Goal: Task Accomplishment & Management: Manage account settings

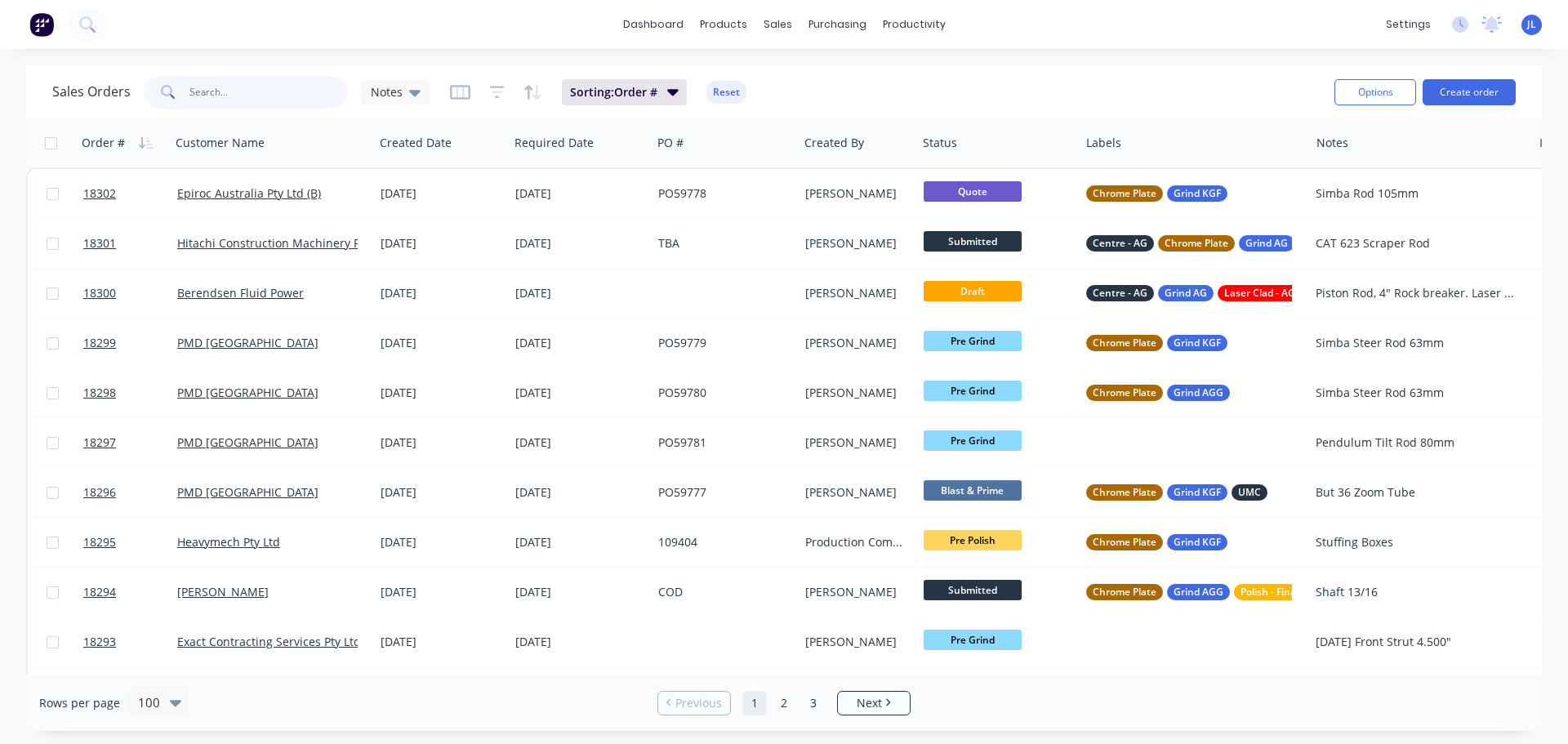
click at [258, 79] on input "text" at bounding box center [268, 92] width 159 height 33
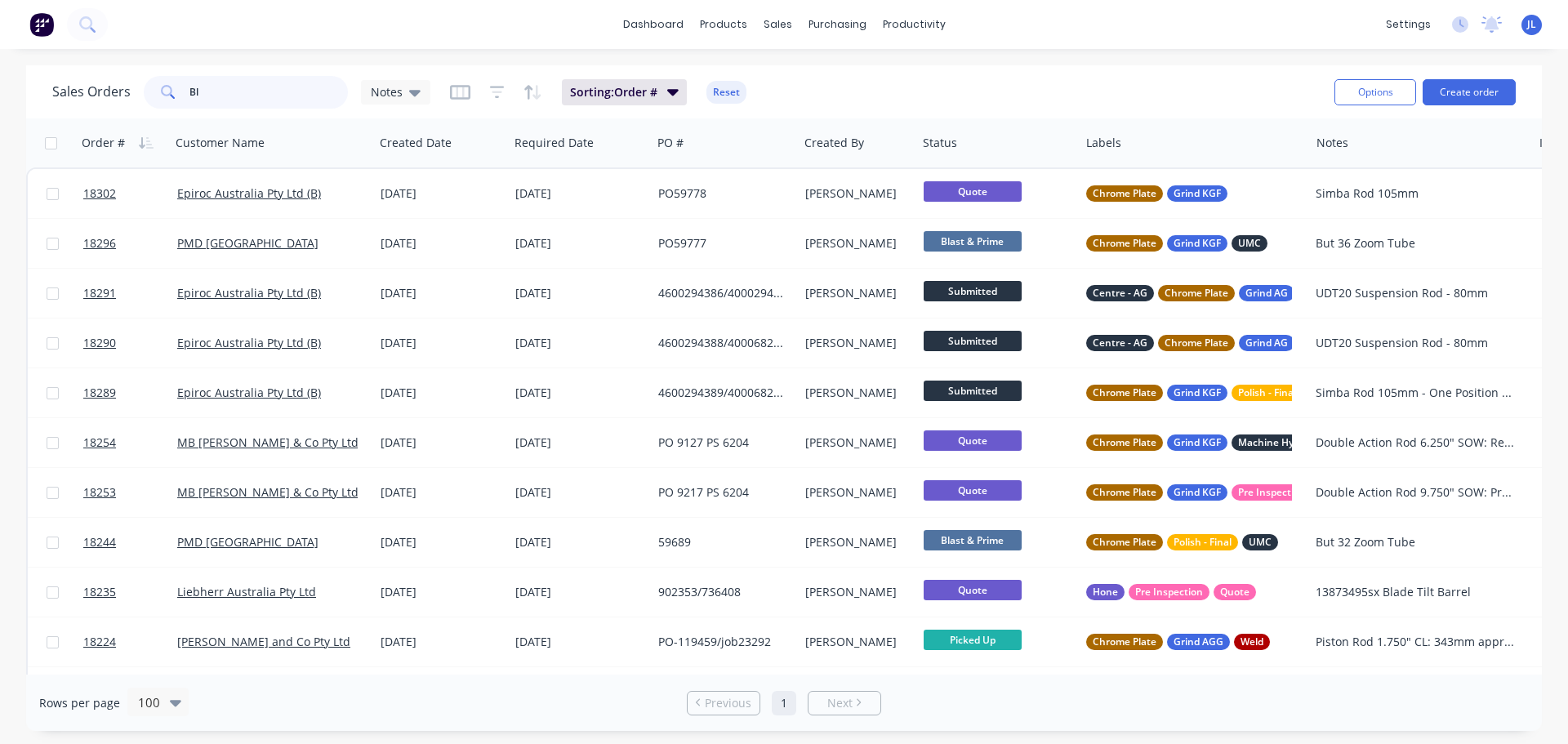
drag, startPoint x: 237, startPoint y: 99, endPoint x: 125, endPoint y: 94, distance: 112.1
click at [128, 95] on div "Sales Orders Bl Notes" at bounding box center [241, 92] width 378 height 33
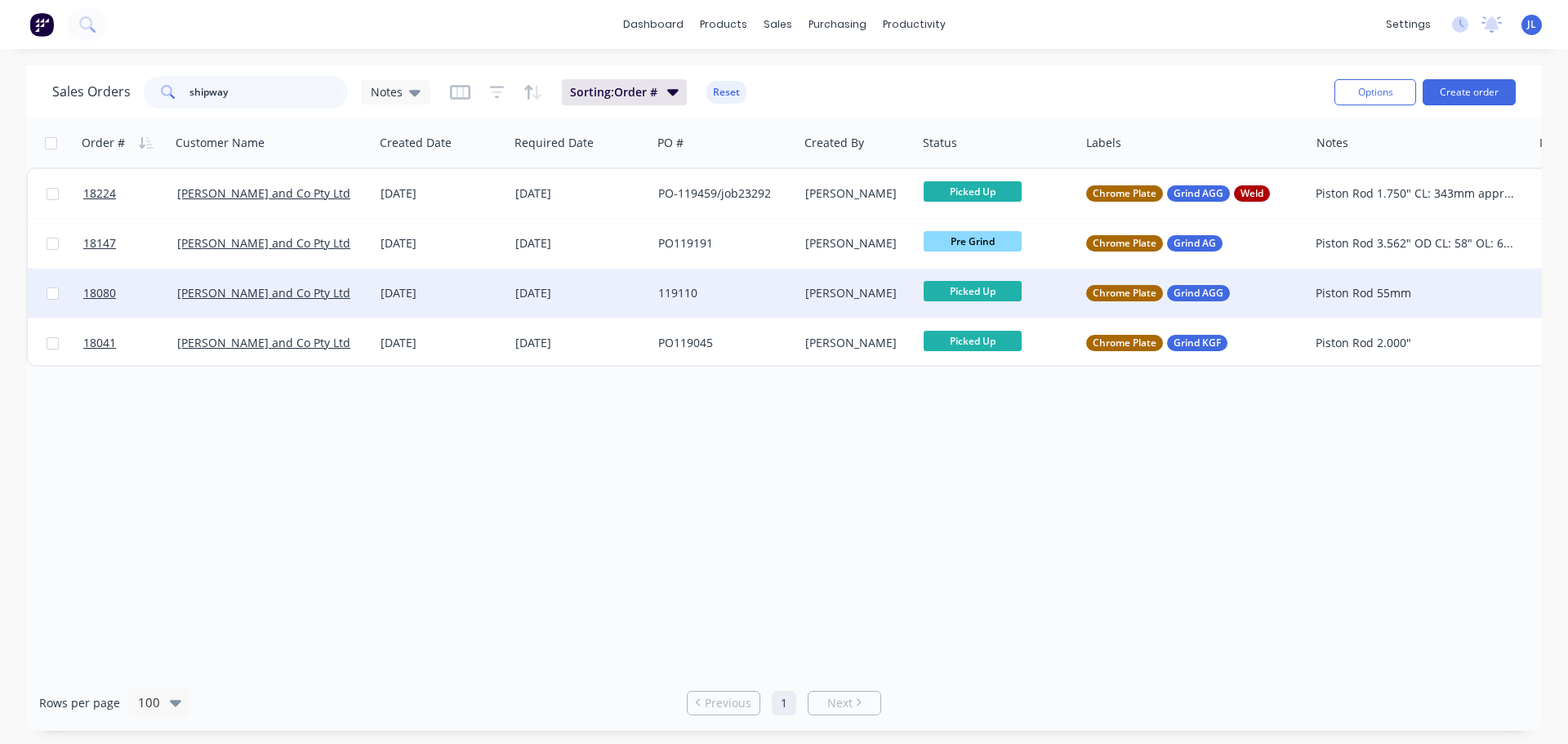
type input "shipway"
click at [573, 278] on div "[DATE]" at bounding box center [579, 293] width 143 height 49
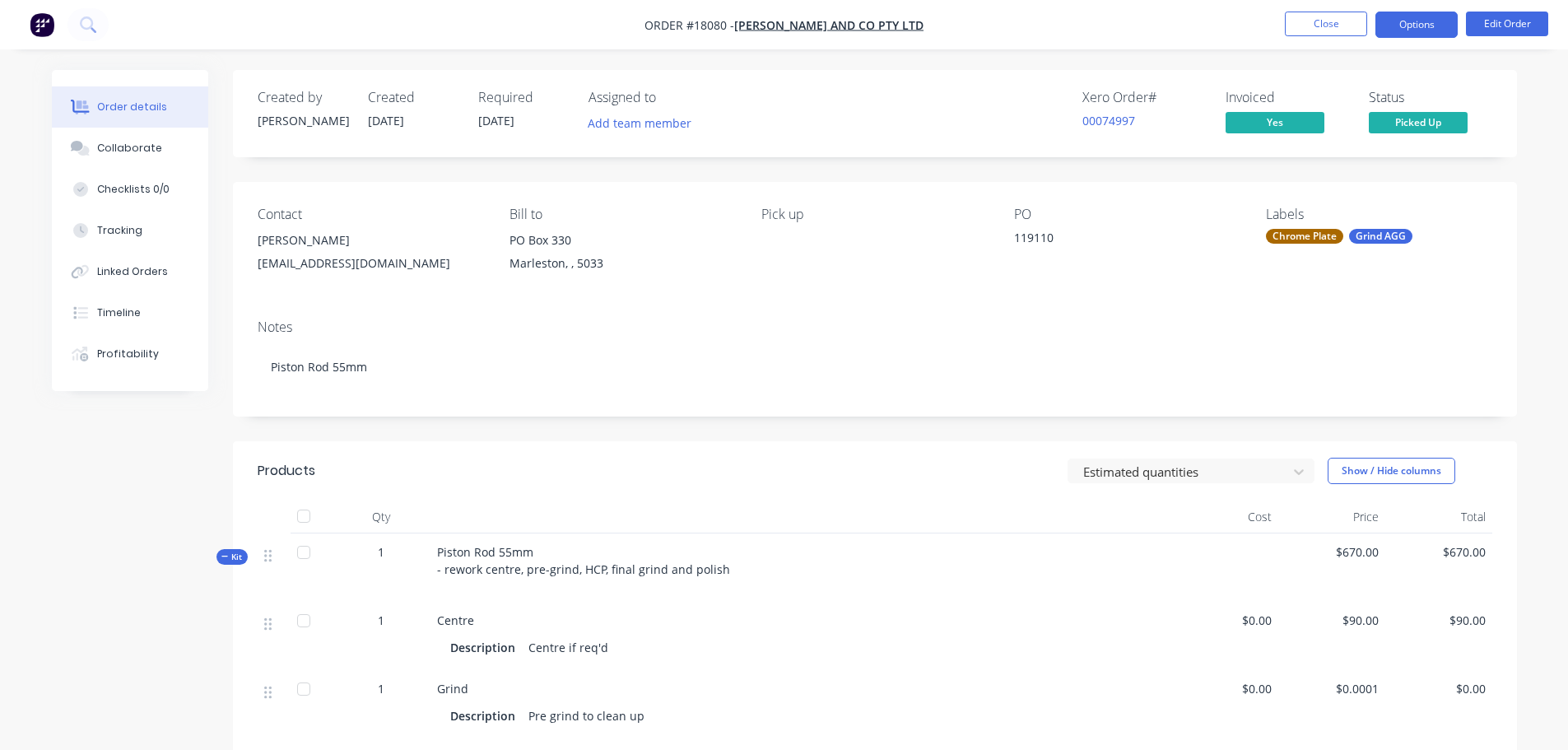
click at [1398, 24] on button "Options" at bounding box center [1417, 25] width 82 height 27
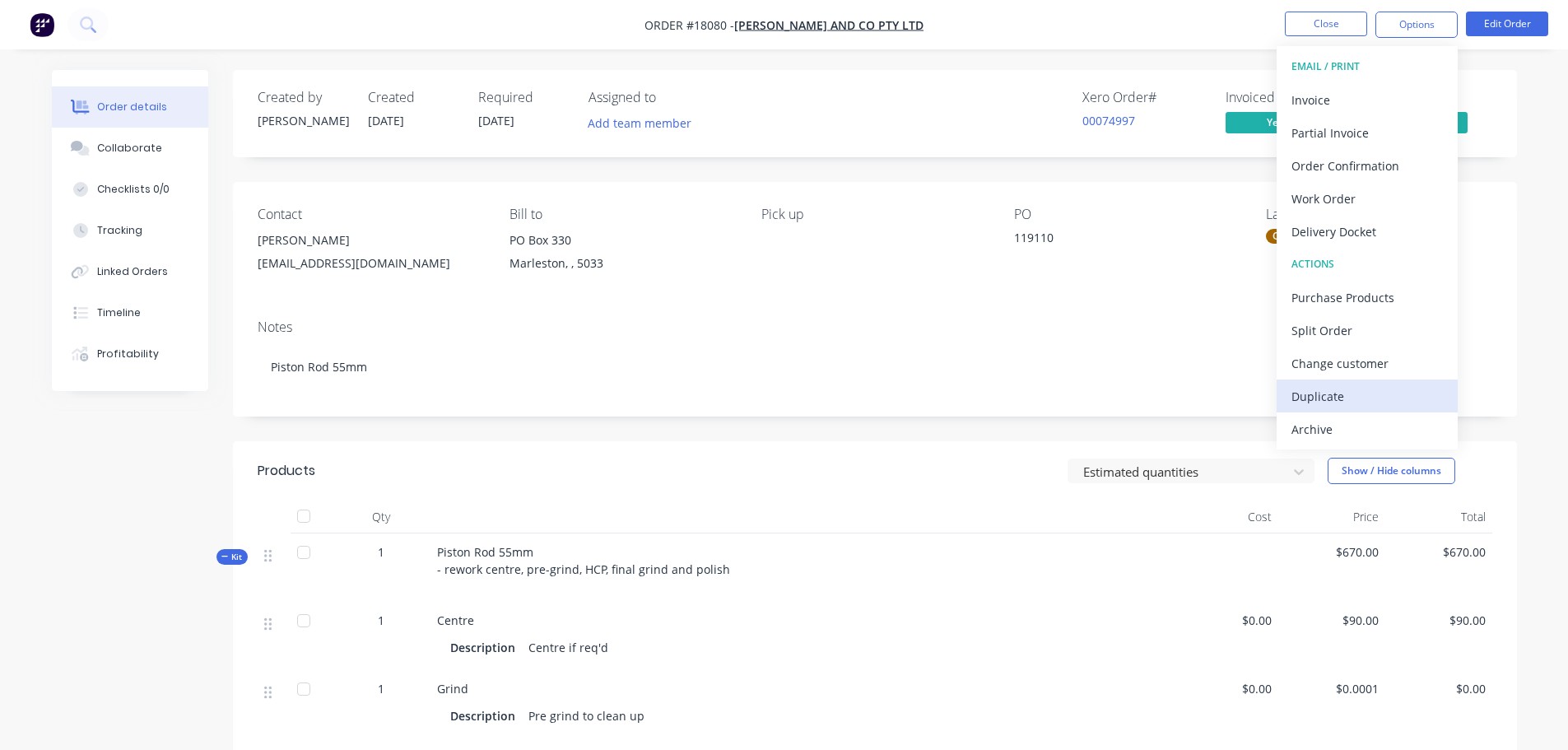
click at [1318, 396] on div "Duplicate" at bounding box center [1367, 395] width 151 height 24
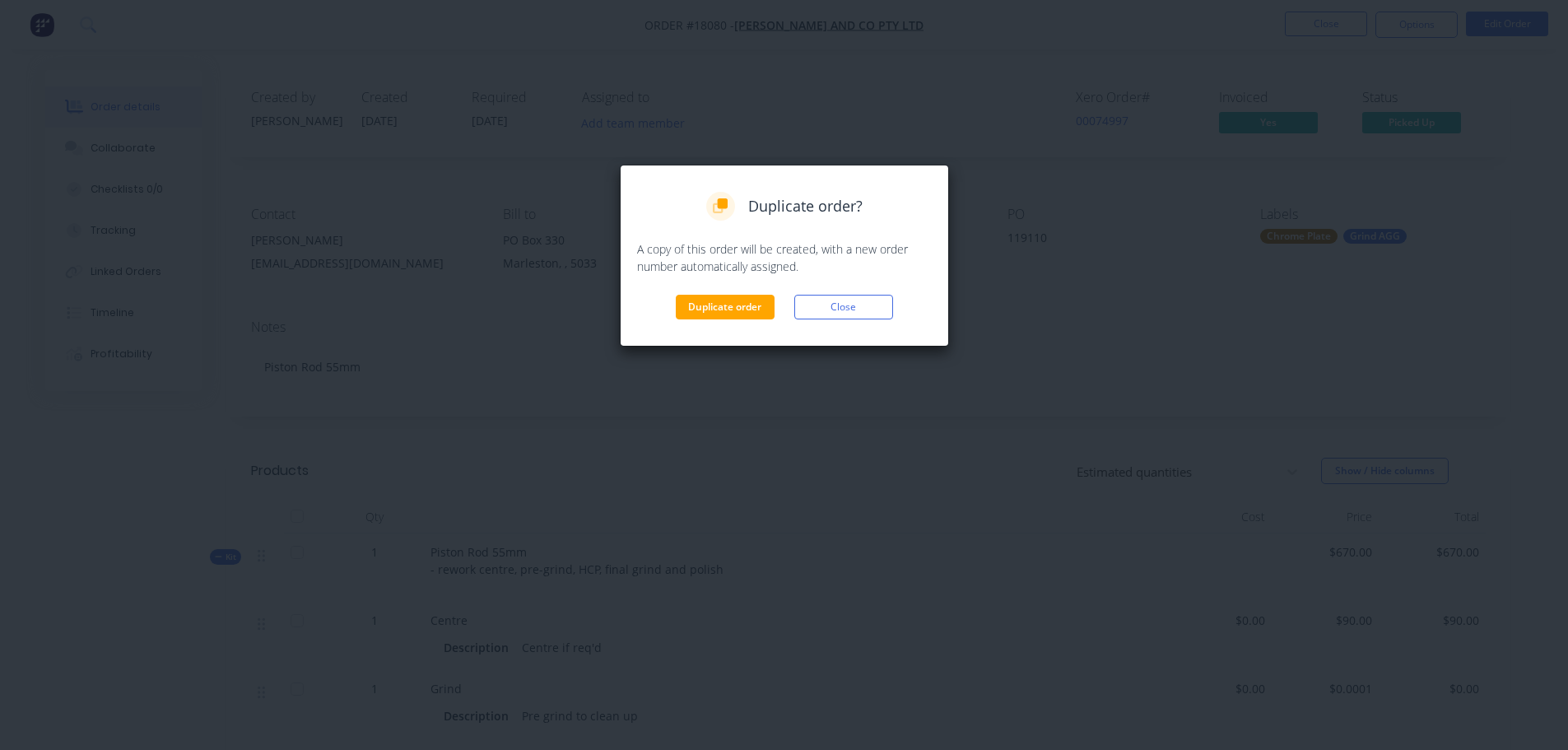
click at [667, 306] on div "Duplicate order Close" at bounding box center [784, 307] width 294 height 25
click at [720, 307] on button "Duplicate order" at bounding box center [725, 307] width 99 height 25
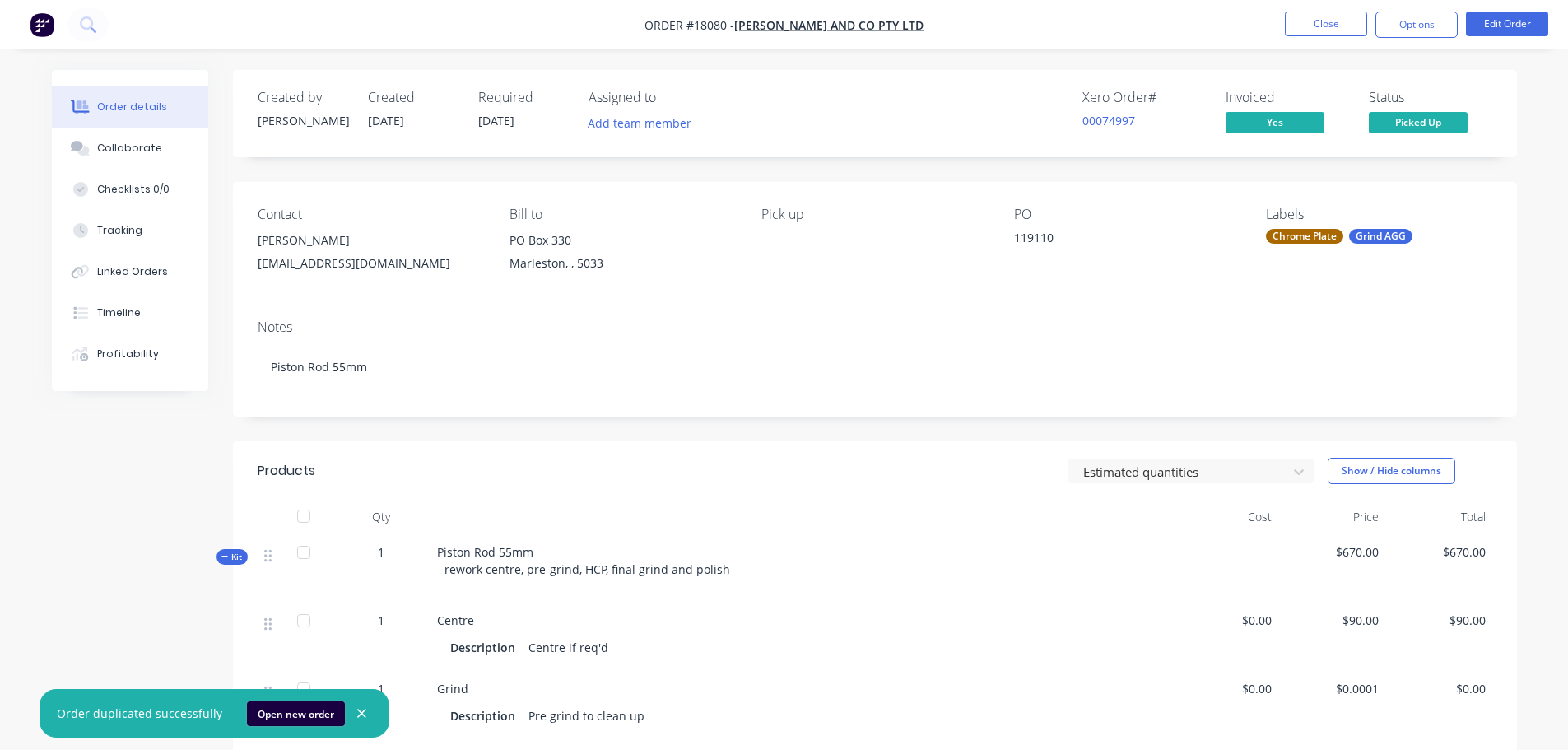
click at [284, 711] on button "Open new order" at bounding box center [295, 714] width 98 height 25
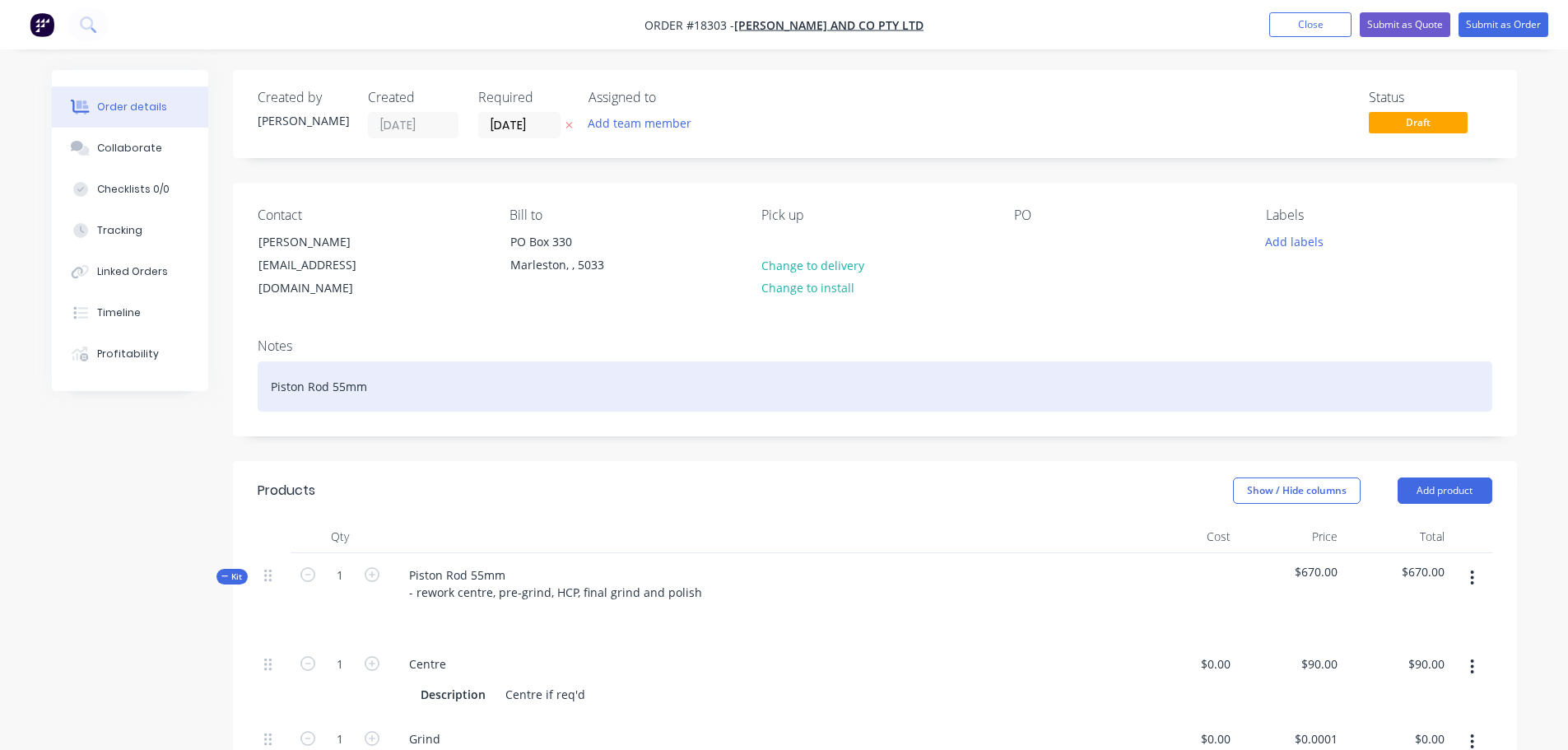
click at [333, 361] on div "Piston Rod 55mm" at bounding box center [874, 386] width 1235 height 51
click at [396, 363] on div "Piston Rod 55mm" at bounding box center [874, 386] width 1235 height 51
drag, startPoint x: 251, startPoint y: 374, endPoint x: 206, endPoint y: 375, distance: 45.0
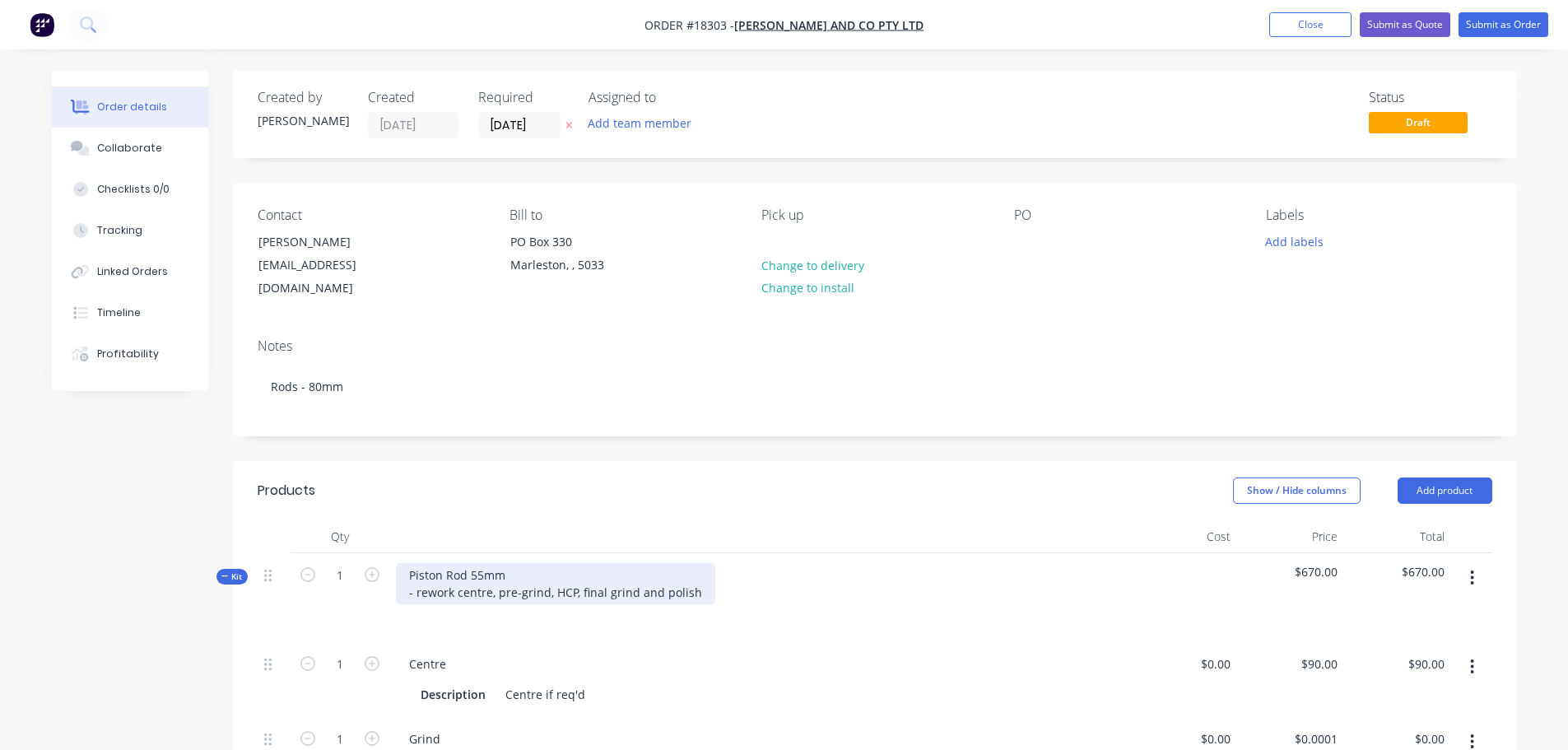
click at [470, 574] on div "Piston Rod 55mm - rework centre, pre-grind, HCP, final grind and polish" at bounding box center [555, 583] width 319 height 41
click at [471, 594] on div "Piston Rod 80mm - rework centre, pre-grind, HCP, final grind and polish" at bounding box center [555, 583] width 319 height 41
drag, startPoint x: 471, startPoint y: 594, endPoint x: 830, endPoint y: 516, distance: 367.4
click at [830, 516] on header "Products Show / Hide columns Add product" at bounding box center [875, 491] width 1284 height 59
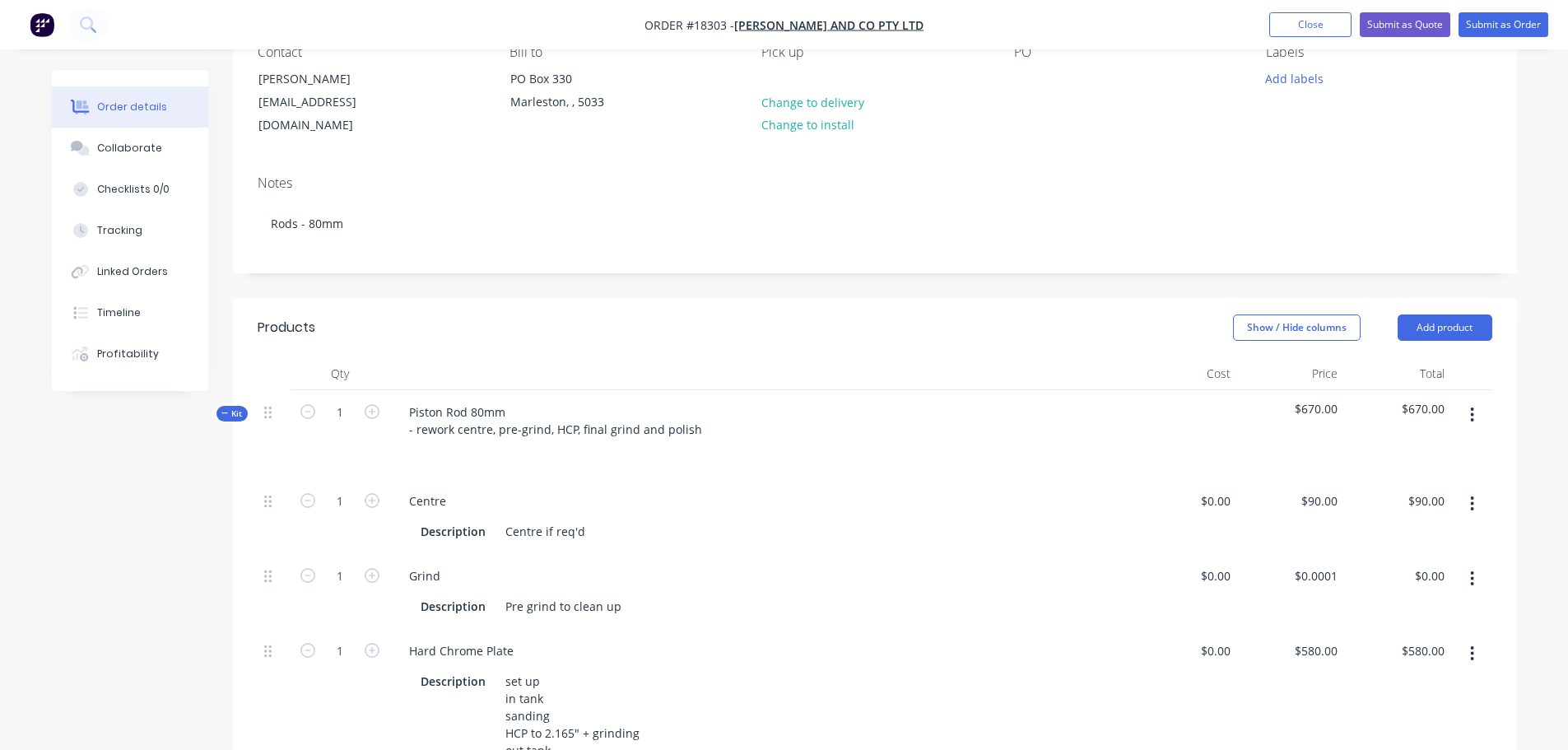
scroll to position [165, 0]
type input "90"
click at [1315, 497] on div "90 $90.00" at bounding box center [1291, 515] width 107 height 75
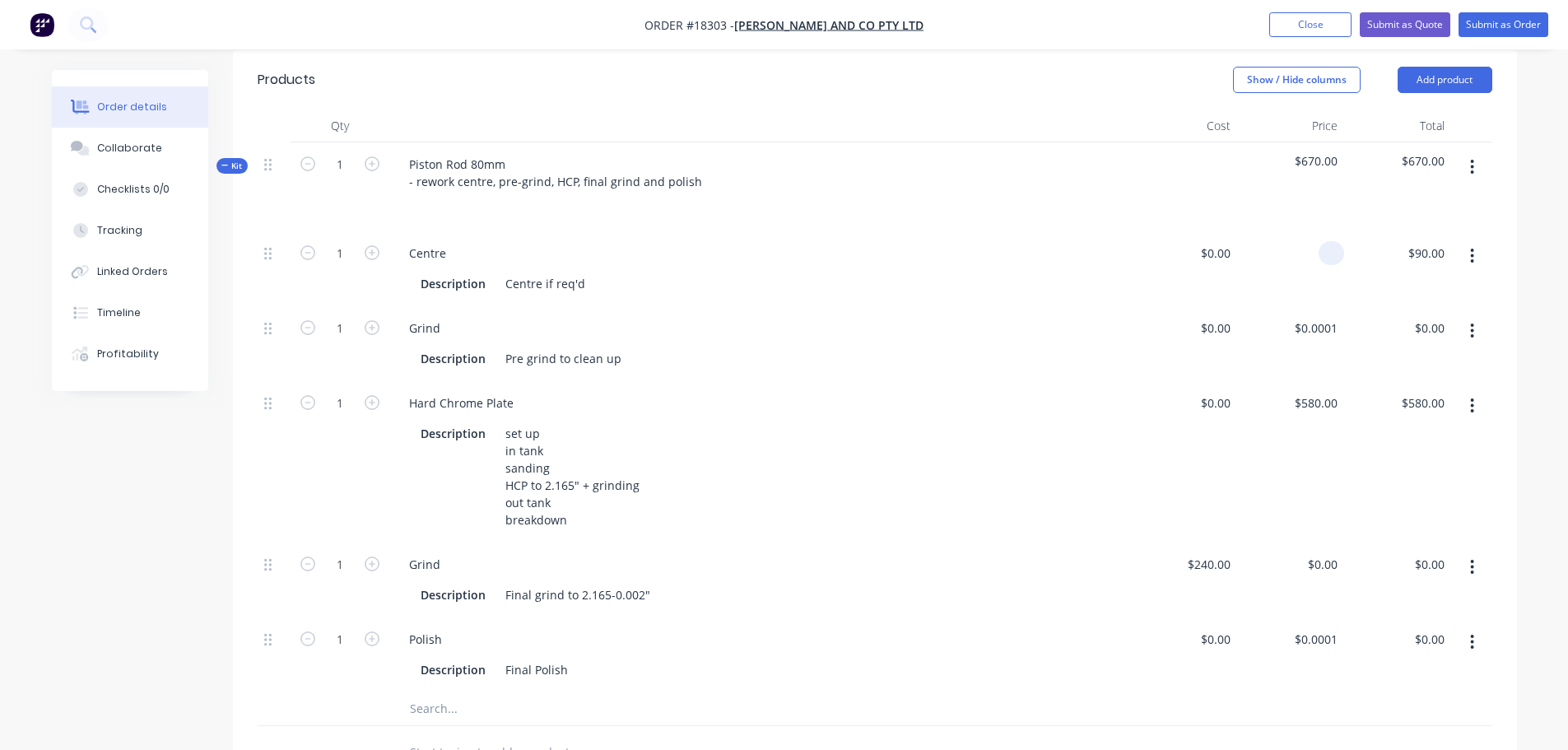
scroll to position [412, 0]
type input "$0.00"
click at [1209, 568] on div "240 240" at bounding box center [1222, 563] width 28 height 24
type input "$200.00"
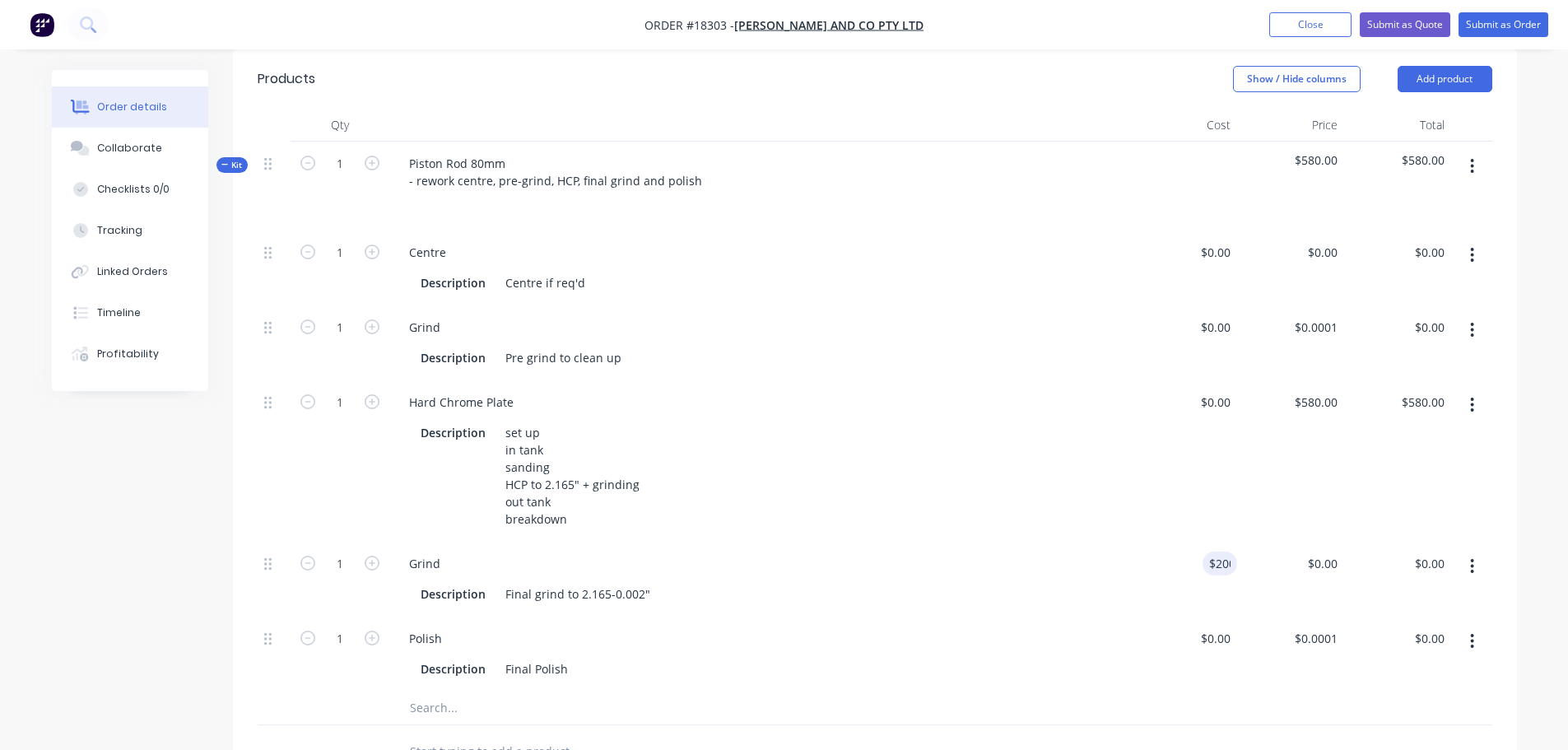
click at [1178, 510] on div "$0.00 $0.00" at bounding box center [1183, 460] width 107 height 161
type input "580"
click at [1313, 400] on div "580 $580.00" at bounding box center [1315, 402] width 57 height 24
type input "$0.00"
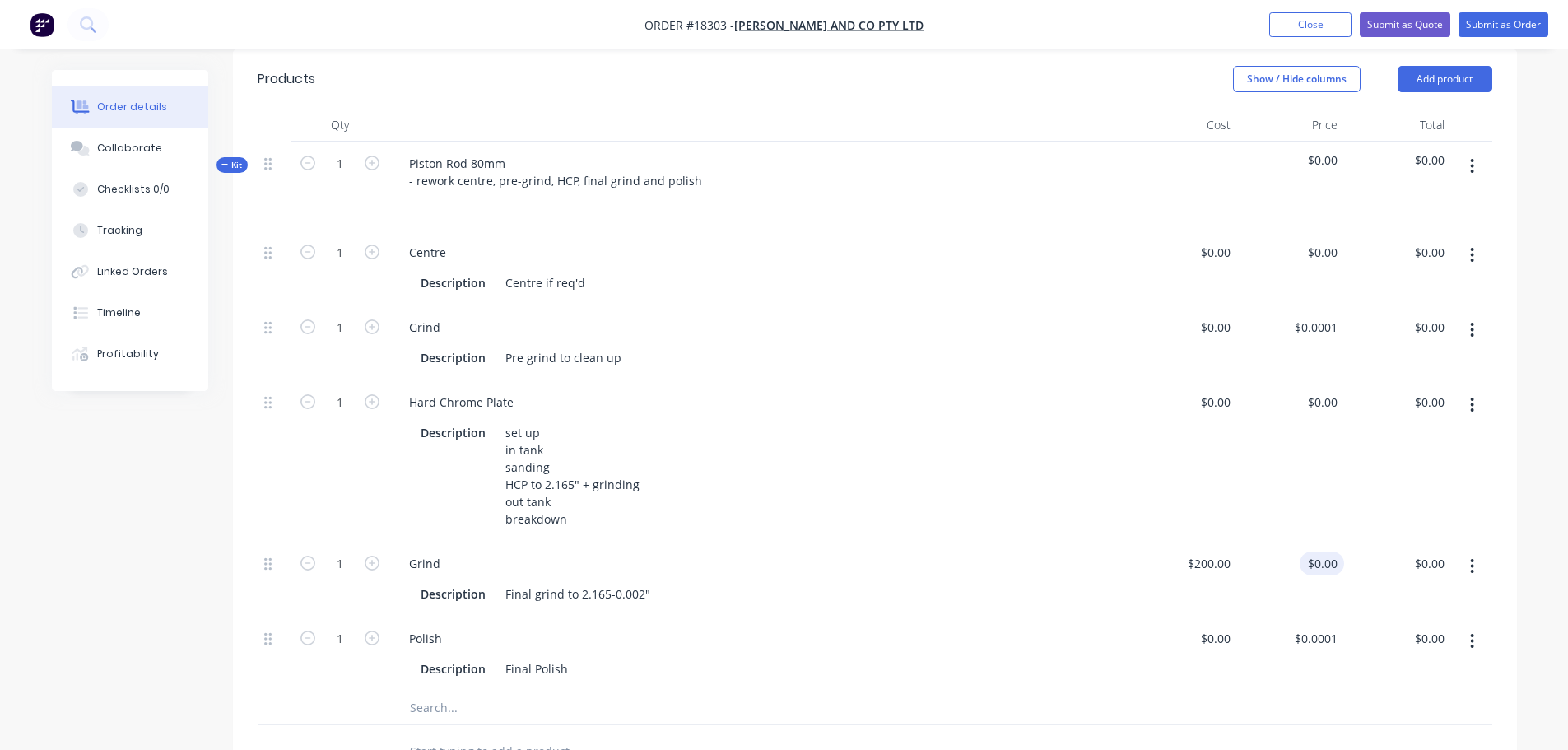
click at [1326, 566] on input "$0.00" at bounding box center [1325, 563] width 38 height 24
type input "0"
type input "$0.00"
type input "0"
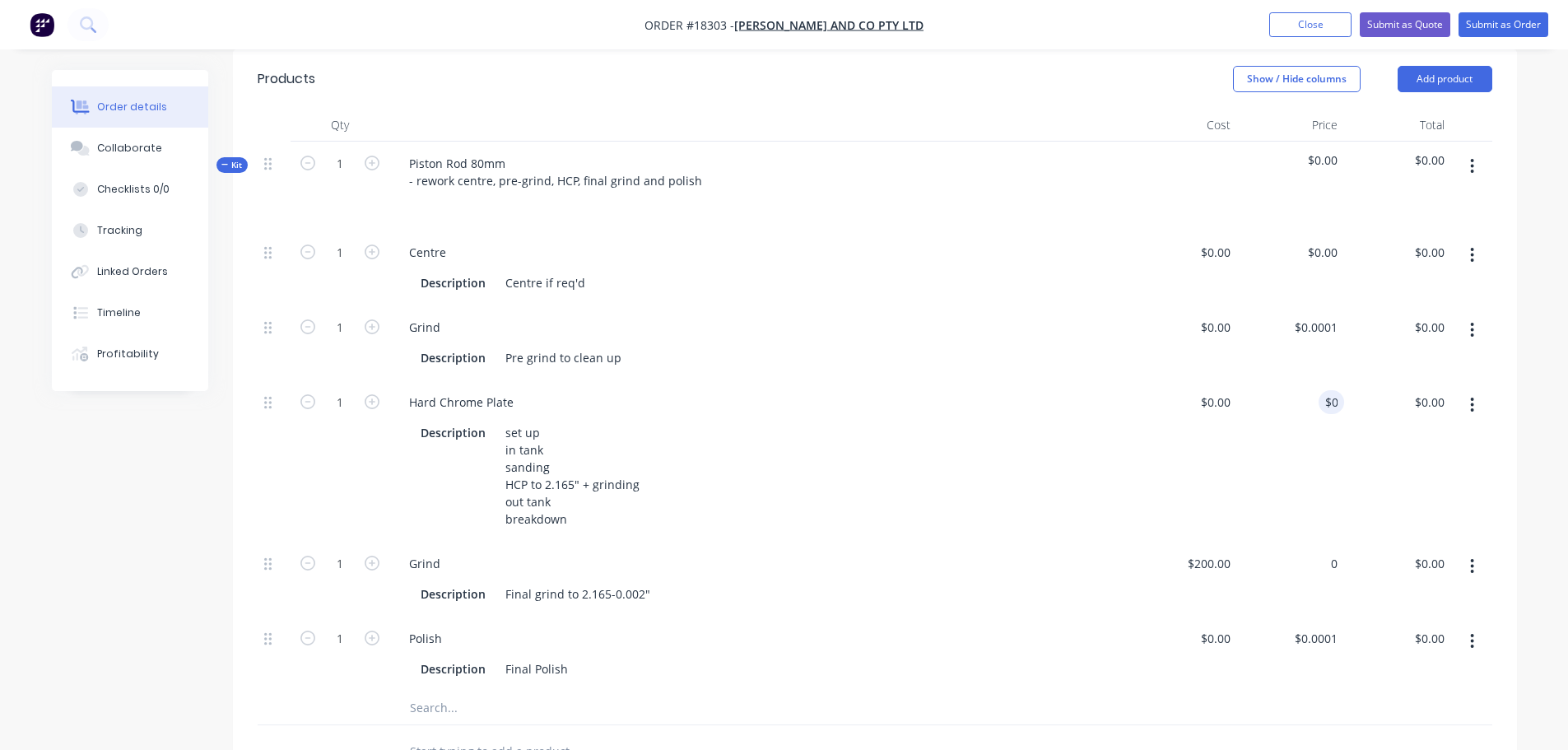
type input "0"
type input "$0.00"
type input "0"
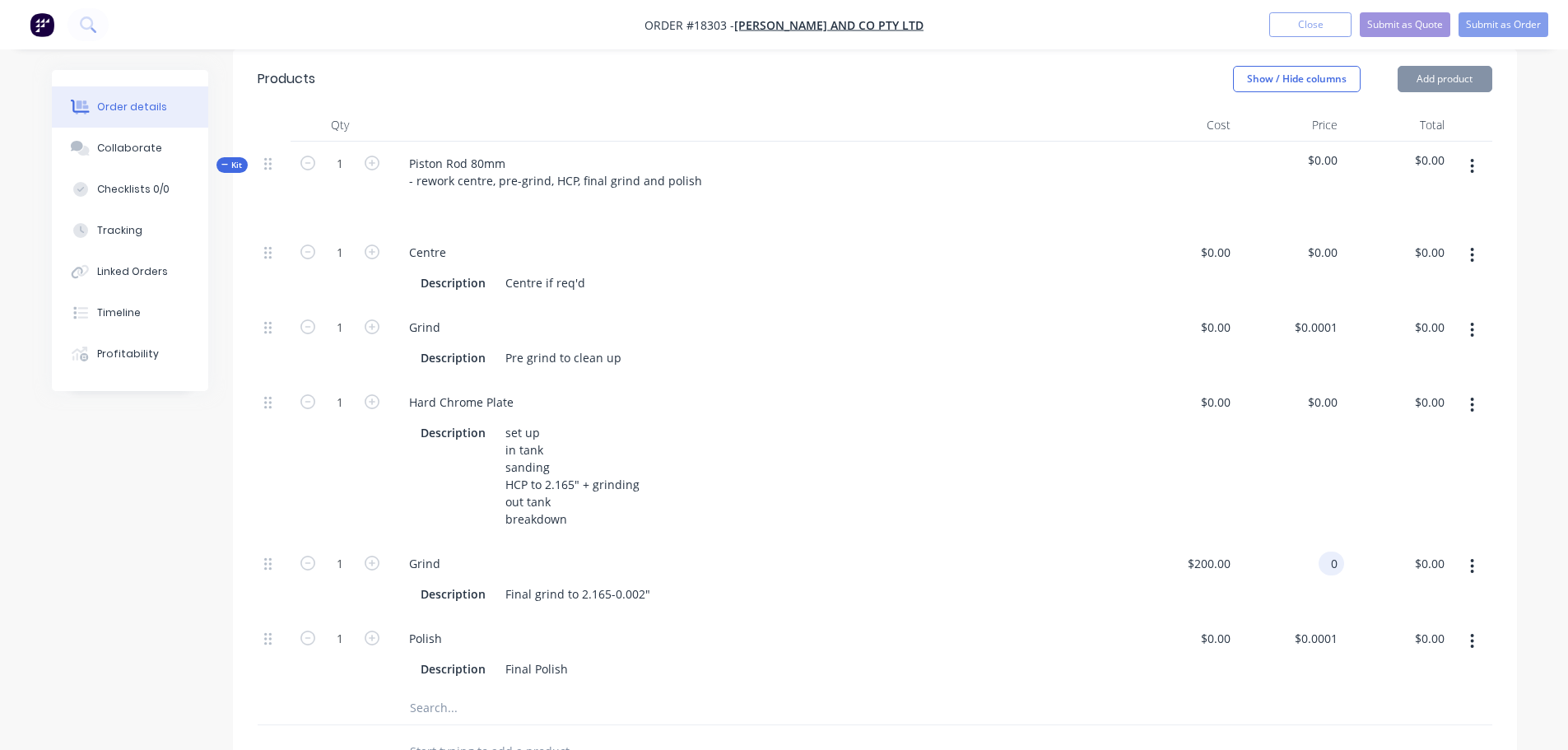
type input "$0.00"
type input "0"
type input "$0.00"
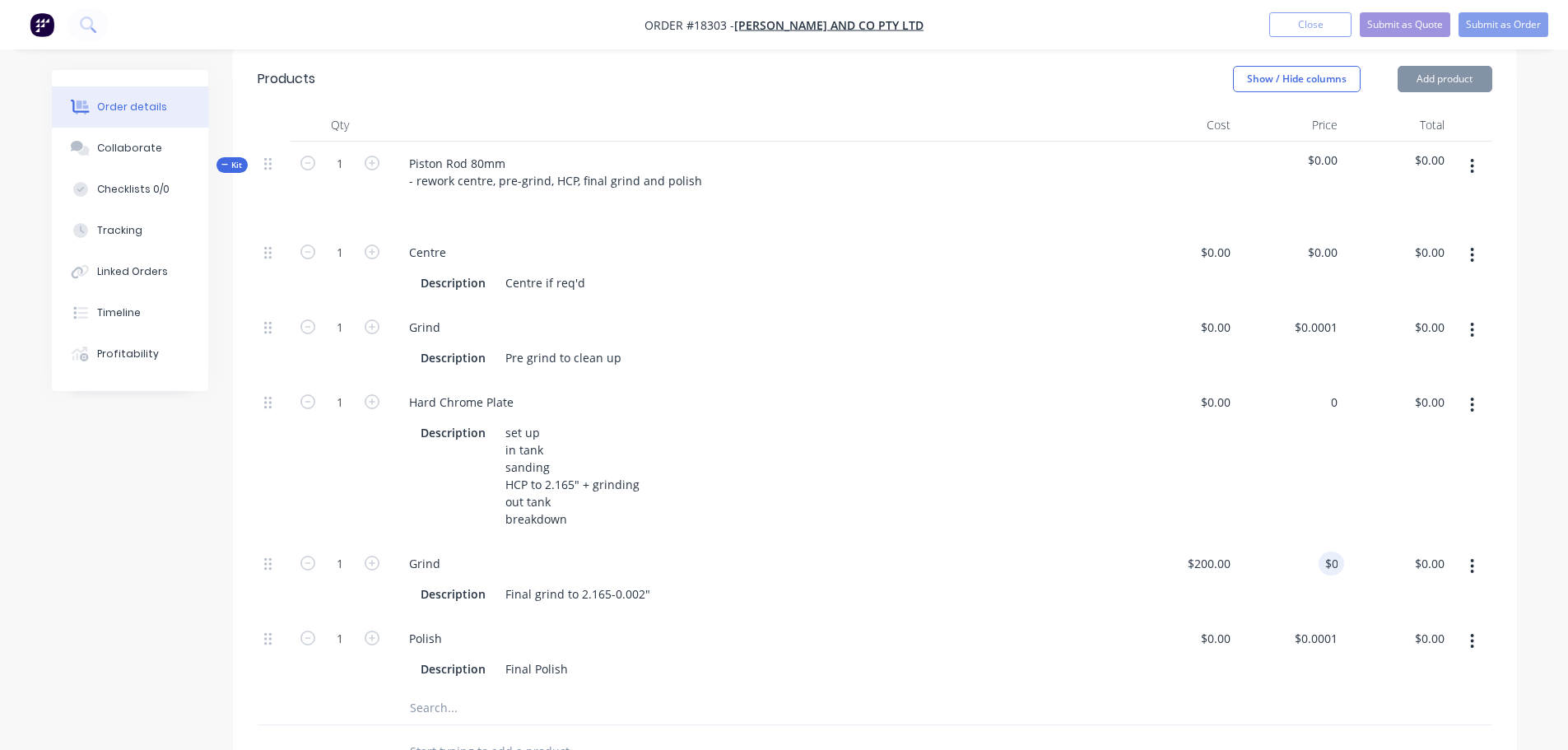
type input "$0.00"
type input "0"
type input "$0.00"
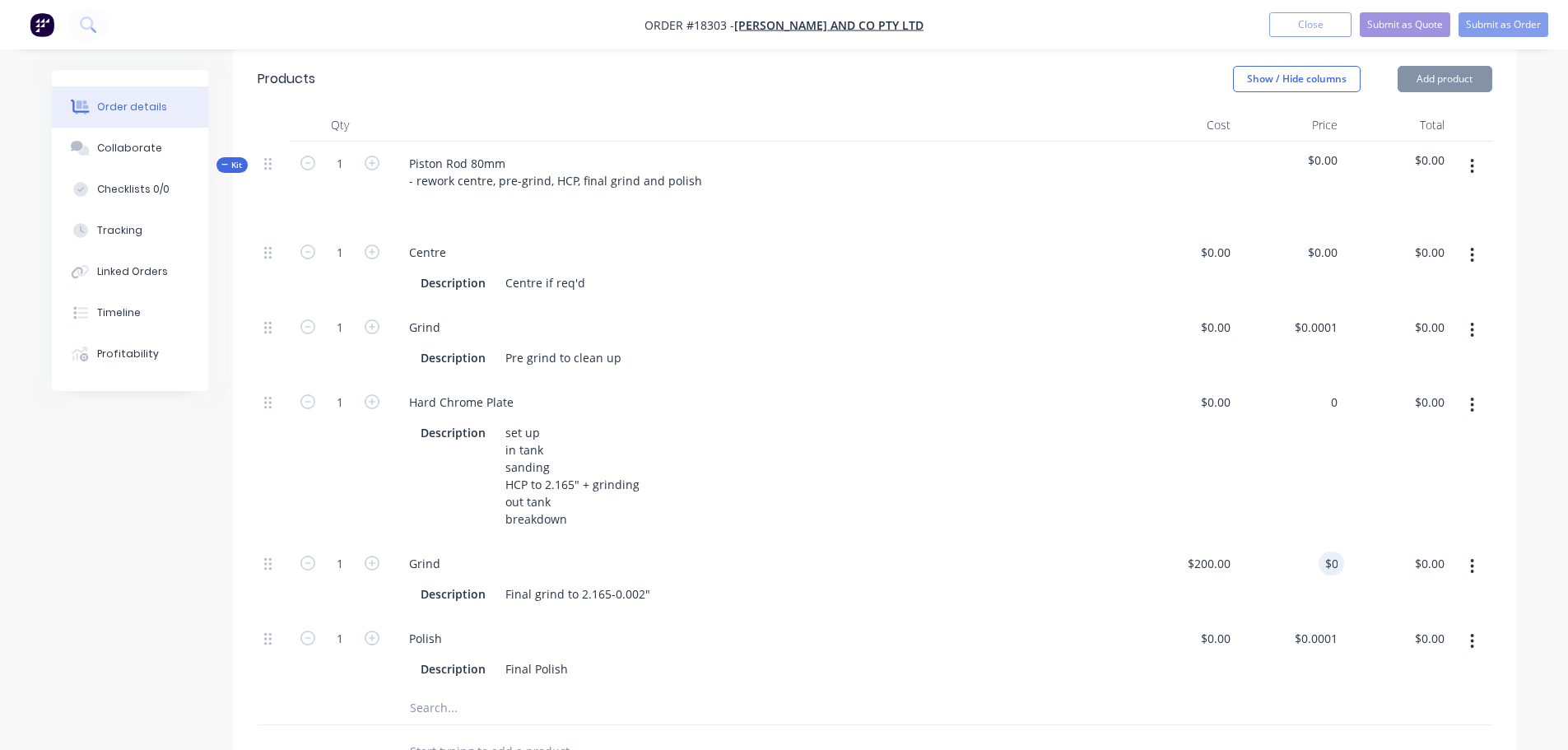
type input "0"
type input "$0.00"
type input "0"
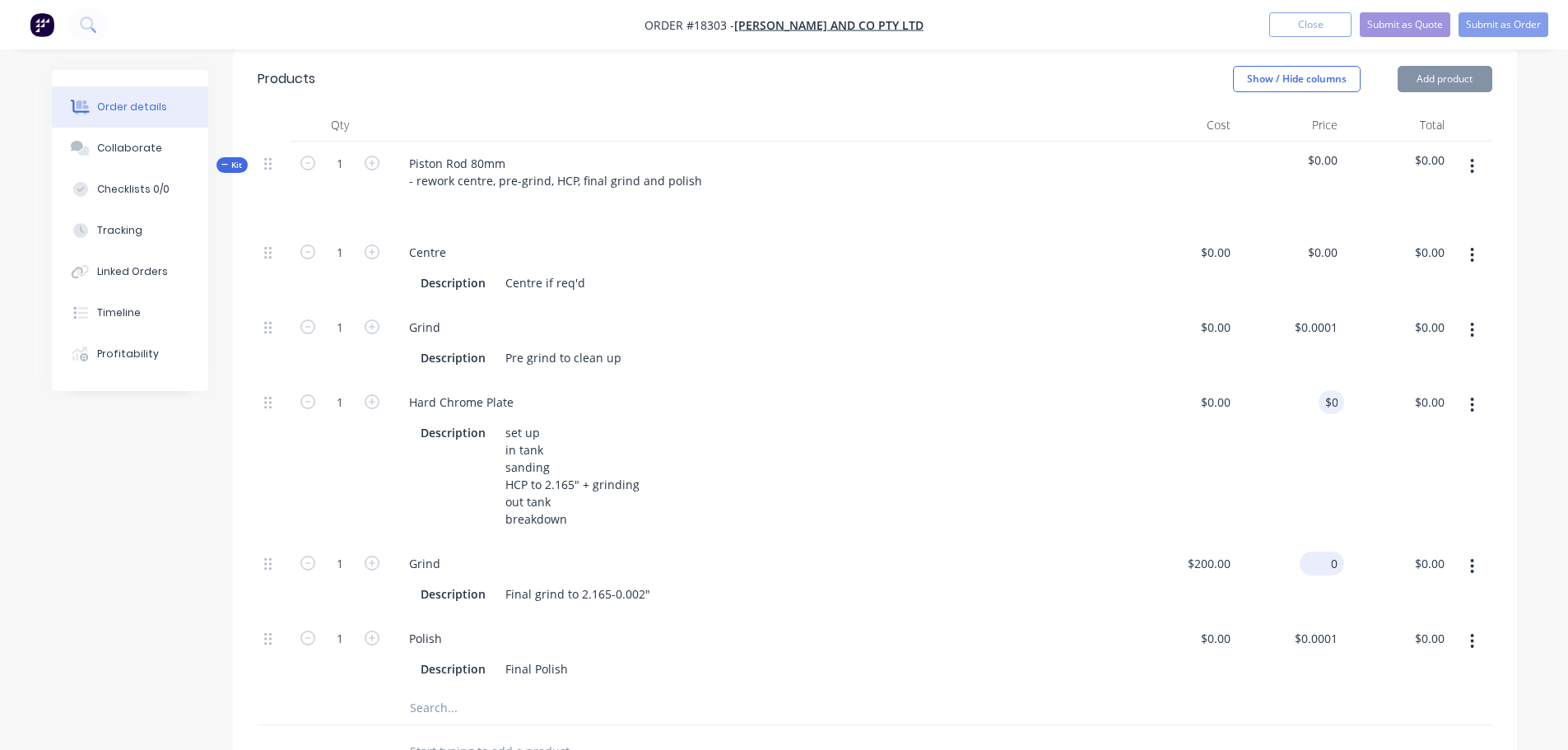
type input "0"
type input "$0.00"
type input "0"
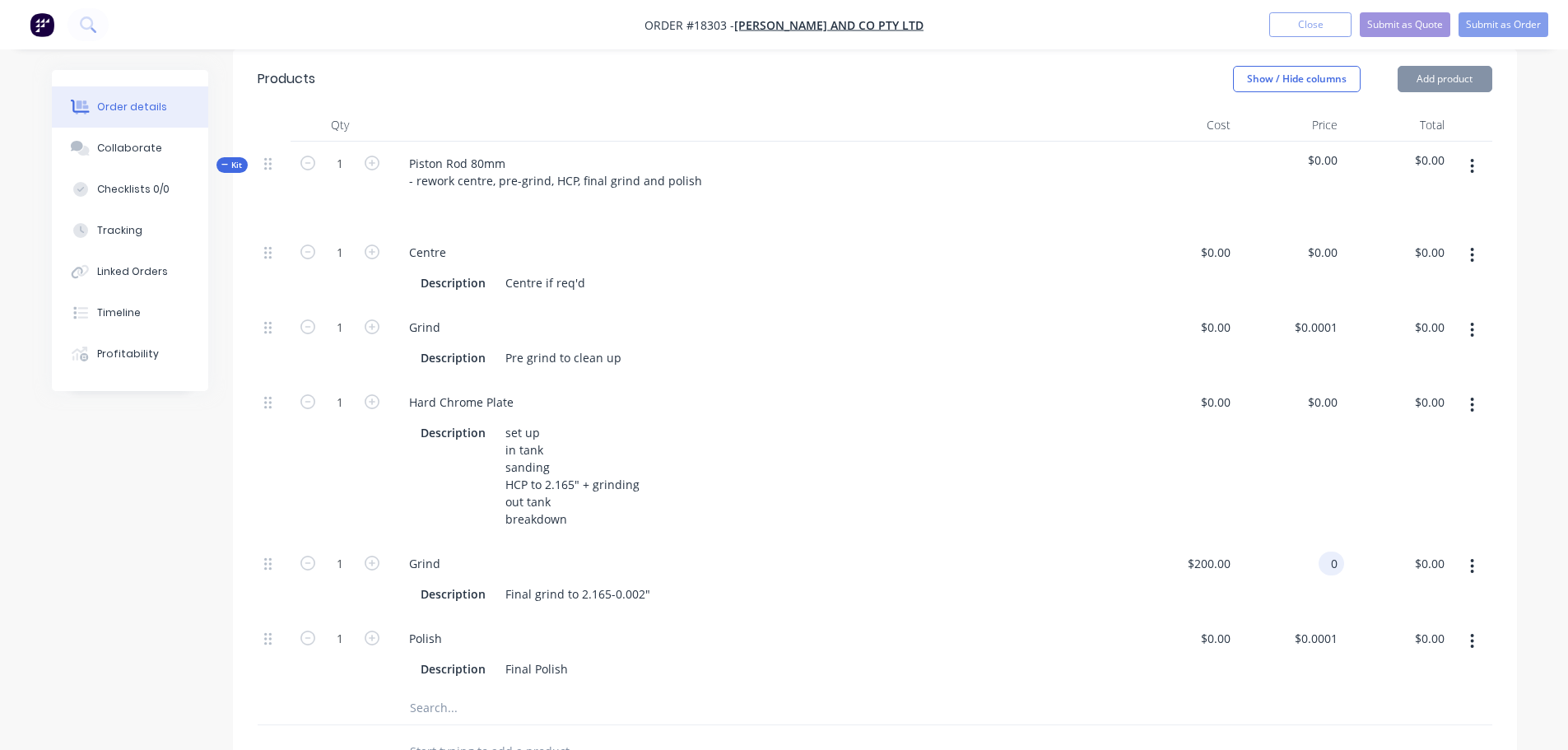
type input "$0.00"
type input "0"
type input "$0.00"
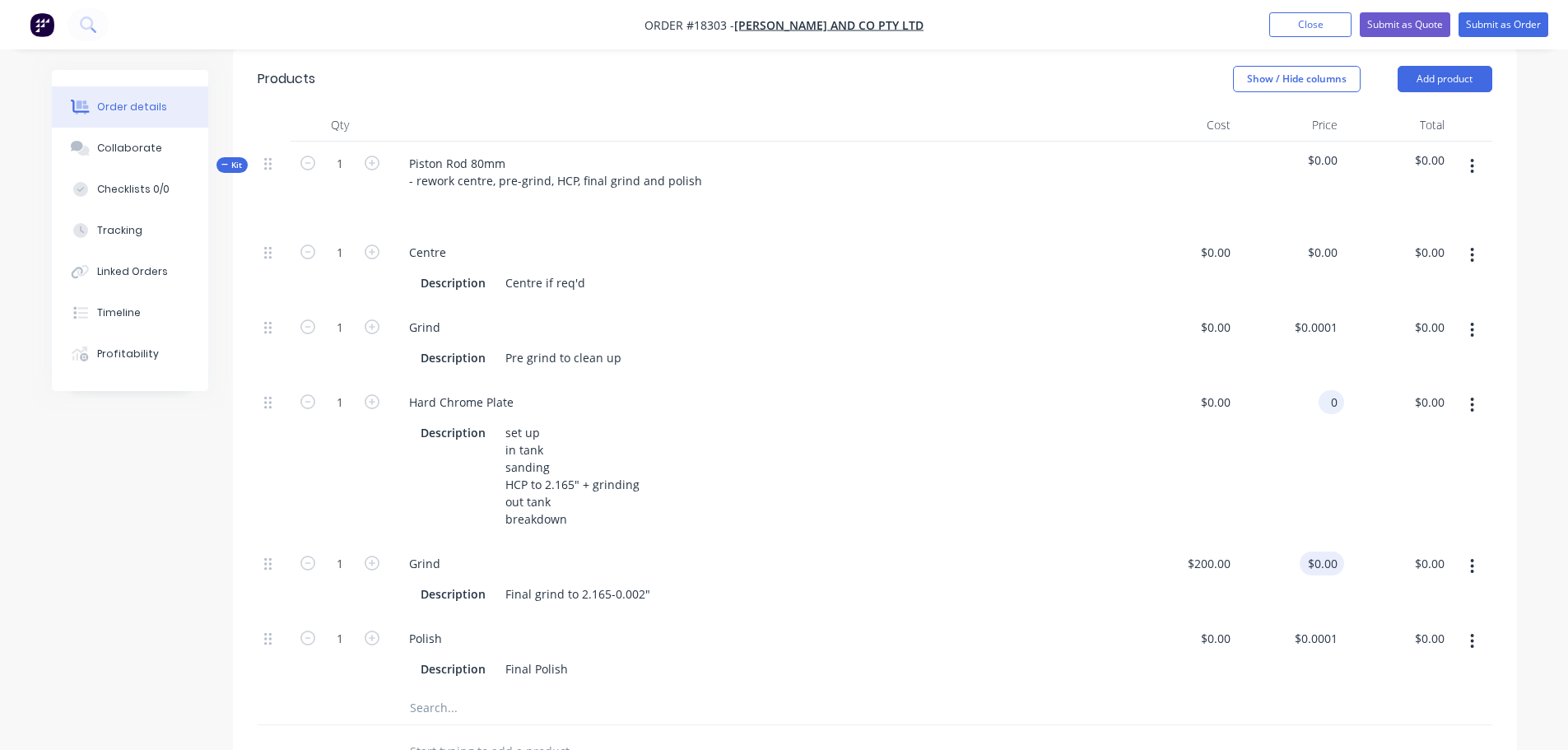
type input "$0.00"
type input "0"
type input "$0.00"
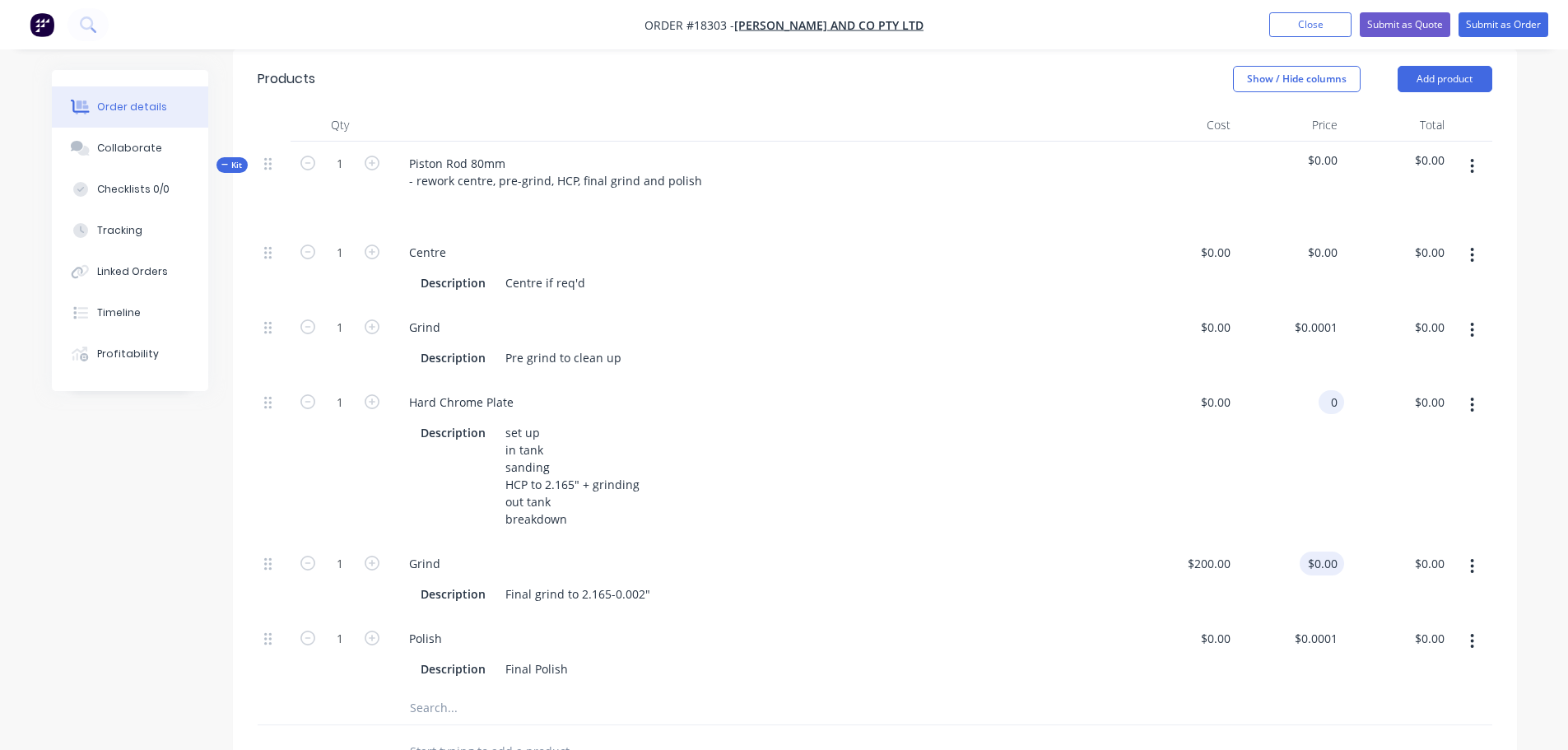
type input "0"
type input "$0.00"
type input "0"
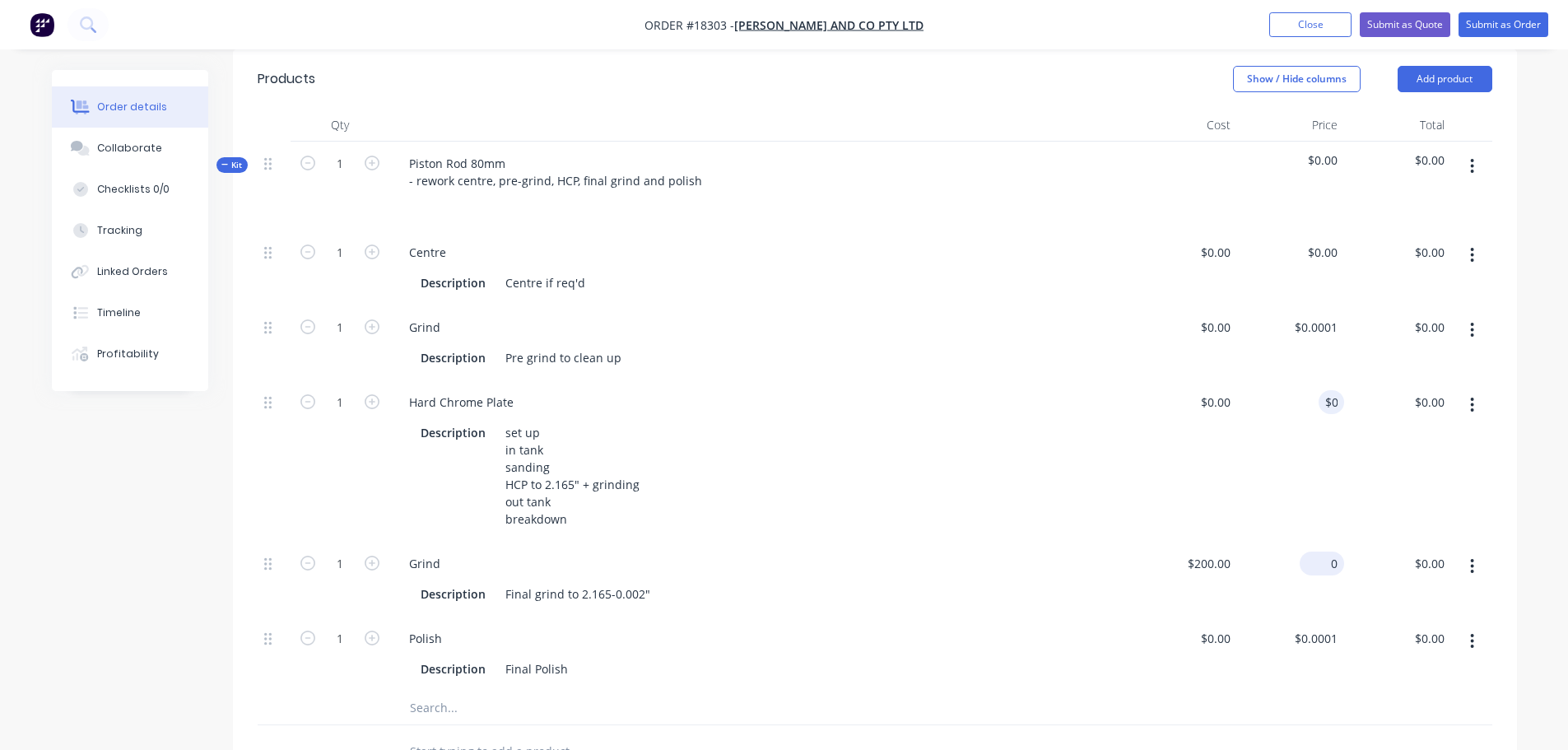
type input "0"
type input "$0.00"
type input "0"
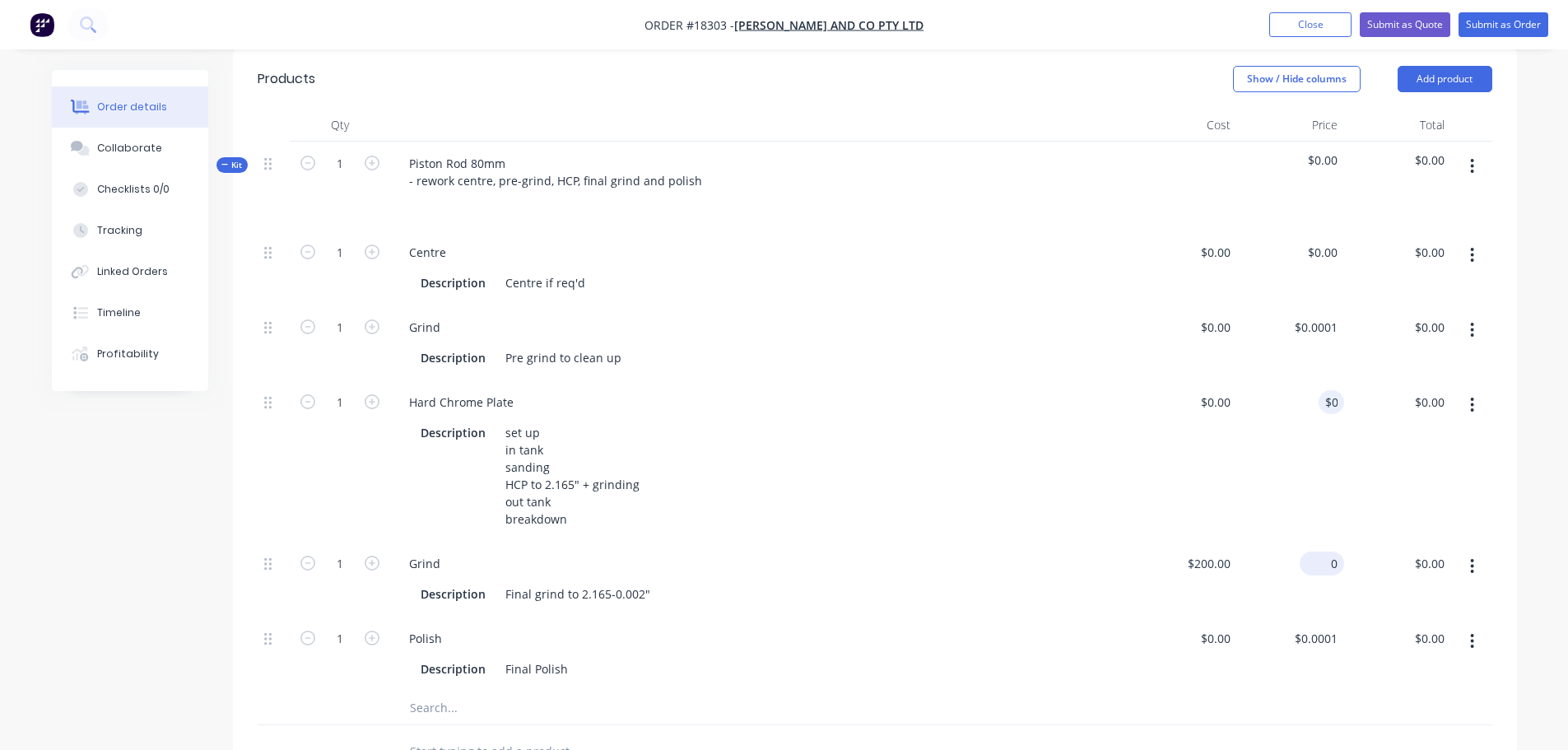
type input "$0.00"
type input "0"
type input "$0.00"
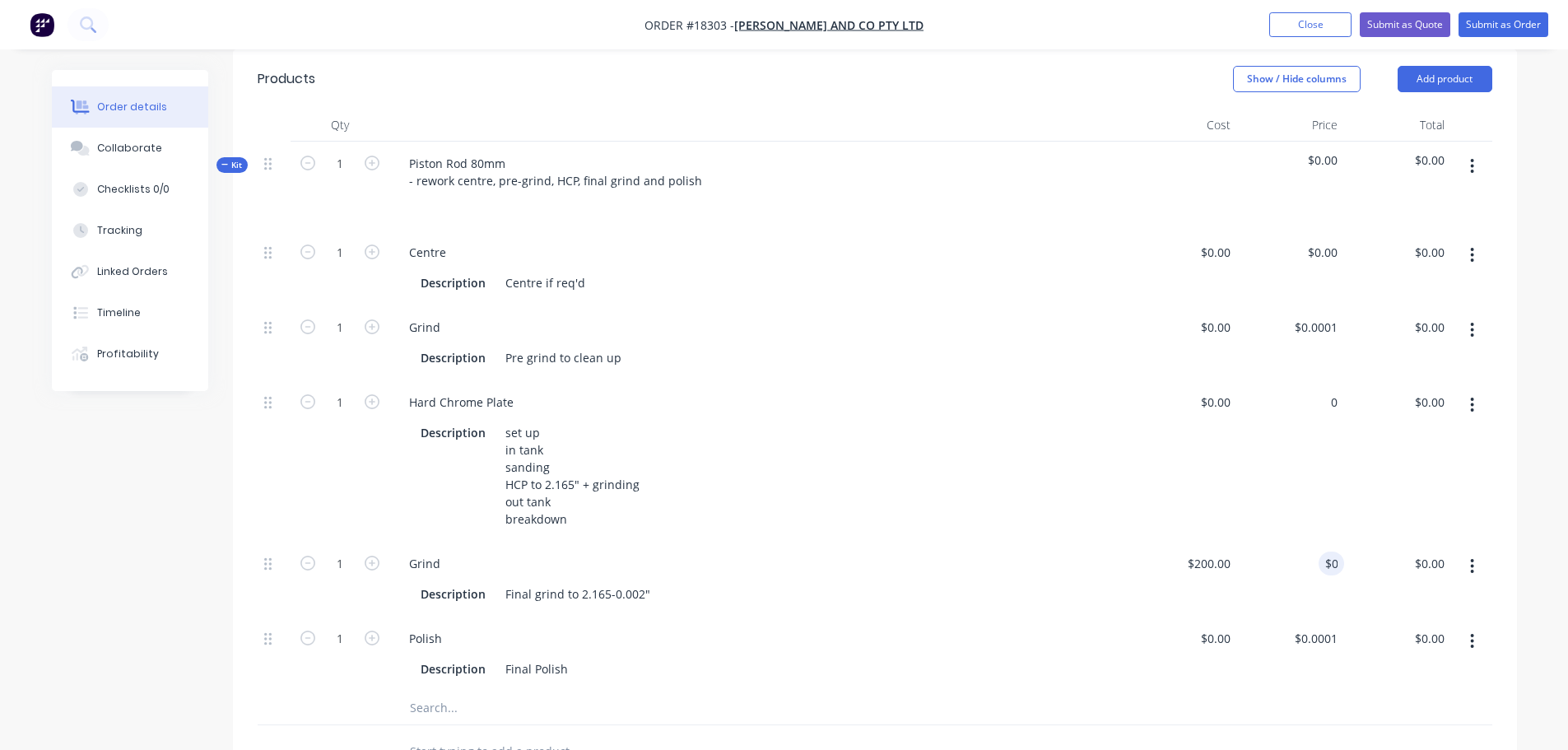
type input "$0.00"
type input "0"
type input "$0.00"
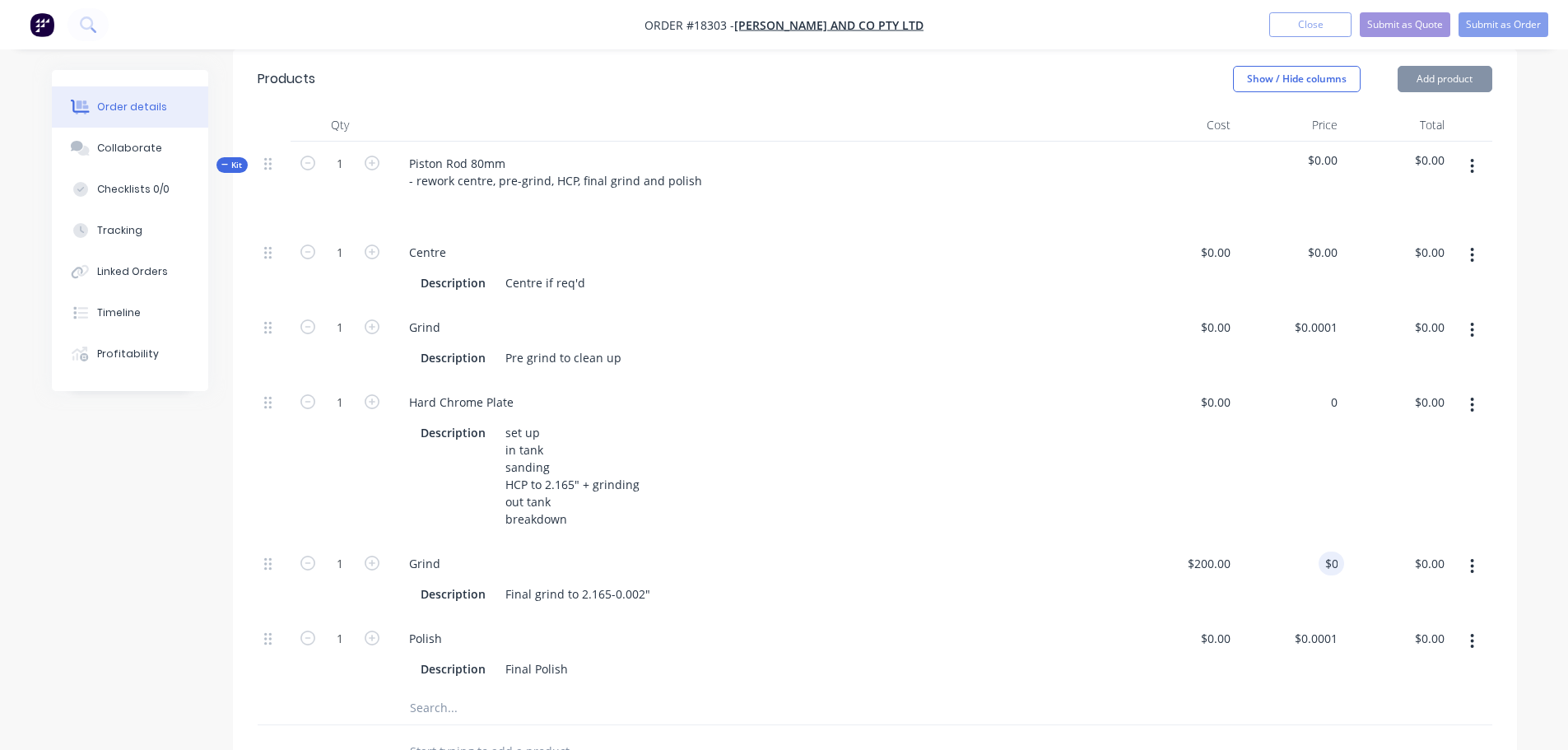
type input "0"
type input "$0.00"
type input "0"
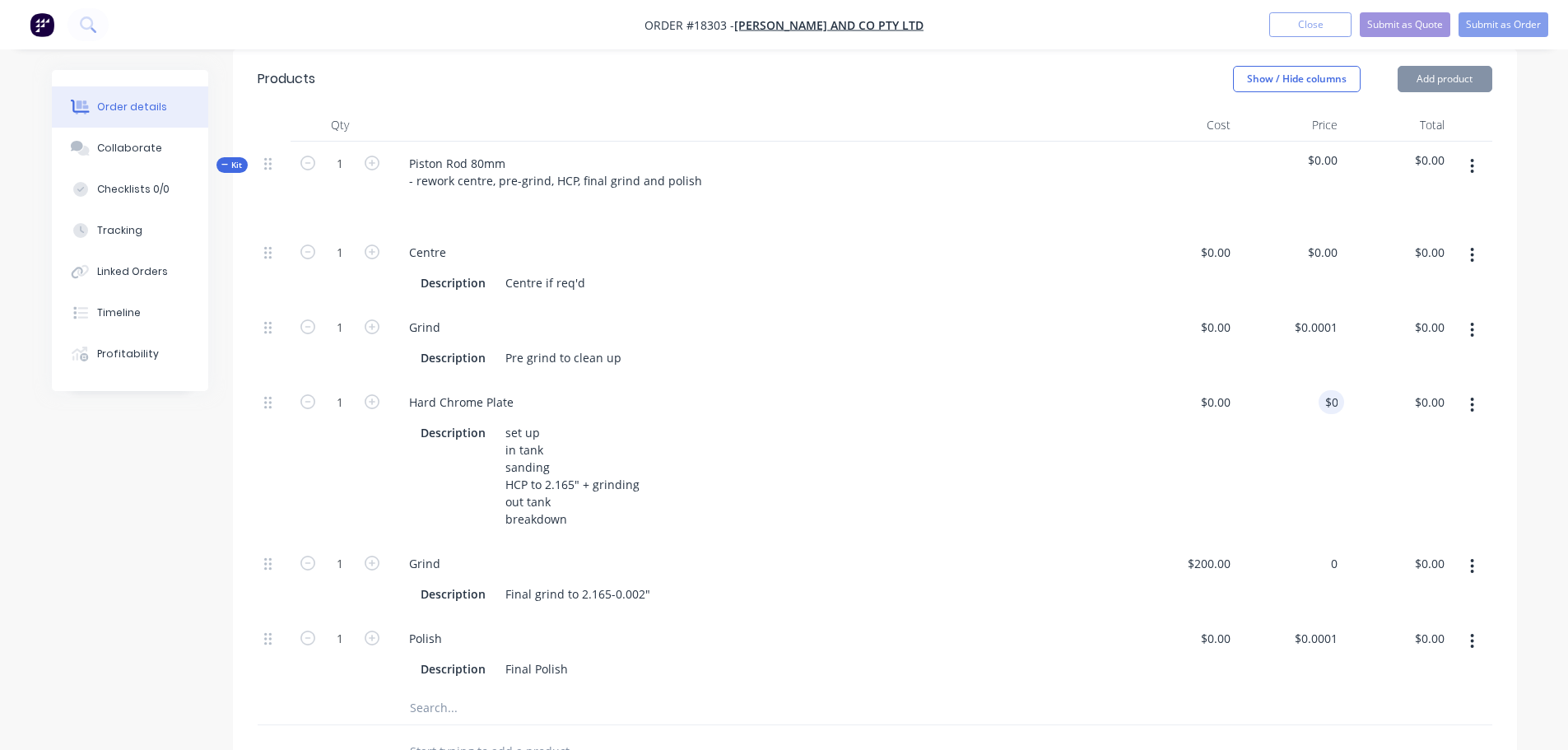
type input "0"
type input "$0.00"
type input "0"
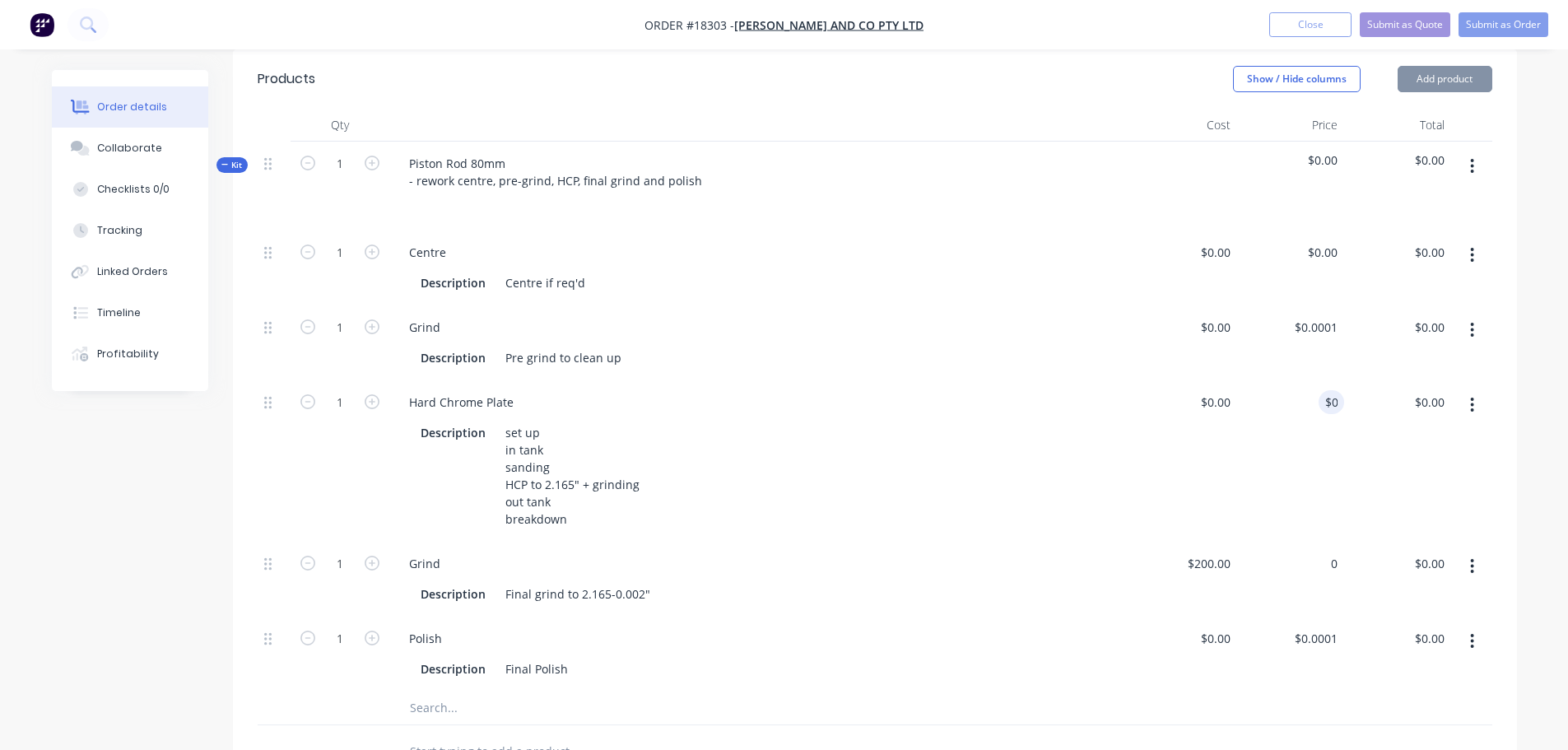
type input "$0.00"
click at [1323, 509] on div "0 0" at bounding box center [1291, 460] width 107 height 161
type input "$0.00"
type input "0"
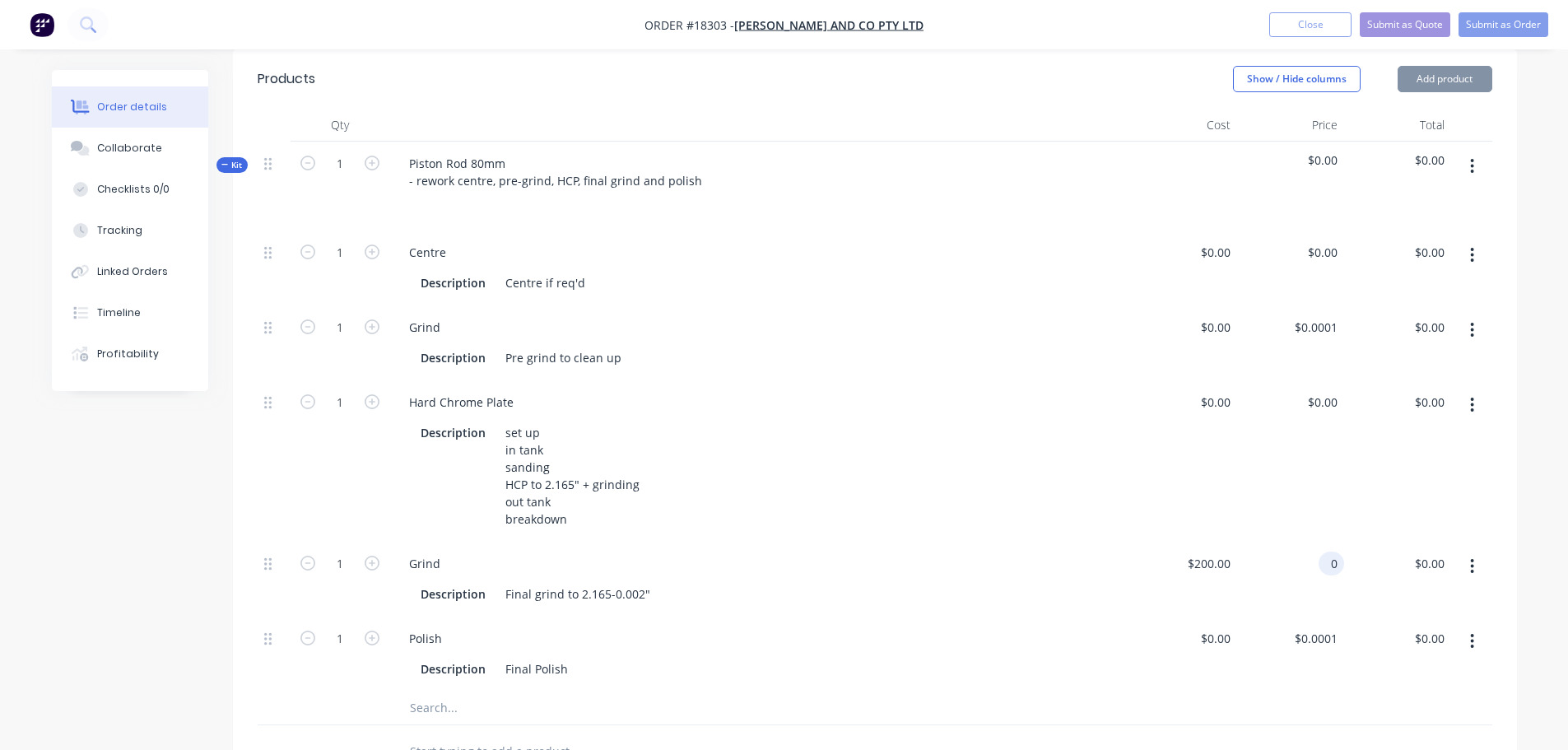
type input "$0.00"
type input "0"
type input "$0.00"
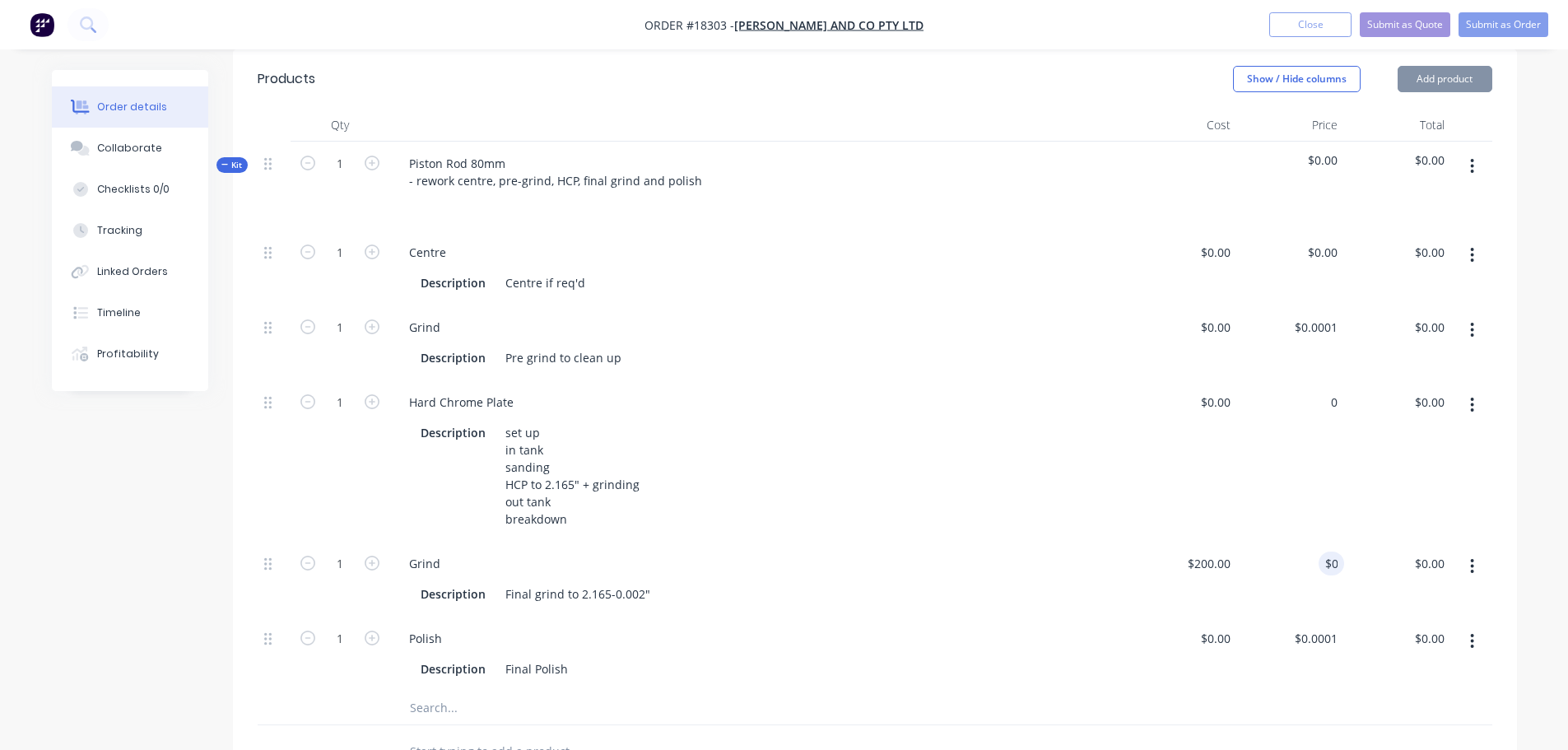
type input "$0.00"
type input "0"
type input "$0.00"
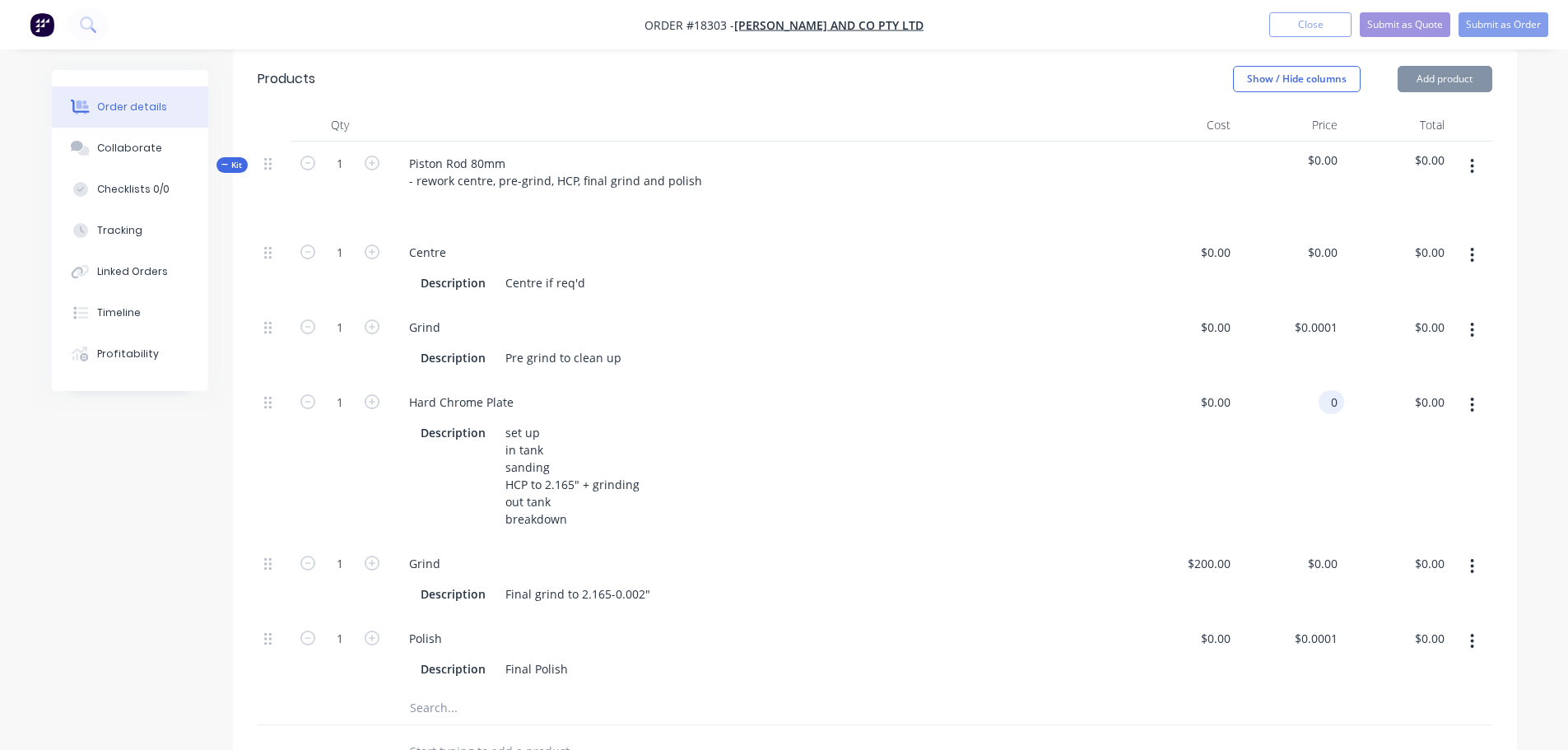
type input "0"
type input "$0.00"
type input "0"
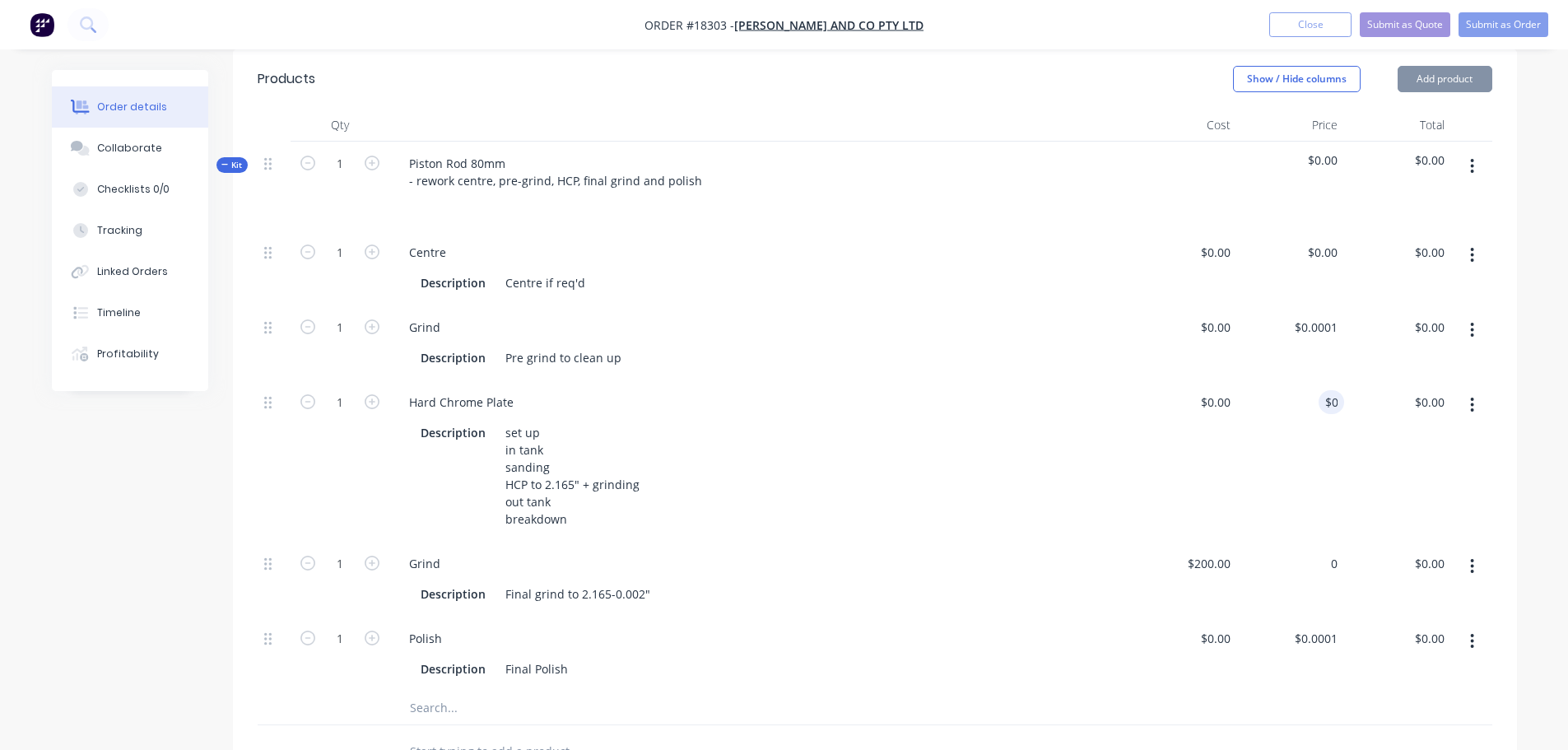
type input "0"
type input "$0.00"
type input "0"
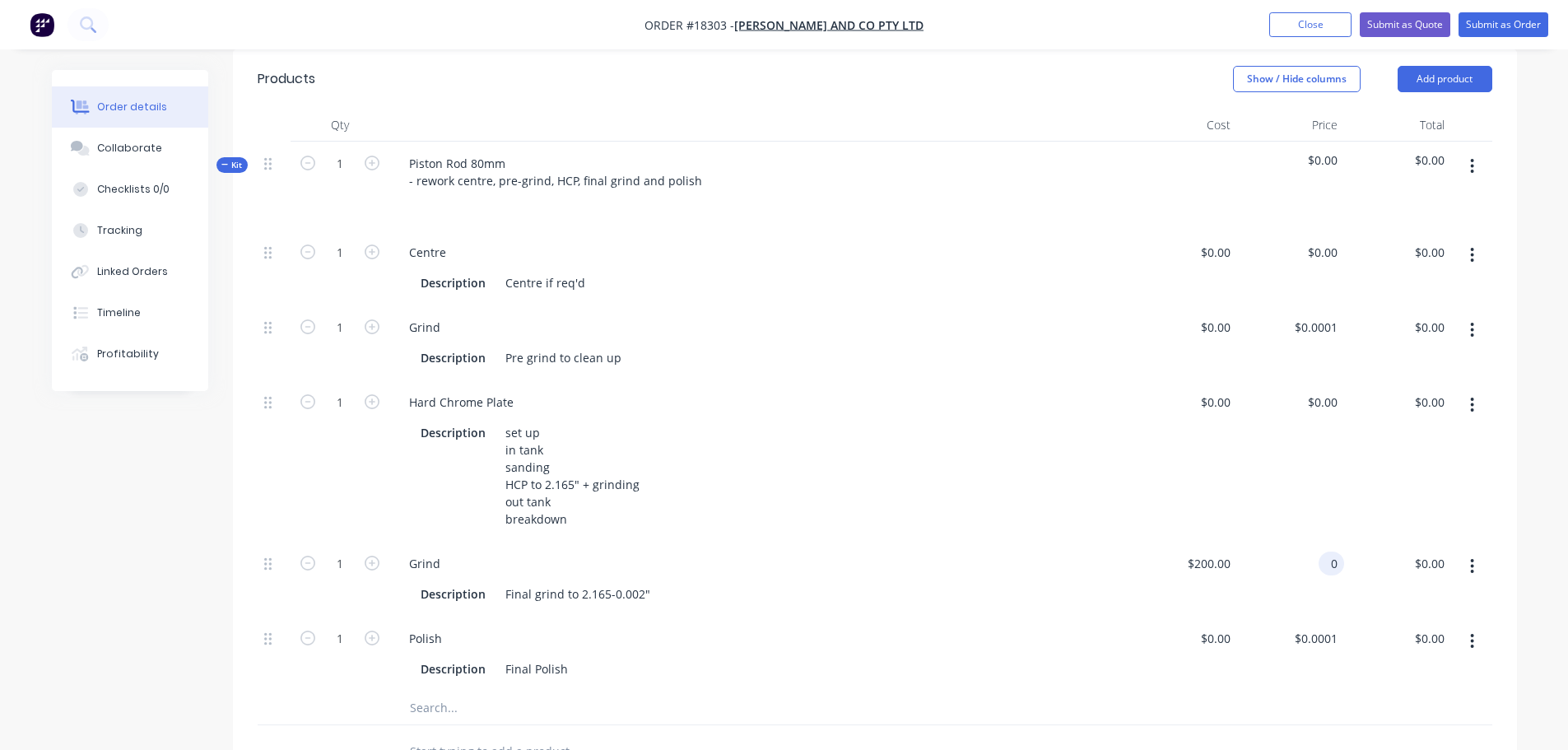
type input "$0.00"
type input "0"
type input "$0.00"
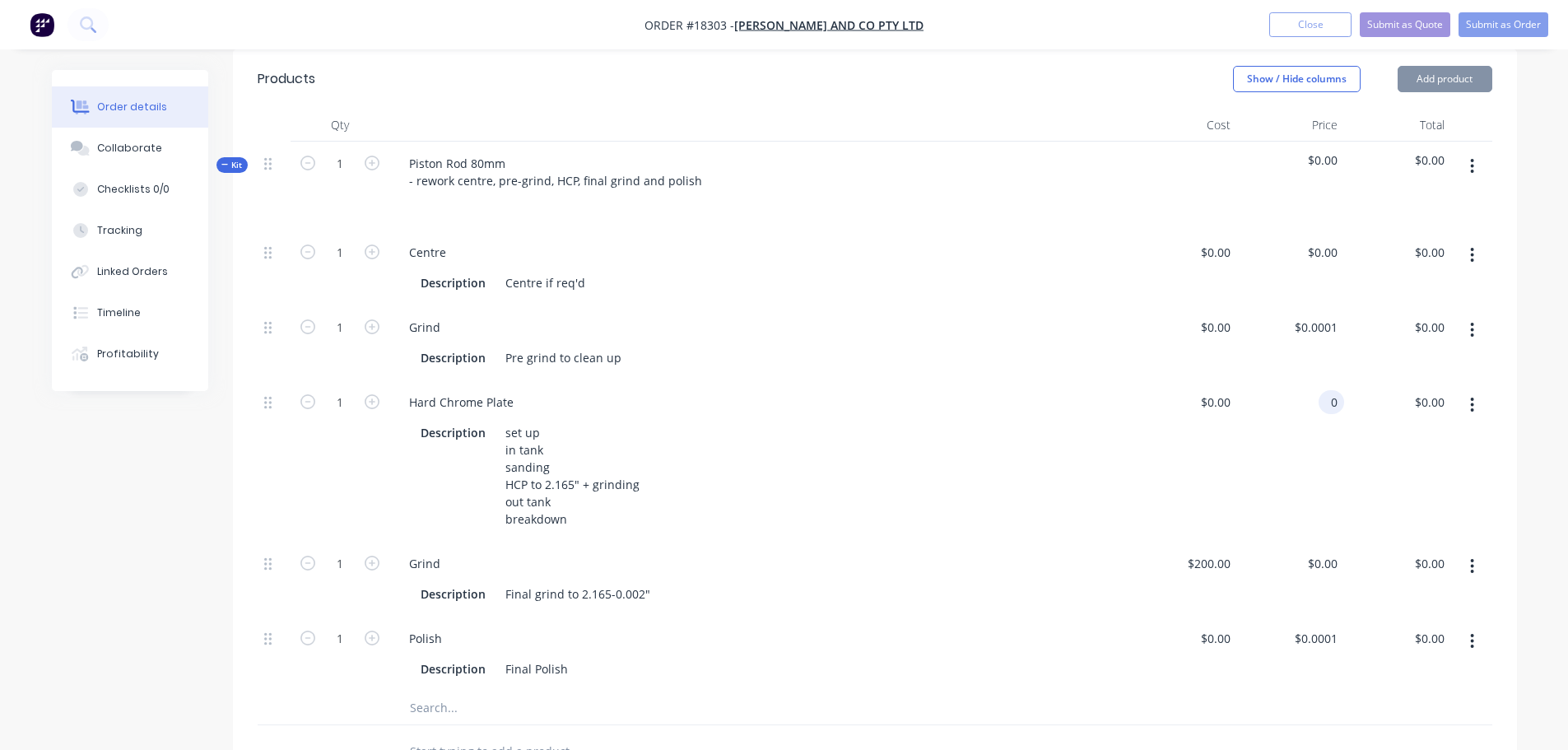
type input "$0.00"
type input "0"
type input "$0.00"
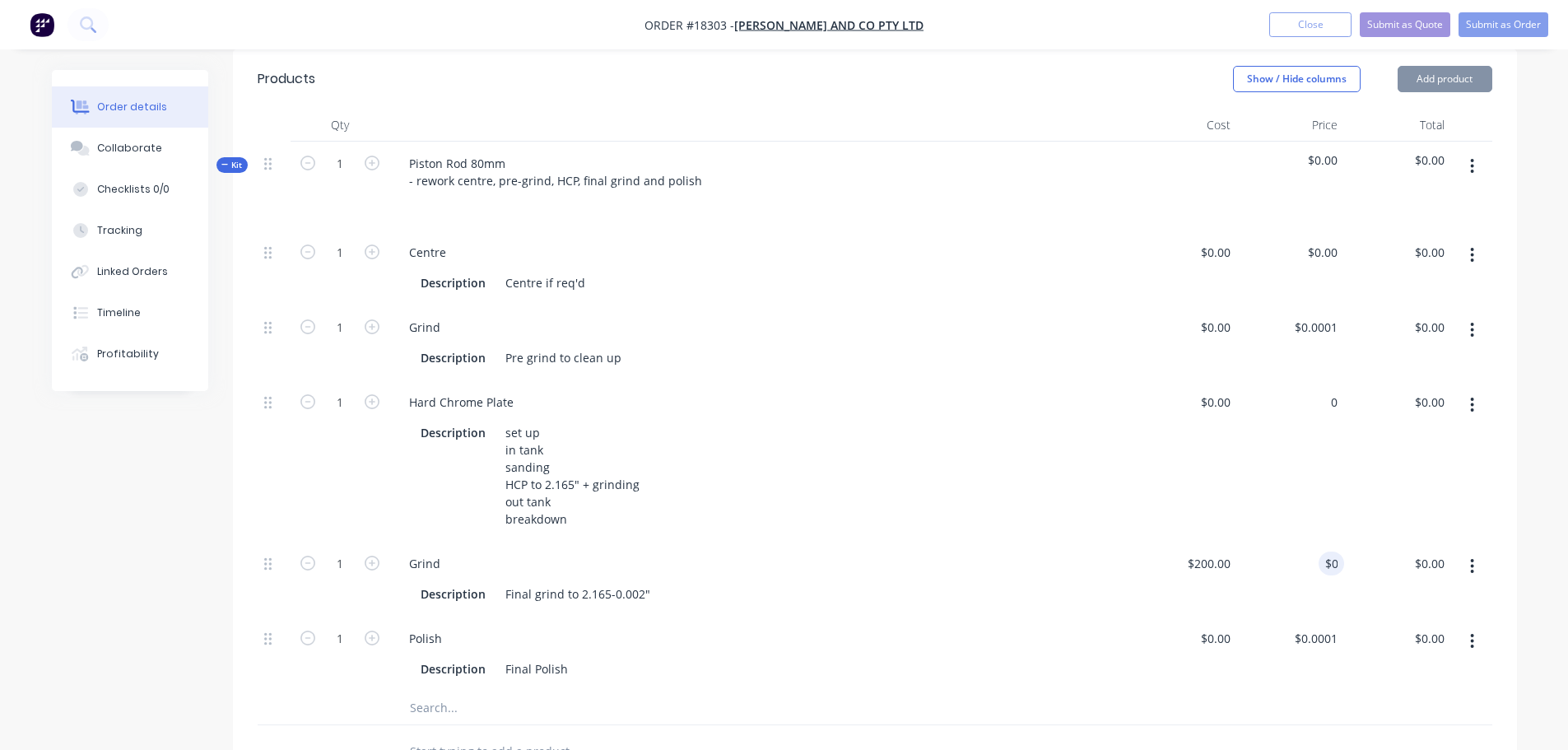
type input "0"
type input "$0.00"
type input "0"
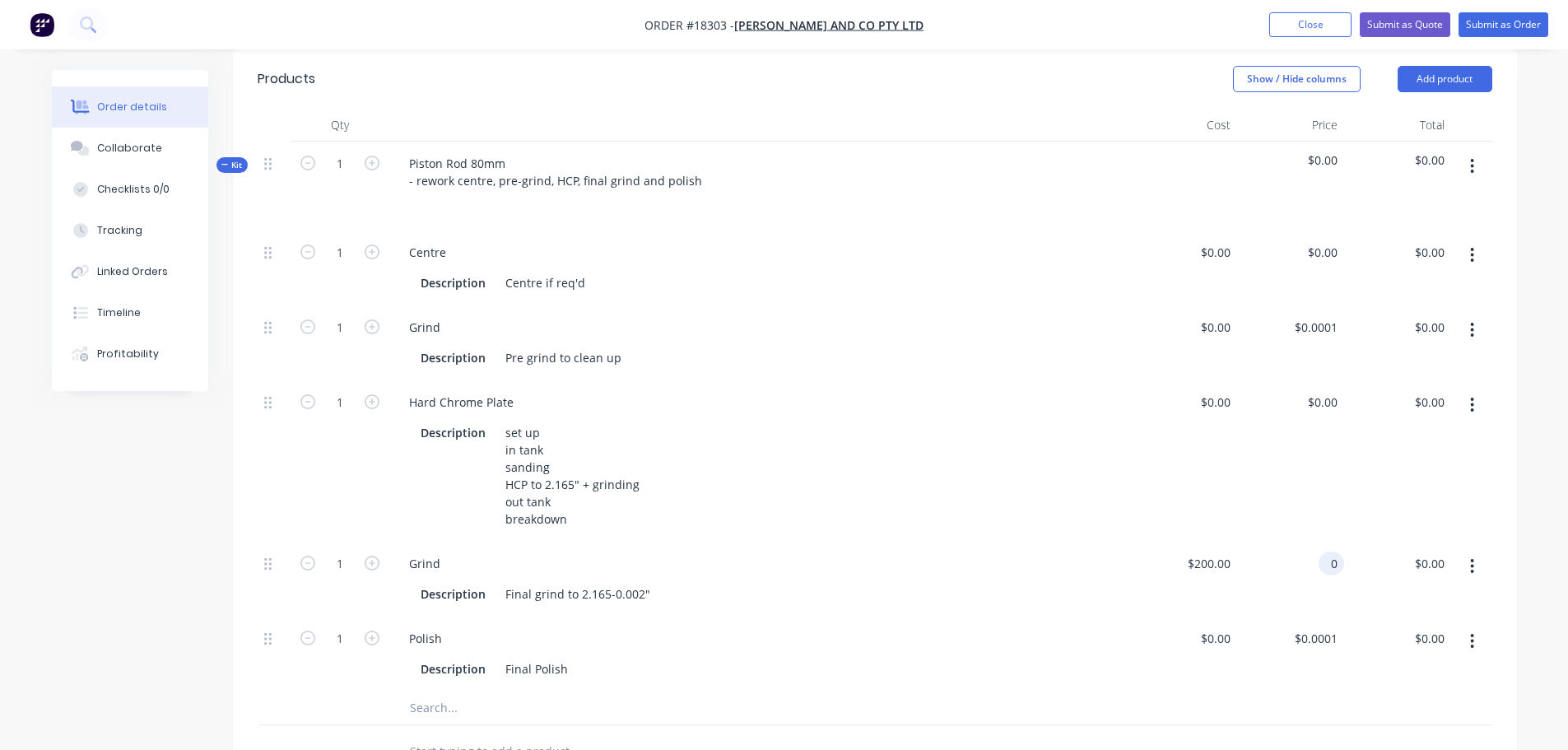
type input "0"
type input "$0.00"
type input "0"
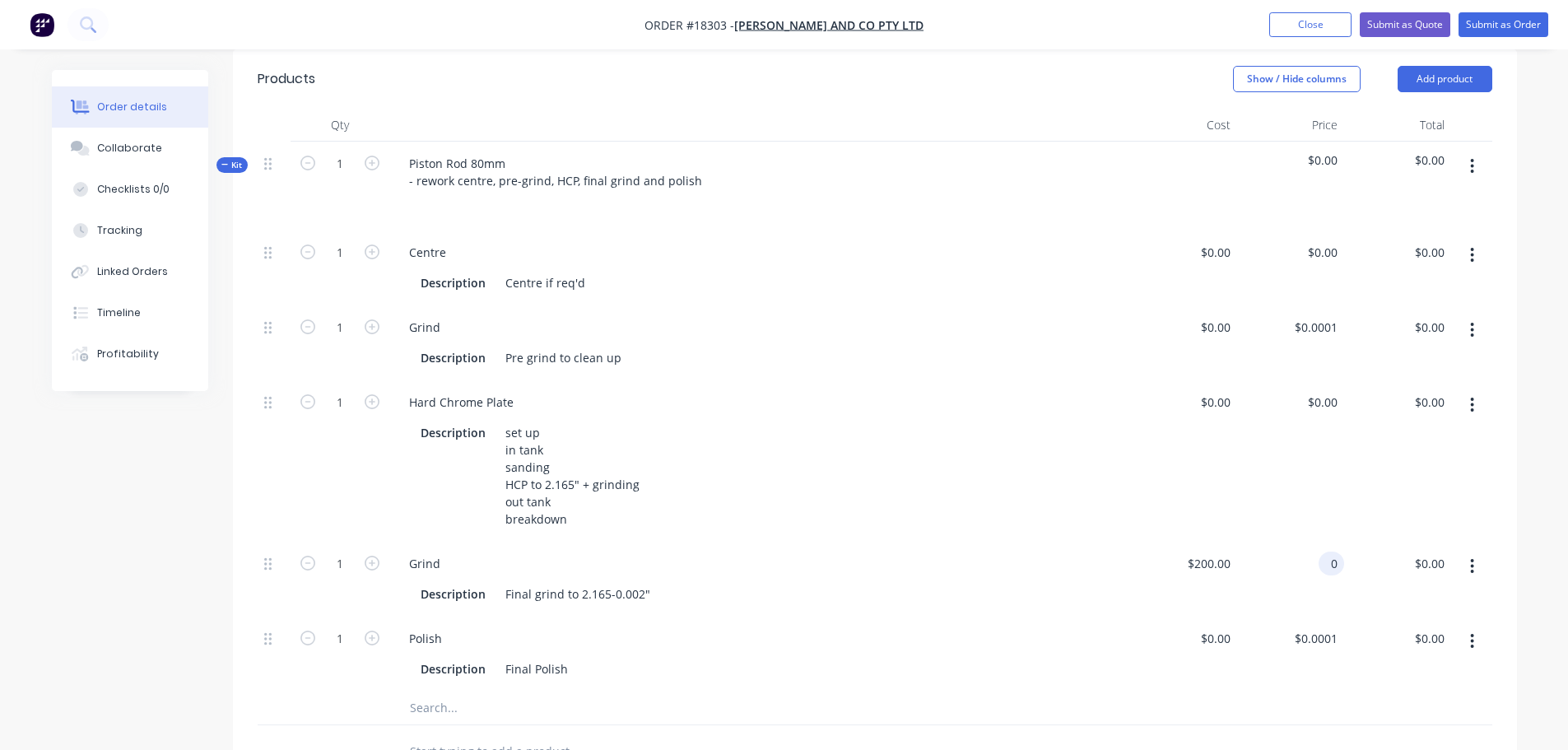
type input "$0.00"
click at [1198, 470] on div "$0.00 $0.00" at bounding box center [1183, 460] width 107 height 161
type input "$0.00"
type input "0"
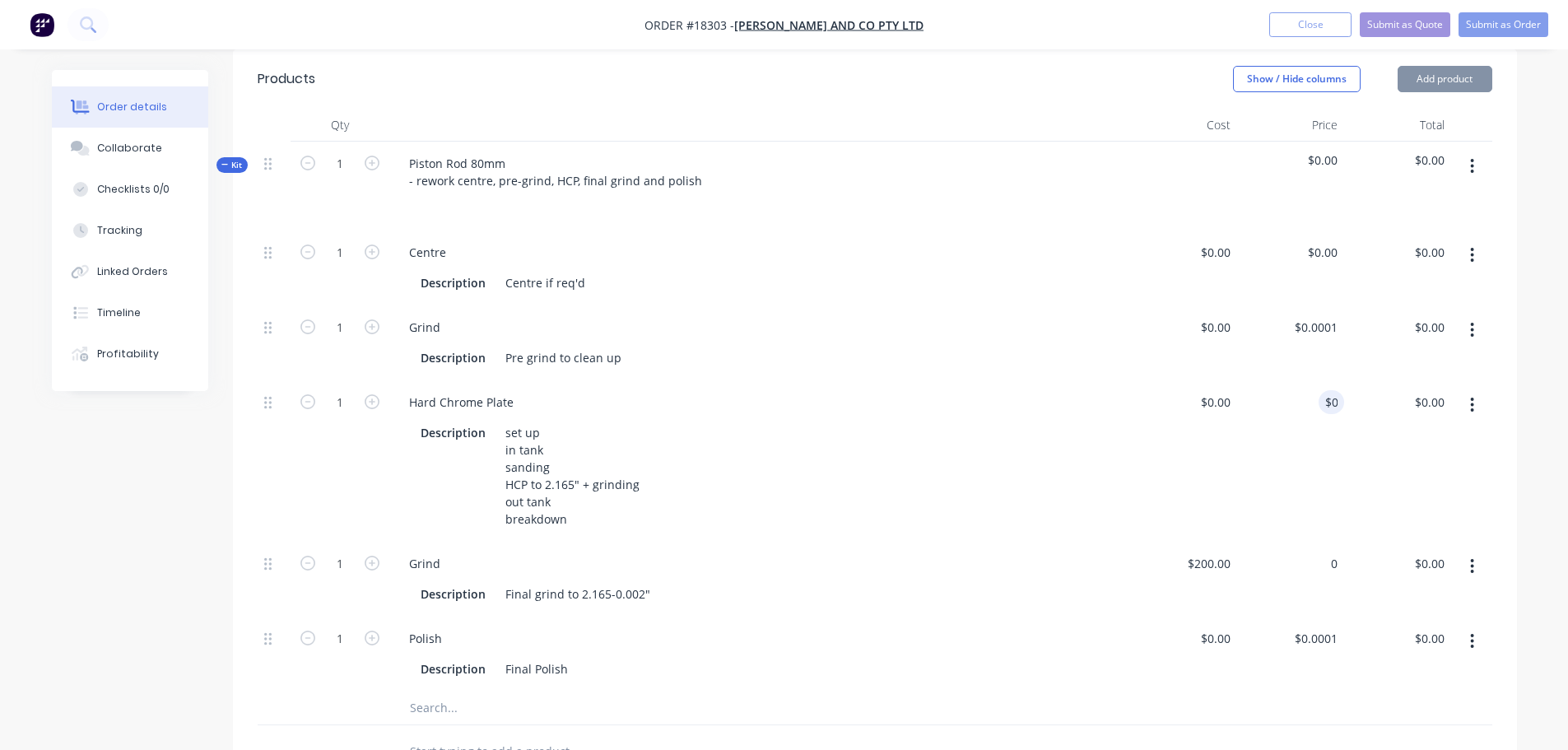
type input "$0.00"
type input "0"
type input "$0.00"
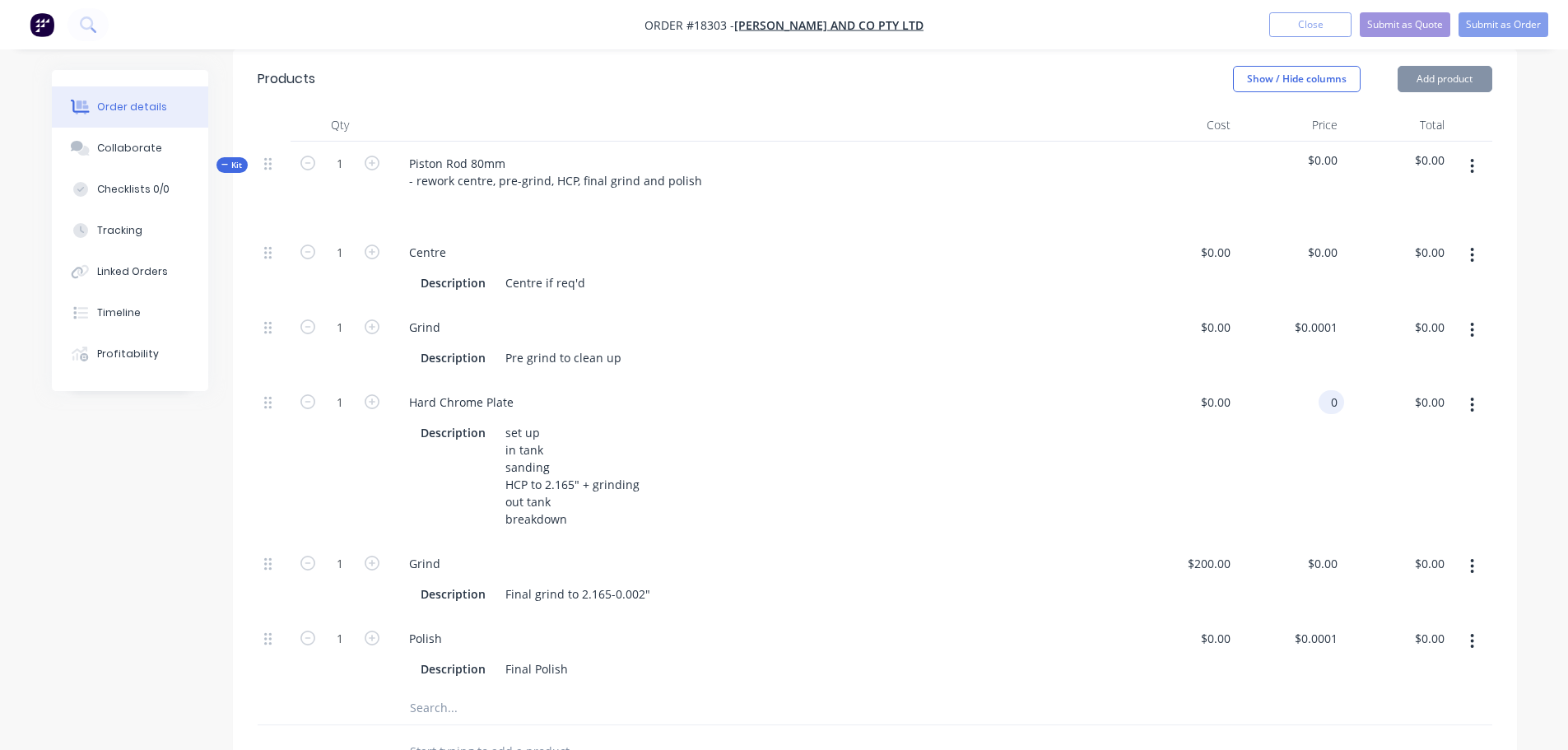
type input "$0.00"
type input "0"
type input "$0.00"
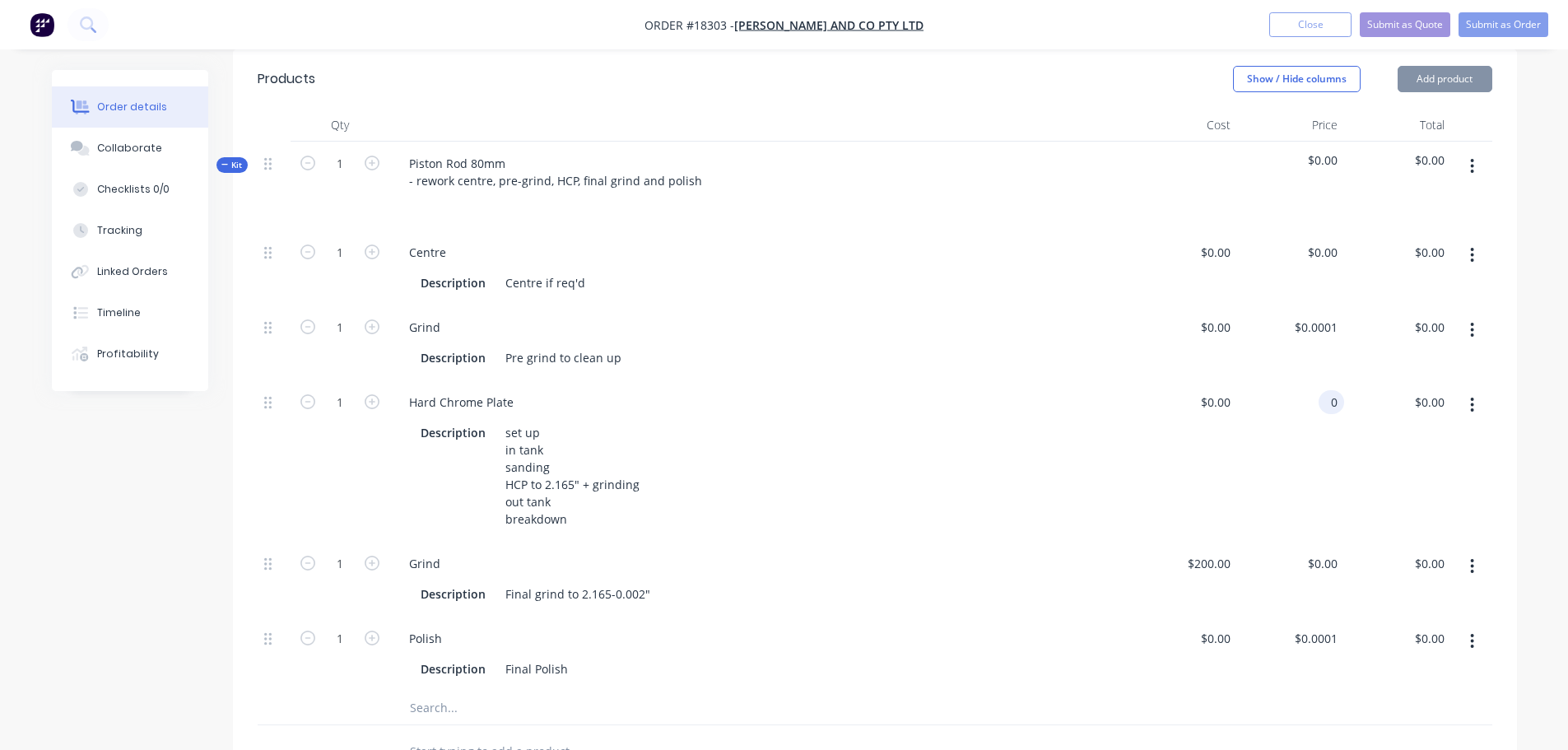
type input "0"
type input "$0.00"
type input "0"
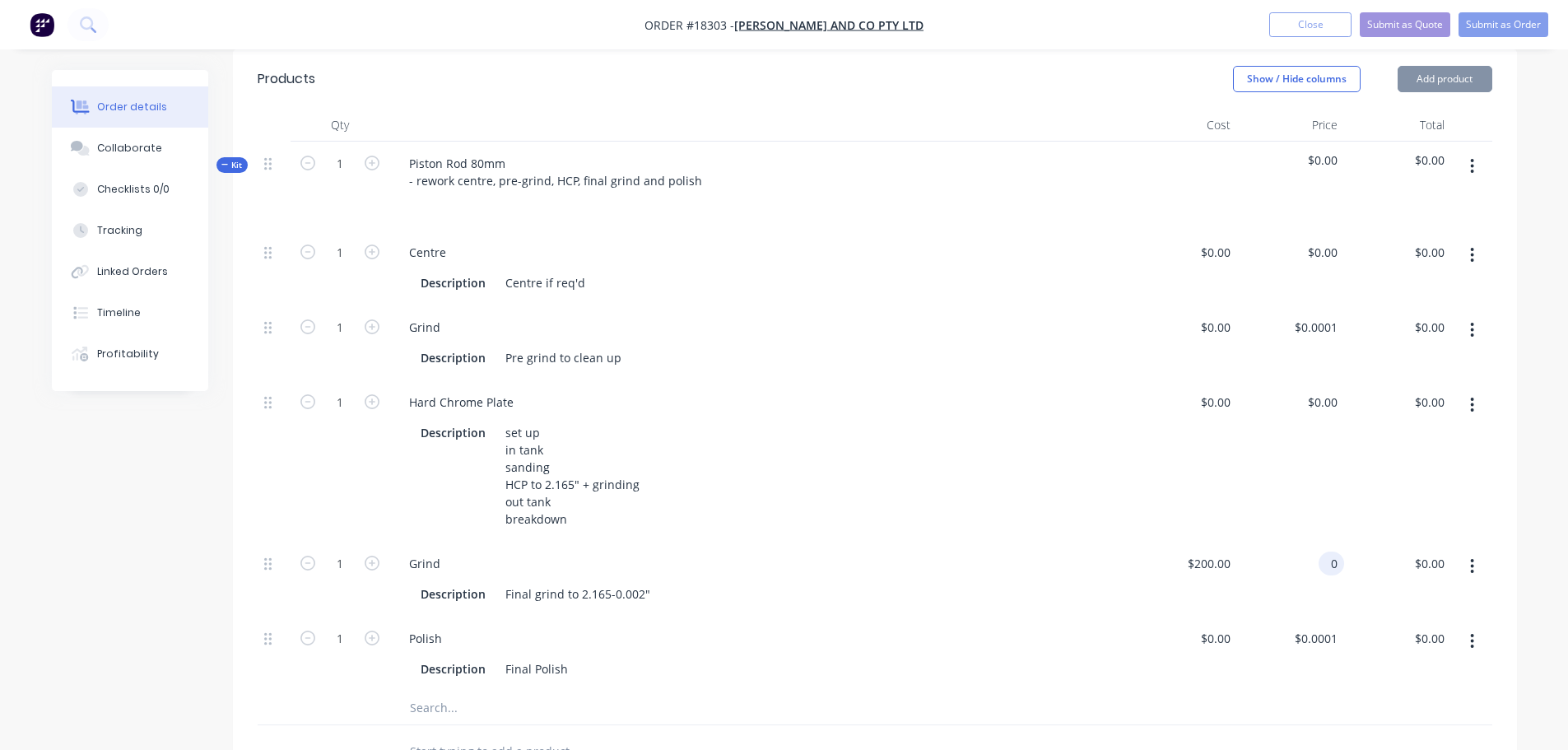
type input "0"
type input "$0.00"
type input "0"
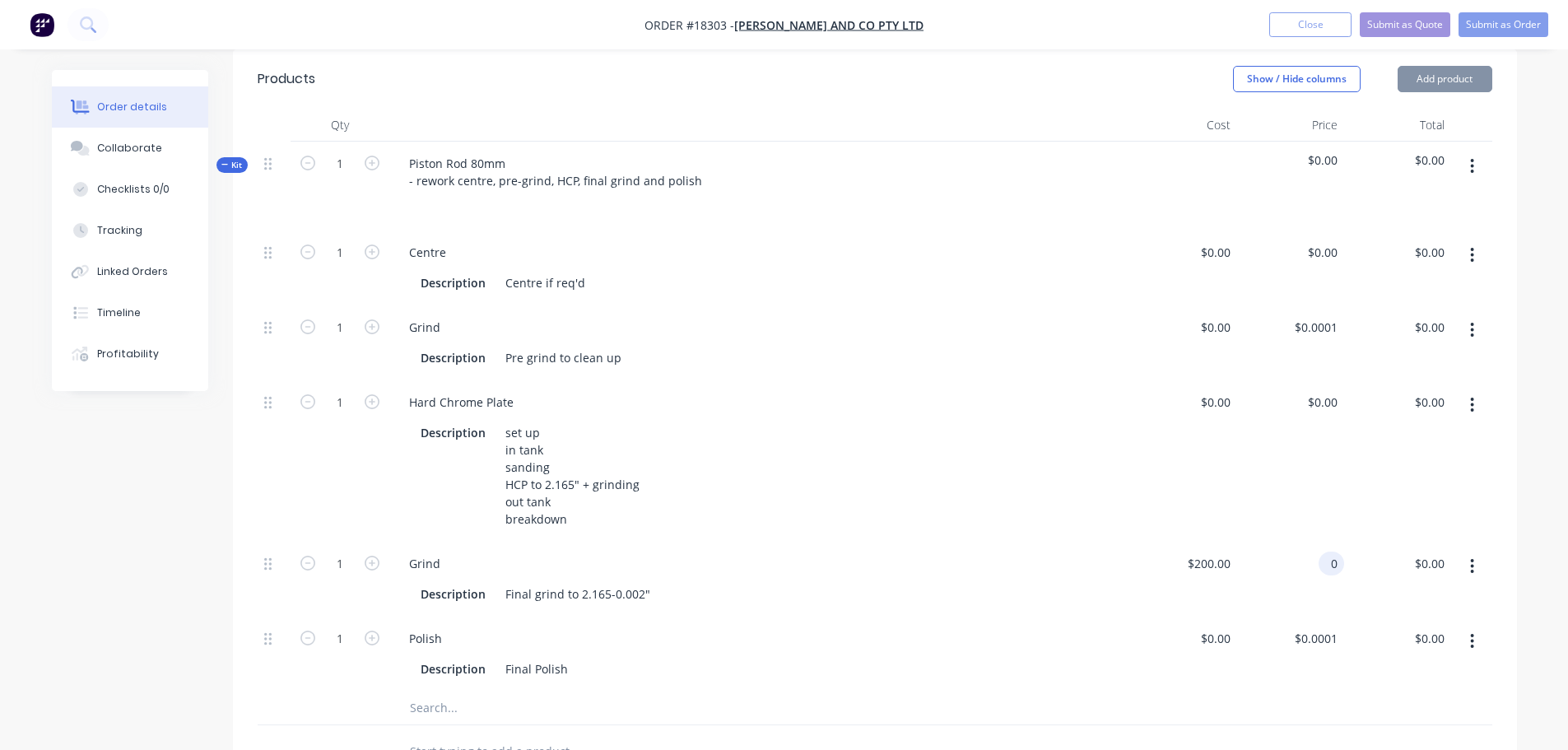
type input "$0.00"
type input "0"
type input "$0.00"
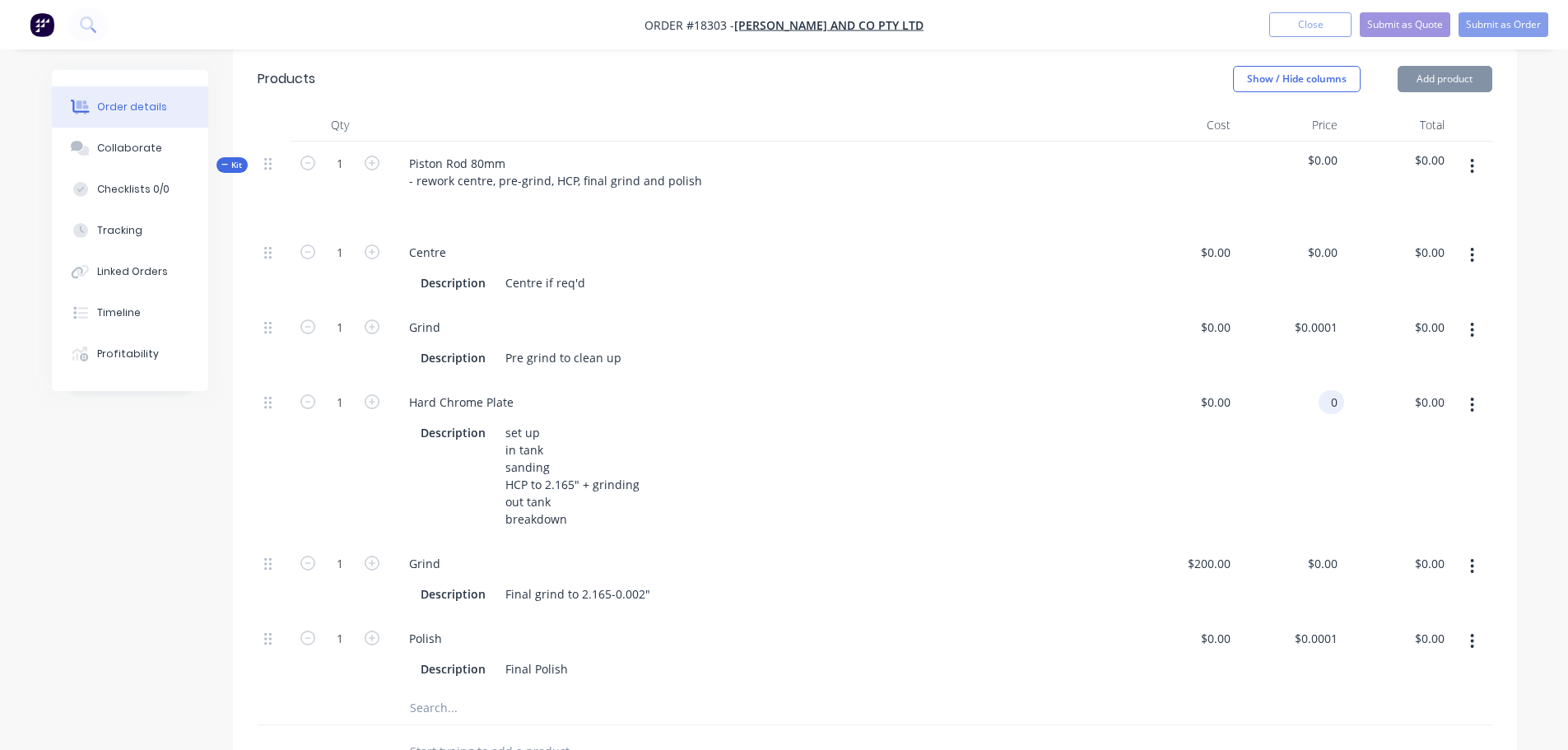
type input "$0.00"
type input "0"
type input "$0.00"
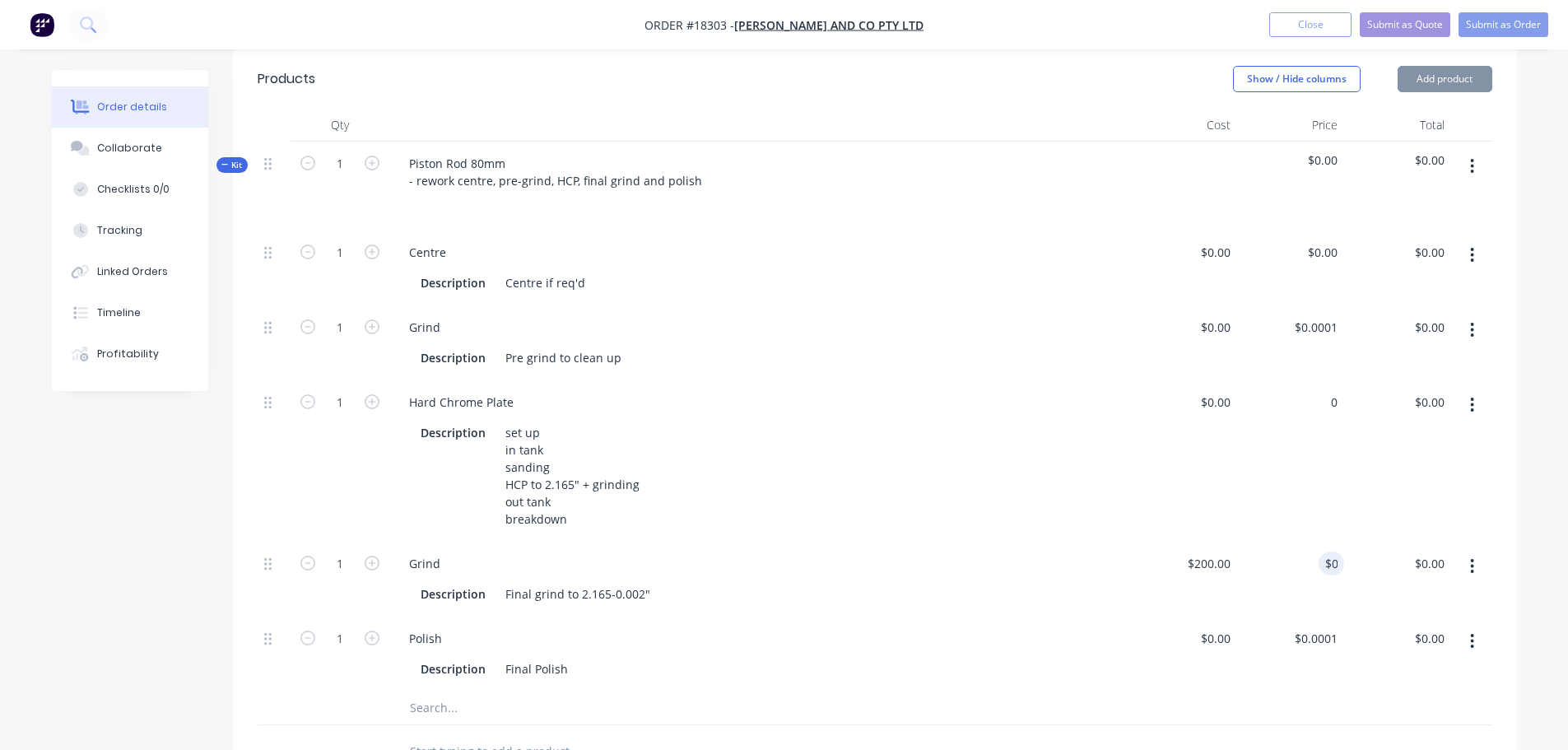
type input "0"
type input "$0.00"
type input "0"
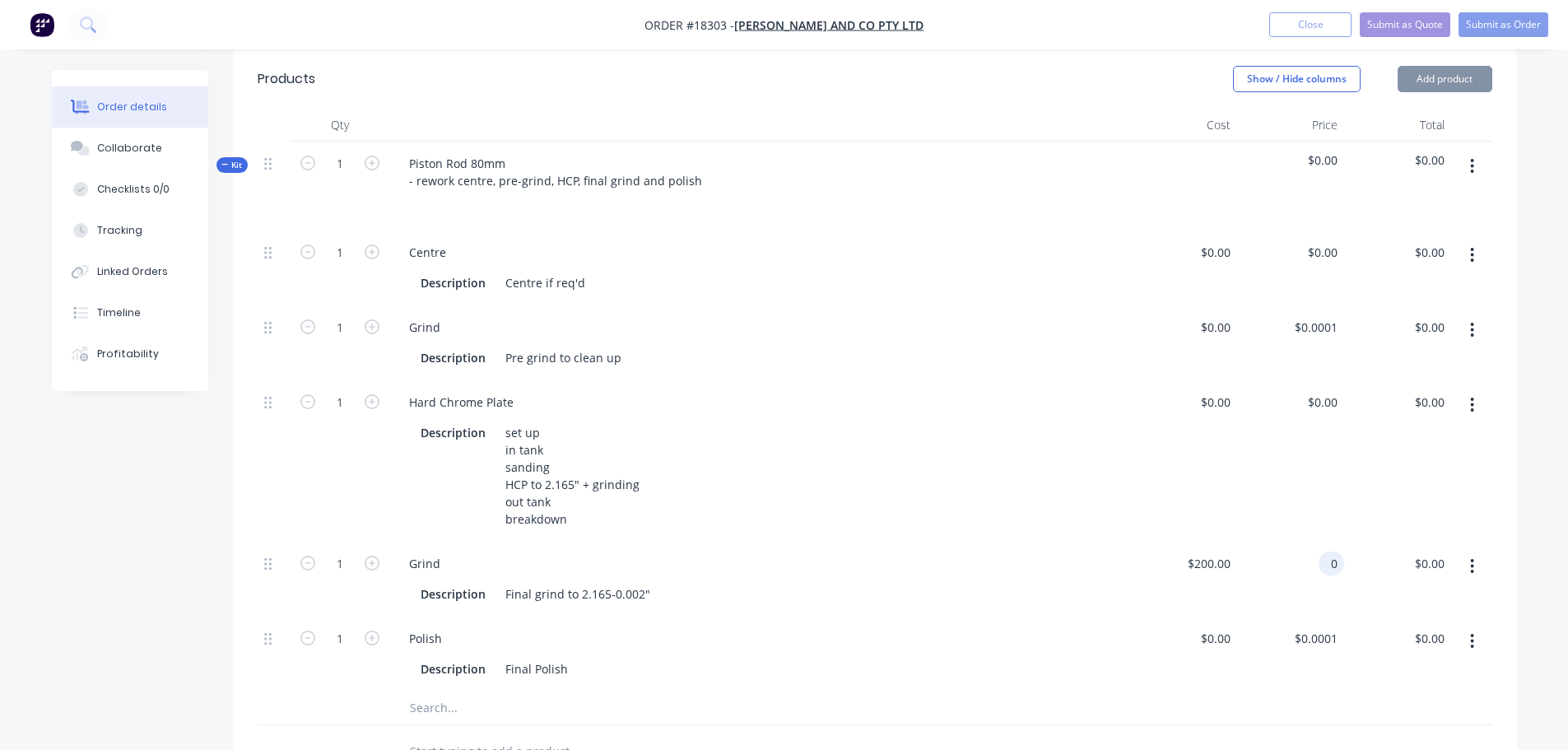
type input "0"
type input "$0.00"
type input "0"
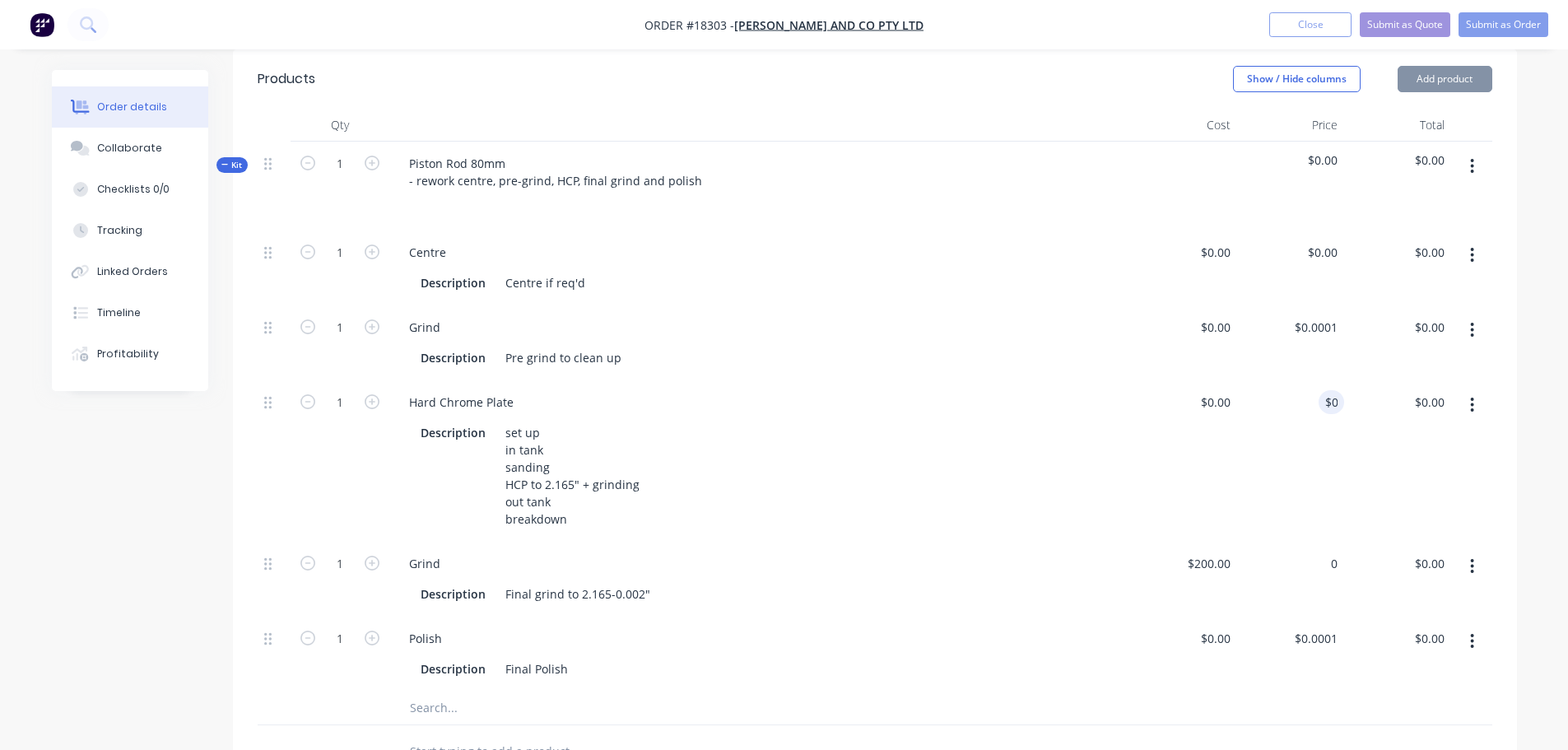
type input "$0.00"
type input "0"
type input "$0.00"
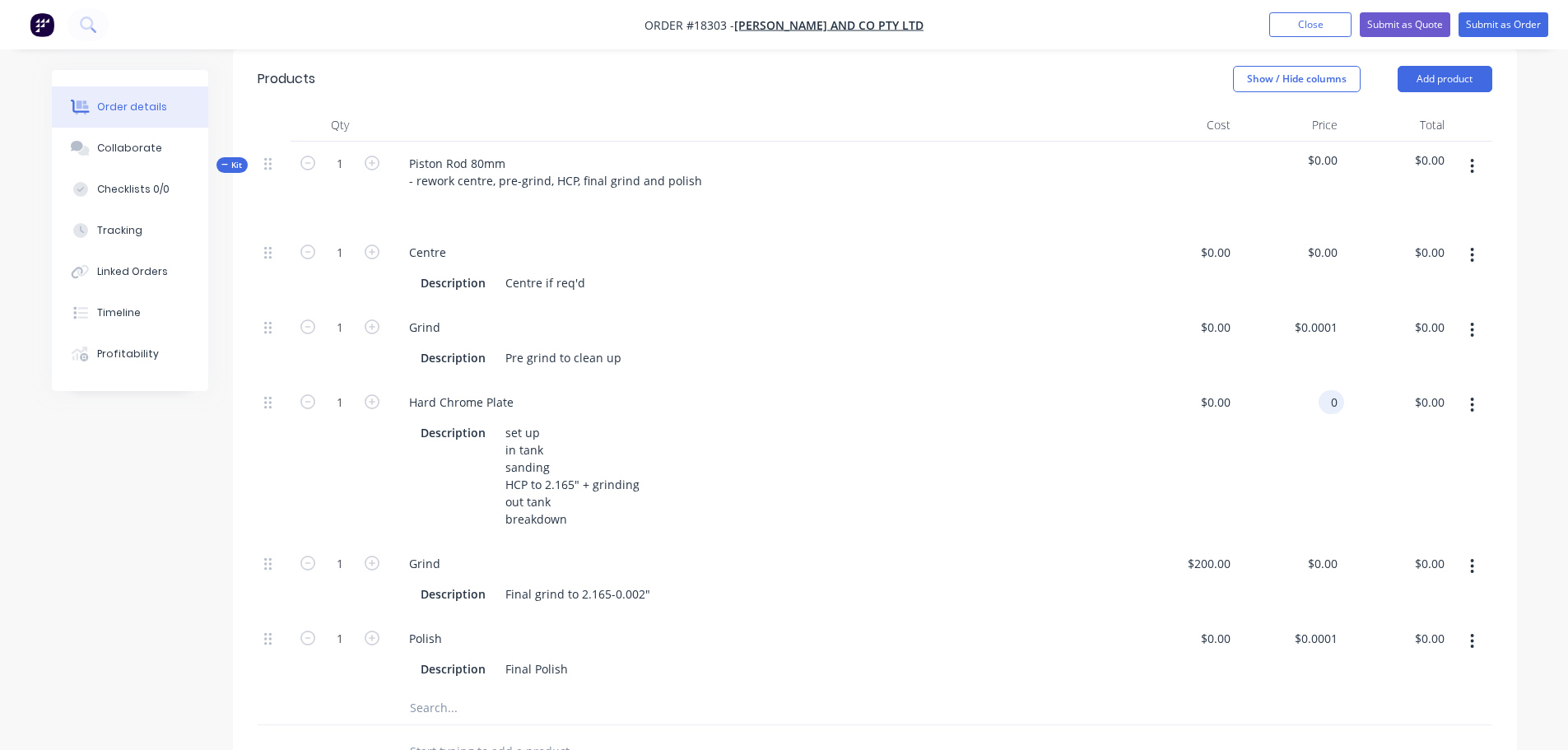
type input "$0.00"
type input "0"
type input "$0.00"
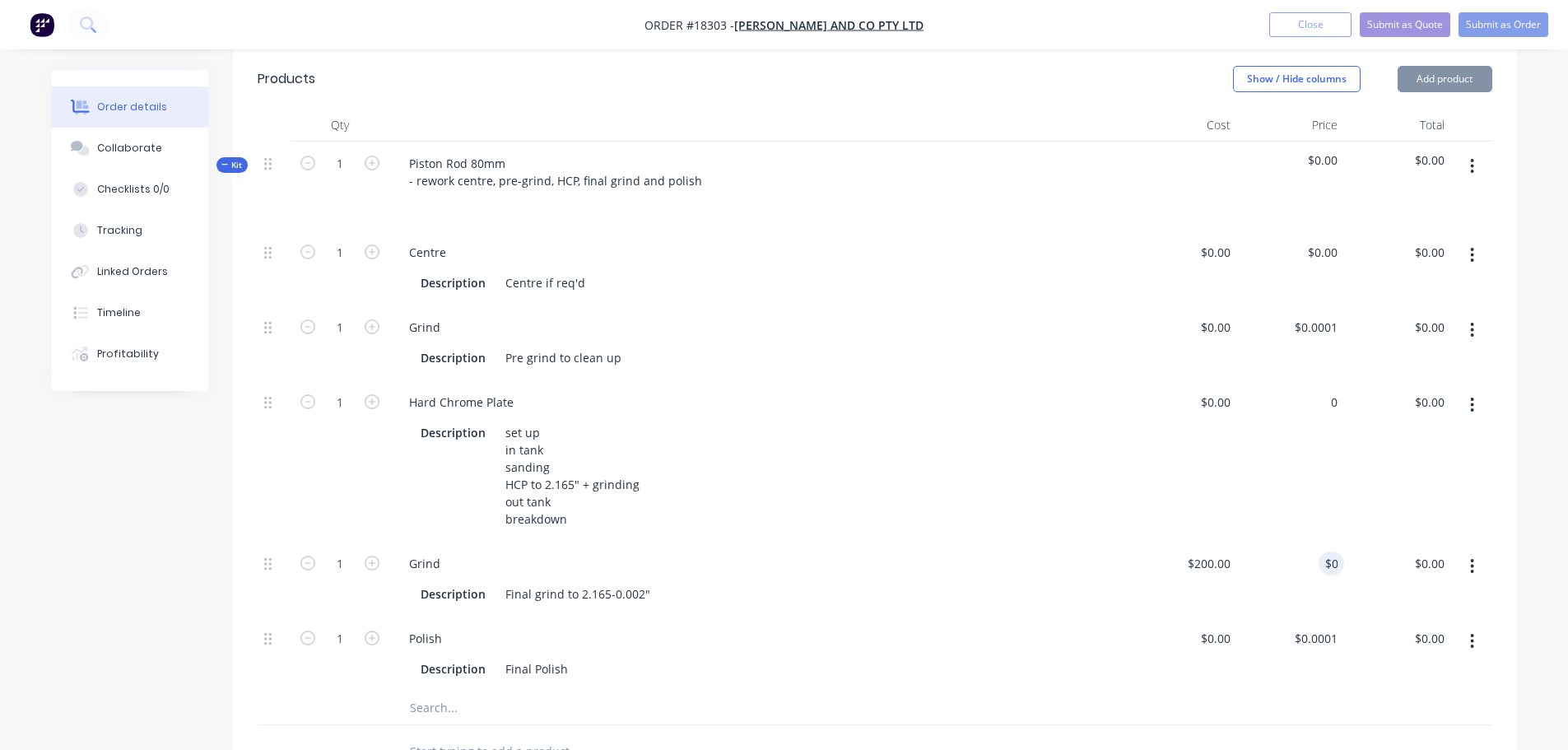
type input "0"
type input "$0.00"
type input "0"
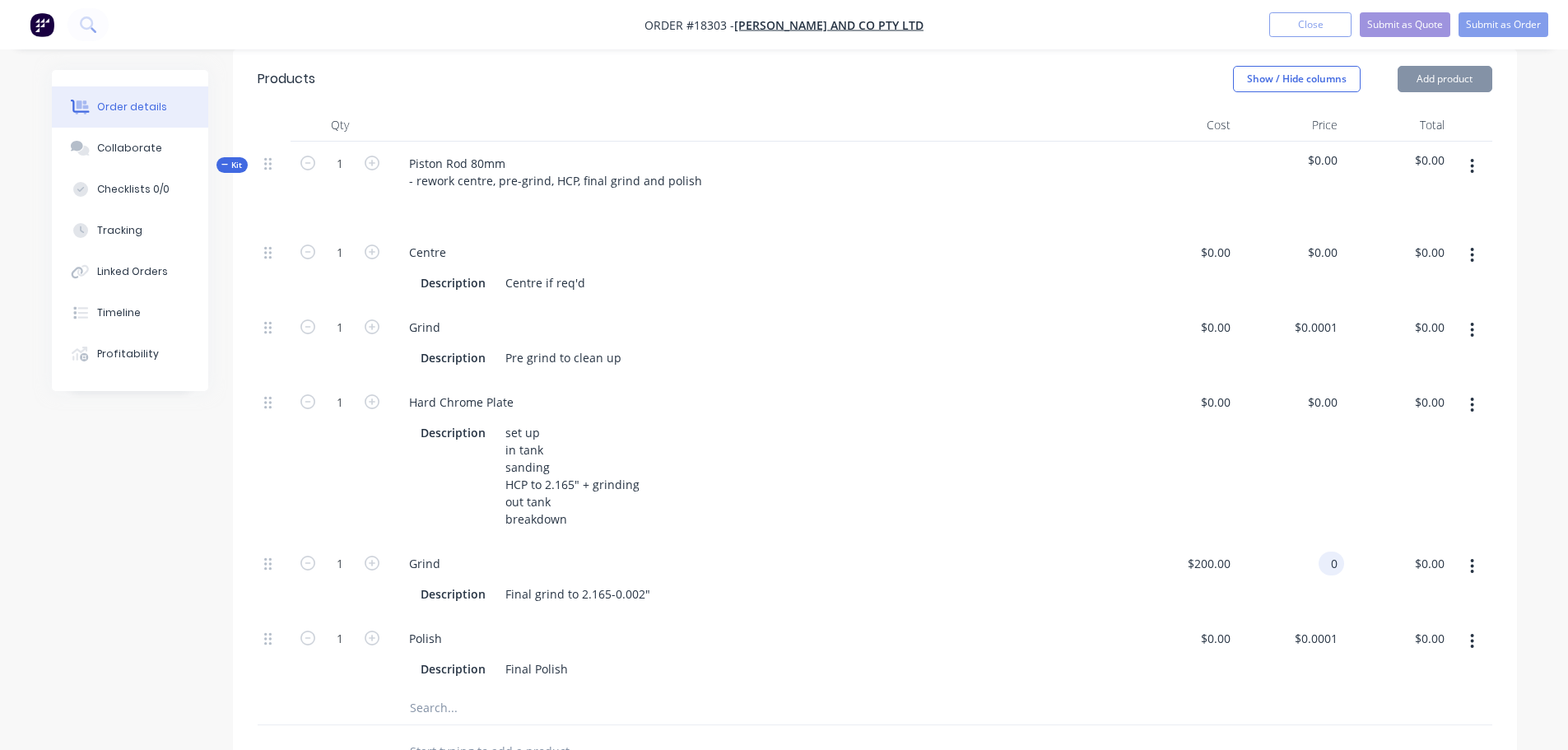
type input "0"
type input "$0.00"
type input "0"
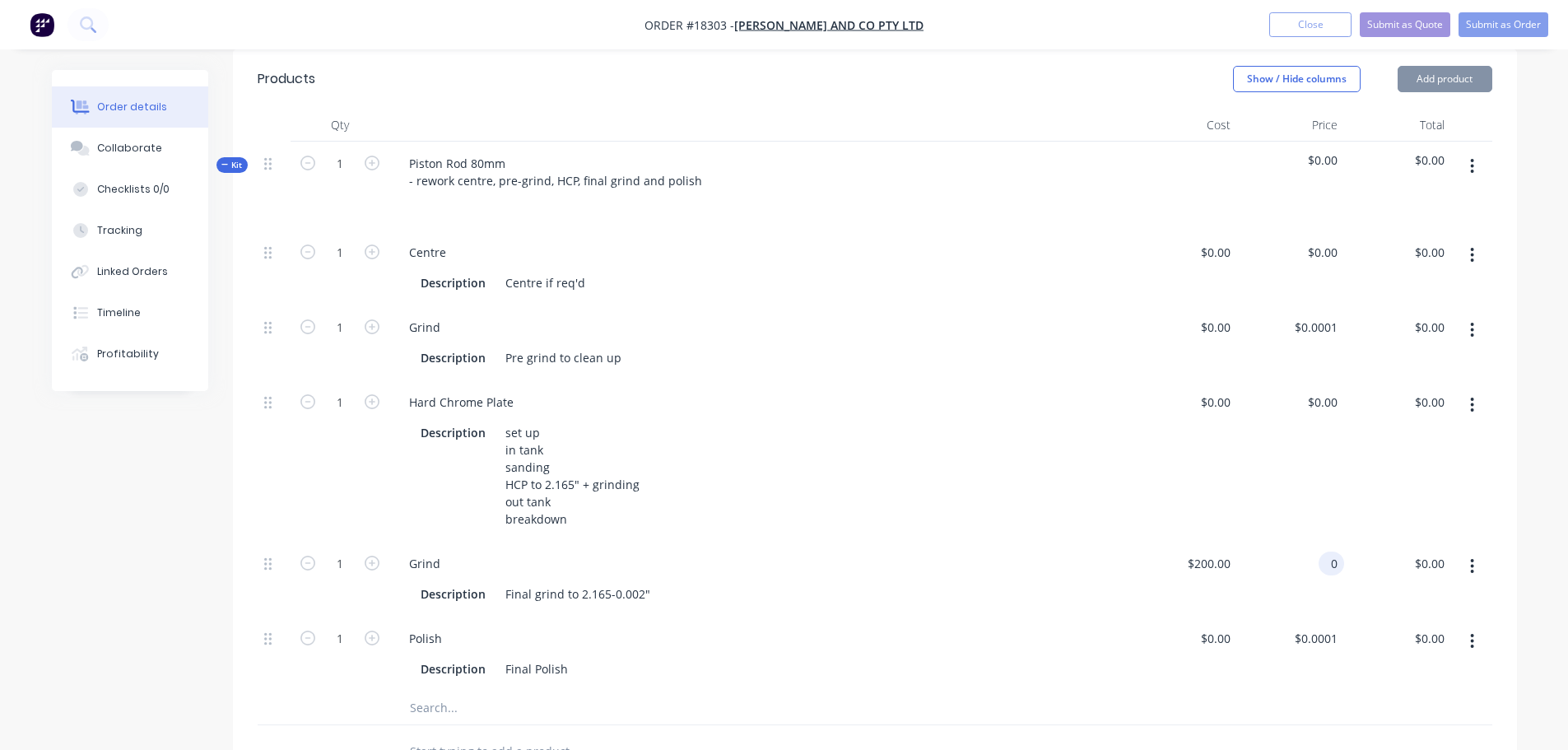
type input "$0.00"
type input "0"
type input "$0.00"
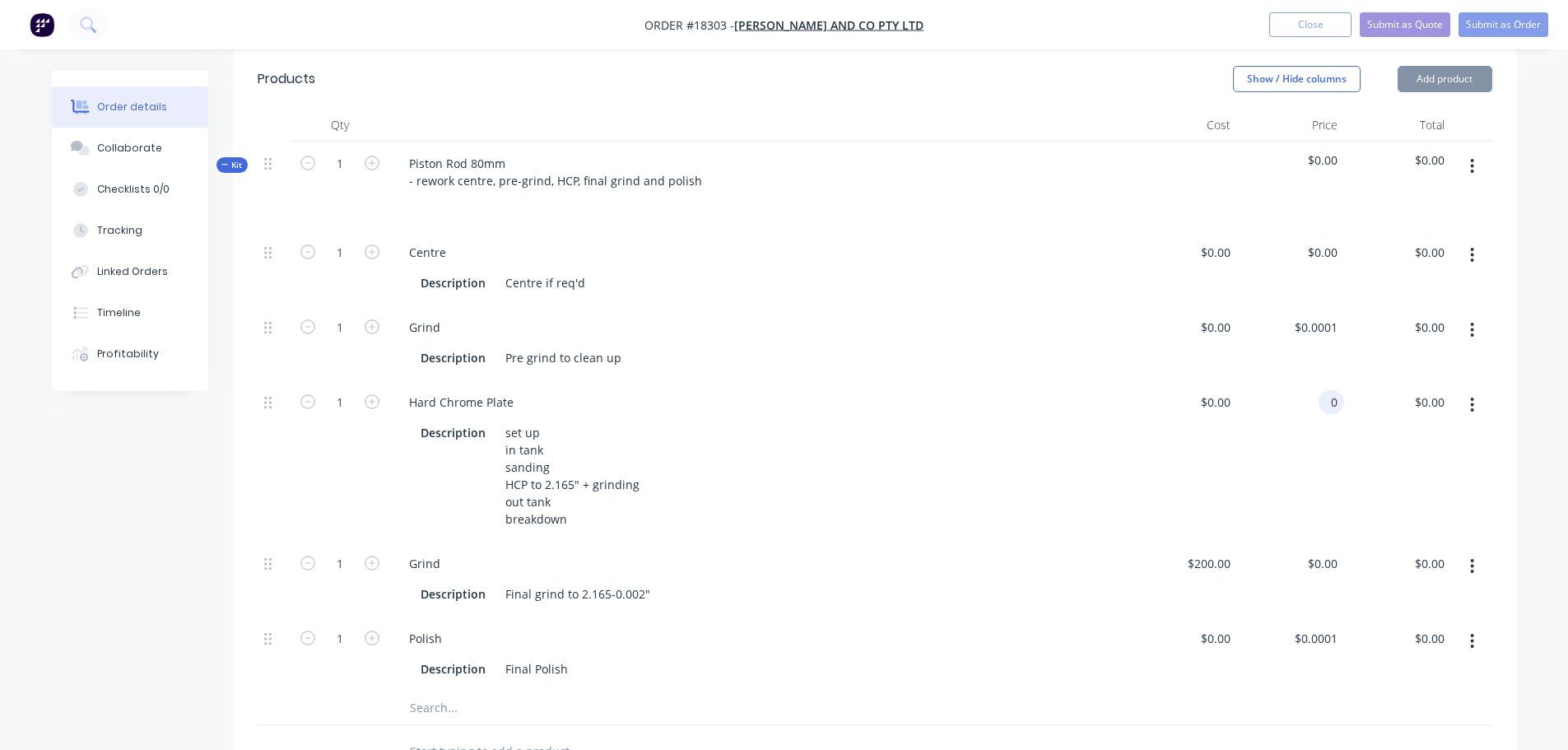
type input "$0.00"
type input "0"
type input "$0.00"
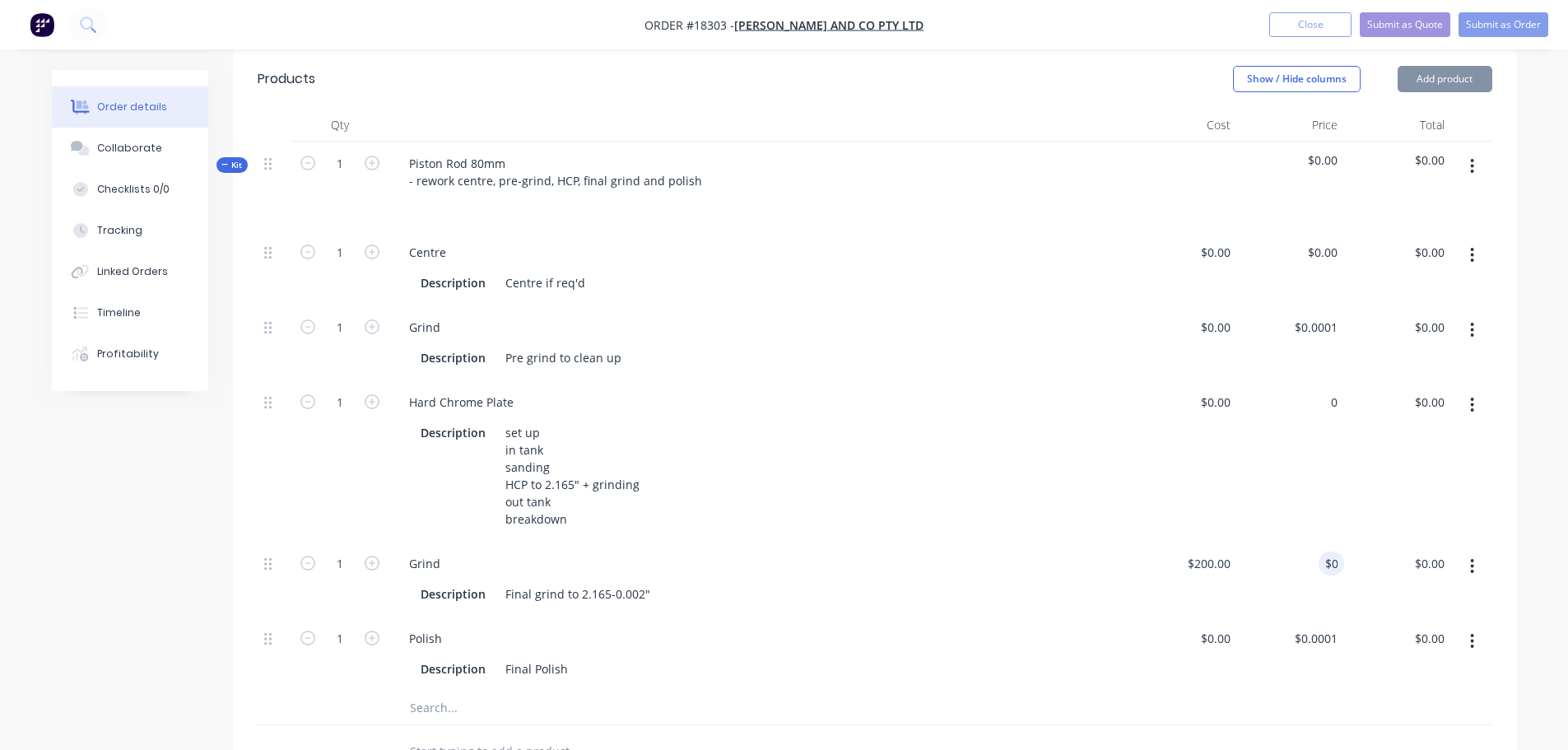
type input "0"
type input "$0.00"
click at [1342, 457] on div "$0.00 $0.00" at bounding box center [1291, 460] width 107 height 161
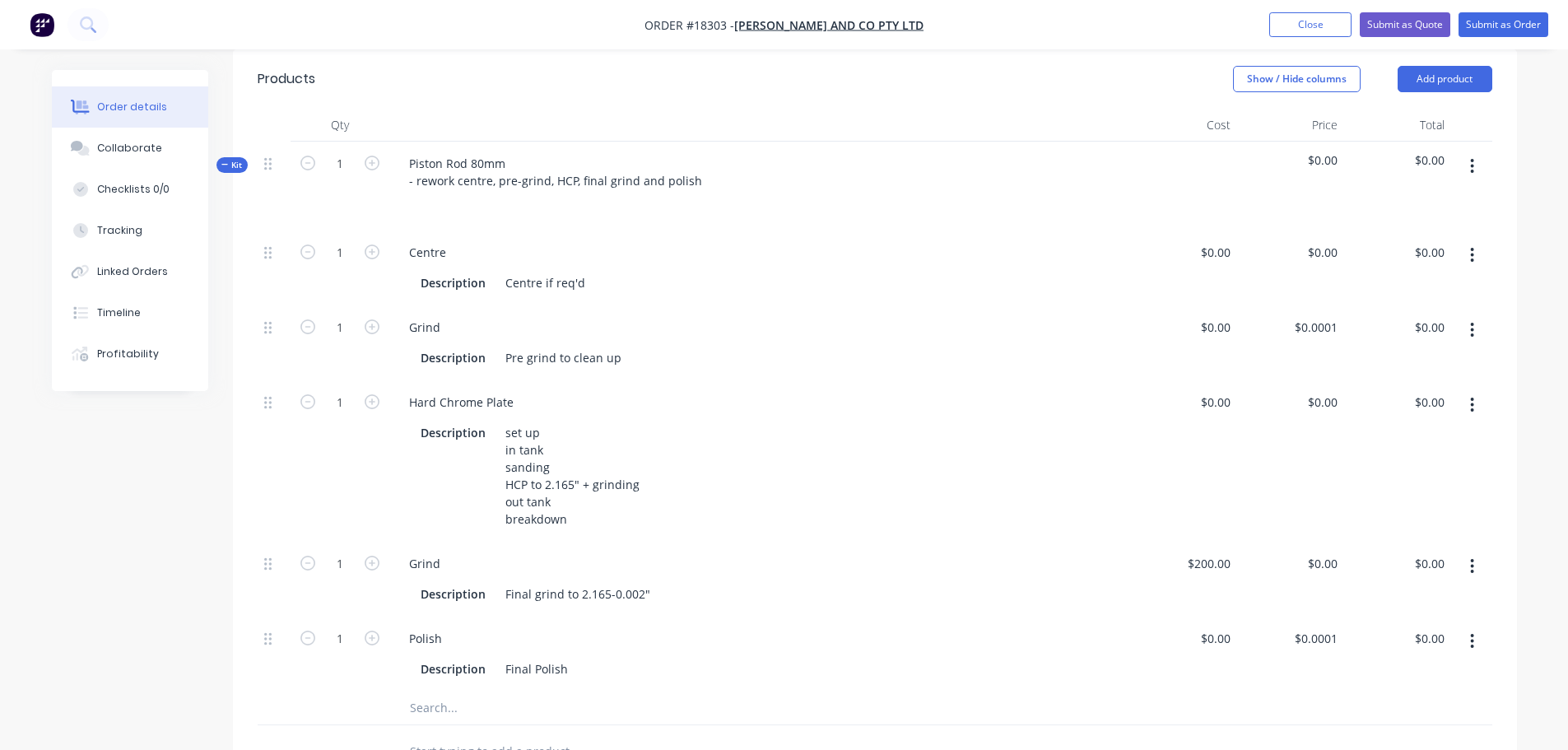
click at [1237, 445] on div "$0.00 $0.00" at bounding box center [1291, 460] width 107 height 161
click at [1325, 397] on input "0" at bounding box center [1325, 402] width 38 height 24
click at [1317, 557] on div "0 0" at bounding box center [1291, 579] width 107 height 75
click at [1323, 438] on div "$0.00 $0.00" at bounding box center [1291, 460] width 107 height 161
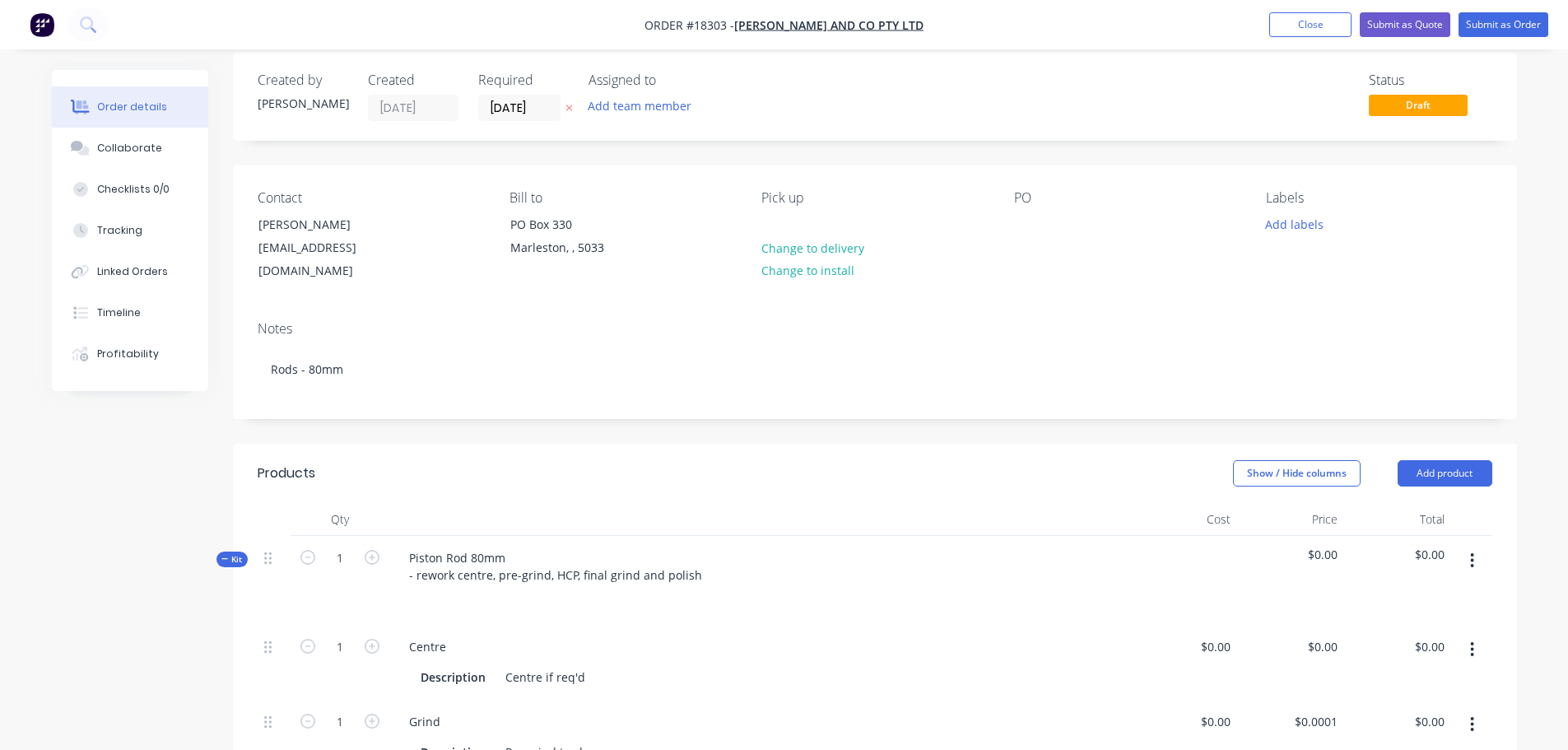
scroll to position [0, 0]
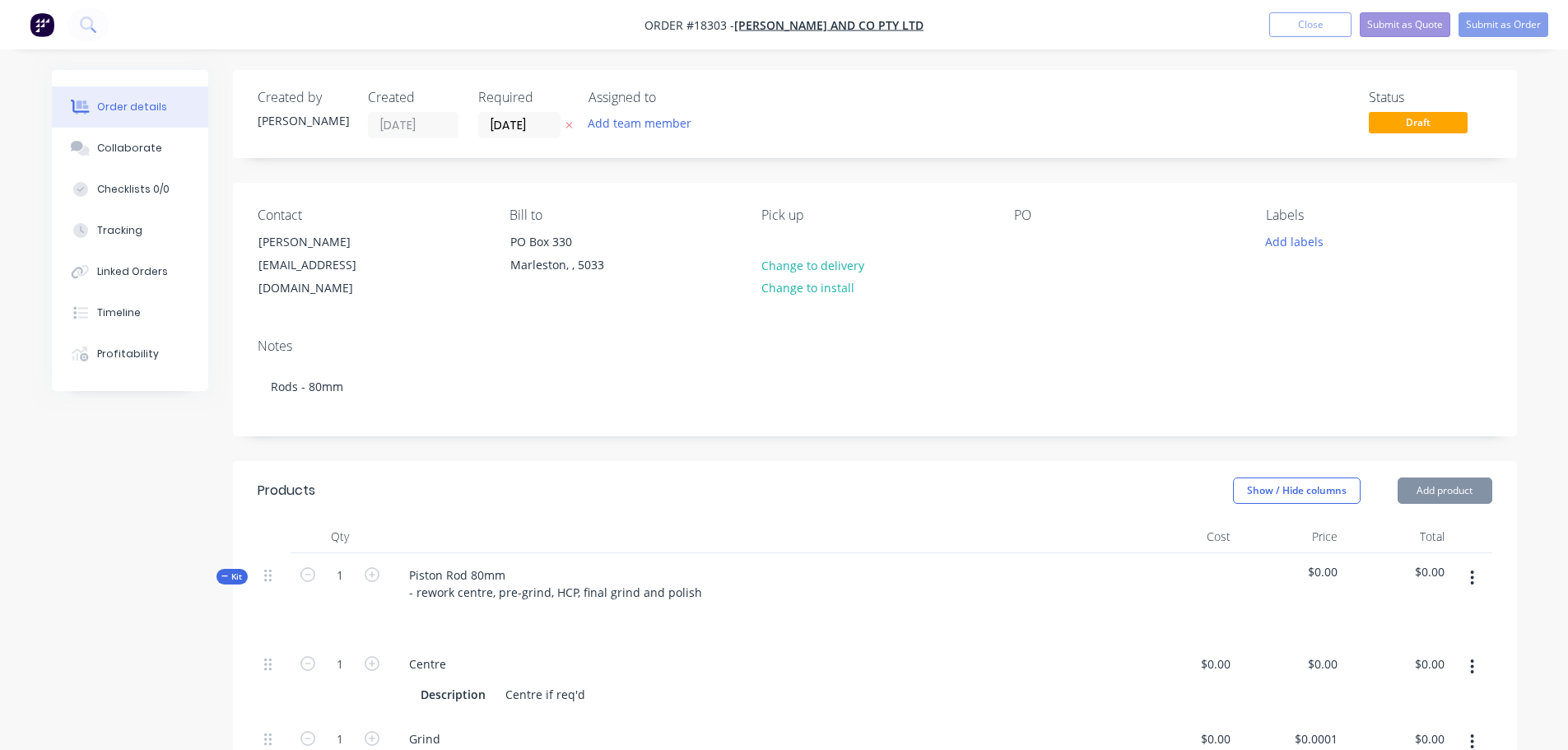
click at [1419, 27] on button "Submit as Quote" at bounding box center [1404, 25] width 90 height 25
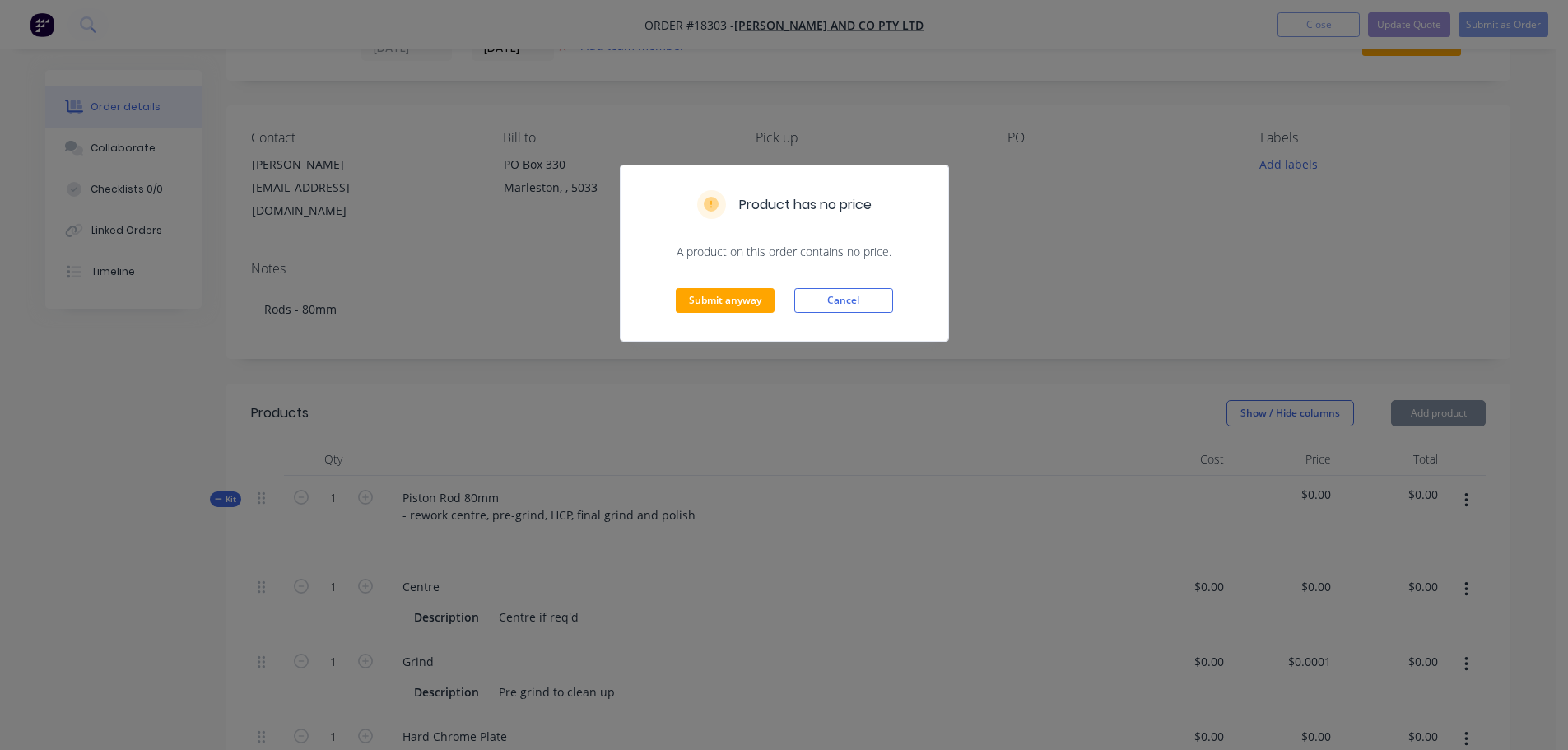
scroll to position [165, 0]
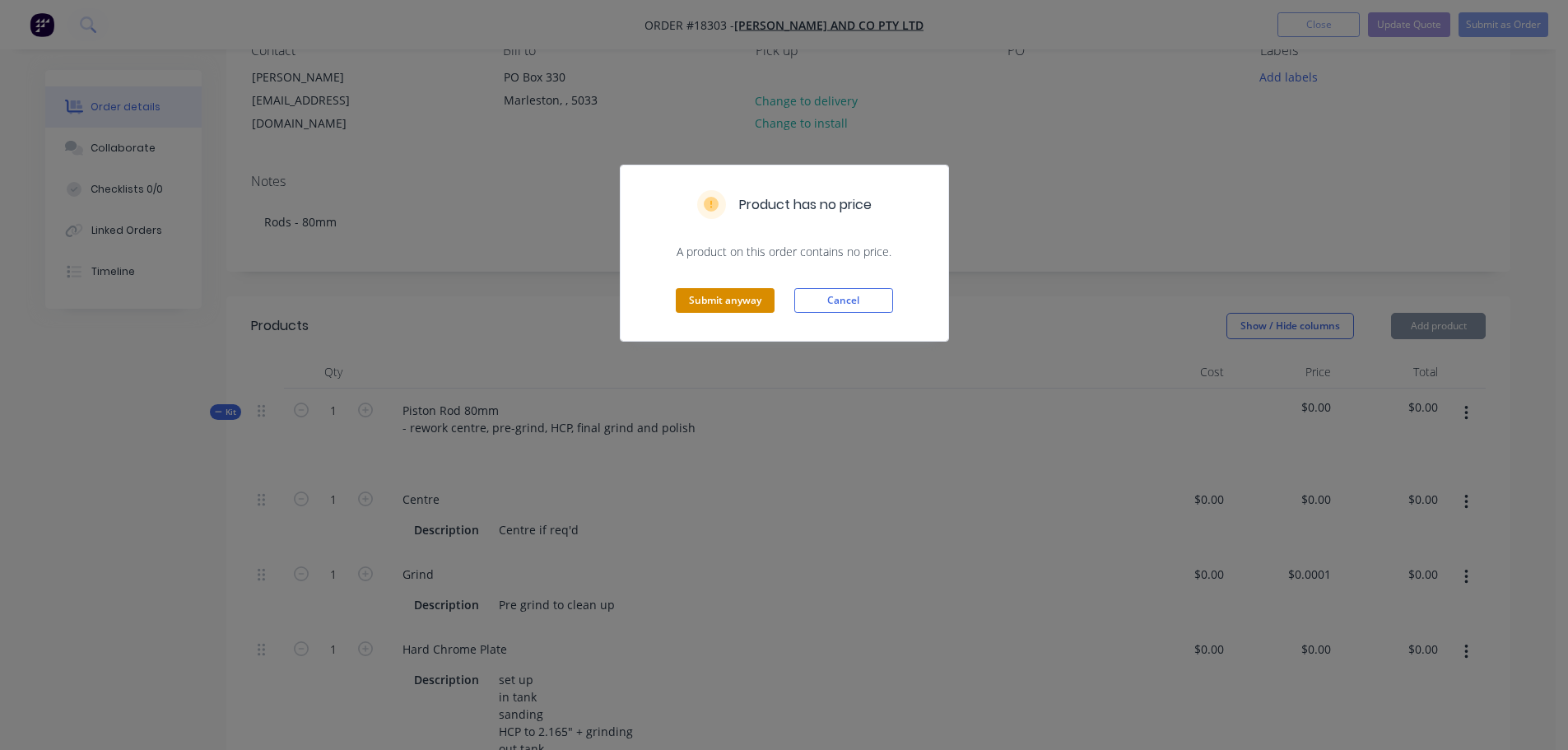
click at [764, 310] on button "Submit anyway" at bounding box center [725, 300] width 99 height 25
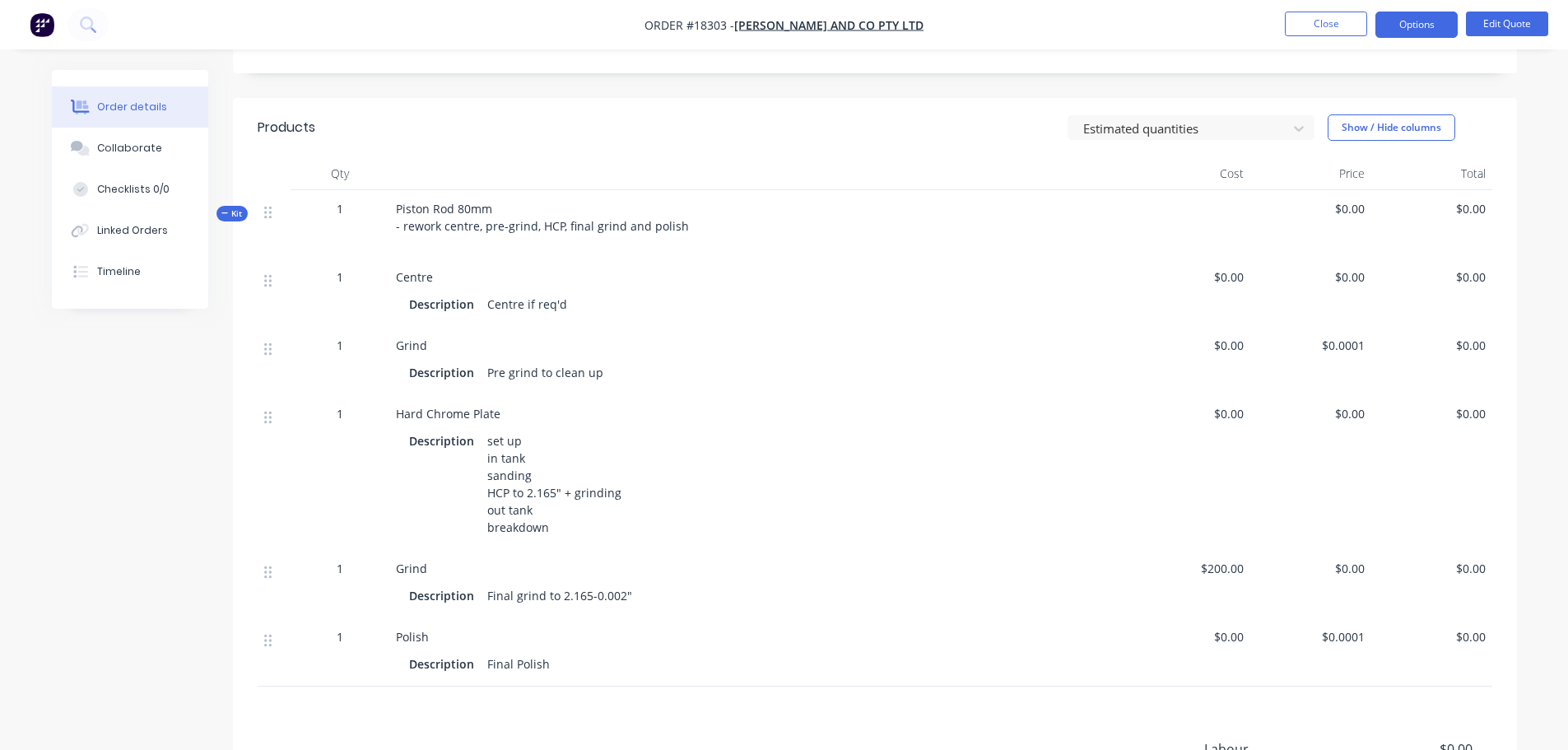
scroll to position [0, 0]
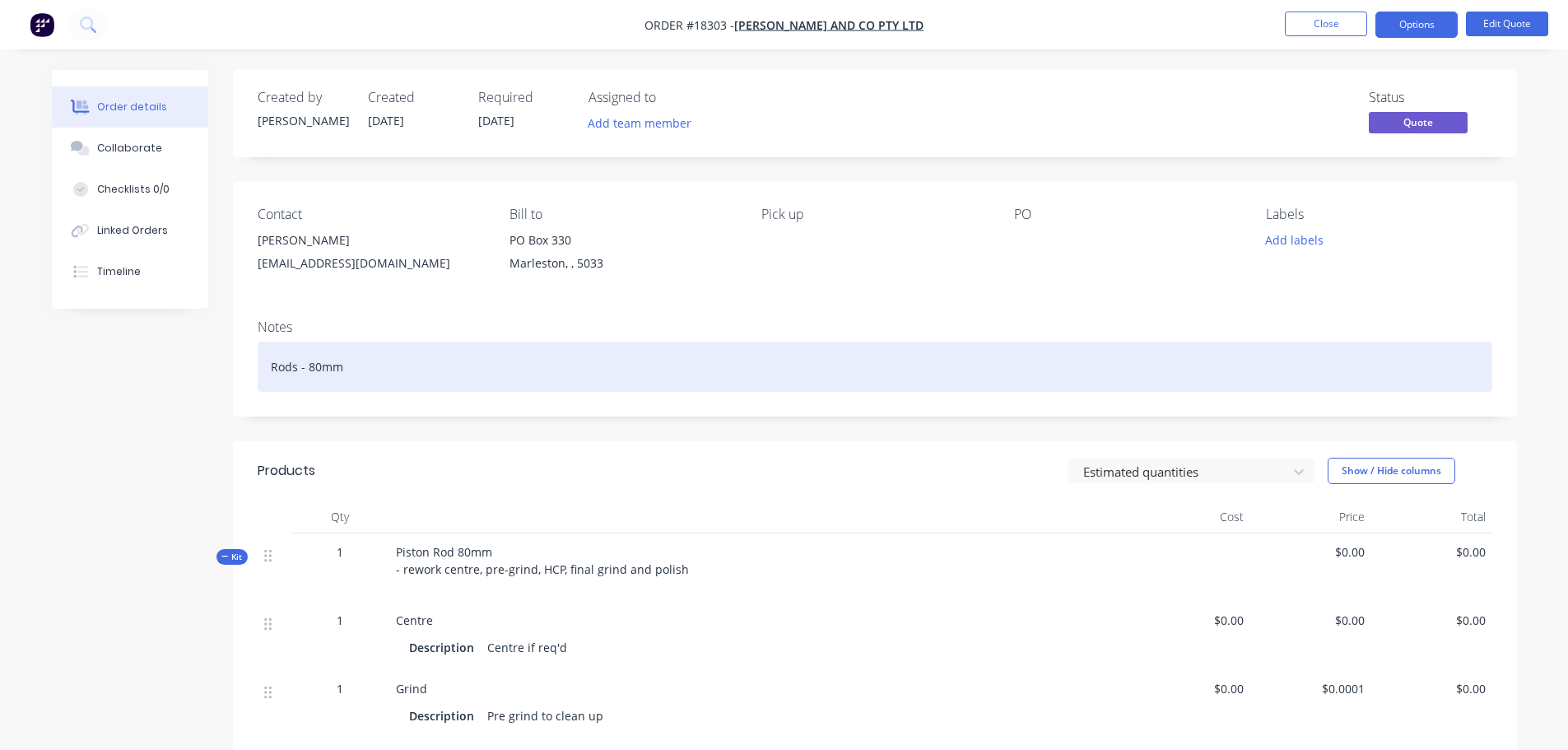
click at [1097, 391] on div "Rods - 80mm" at bounding box center [874, 367] width 1235 height 51
click at [955, 375] on div "Rods - 80mm" at bounding box center [874, 367] width 1235 height 51
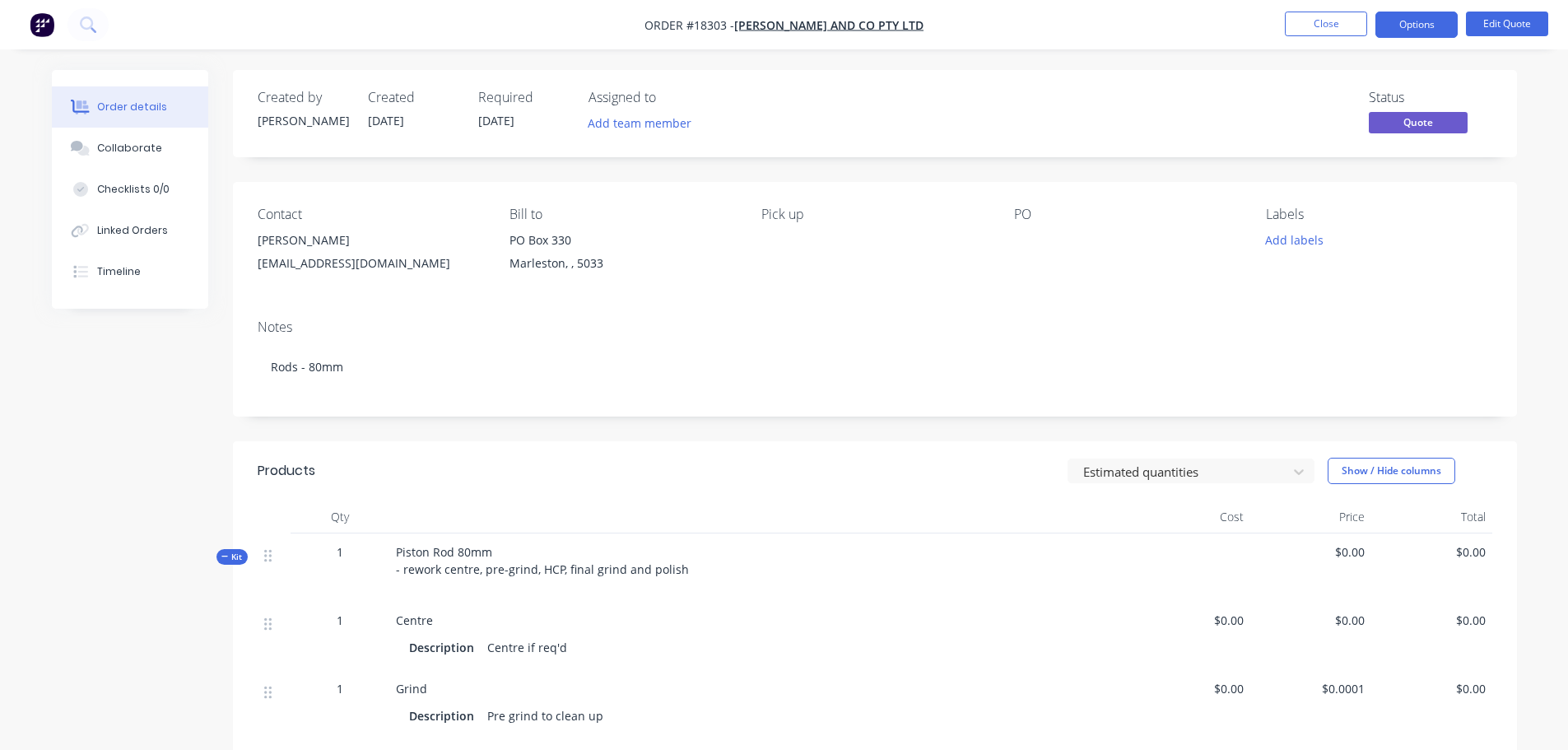
click at [1040, 291] on div "Contact Robert Folland robertf@blshipway.com.au Bill to PO Box 330 Marleston, ,…" at bounding box center [875, 244] width 1284 height 124
click at [1019, 239] on div at bounding box center [1116, 240] width 206 height 23
click at [1028, 237] on div at bounding box center [1116, 240] width 206 height 23
click at [1028, 235] on div at bounding box center [1116, 240] width 206 height 23
click at [1531, 22] on button "Edit Quote" at bounding box center [1507, 24] width 82 height 25
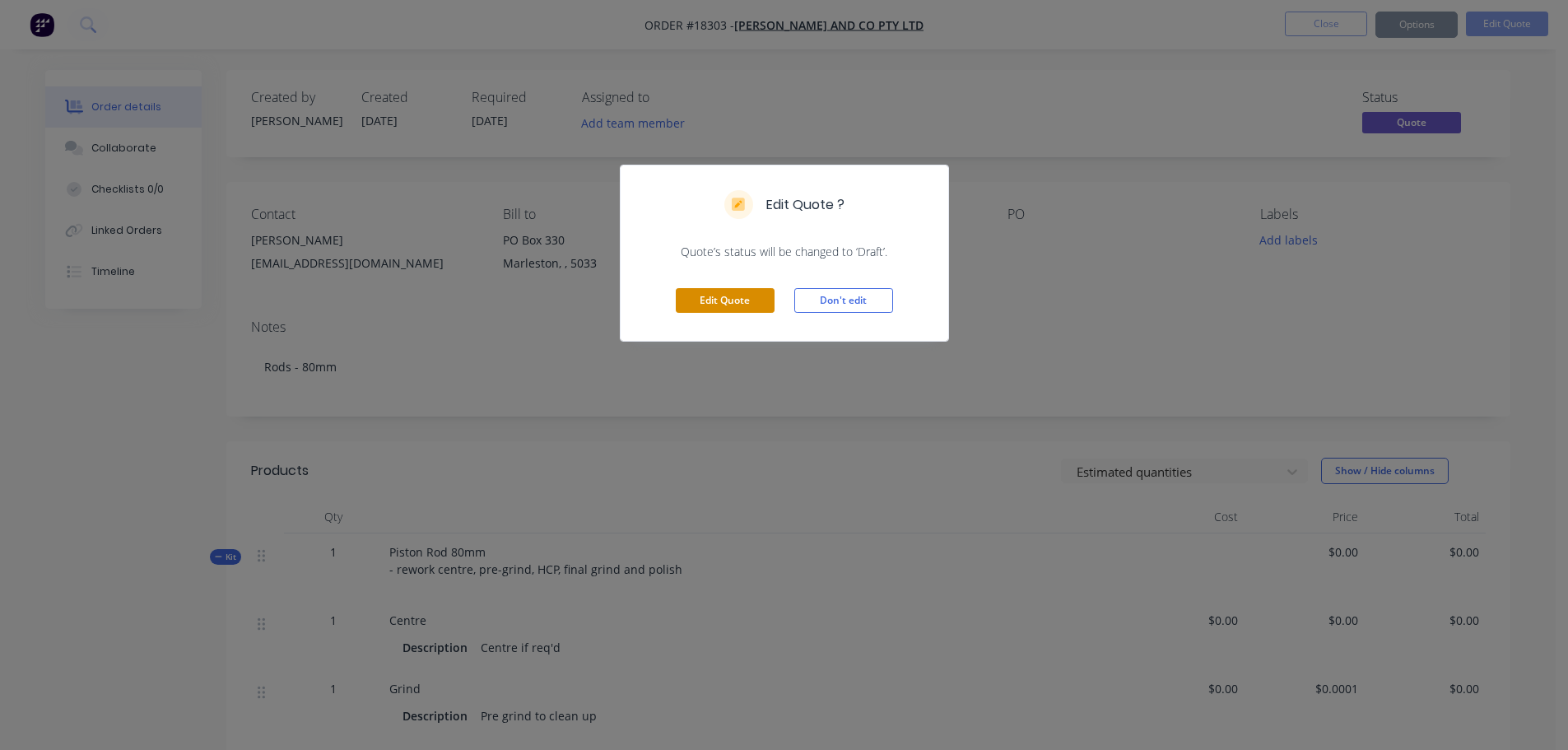
click at [749, 294] on button "Edit Quote" at bounding box center [725, 300] width 99 height 25
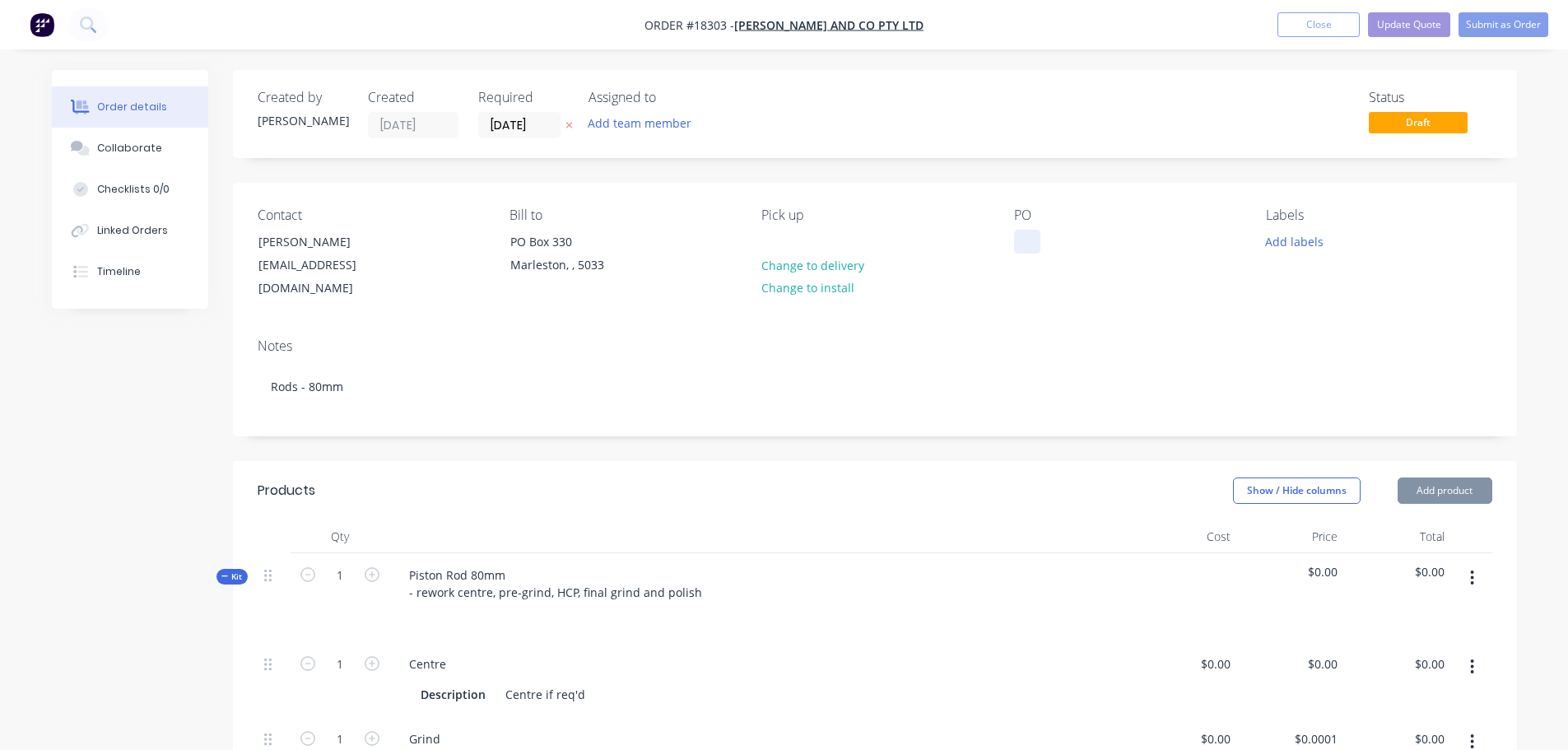
click at [1019, 236] on div at bounding box center [1027, 241] width 27 height 24
click at [1314, 239] on button "Add labels" at bounding box center [1294, 240] width 75 height 22
click at [1298, 245] on button "Add labels" at bounding box center [1294, 240] width 75 height 22
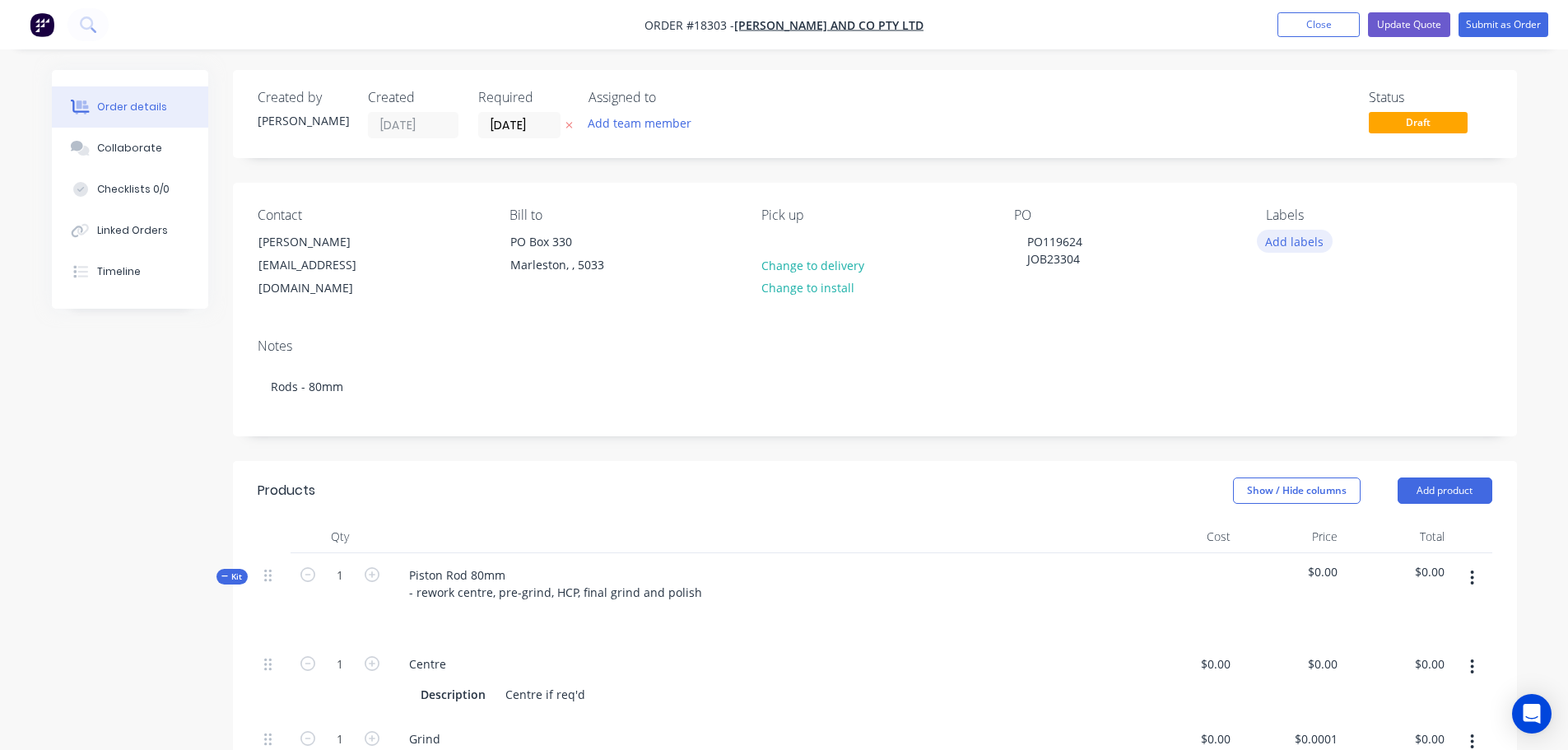
click at [1274, 248] on button "Add labels" at bounding box center [1294, 240] width 75 height 22
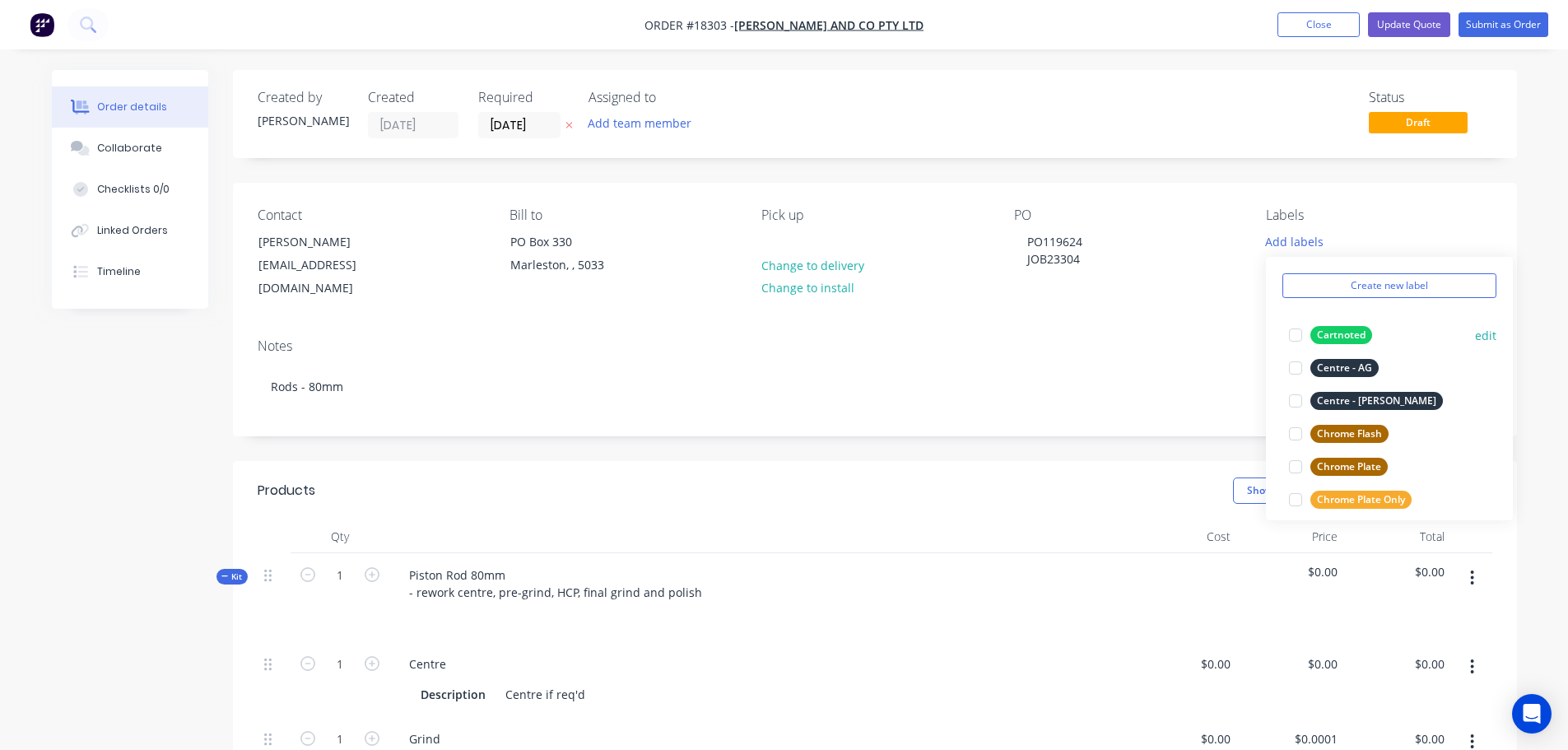
scroll to position [82, 0]
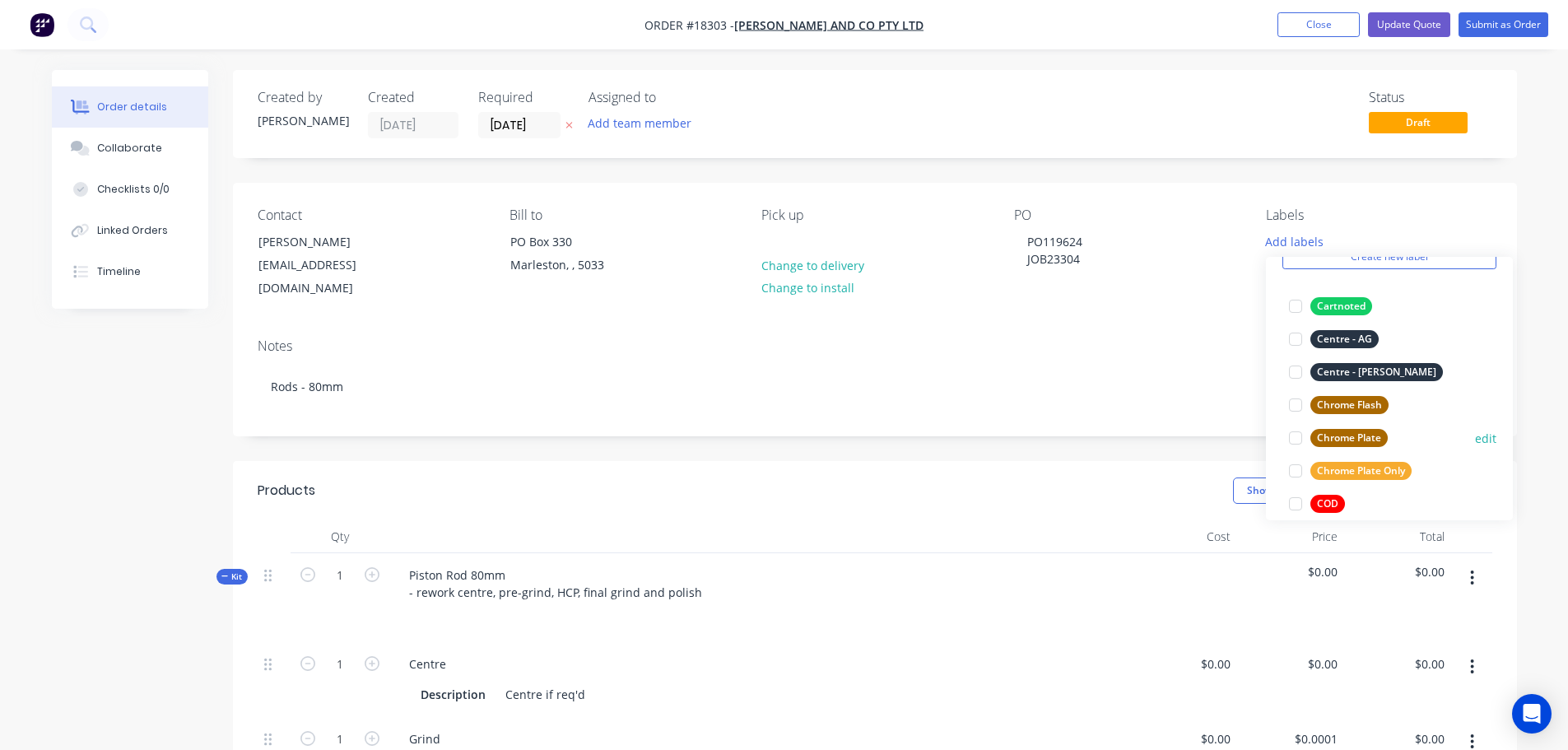
click at [1294, 439] on div at bounding box center [1296, 437] width 33 height 33
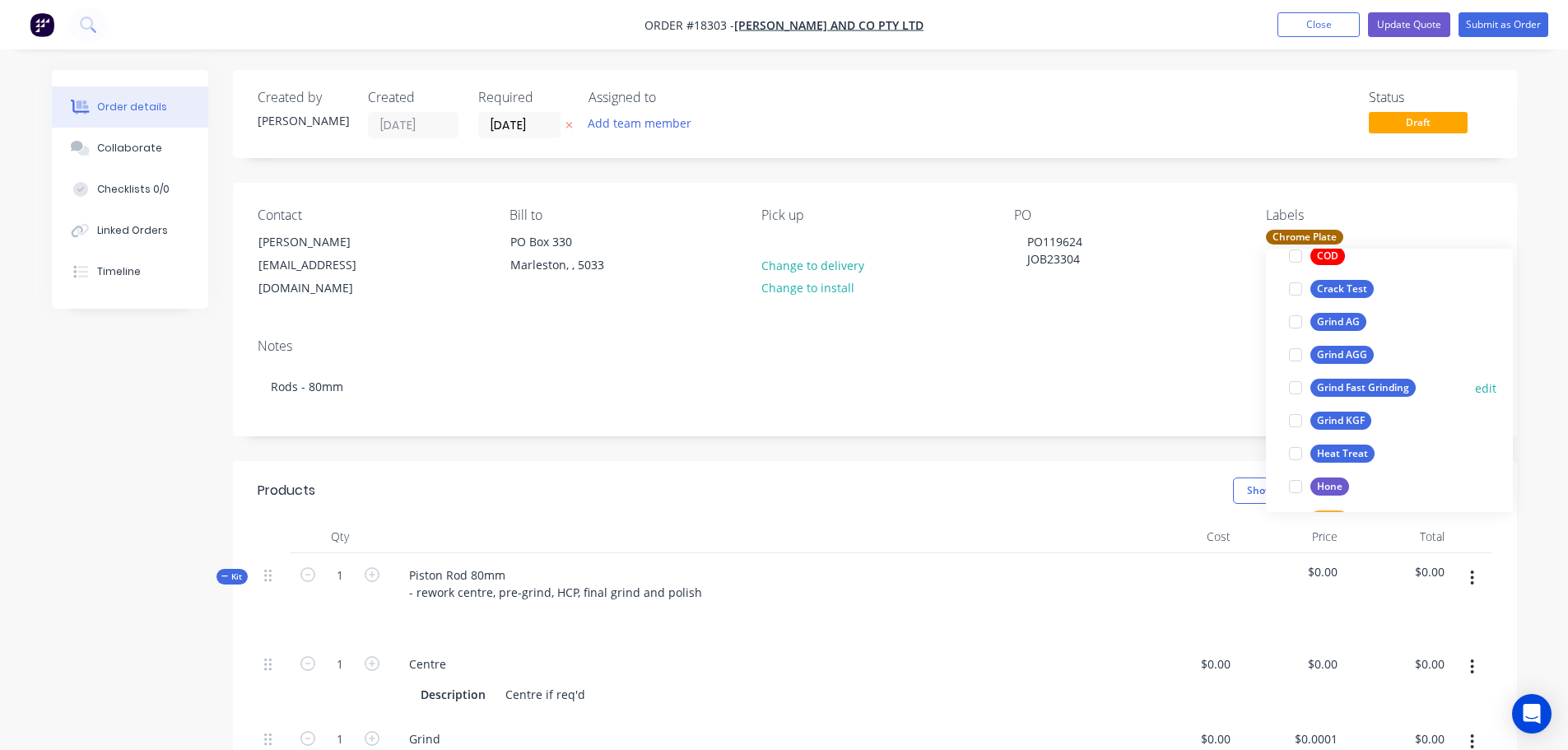
scroll to position [330, 0]
click at [1298, 342] on div at bounding box center [1296, 347] width 33 height 33
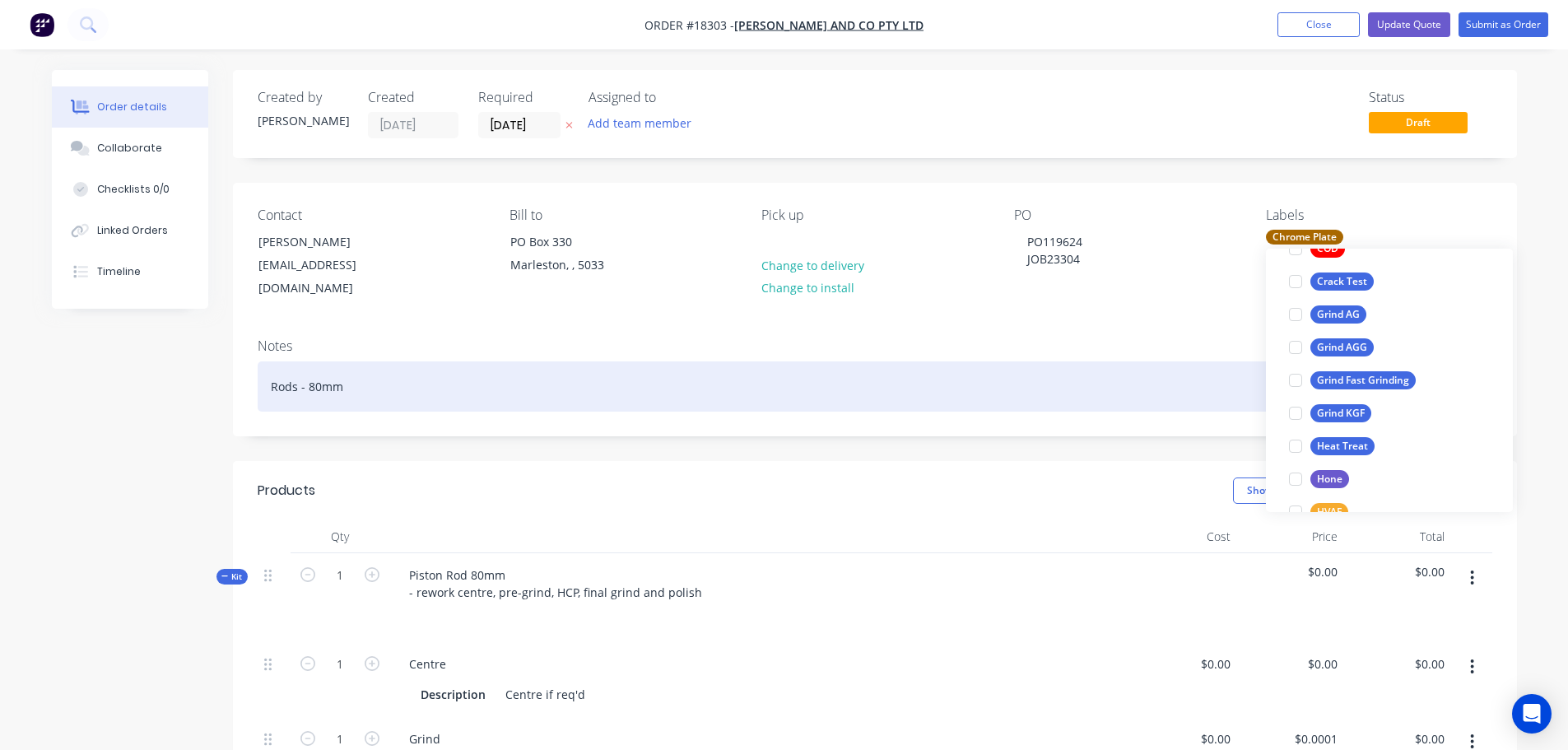
scroll to position [66, 0]
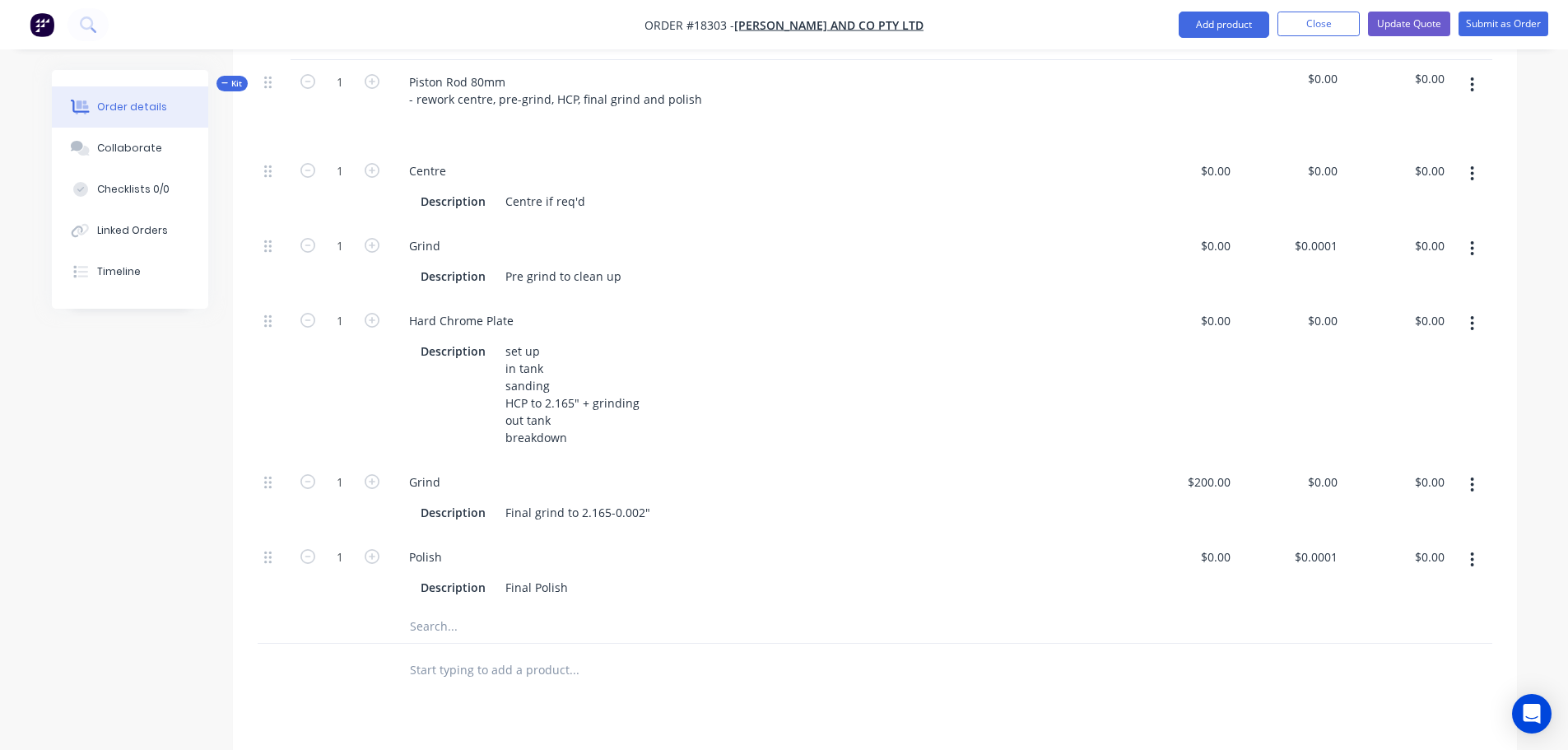
scroll to position [494, 0]
click at [1311, 481] on div "0 $0.00" at bounding box center [1291, 497] width 107 height 75
type input "$630.00"
click at [1335, 410] on div "$0.00 $0.00" at bounding box center [1291, 378] width 107 height 161
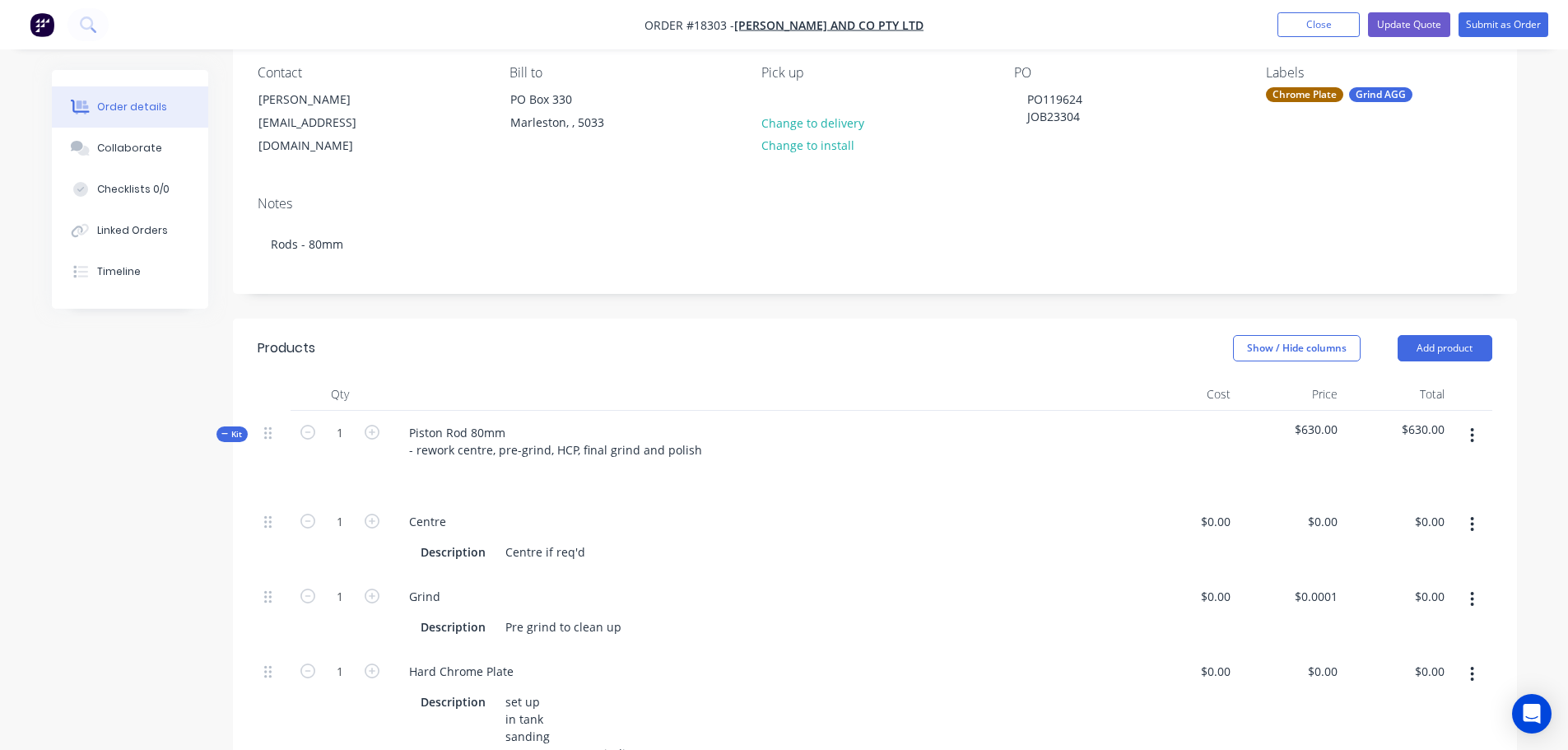
scroll to position [330, 0]
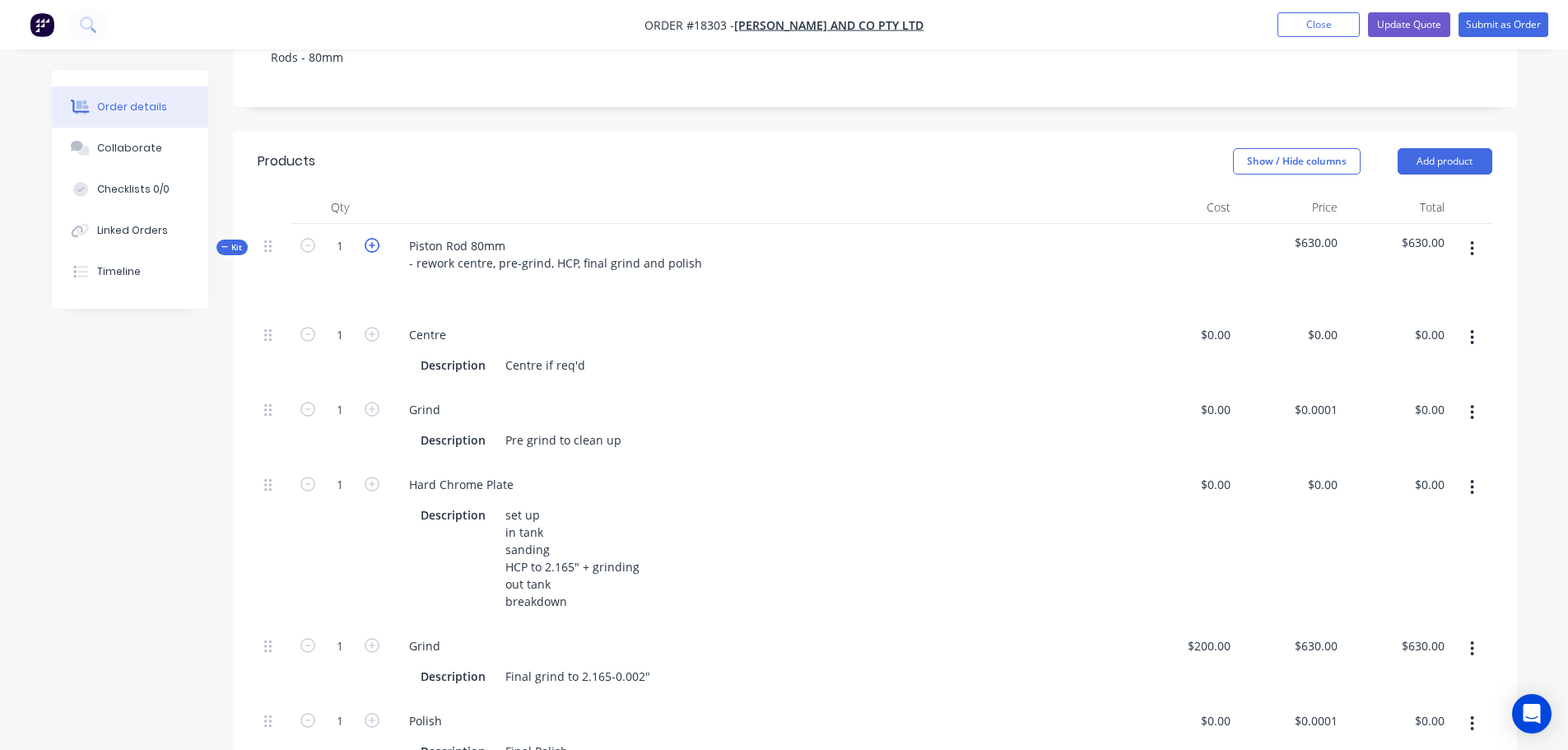
click at [369, 245] on icon "button" at bounding box center [372, 246] width 15 height 15
type input "2"
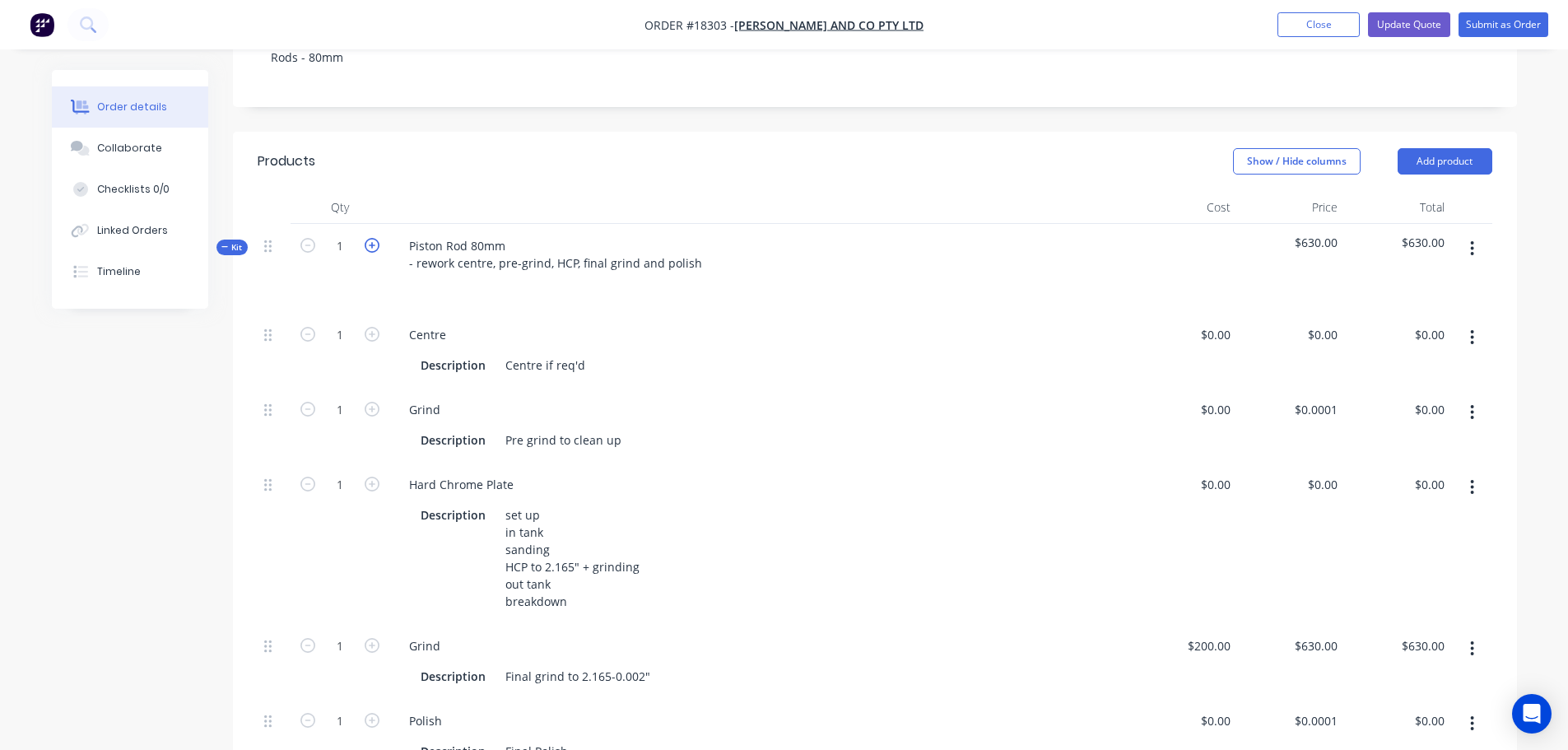
type input "2"
type input "$1,260.00"
type input "2"
click at [369, 245] on icon "button" at bounding box center [372, 246] width 15 height 15
type input "3"
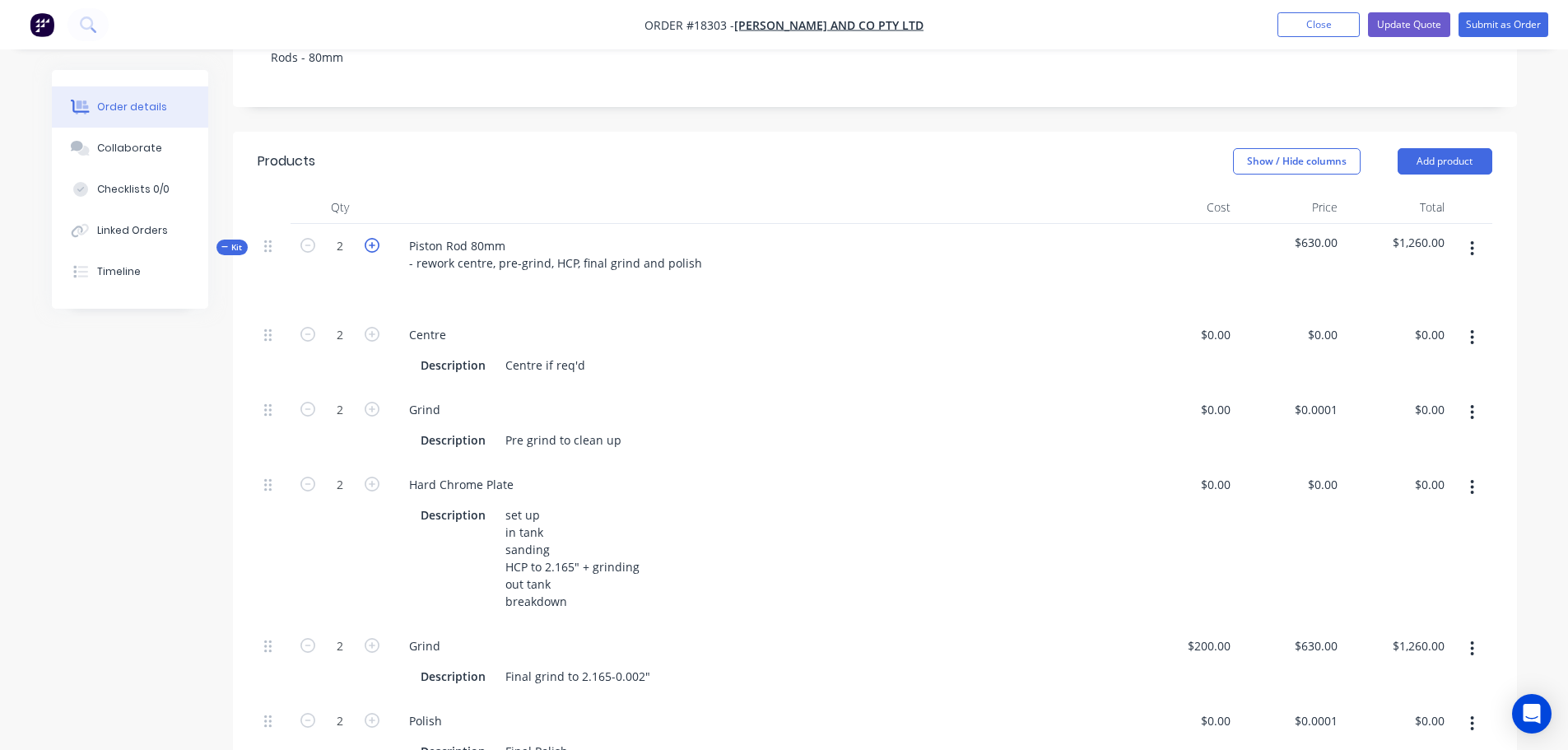
type input "3"
type input "$1,890.00"
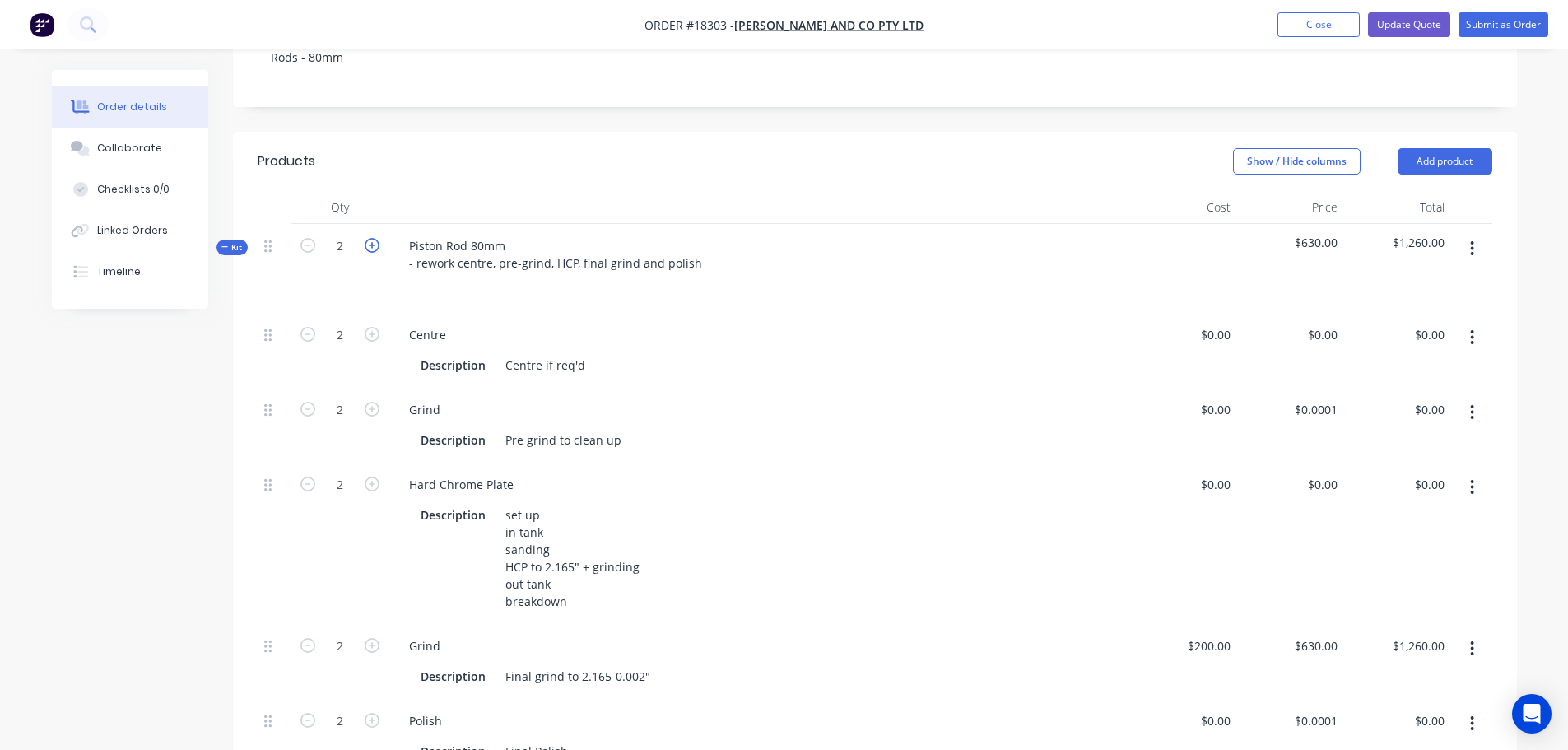
type input "3"
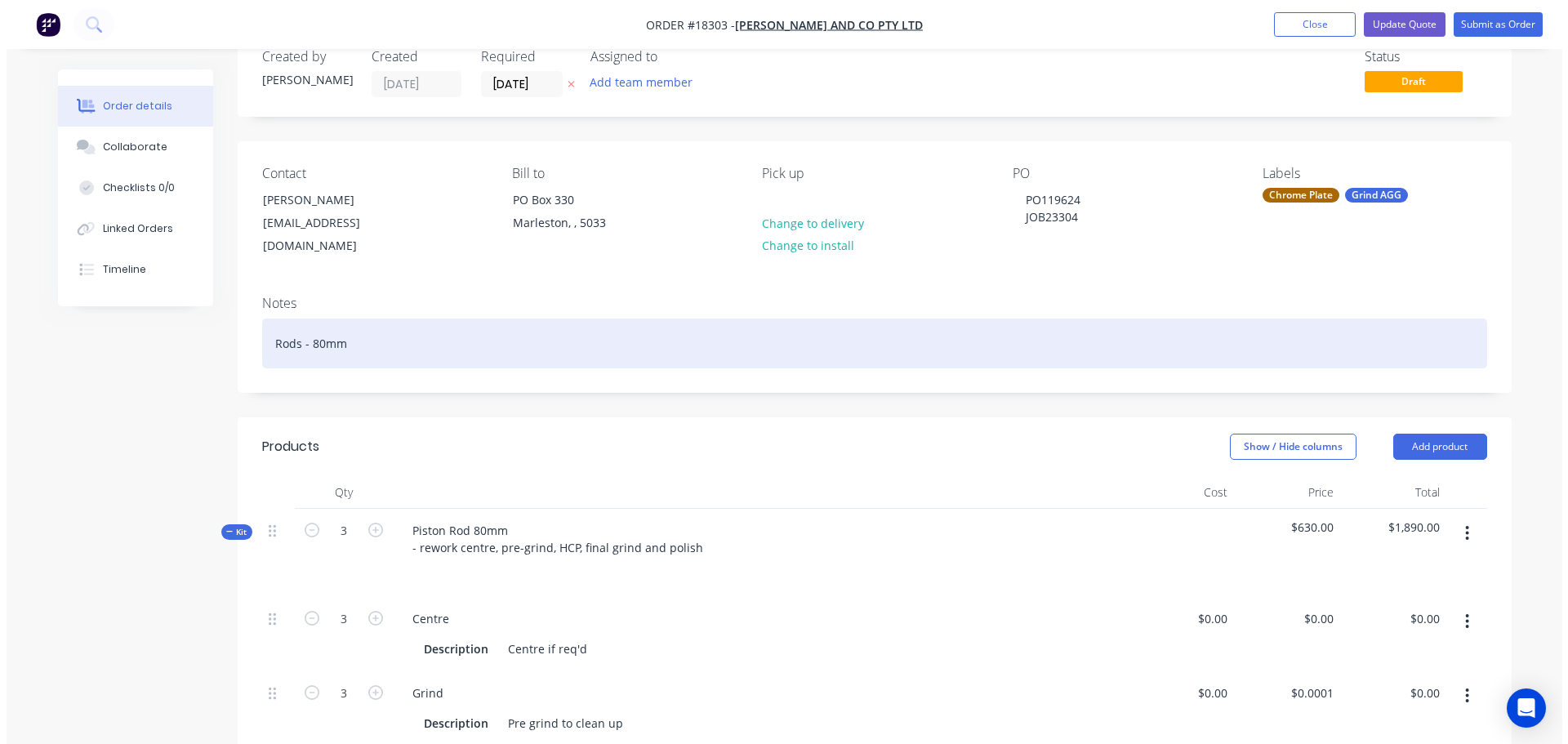
scroll to position [0, 0]
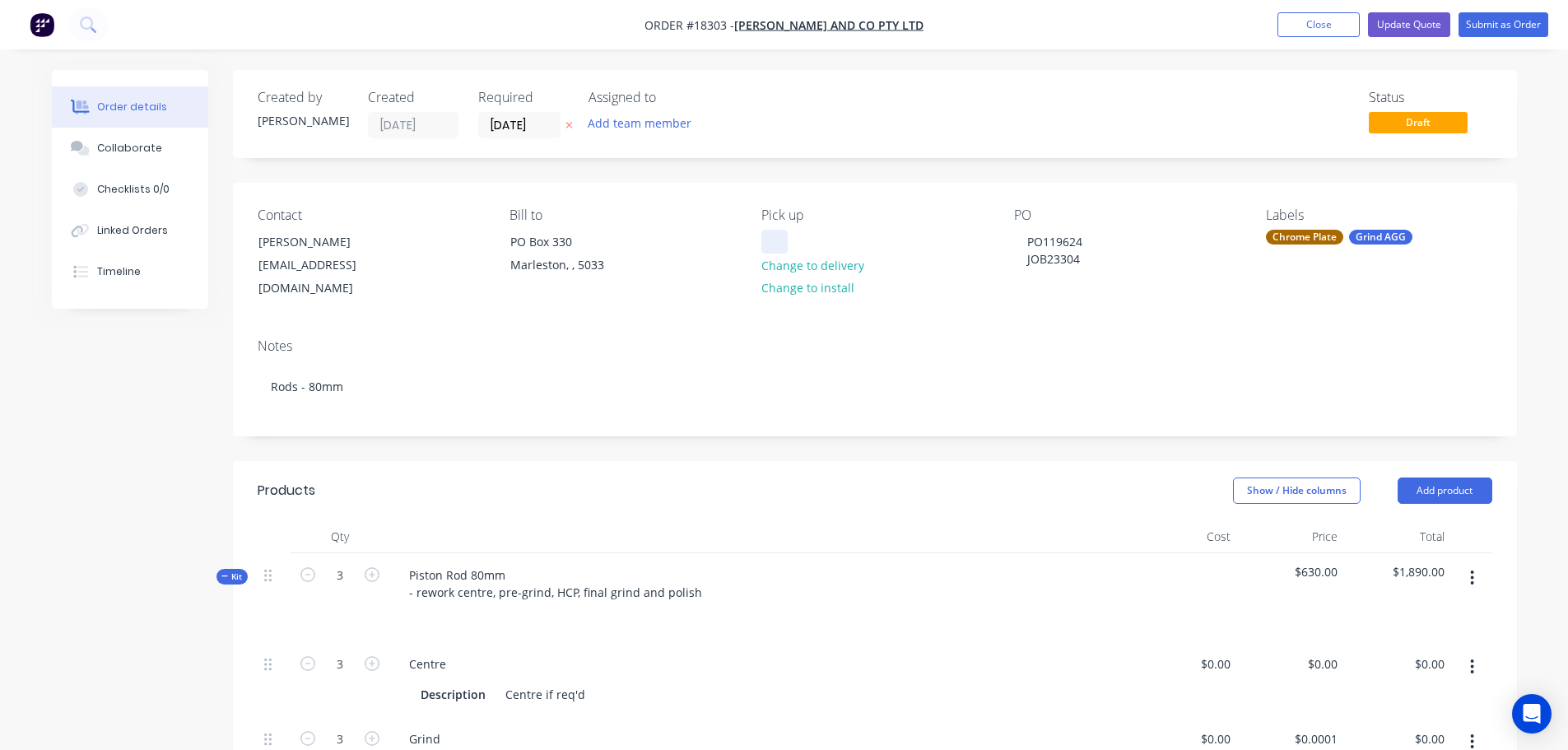
click at [783, 242] on div at bounding box center [774, 241] width 27 height 24
click at [1002, 477] on div "Show / Hide columns Add product" at bounding box center [1005, 491] width 972 height 27
drag, startPoint x: 446, startPoint y: 572, endPoint x: 355, endPoint y: 570, distance: 91.0
click at [371, 573] on div "Kit 3 Piston Rod 80mm - rework centre, pre-grind, HCP, final grind and polish $…" at bounding box center [874, 598] width 1235 height 89
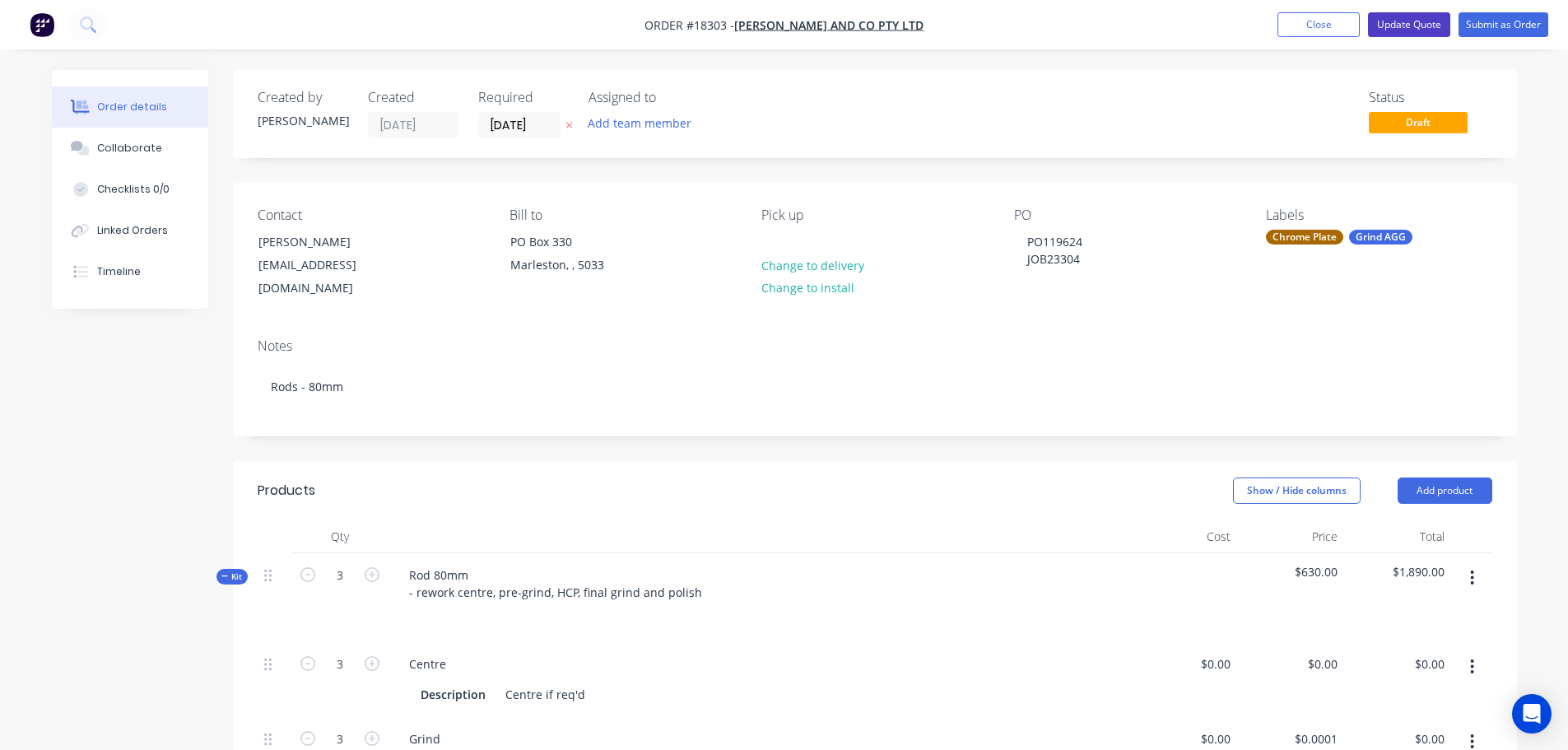
click at [1427, 30] on button "Update Quote" at bounding box center [1409, 25] width 82 height 25
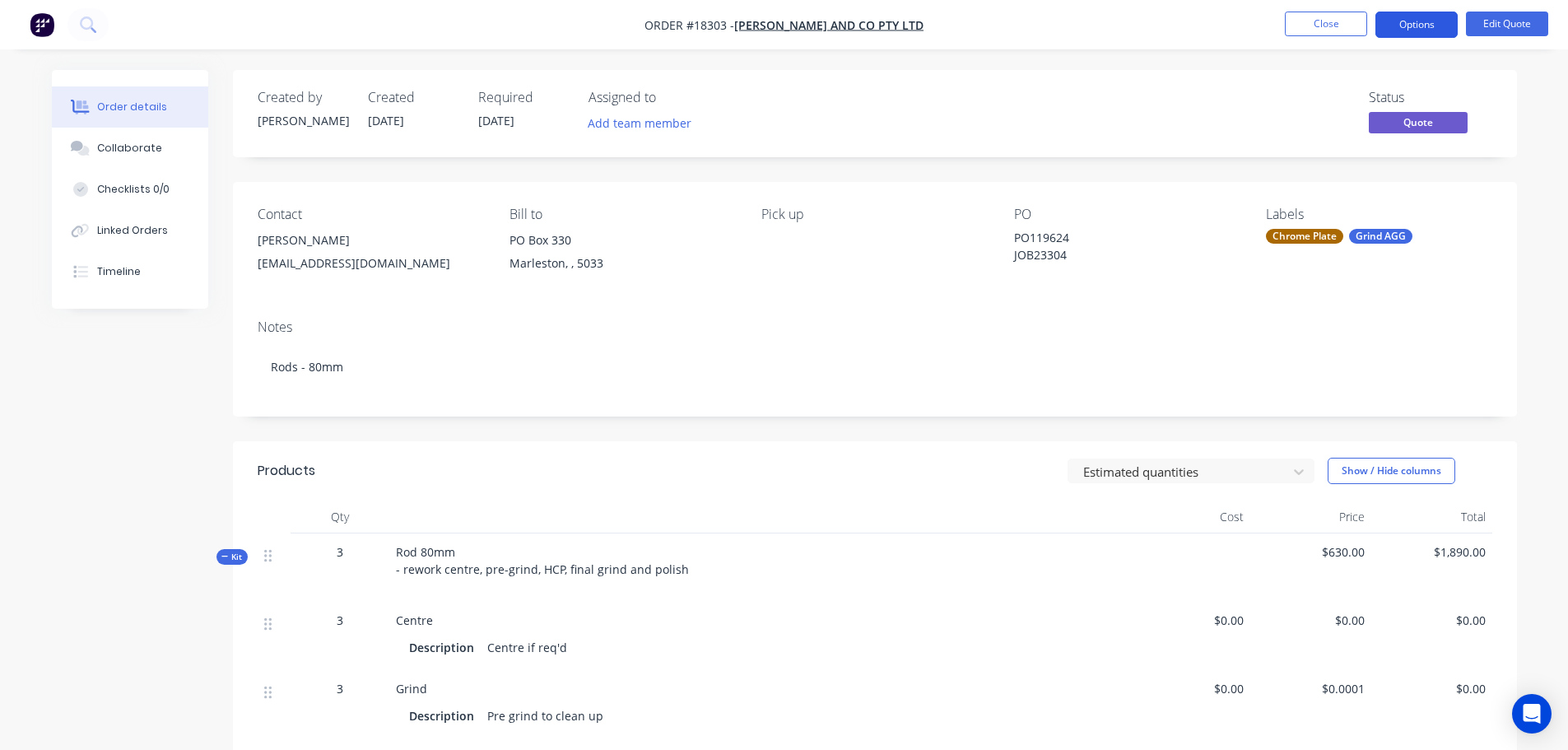
click at [1426, 33] on button "Options" at bounding box center [1417, 25] width 82 height 27
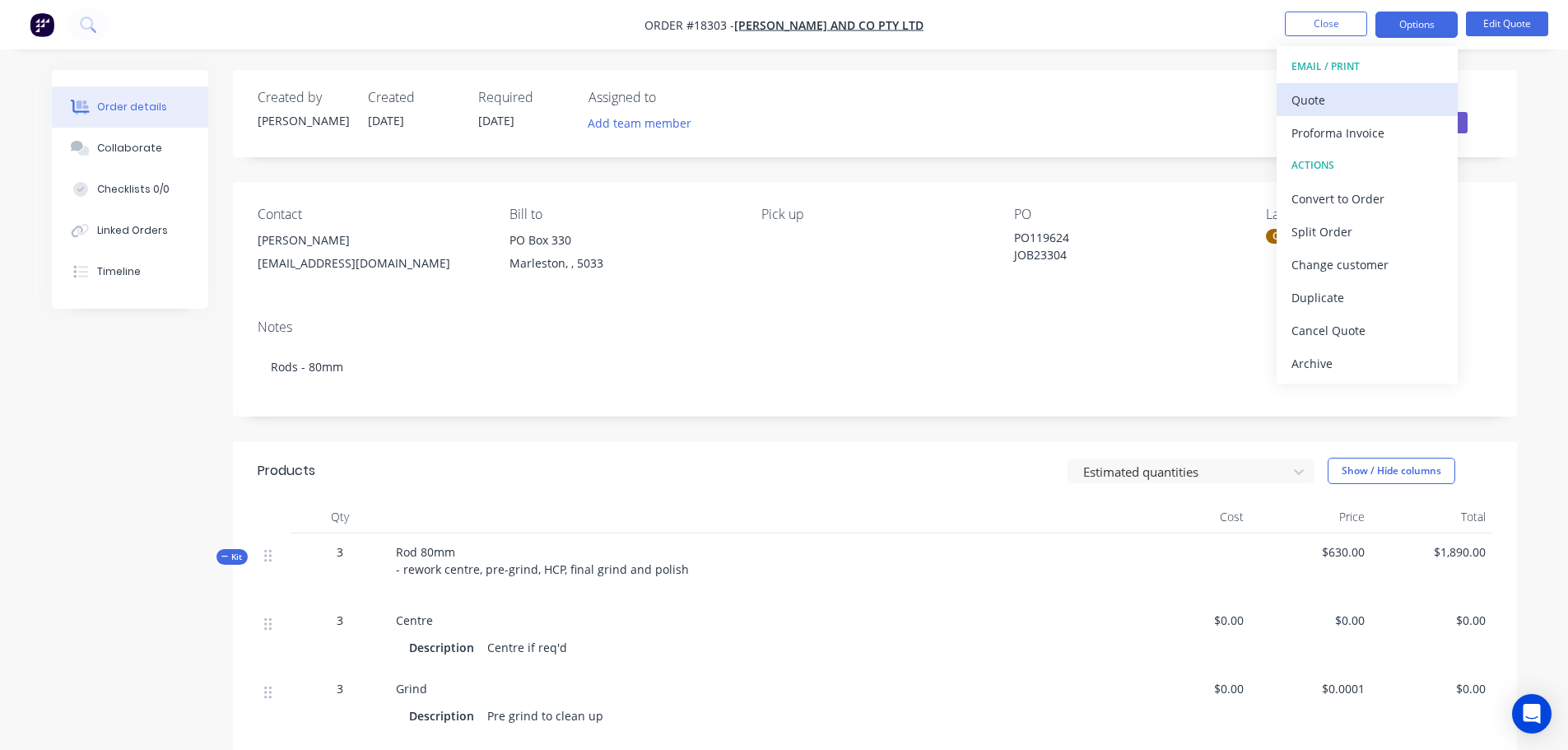
click at [1366, 91] on div "Quote" at bounding box center [1367, 99] width 151 height 24
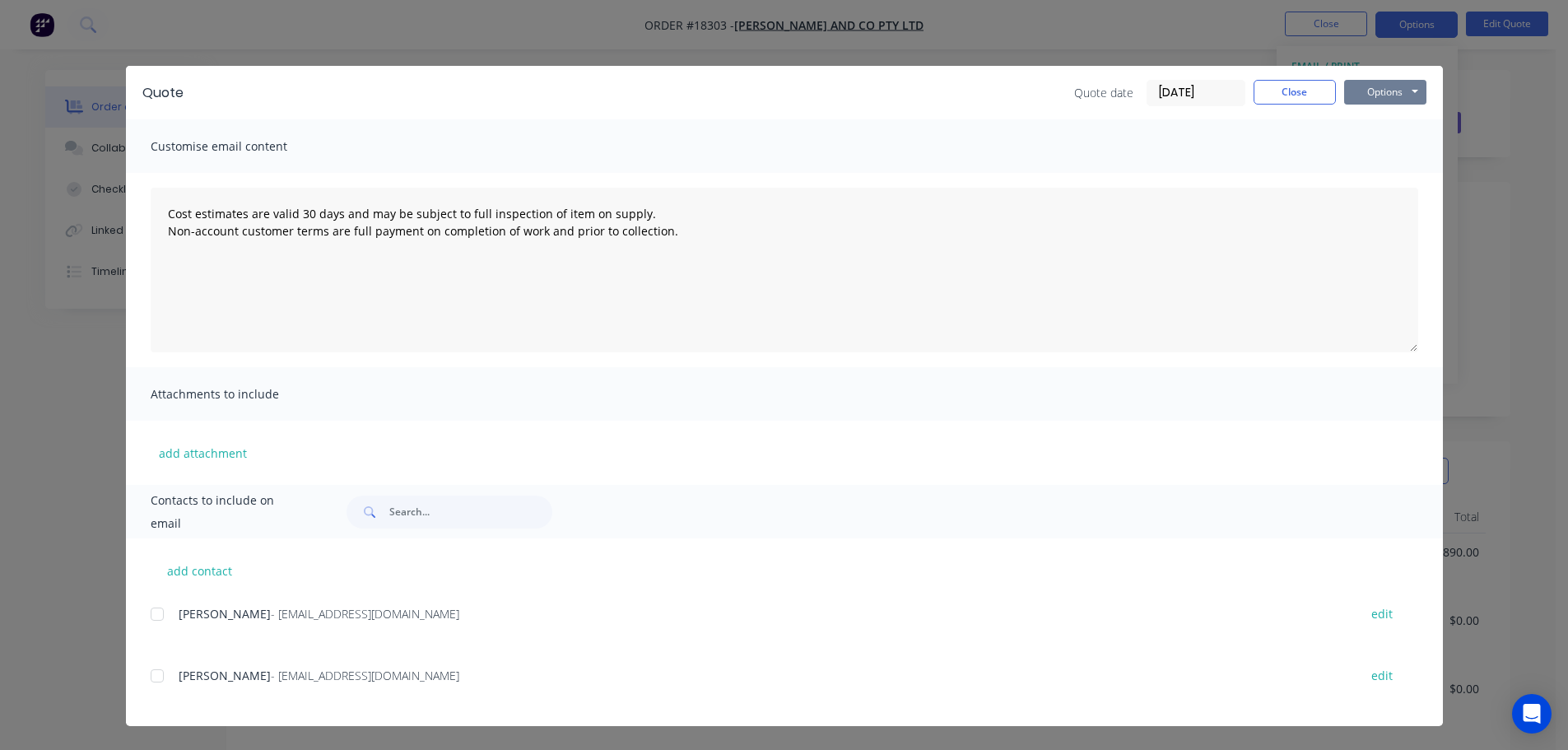
click at [1386, 97] on button "Options" at bounding box center [1385, 92] width 82 height 25
click at [1389, 148] on button "Print" at bounding box center [1397, 149] width 106 height 28
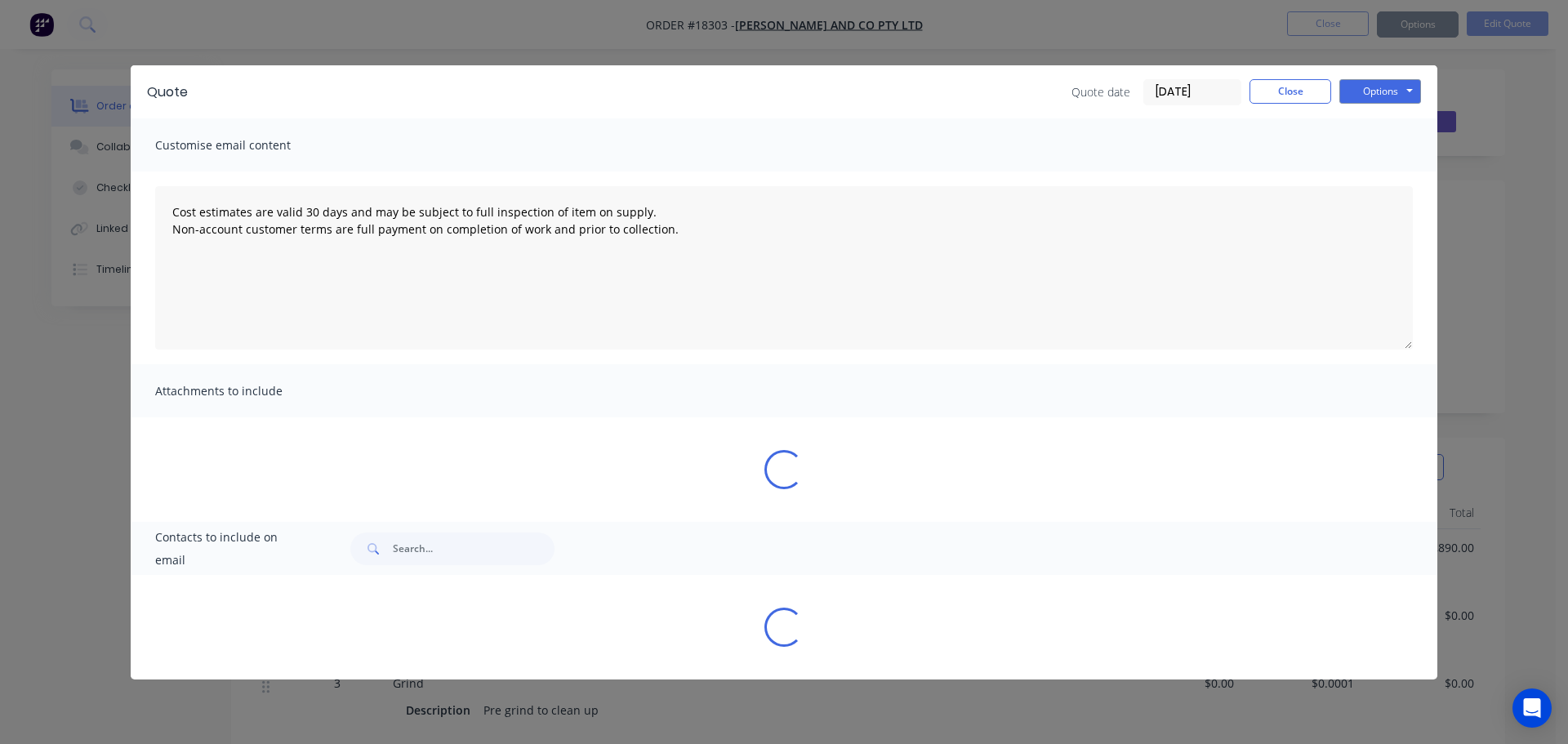
type textarea "Cost estimates are valid 30 days and may be subject to full inspection of item …"
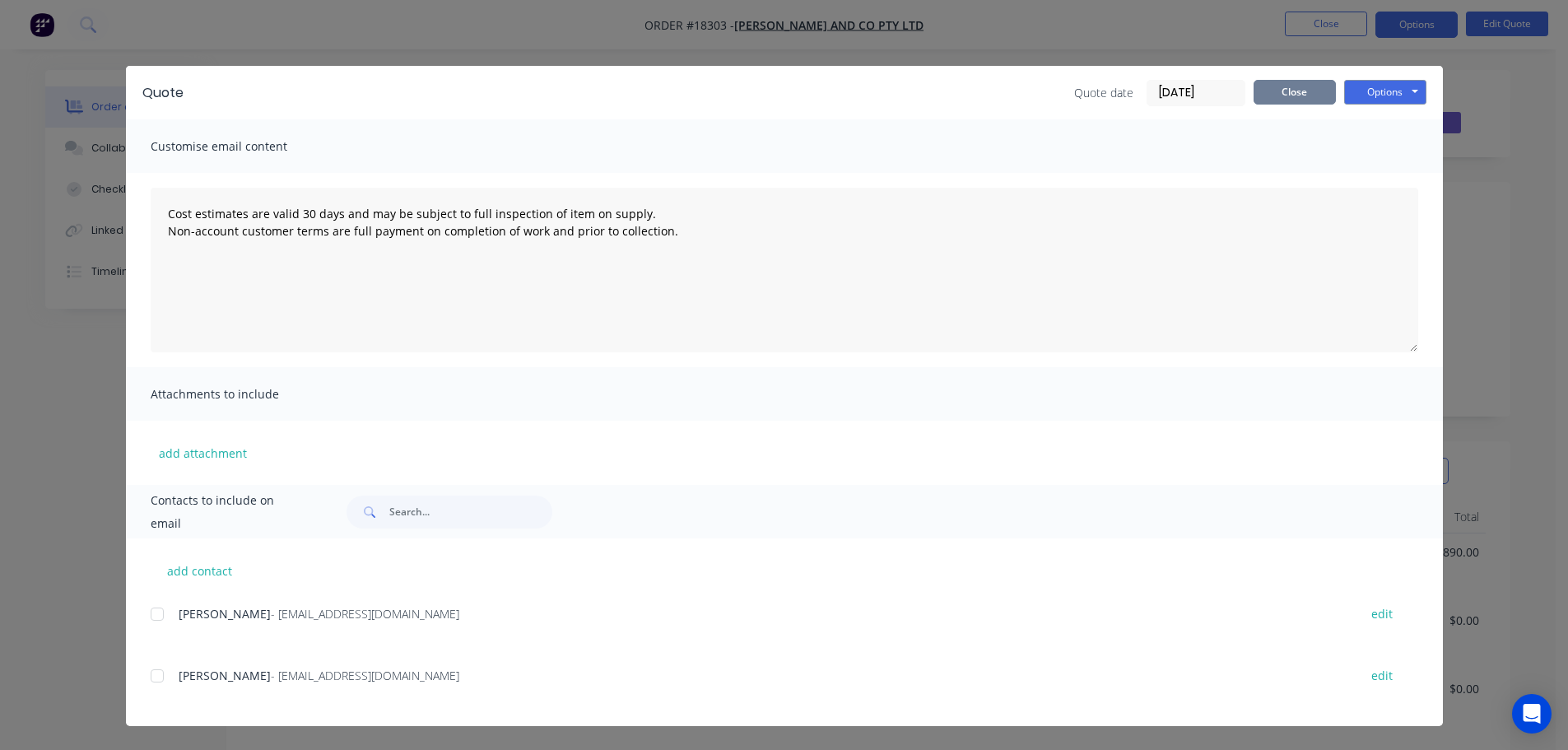
click at [1306, 84] on button "Close" at bounding box center [1295, 92] width 82 height 25
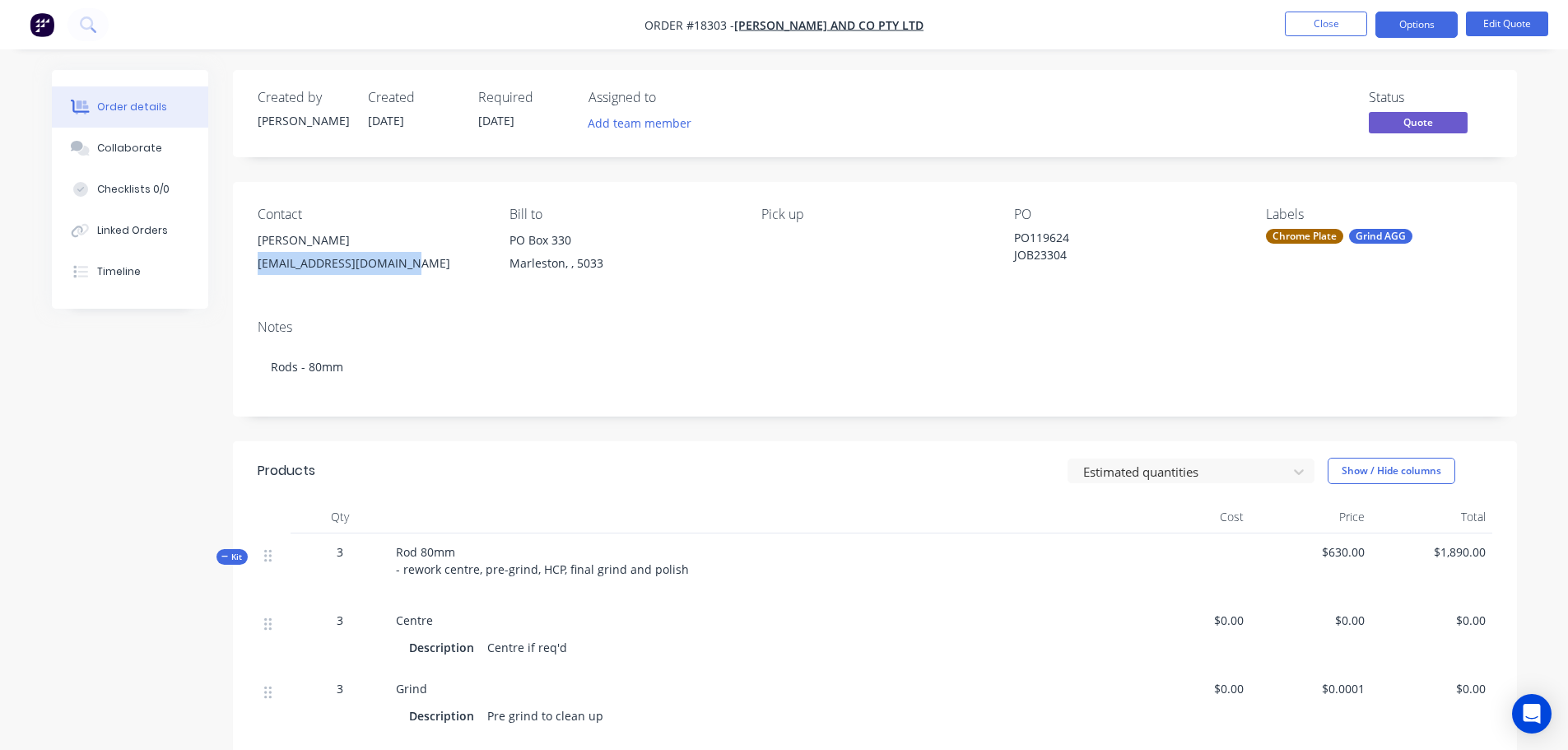
drag, startPoint x: 256, startPoint y: 261, endPoint x: 401, endPoint y: 260, distance: 145.0
click at [401, 260] on div "Contact [PERSON_NAME] [EMAIL_ADDRESS][DOMAIN_NAME] Bill to [STREET_ADDRESS] Pic…" at bounding box center [875, 244] width 1284 height 124
copy div "[EMAIL_ADDRESS][DOMAIN_NAME]"
click at [646, 328] on div "Notes" at bounding box center [874, 327] width 1235 height 15
click at [1395, 30] on button "Options" at bounding box center [1417, 25] width 82 height 27
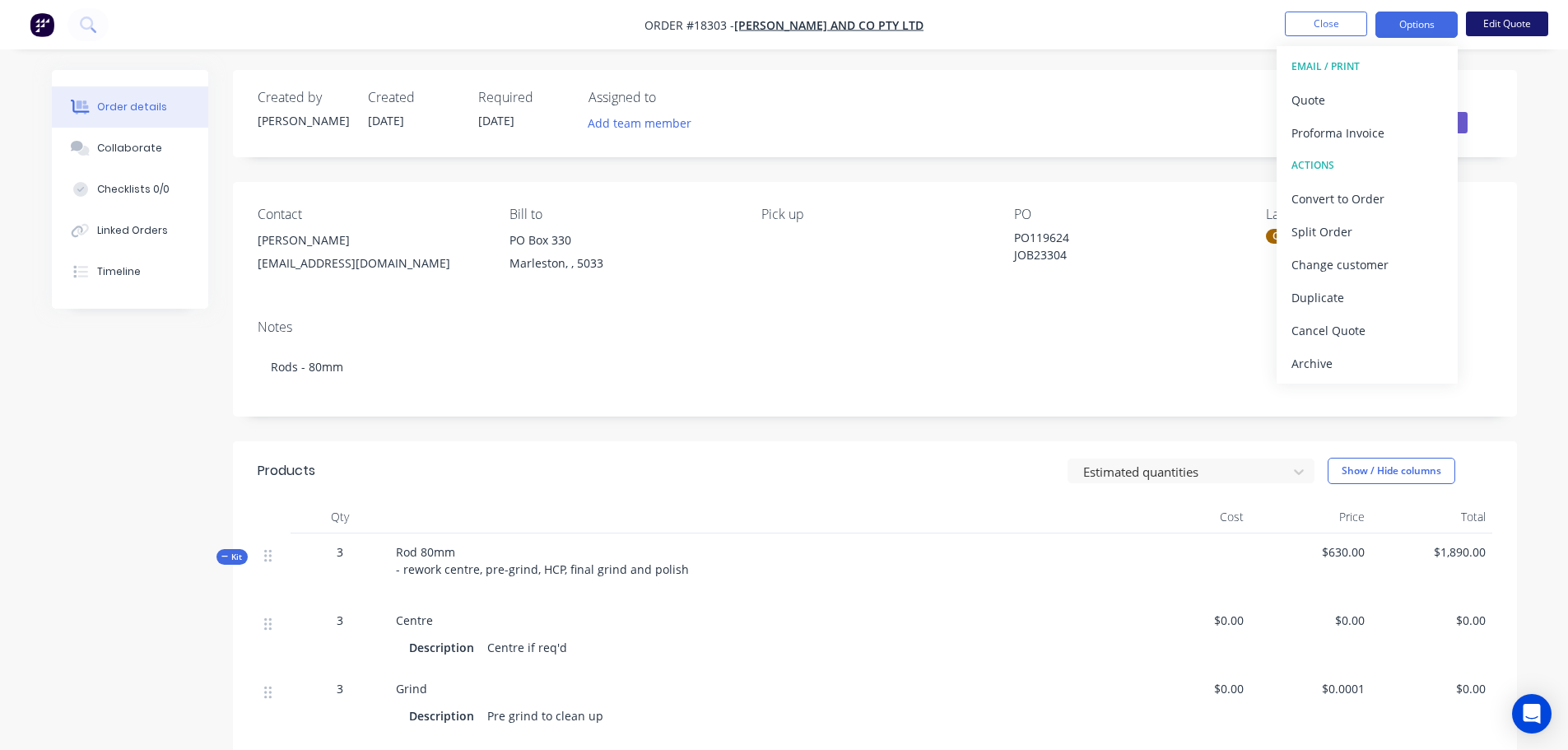
click at [1497, 31] on button "Edit Quote" at bounding box center [1507, 24] width 82 height 25
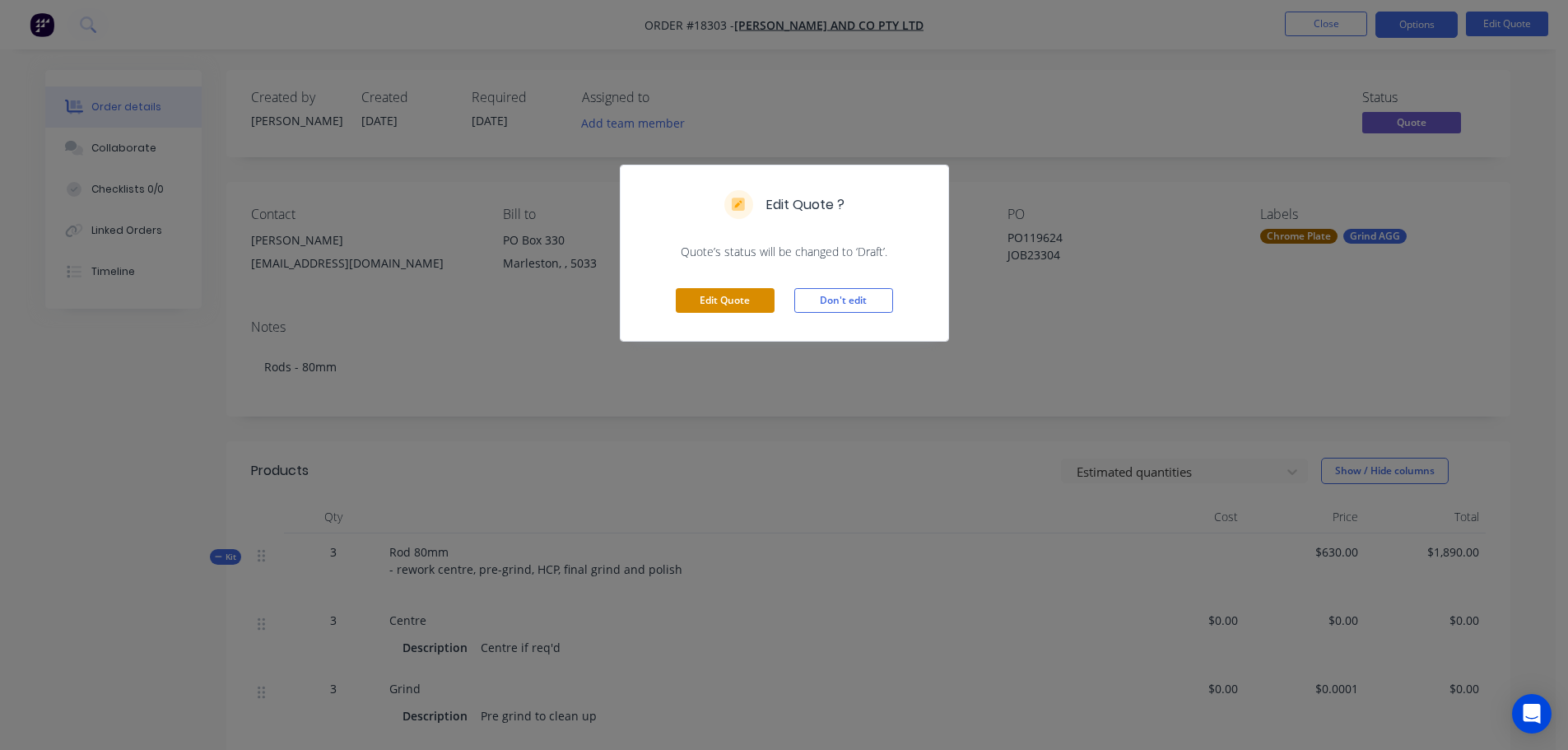
click at [754, 294] on button "Edit Quote" at bounding box center [725, 300] width 99 height 25
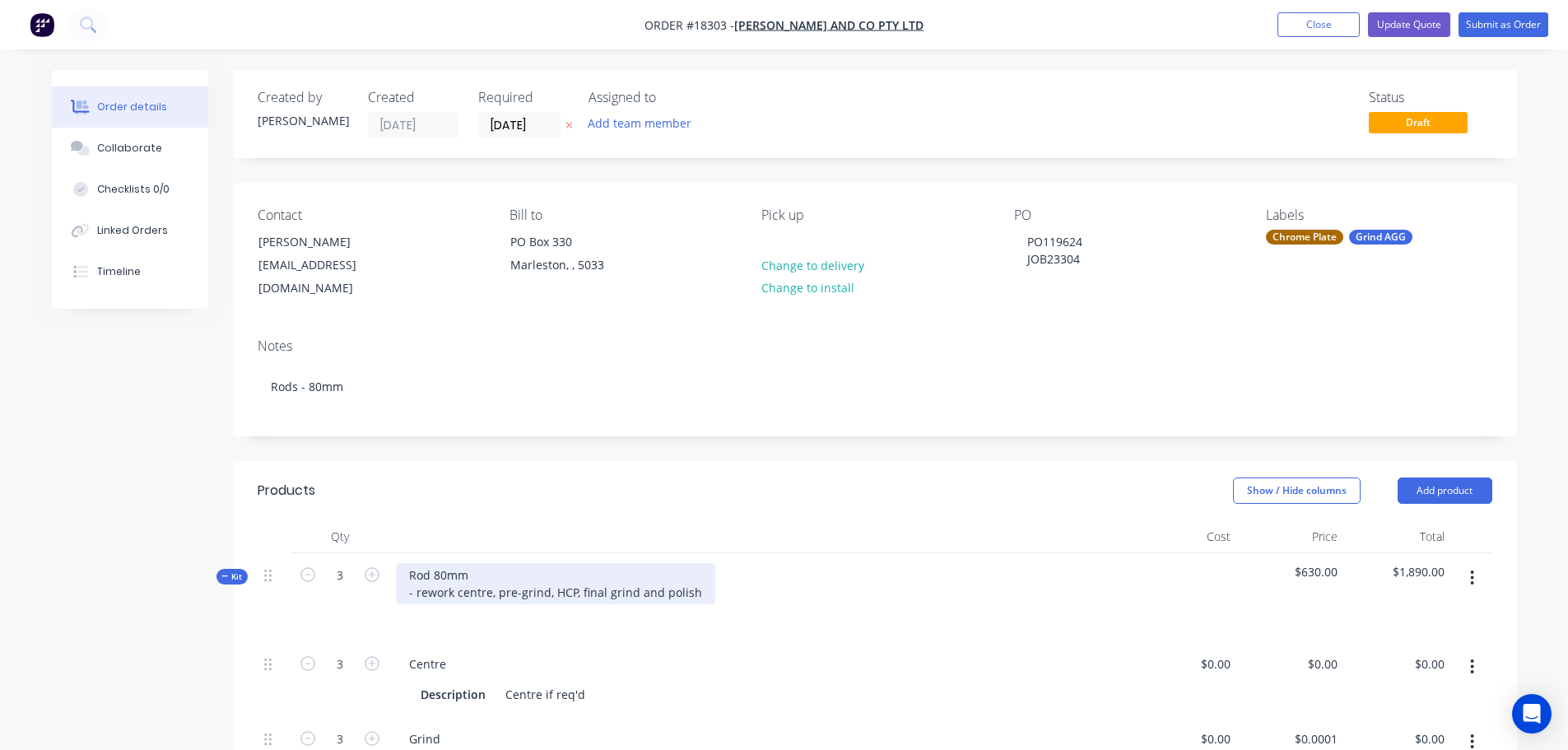
click at [466, 576] on div "Rod 80mm - rework centre, pre-grind, HCP, final grind and polish" at bounding box center [555, 583] width 319 height 41
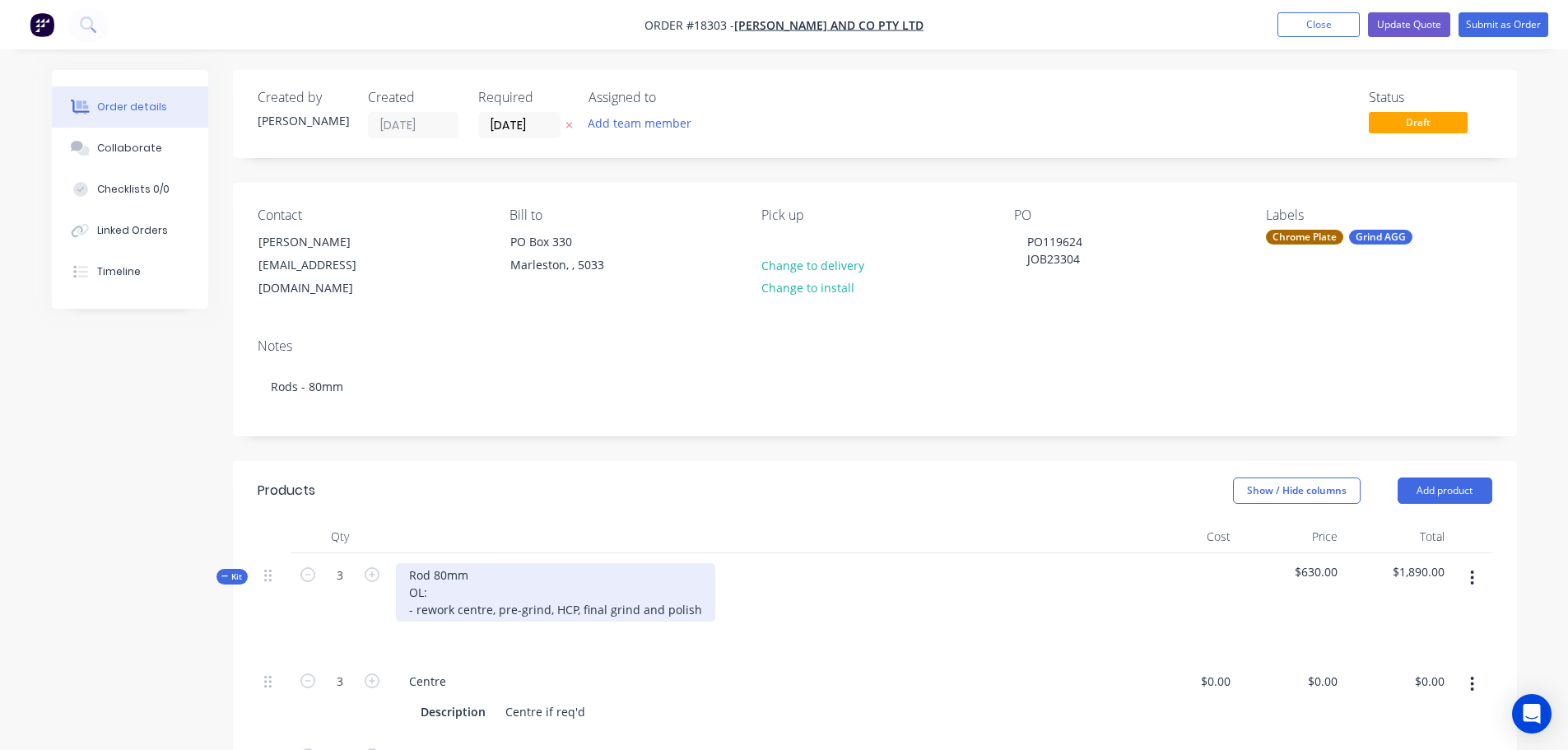
click at [435, 590] on div "Rod 80mm OL: - rework centre, pre-grind, HCP, final grind and polish" at bounding box center [555, 592] width 319 height 58
click at [495, 597] on div "Rod 80mm OL: 870mm CL: - rework centre, pre-grind, HCP, final grind and polish" at bounding box center [555, 592] width 319 height 58
click at [407, 608] on div "Rod 80mm OL: 870mm CL: 337mm - rework centre, pre-grind, HCP, final grind and p…" at bounding box center [555, 592] width 319 height 58
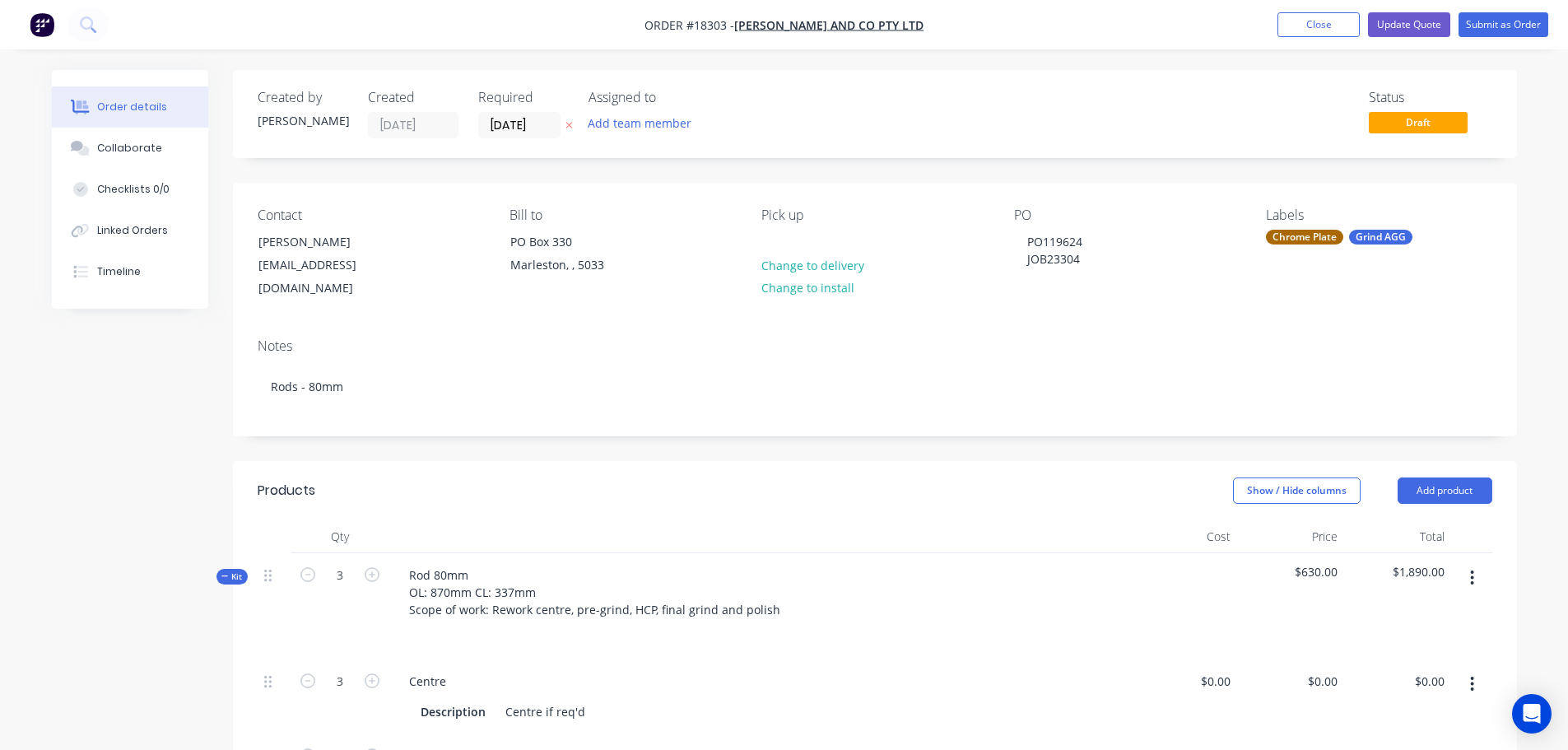
click at [703, 470] on header "Products Show / Hide columns Add product" at bounding box center [875, 491] width 1284 height 59
click at [1395, 27] on button "Update Quote" at bounding box center [1409, 25] width 82 height 25
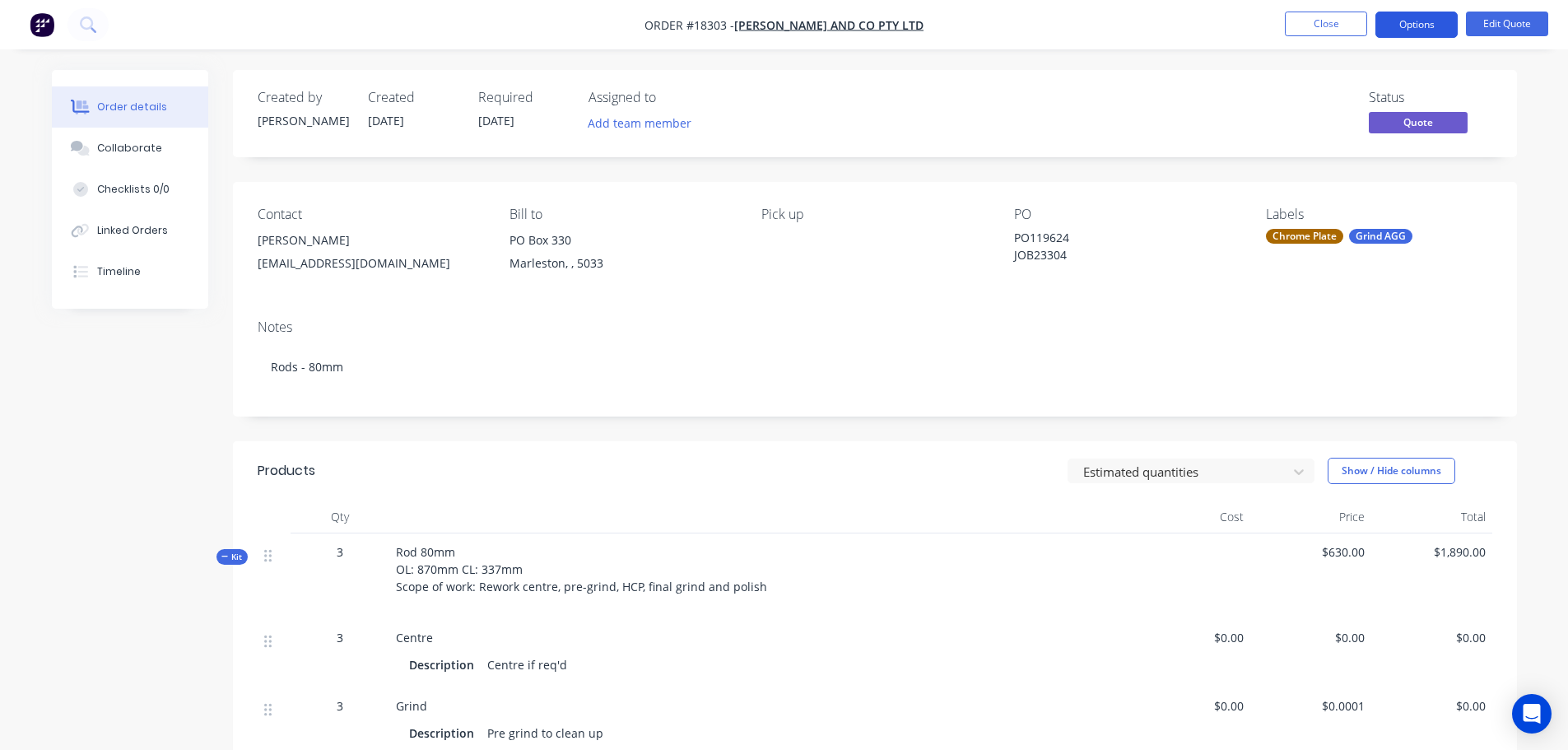
click at [1443, 21] on button "Options" at bounding box center [1417, 25] width 82 height 27
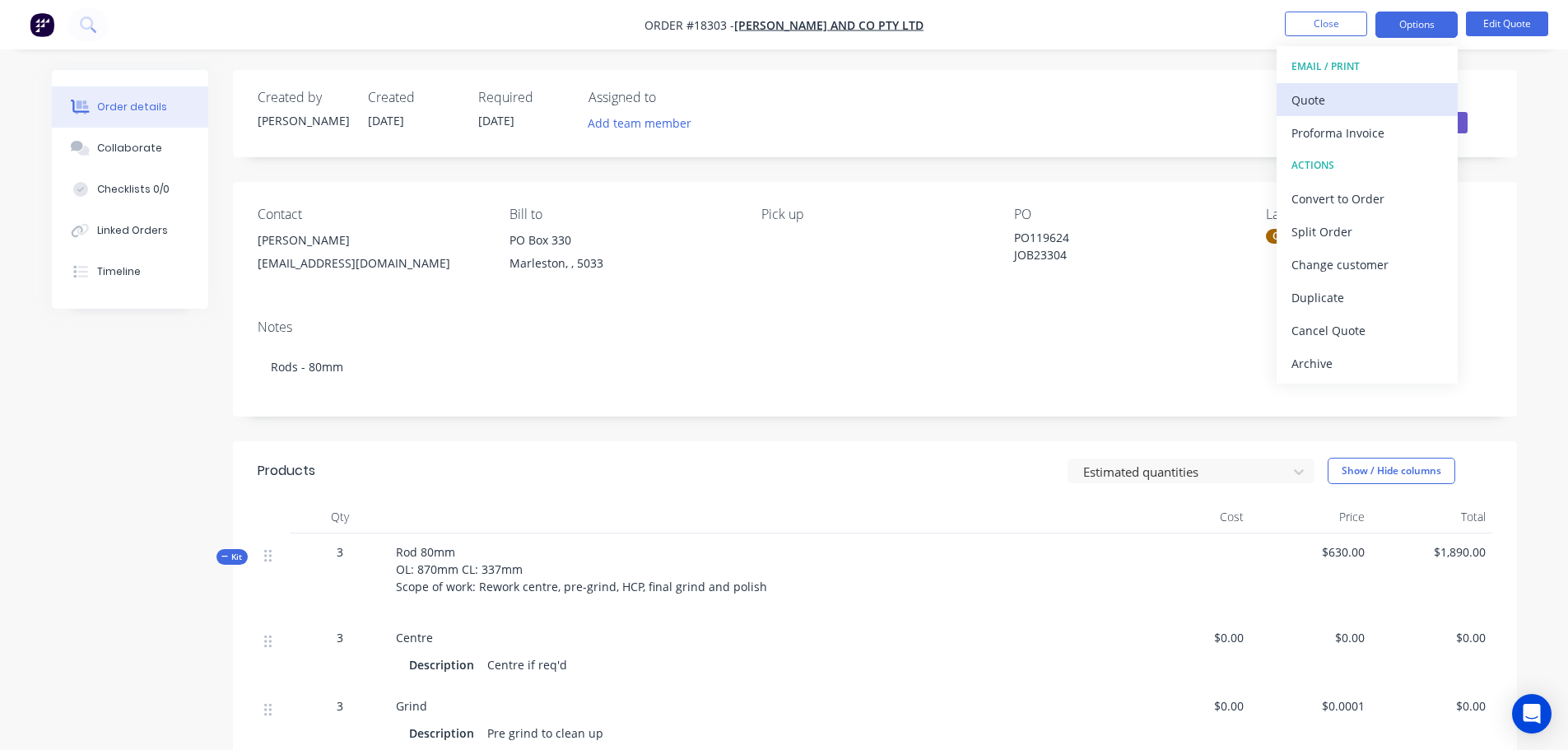
click at [1348, 91] on div "Quote" at bounding box center [1367, 99] width 151 height 24
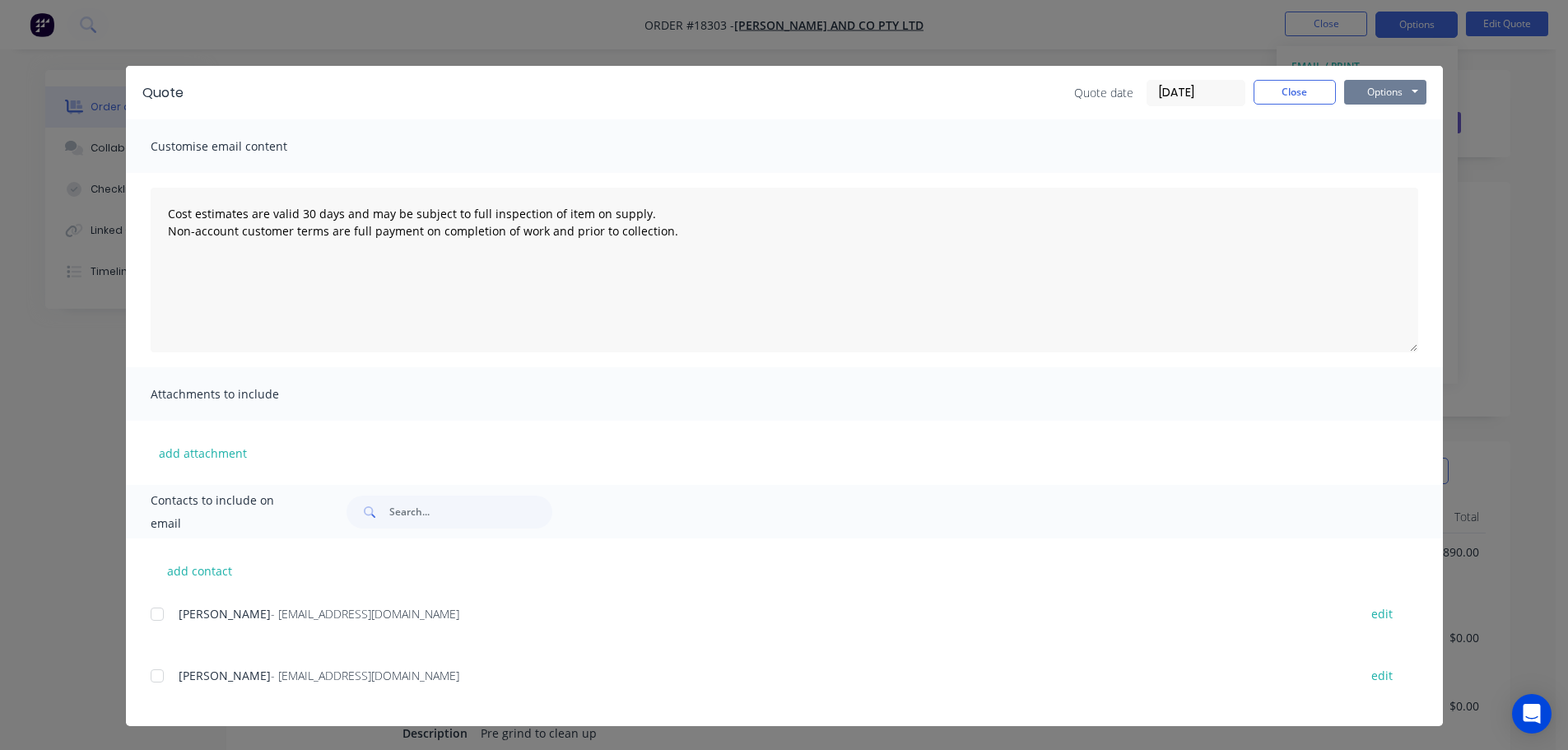
click at [1380, 96] on button "Options" at bounding box center [1385, 92] width 82 height 25
click at [1395, 123] on button "Preview" at bounding box center [1397, 121] width 106 height 28
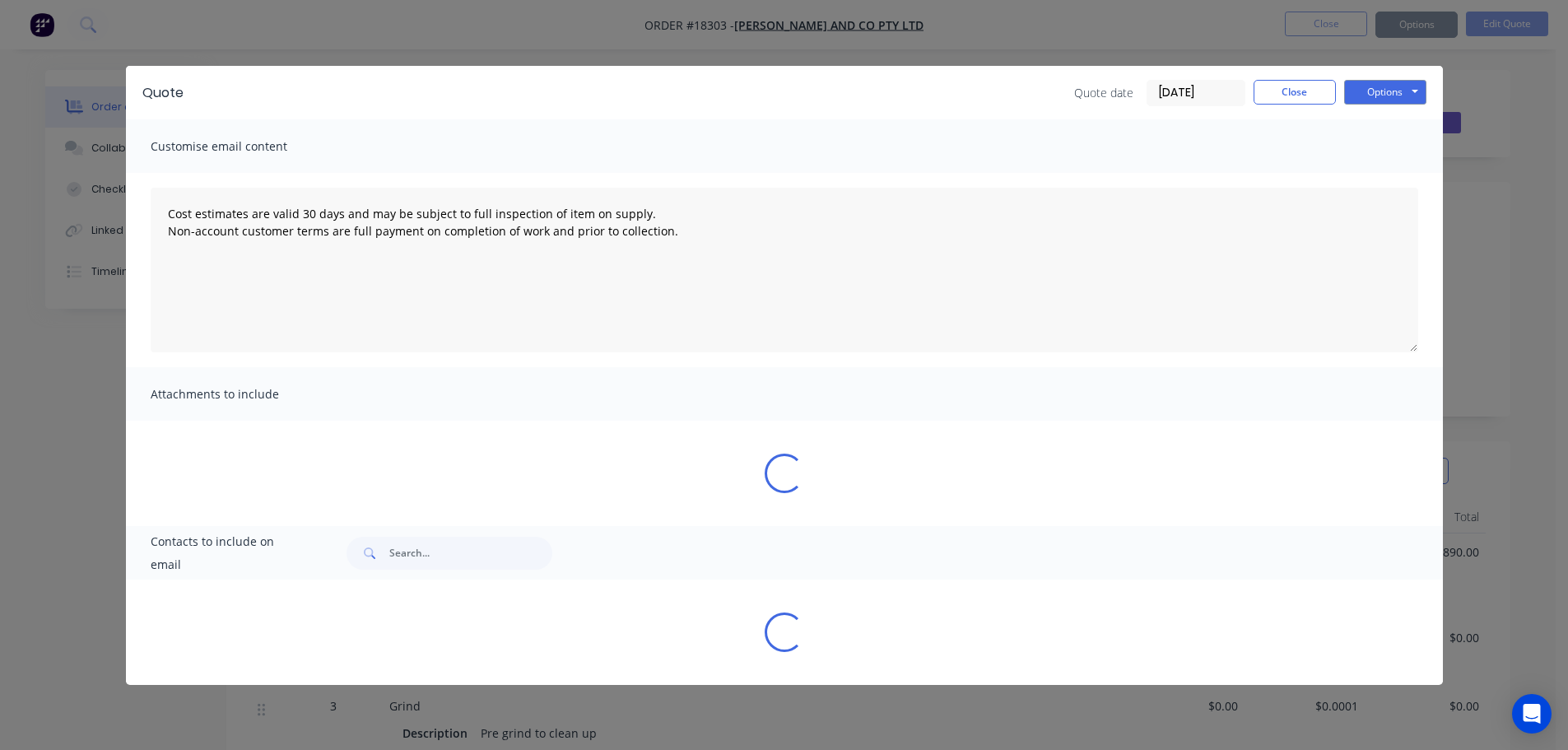
type textarea "Cost estimates are valid 30 days and may be subject to full inspection of item …"
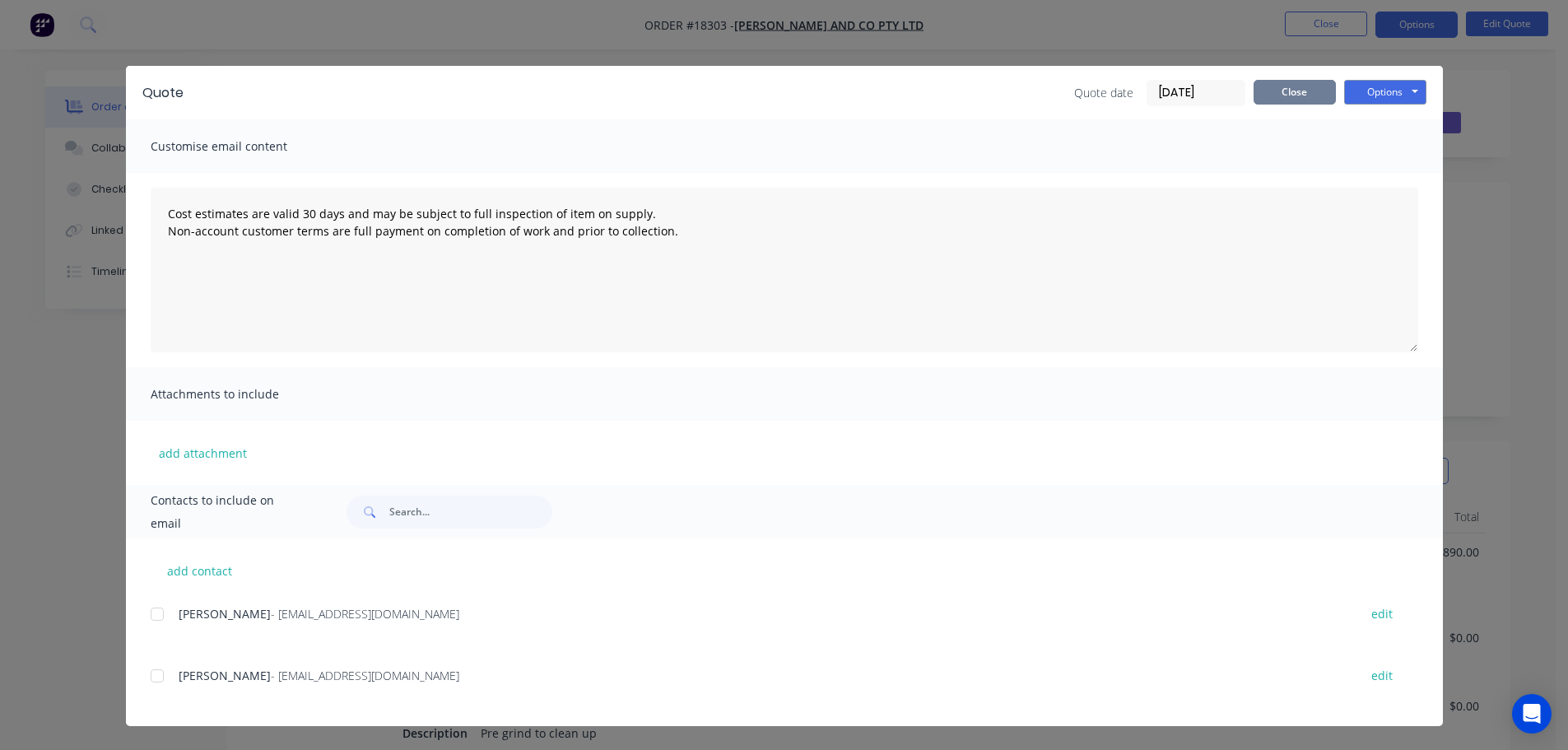
click at [1264, 91] on button "Close" at bounding box center [1295, 92] width 82 height 25
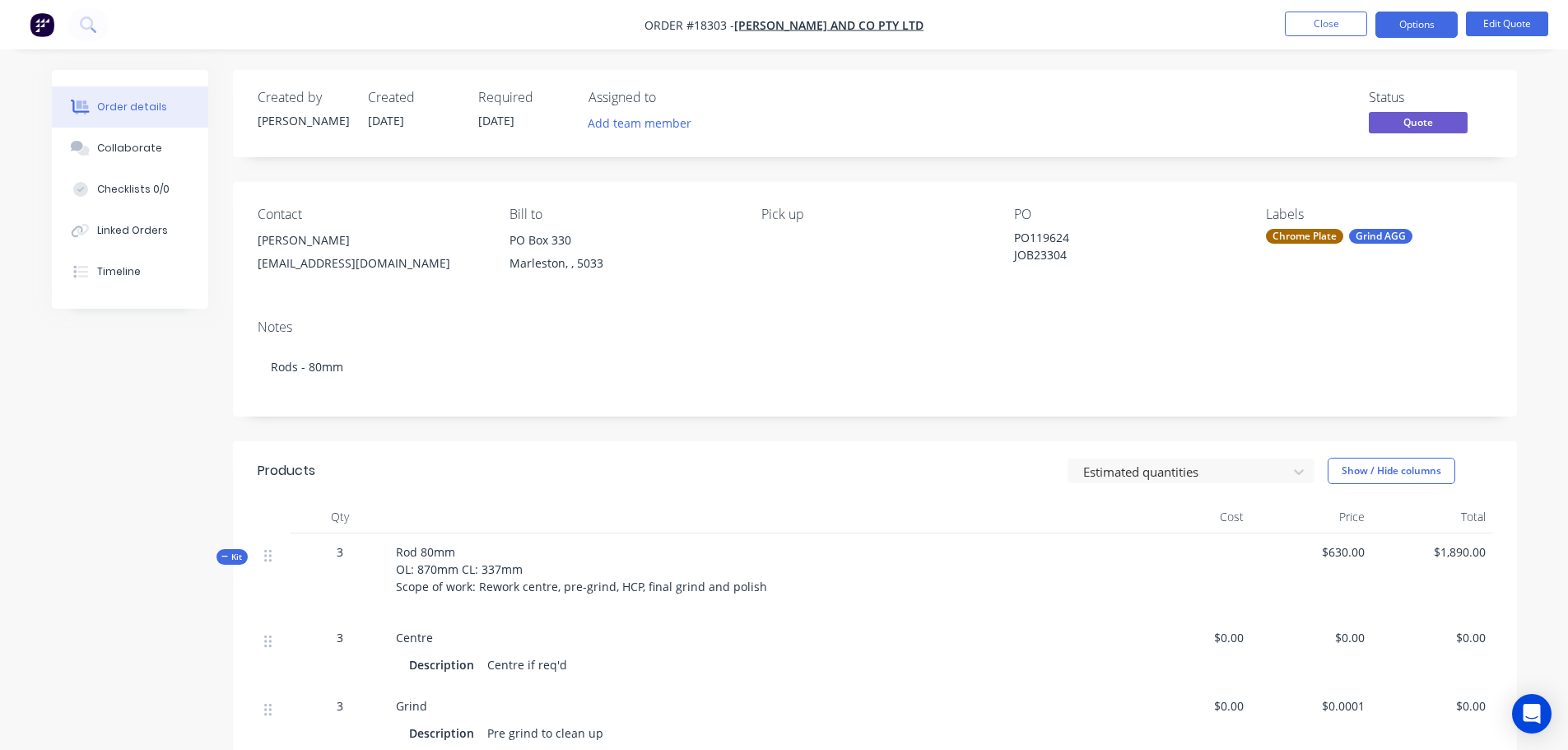
click at [310, 214] on div "Contact" at bounding box center [370, 214] width 226 height 15
click at [289, 236] on div "[PERSON_NAME]" at bounding box center [370, 240] width 226 height 23
click at [1399, 21] on button "Options" at bounding box center [1417, 25] width 82 height 27
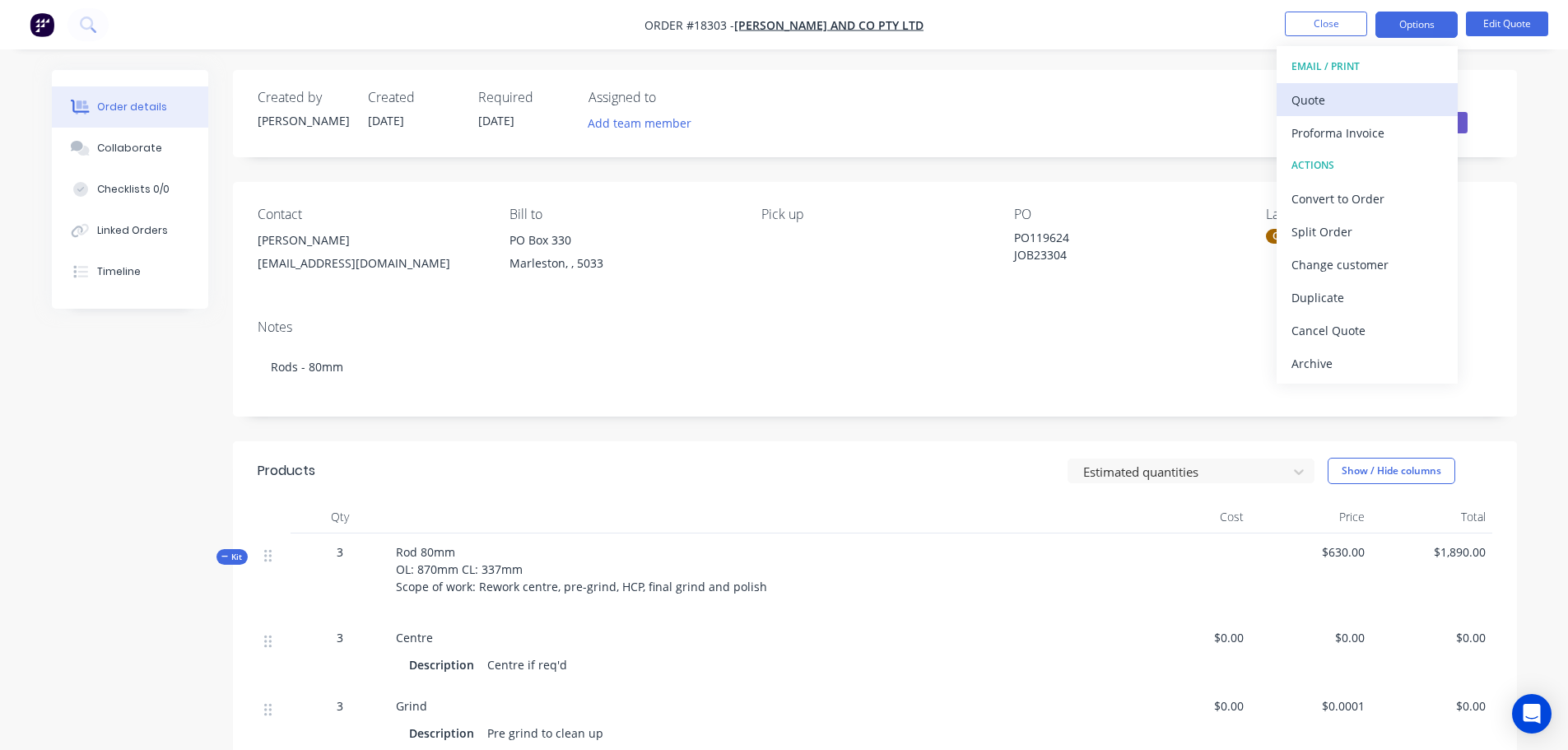
click at [1349, 100] on div "Quote" at bounding box center [1367, 99] width 151 height 24
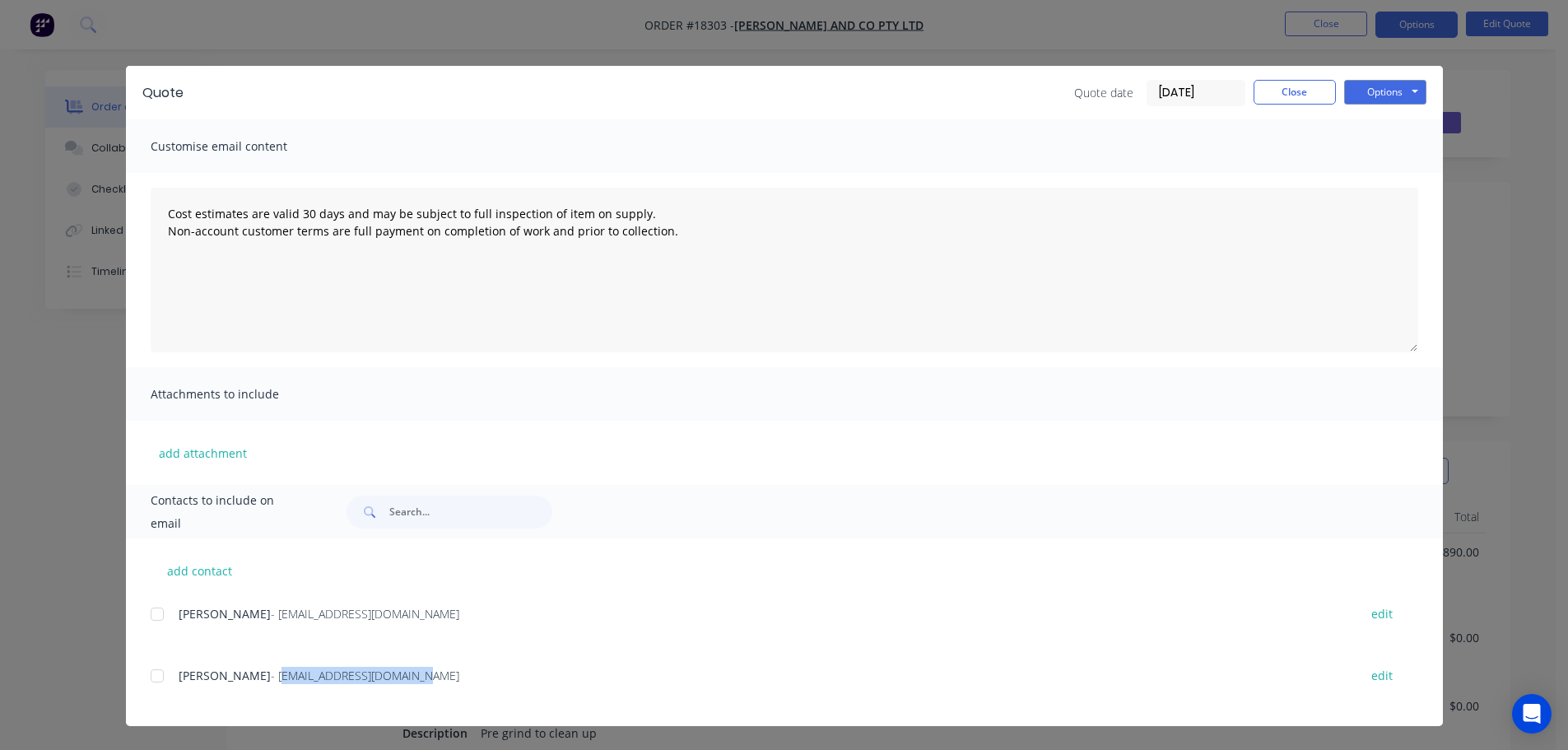
drag, startPoint x: 406, startPoint y: 679, endPoint x: 270, endPoint y: 679, distance: 136.0
click at [271, 679] on span "- [EMAIL_ADDRESS][DOMAIN_NAME]" at bounding box center [365, 676] width 189 height 15
copy span "[EMAIL_ADDRESS][DOMAIN_NAME]"
click at [1307, 93] on button "Close" at bounding box center [1295, 92] width 82 height 25
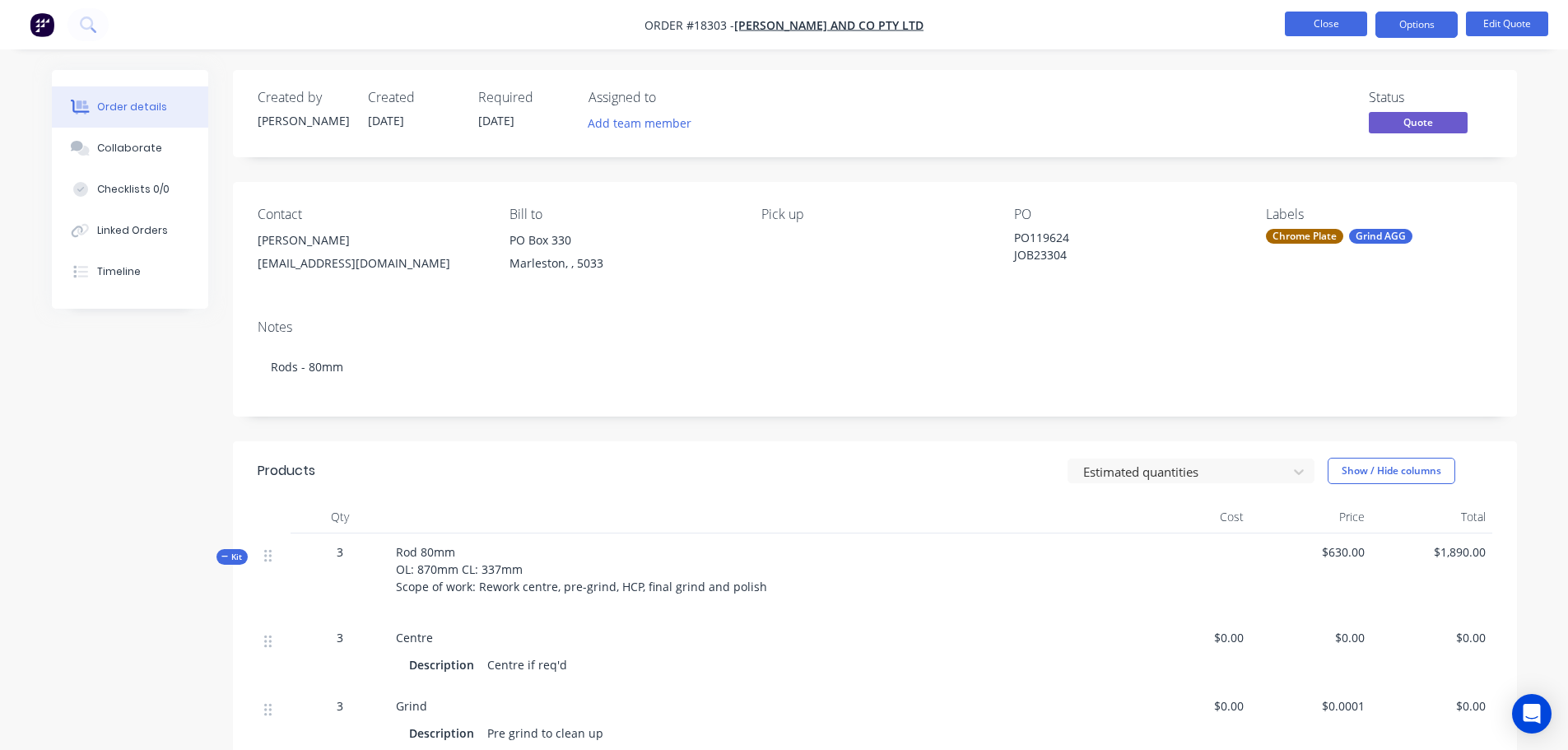
click at [1308, 25] on button "Close" at bounding box center [1326, 24] width 82 height 25
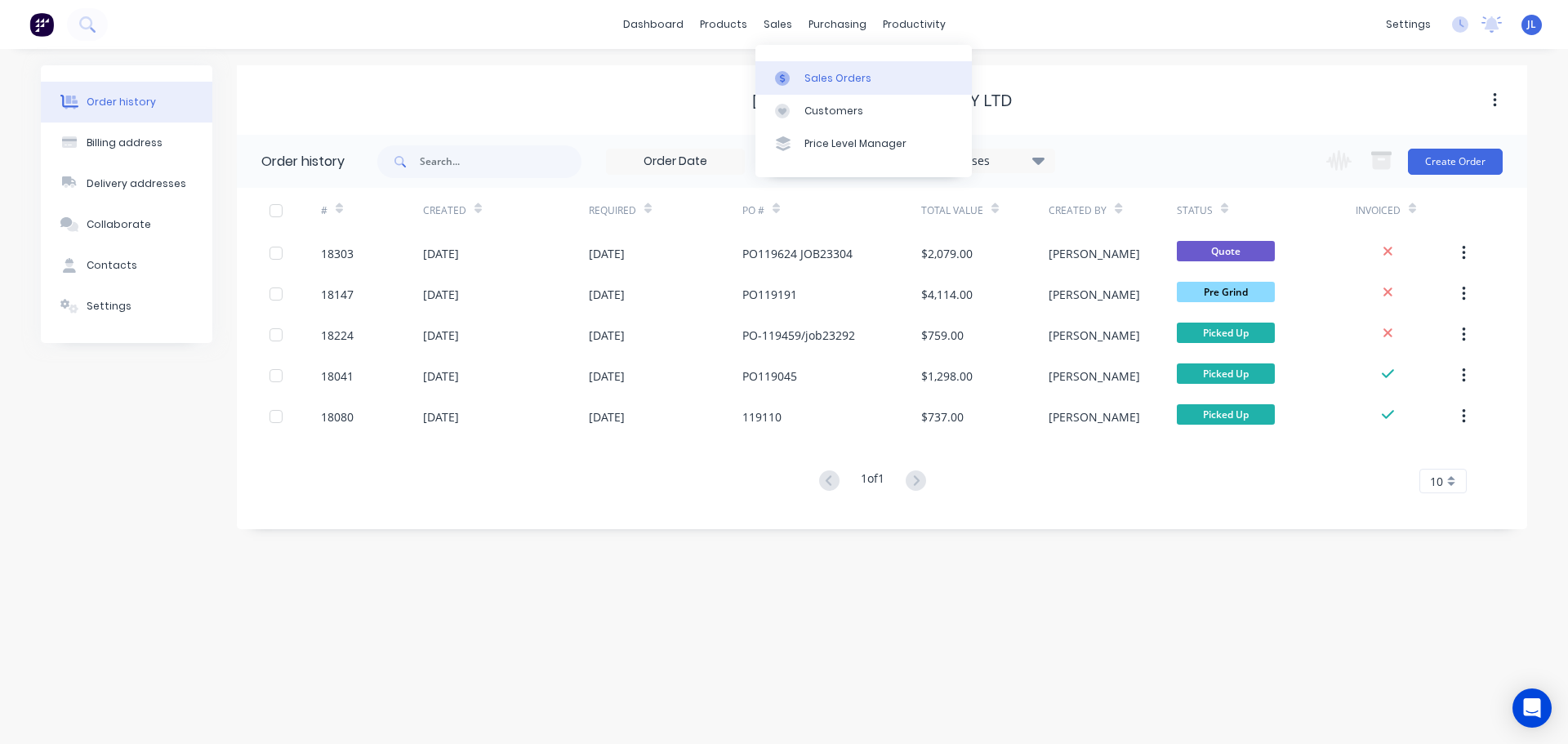
drag, startPoint x: 801, startPoint y: 62, endPoint x: 791, endPoint y: 68, distance: 11.7
click at [801, 62] on link "Sales Orders" at bounding box center [863, 78] width 216 height 33
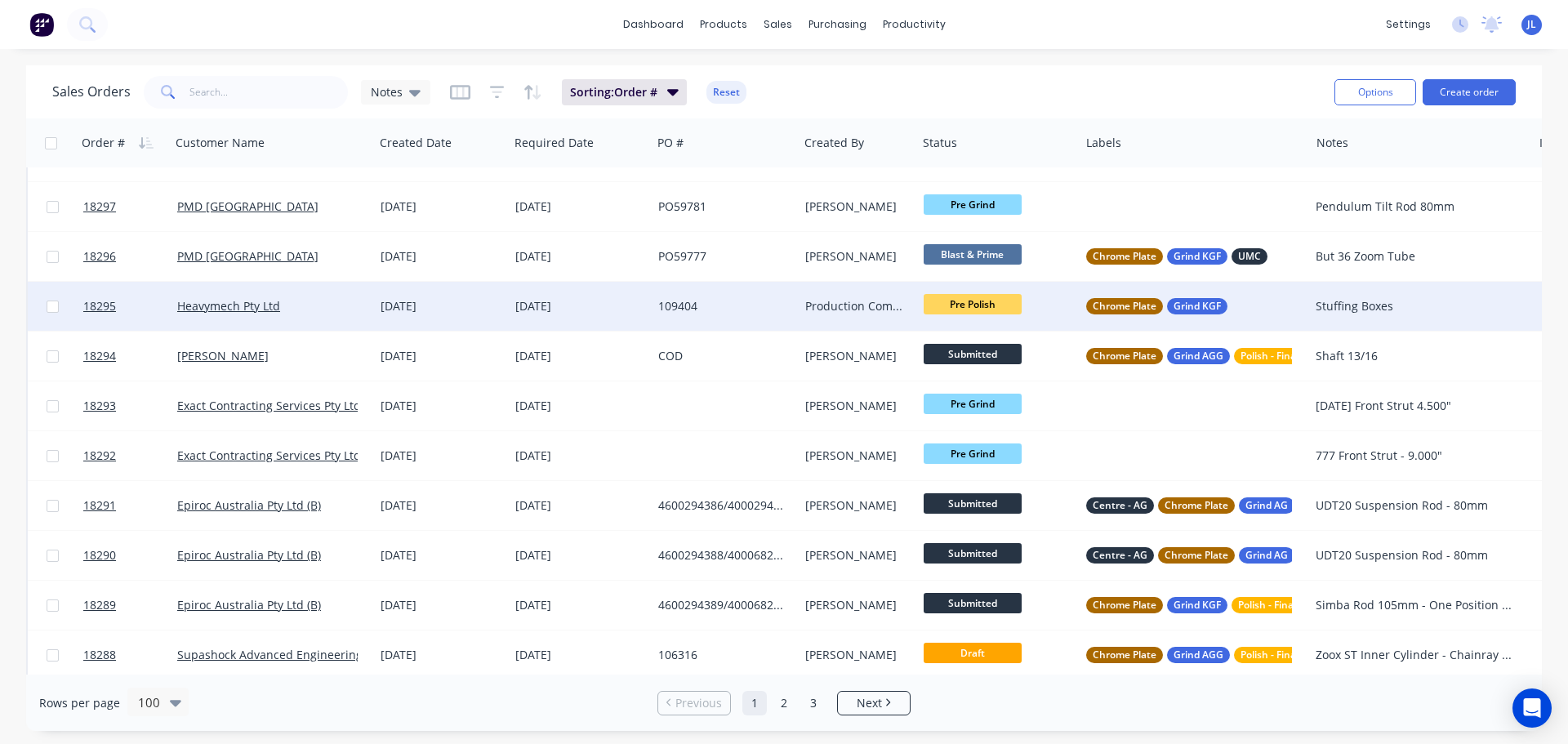
scroll to position [327, 0]
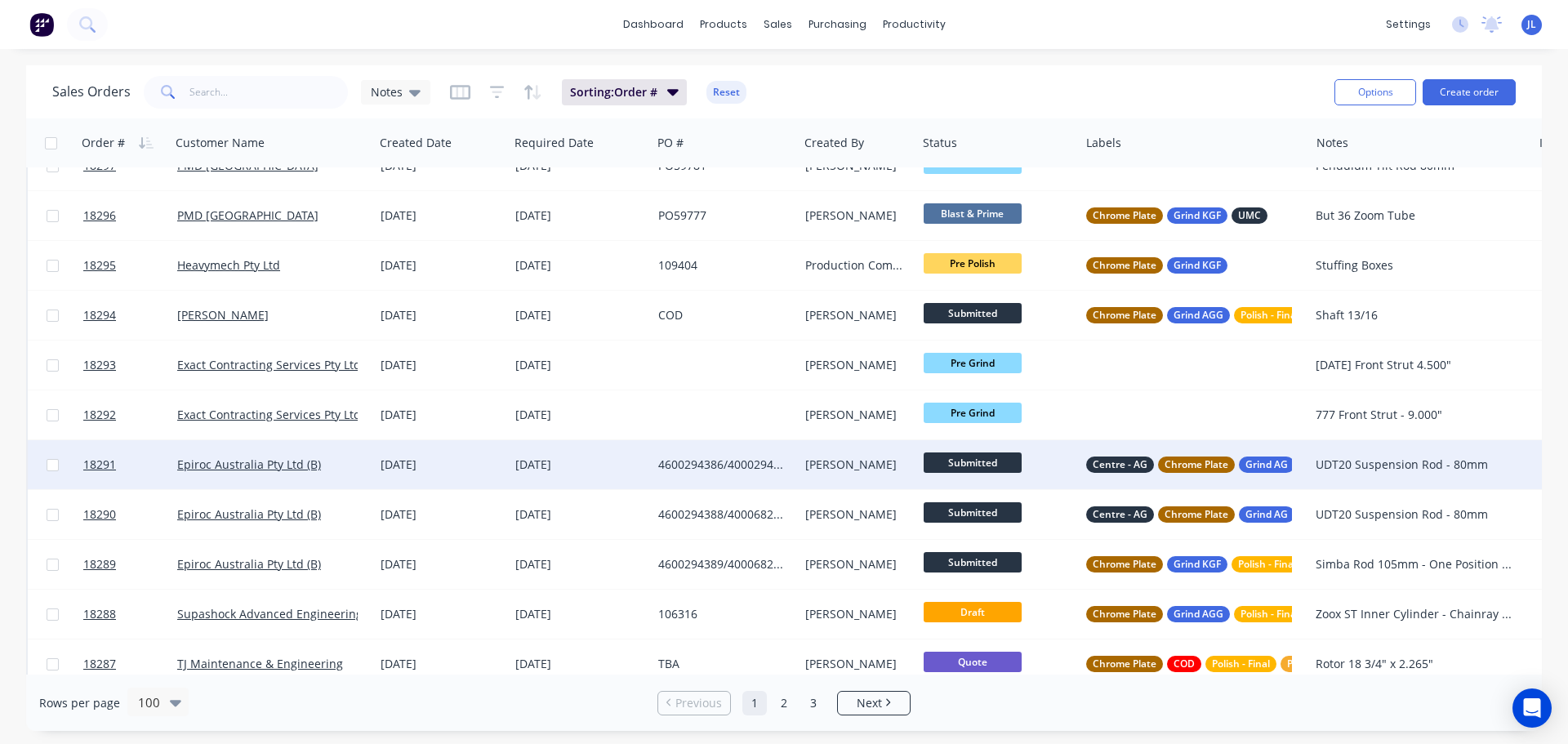
click at [962, 462] on span "Submitted" at bounding box center [973, 463] width 98 height 21
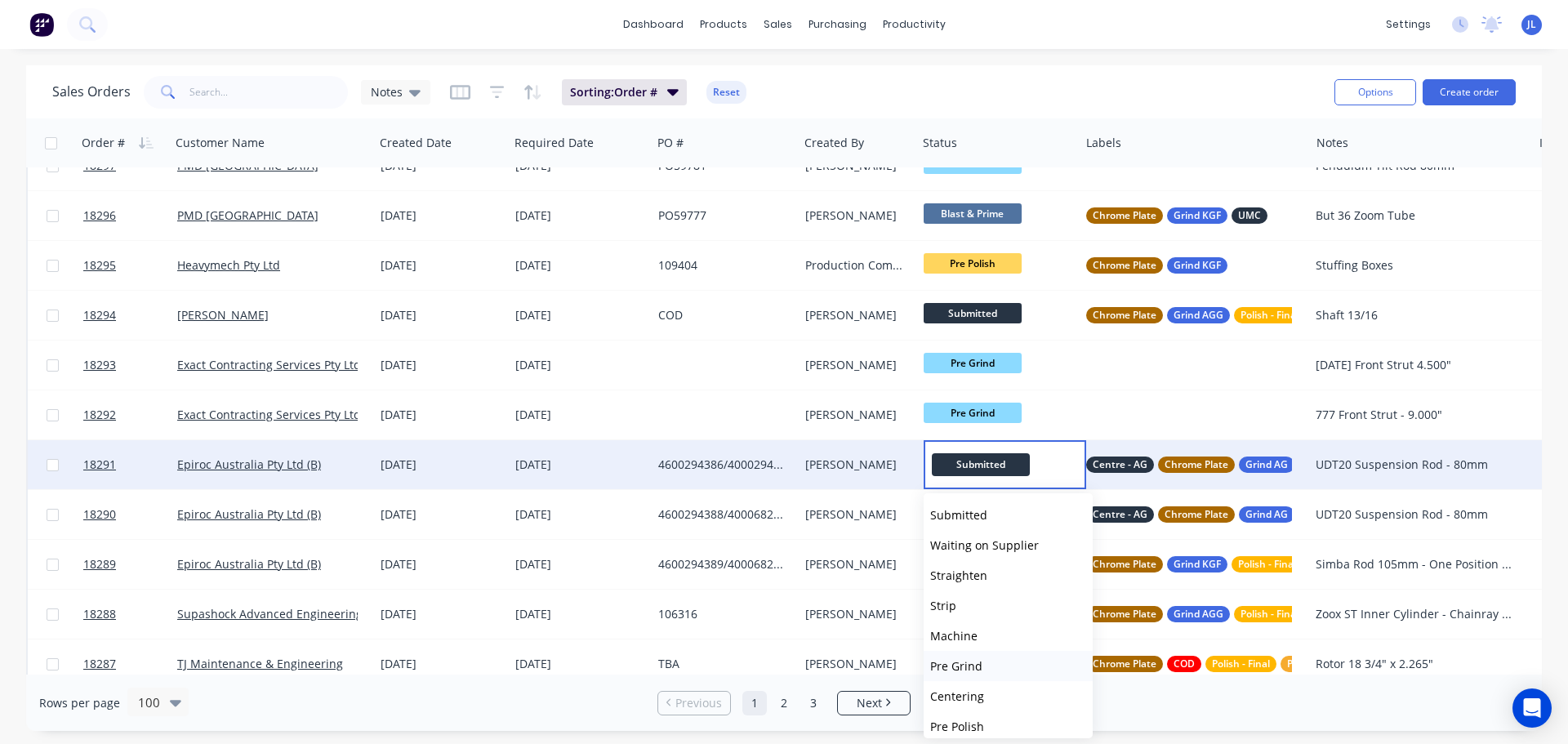
click at [985, 657] on button "Pre Grind" at bounding box center [1008, 666] width 169 height 30
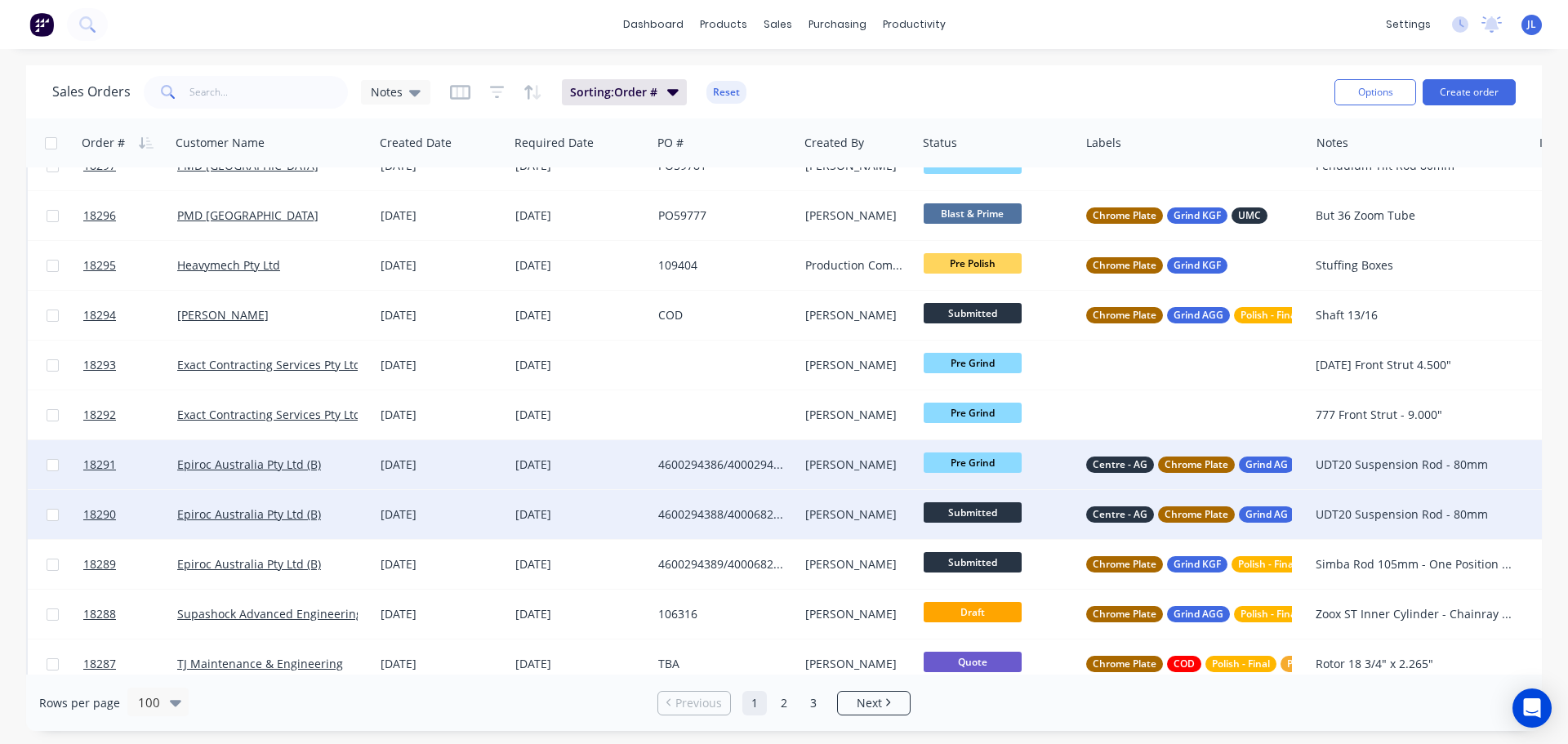
click at [991, 509] on span "Submitted" at bounding box center [973, 512] width 98 height 21
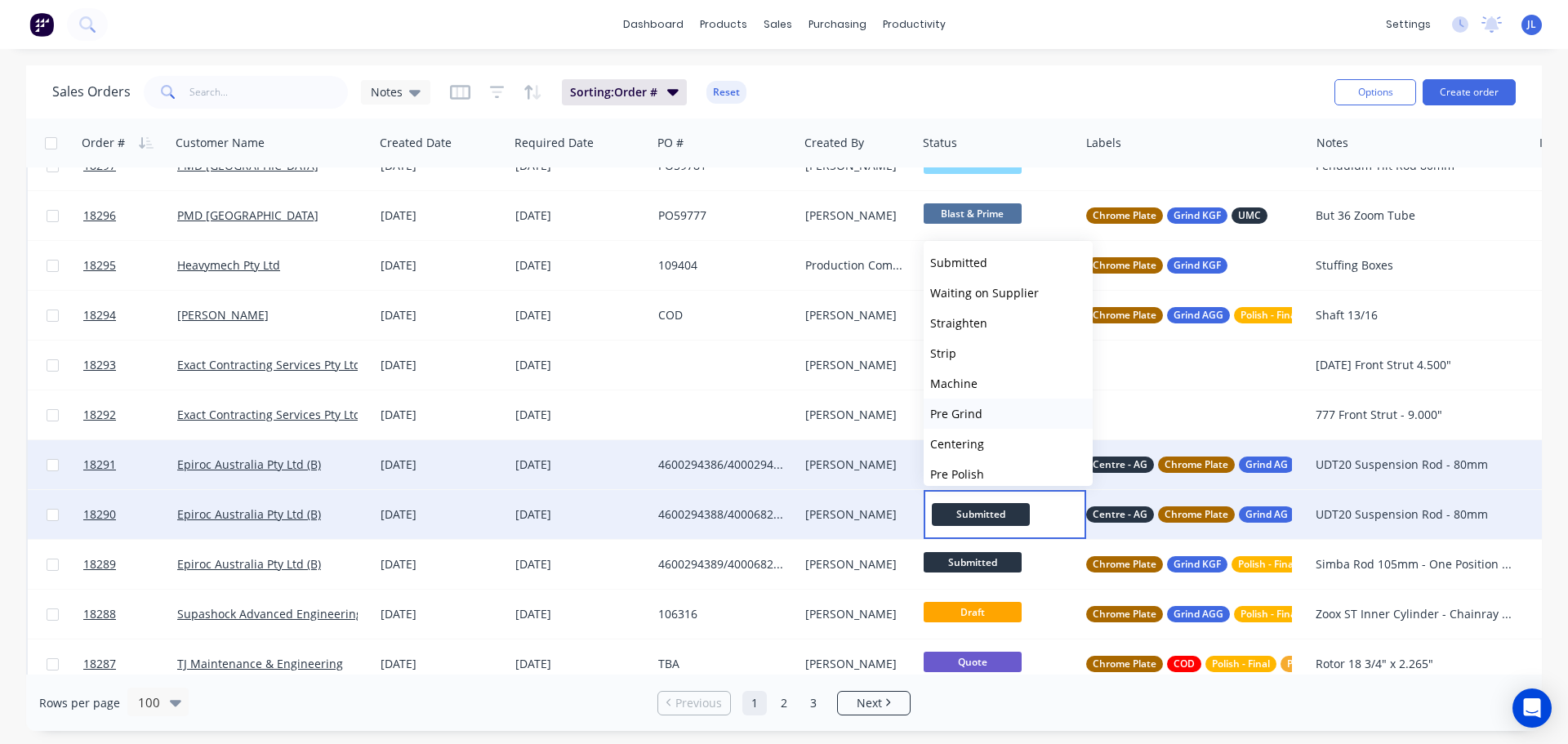
click at [966, 418] on span "Pre Grind" at bounding box center [956, 413] width 52 height 15
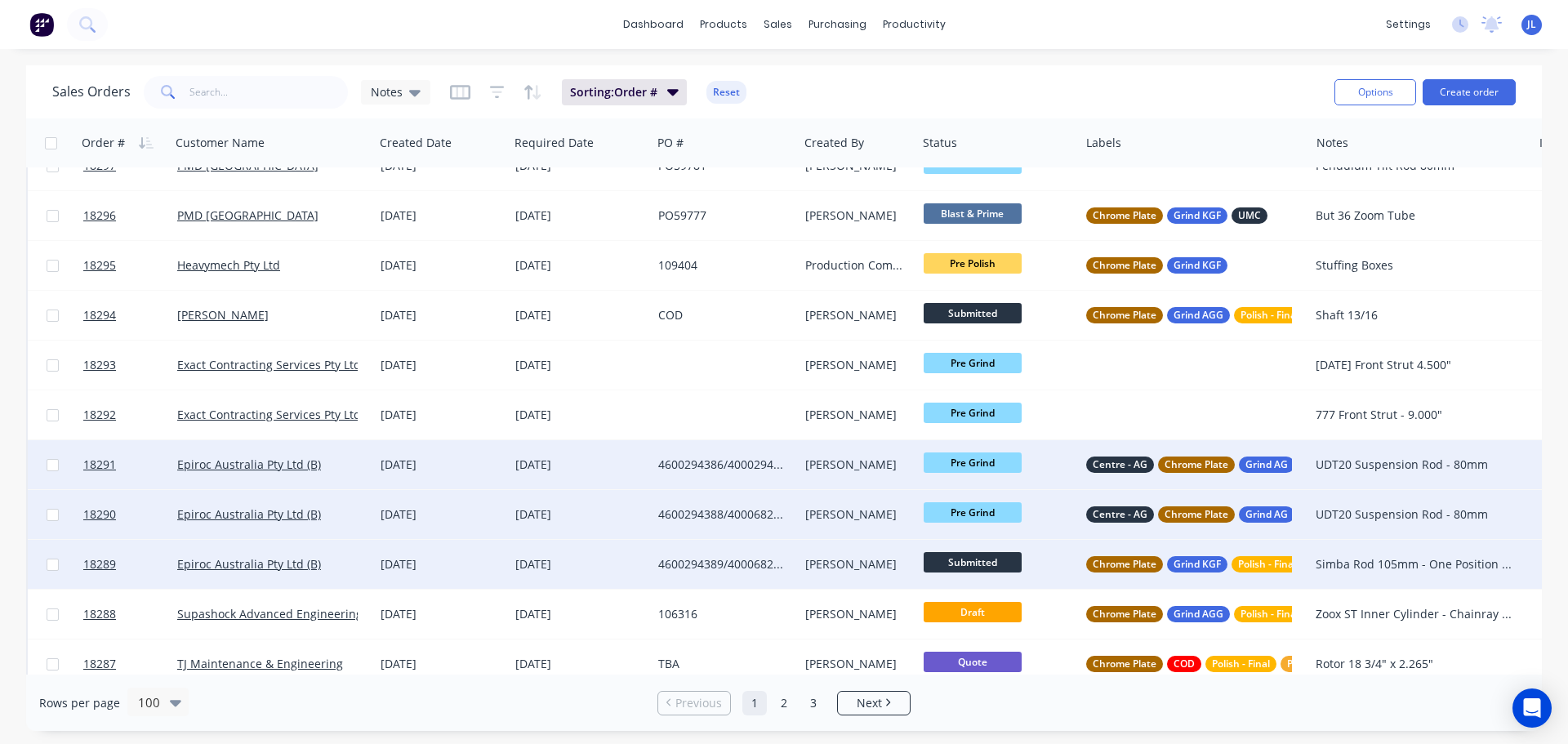
click at [970, 556] on span "Submitted" at bounding box center [973, 562] width 98 height 21
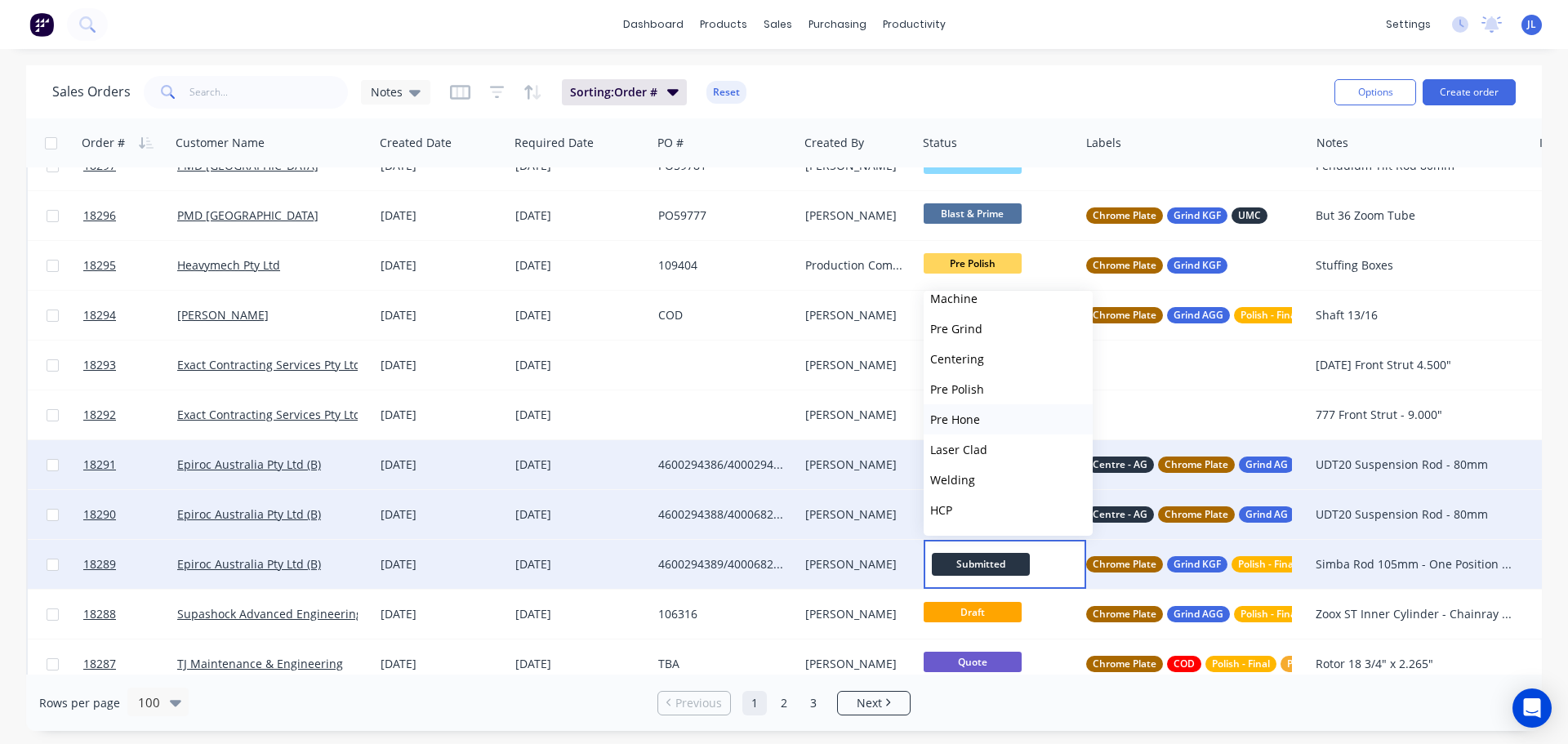
scroll to position [164, 0]
click at [955, 483] on button "HCP" at bounding box center [1008, 481] width 169 height 30
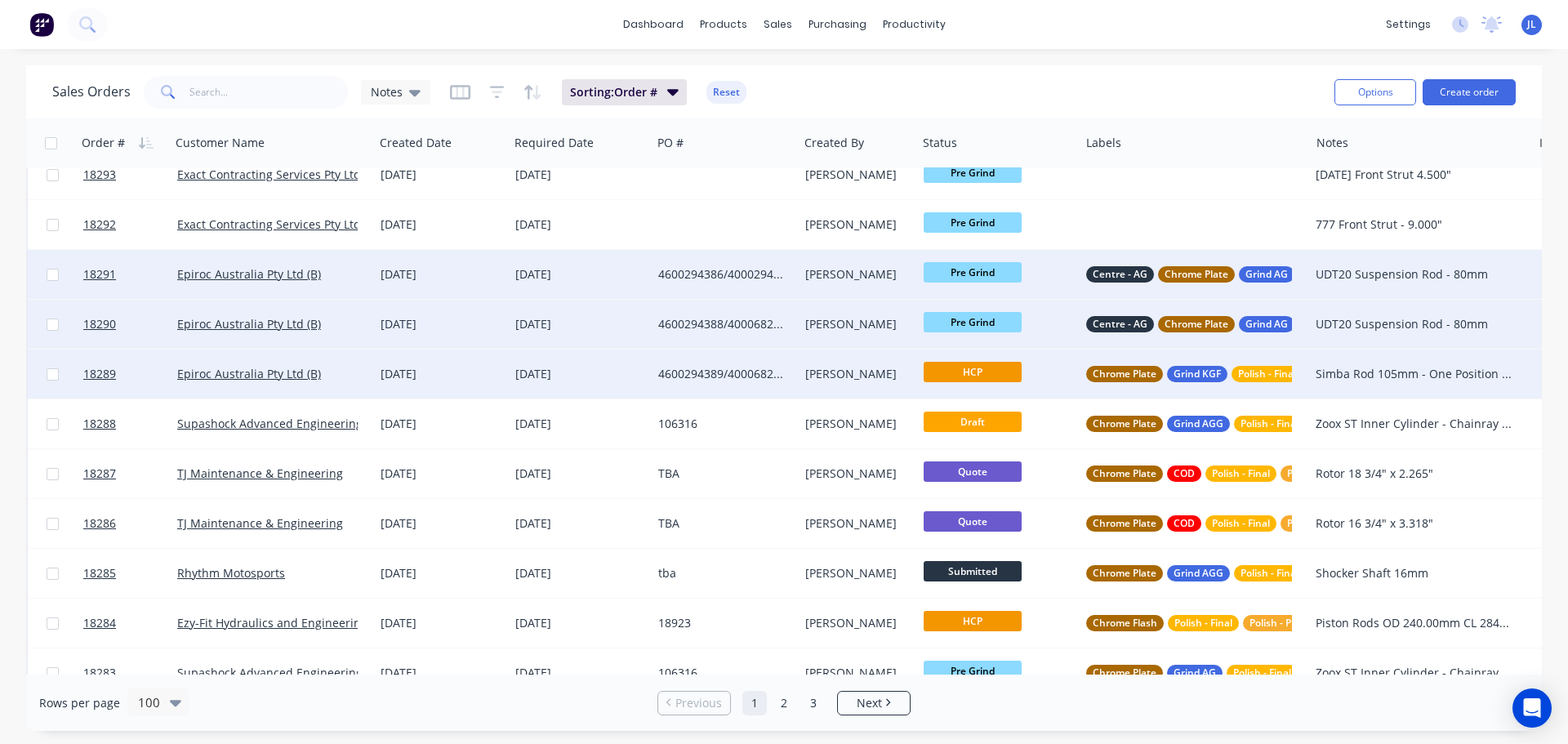
scroll to position [653, 0]
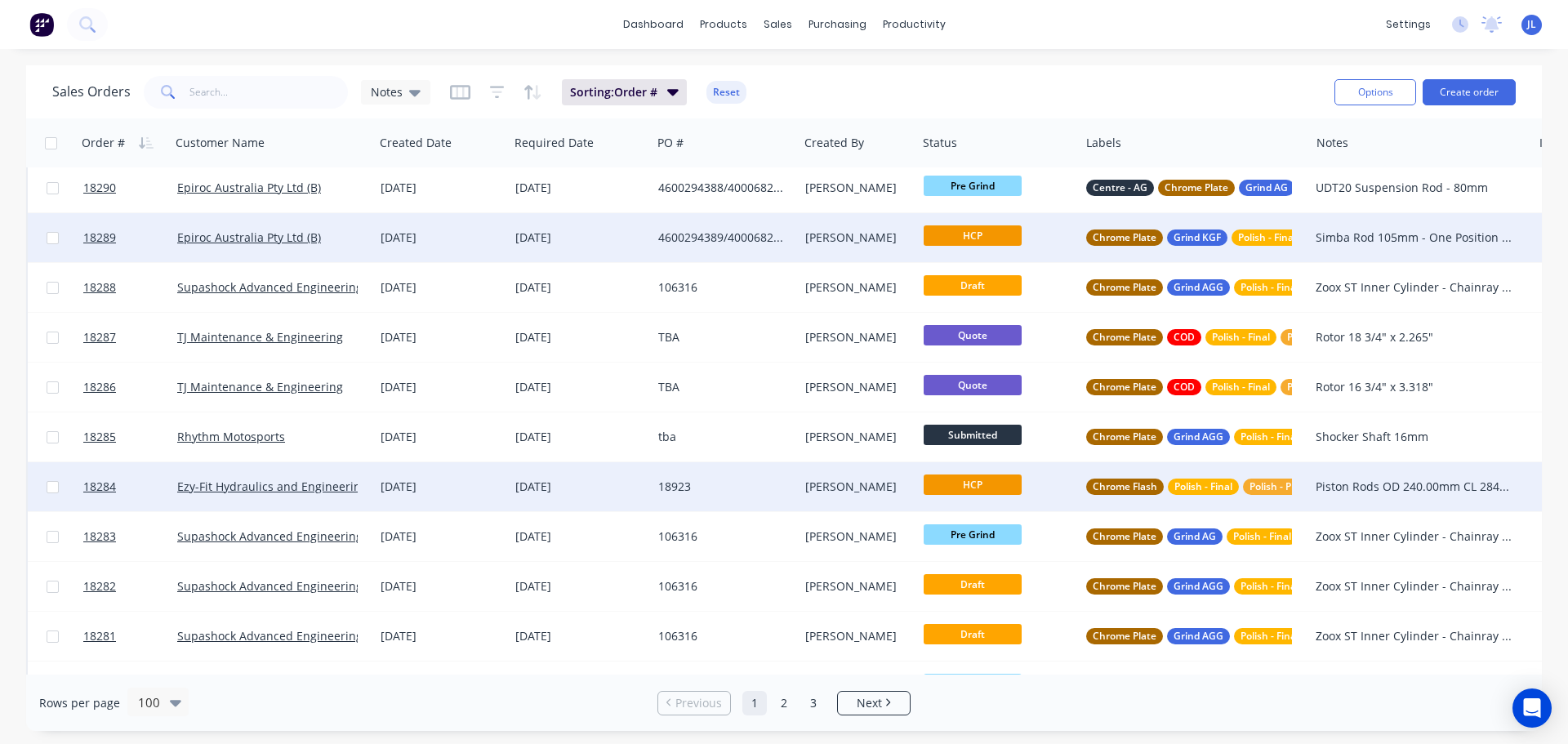
click at [956, 487] on span "HCP" at bounding box center [973, 485] width 98 height 21
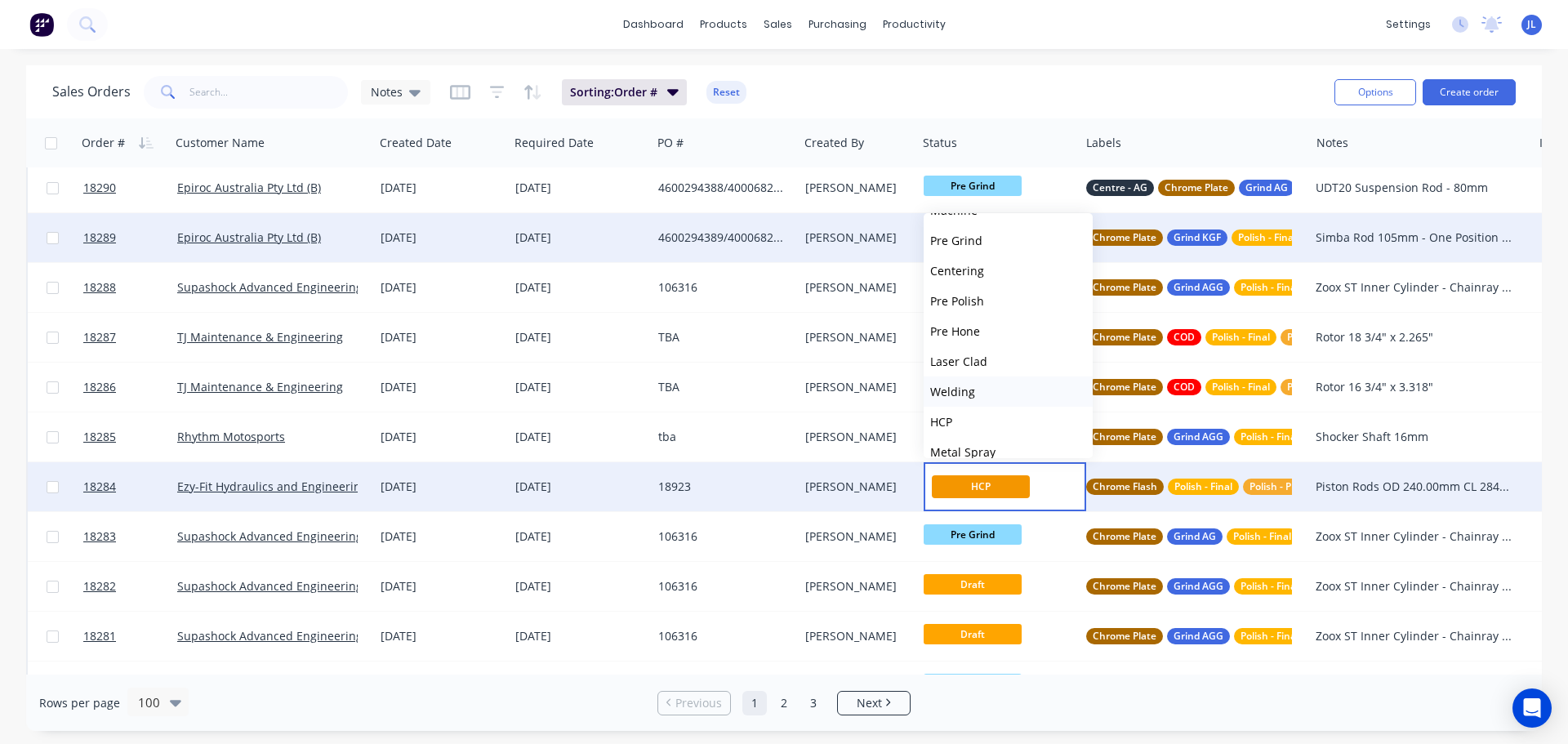
scroll to position [164, 0]
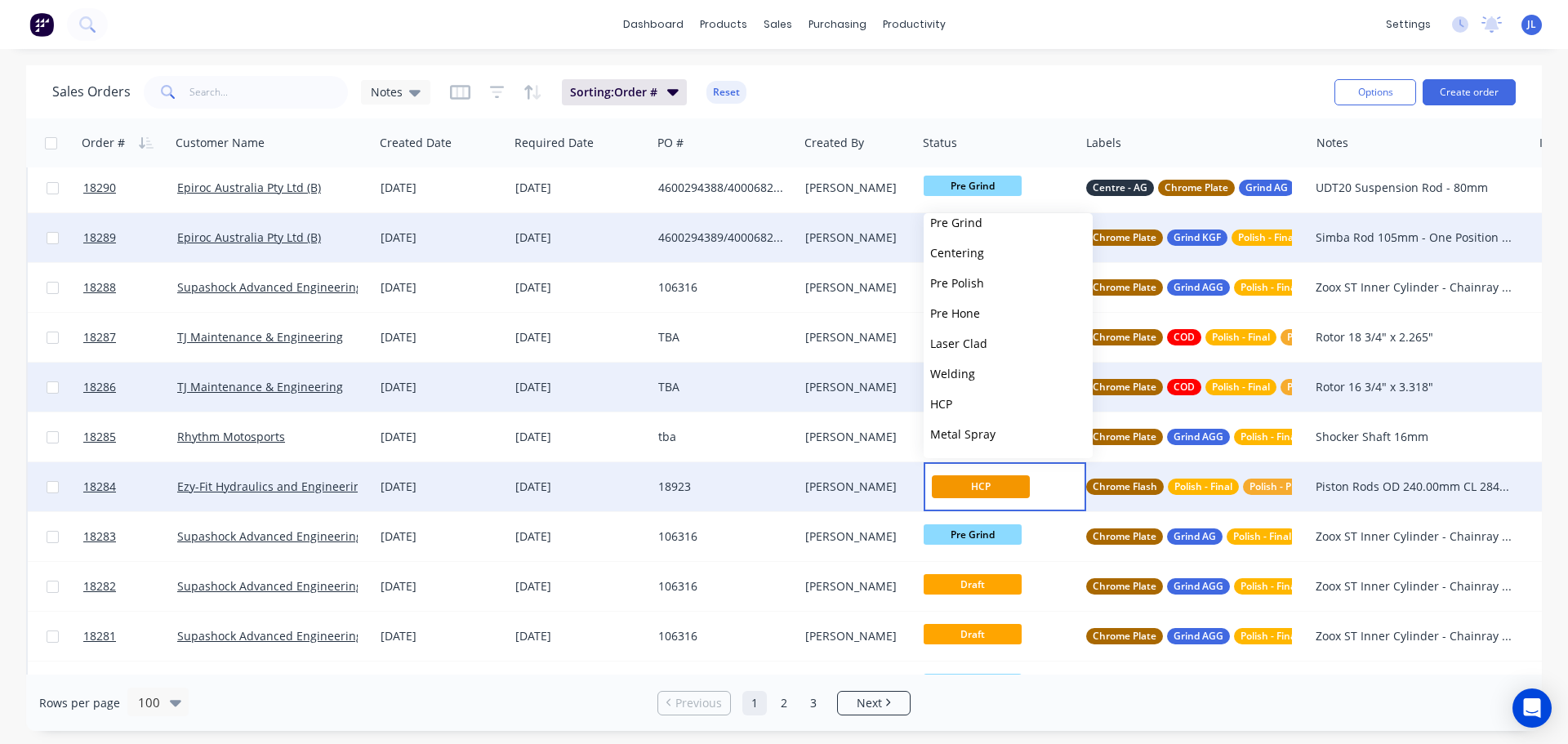
click at [973, 402] on button "HCP" at bounding box center [1008, 404] width 169 height 30
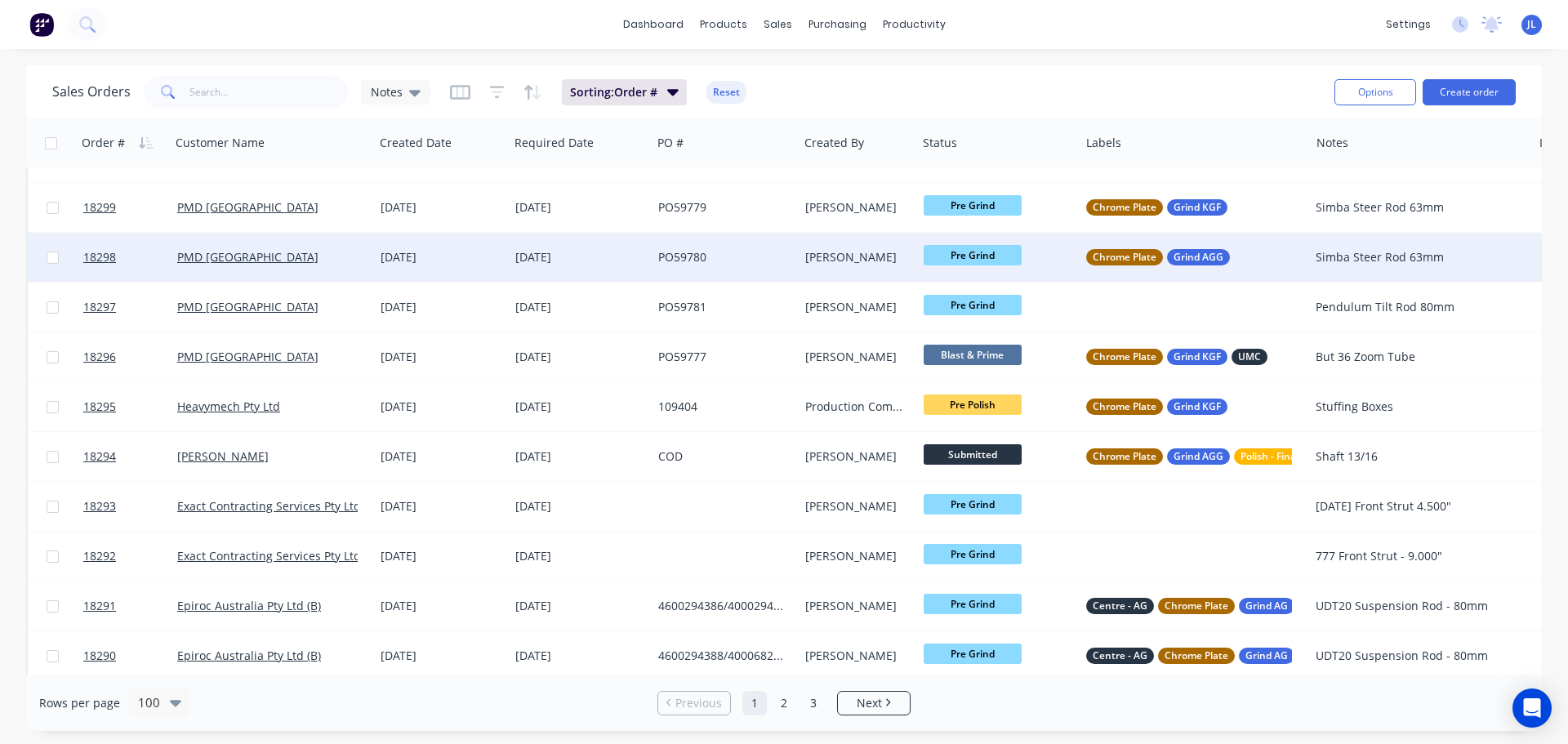
scroll to position [245, 0]
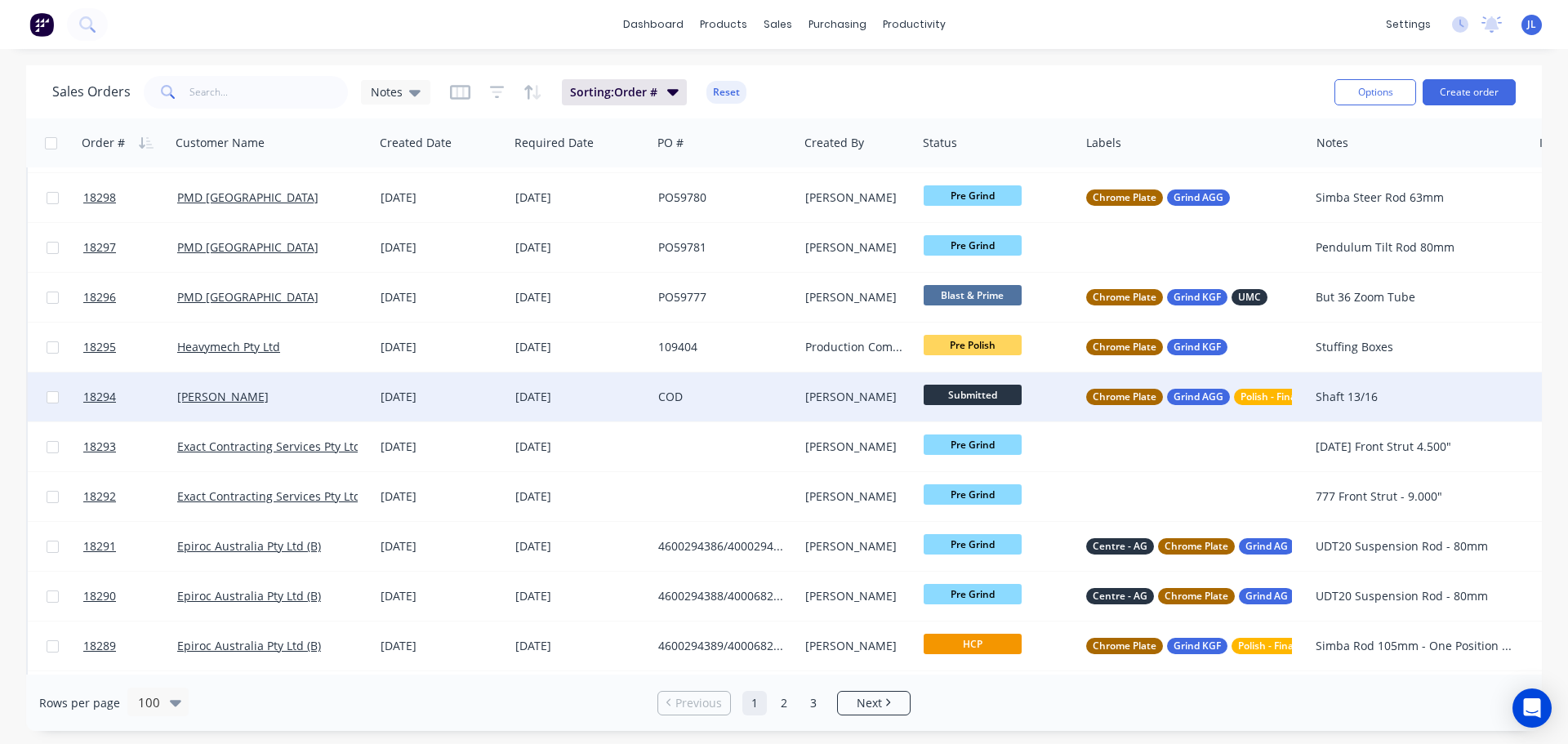
click at [955, 400] on span "Submitted" at bounding box center [973, 395] width 98 height 21
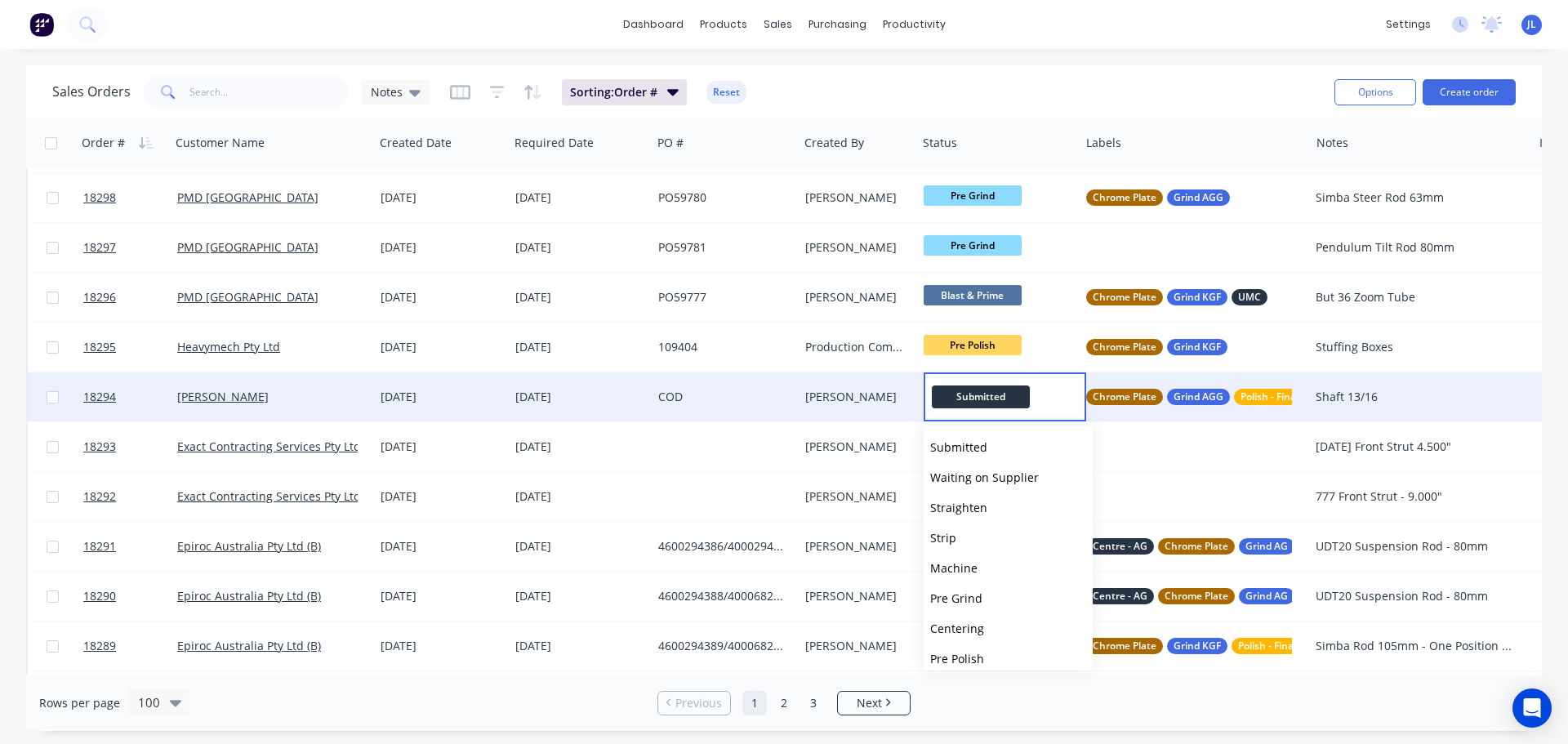
click at [462, 390] on div "[DATE]" at bounding box center [441, 396] width 122 height 16
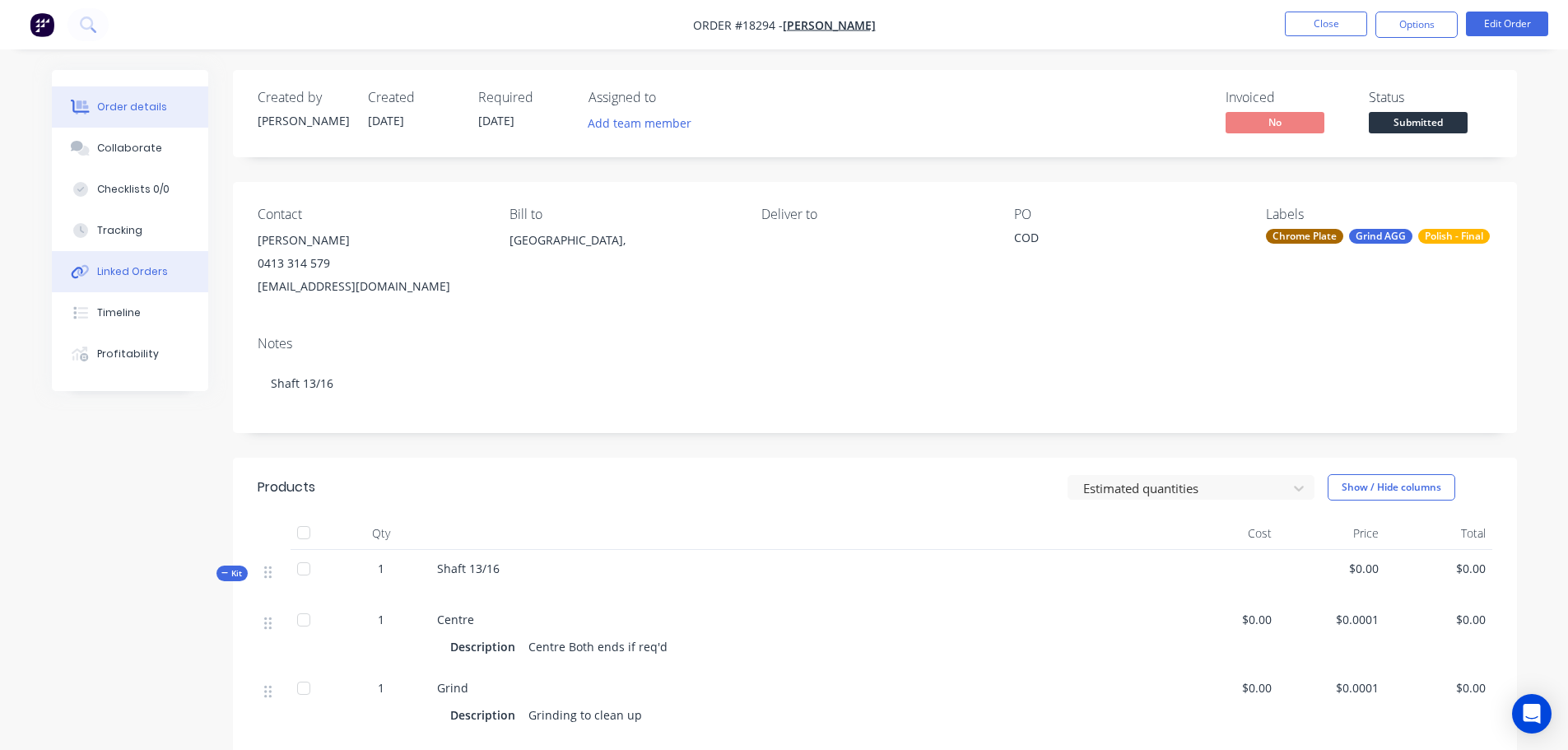
click at [111, 277] on div "Linked Orders" at bounding box center [132, 272] width 70 height 15
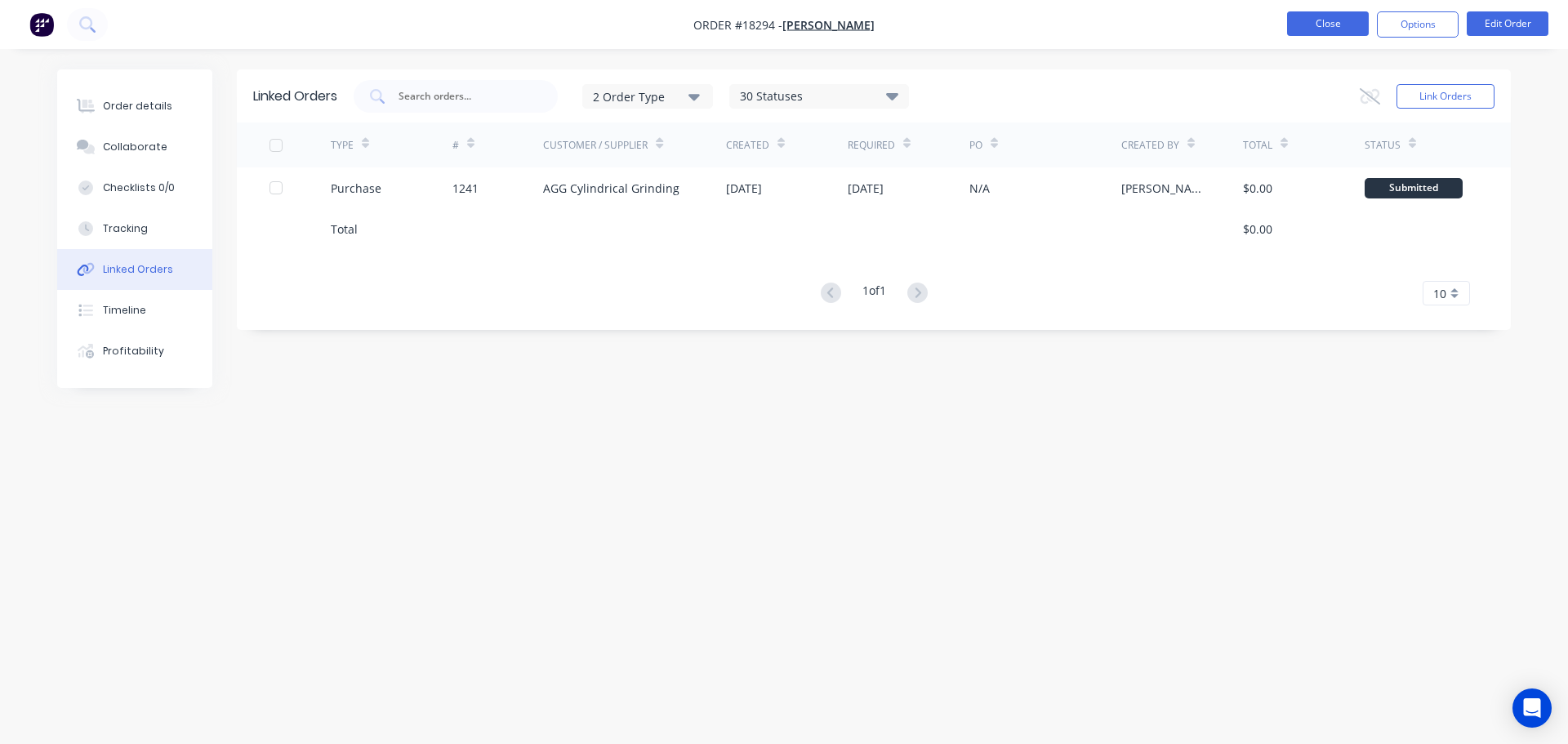
click at [1318, 29] on button "Close" at bounding box center [1328, 24] width 81 height 25
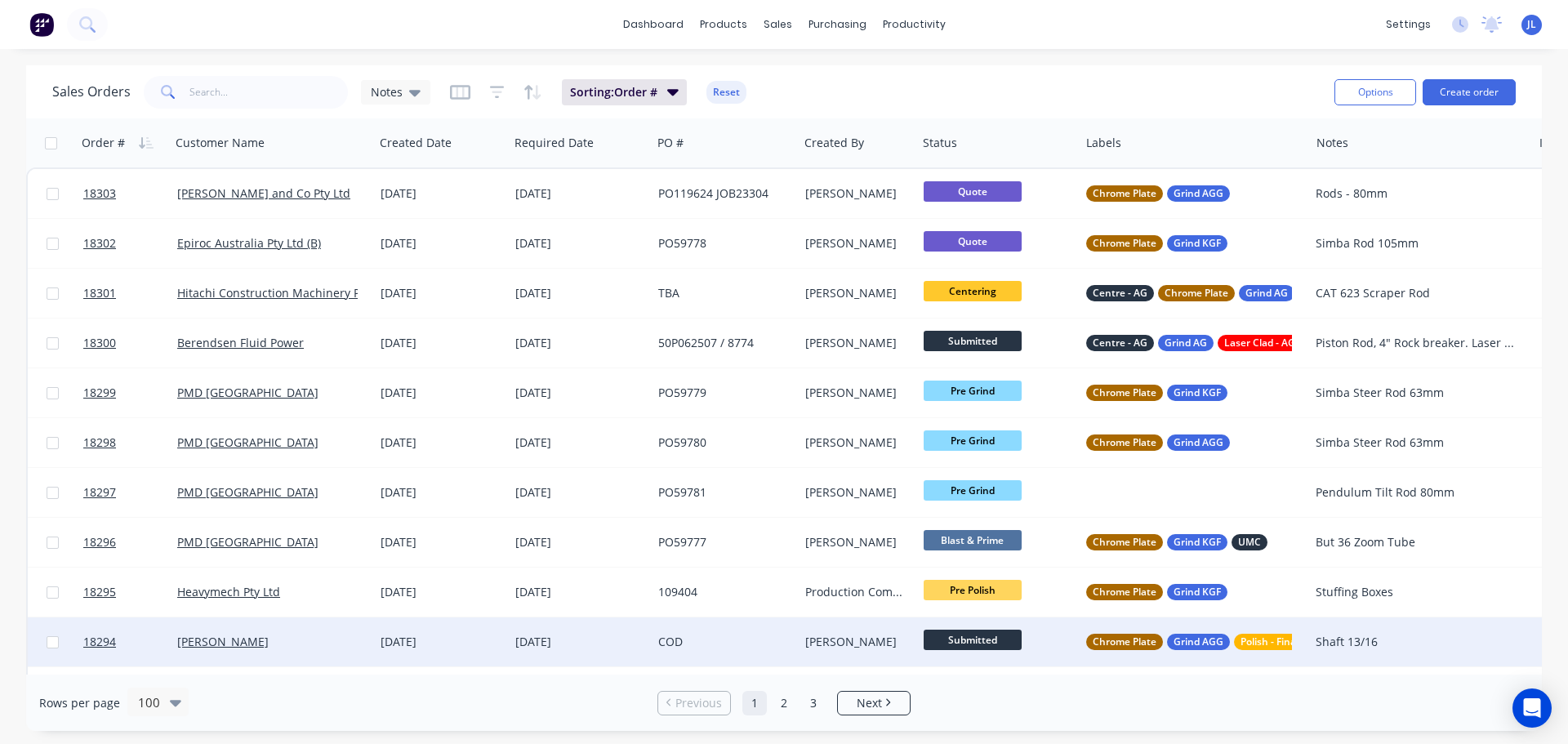
click at [995, 638] on span "Submitted" at bounding box center [973, 640] width 98 height 21
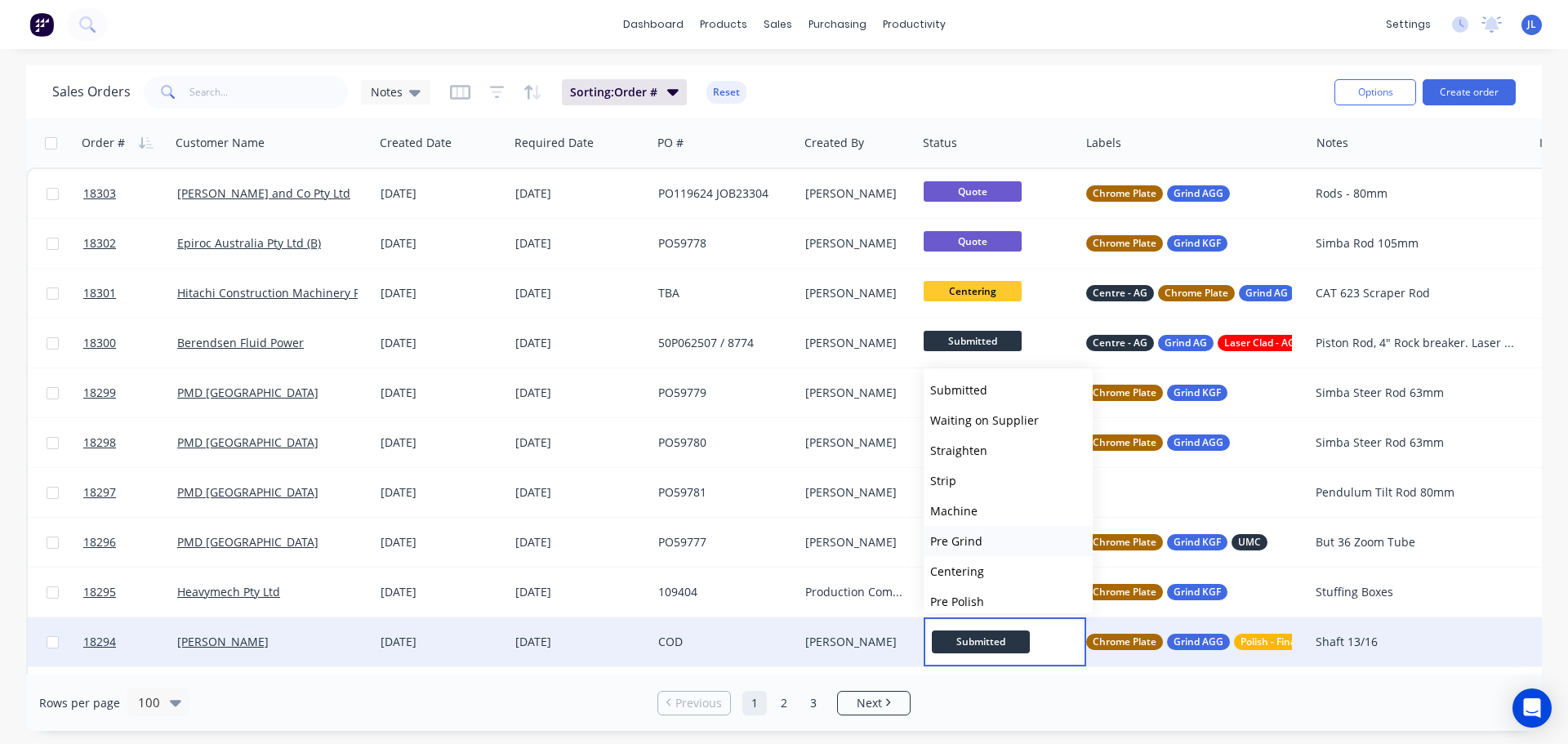
click at [988, 544] on button "Pre Grind" at bounding box center [1008, 541] width 169 height 30
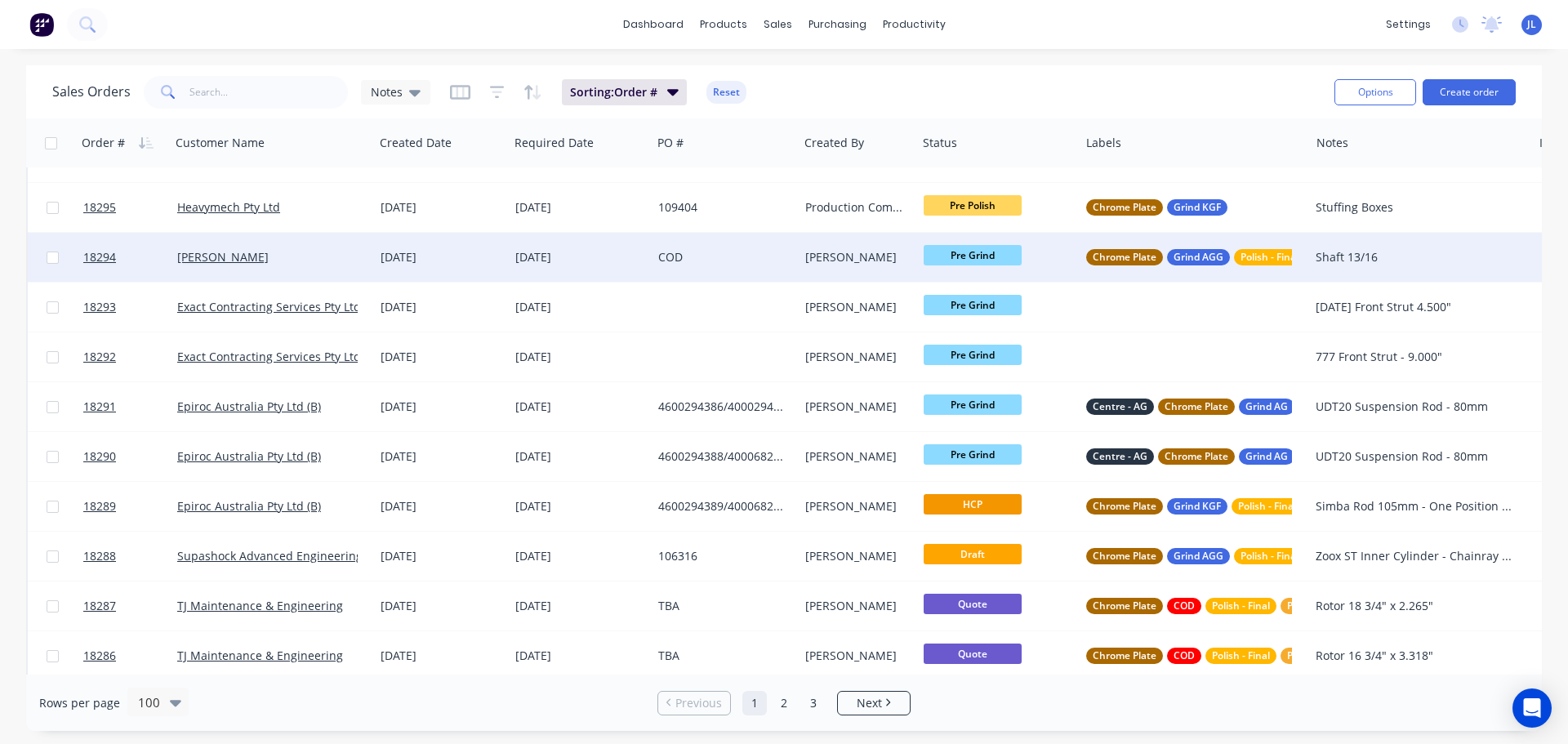
scroll to position [408, 0]
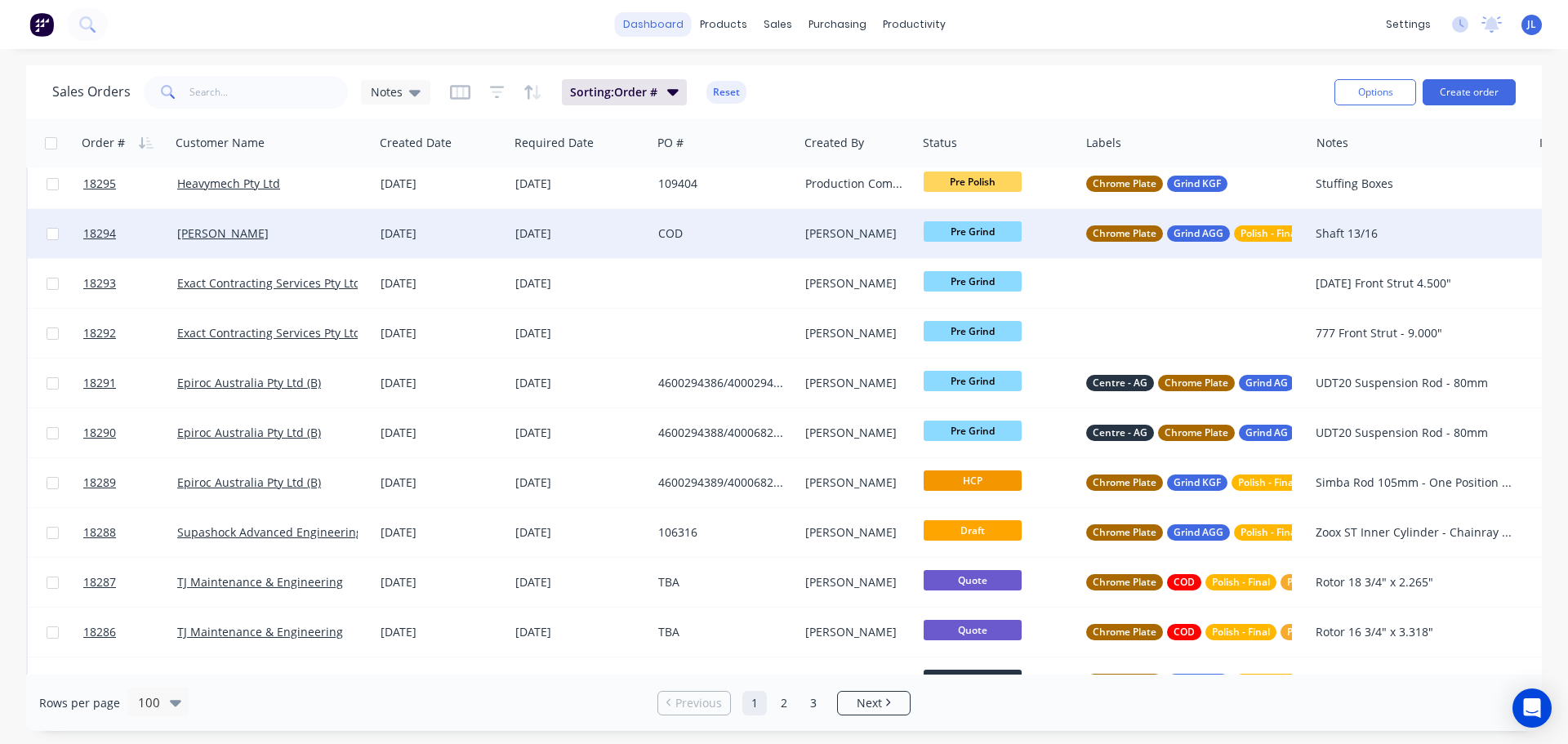
click at [654, 26] on link "dashboard" at bounding box center [653, 25] width 77 height 25
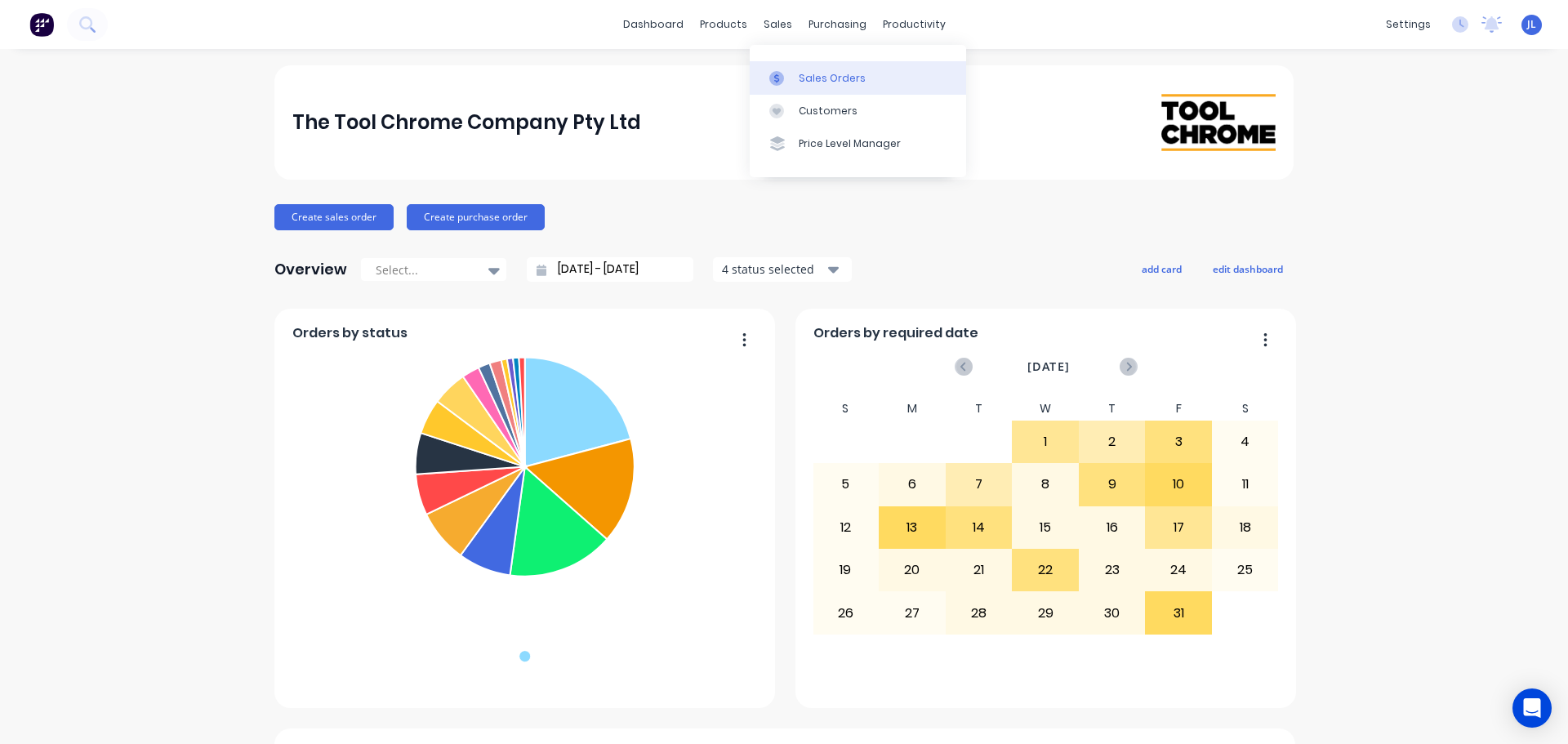
click at [798, 64] on link "Sales Orders" at bounding box center [857, 78] width 216 height 33
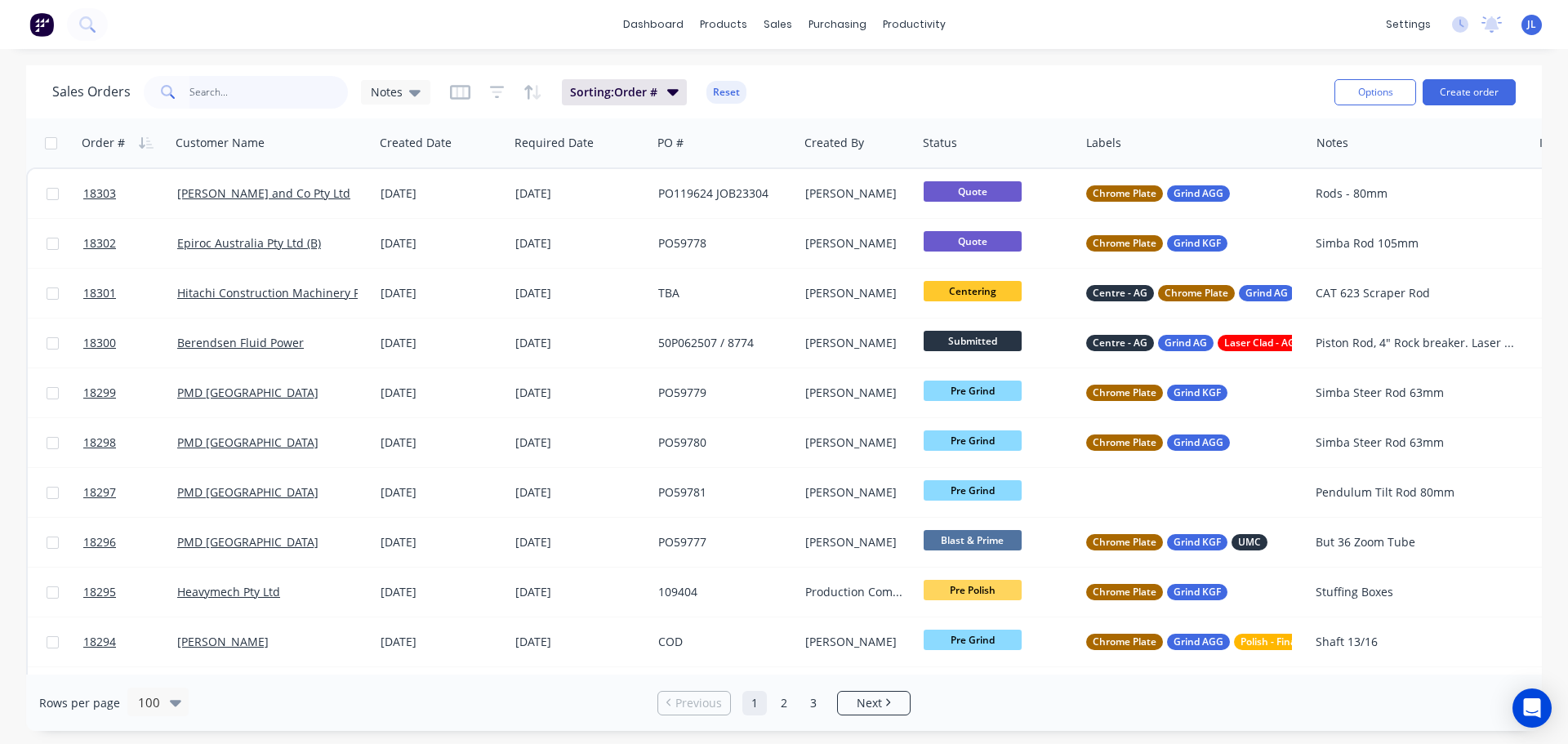
click at [231, 95] on input "text" at bounding box center [268, 92] width 159 height 33
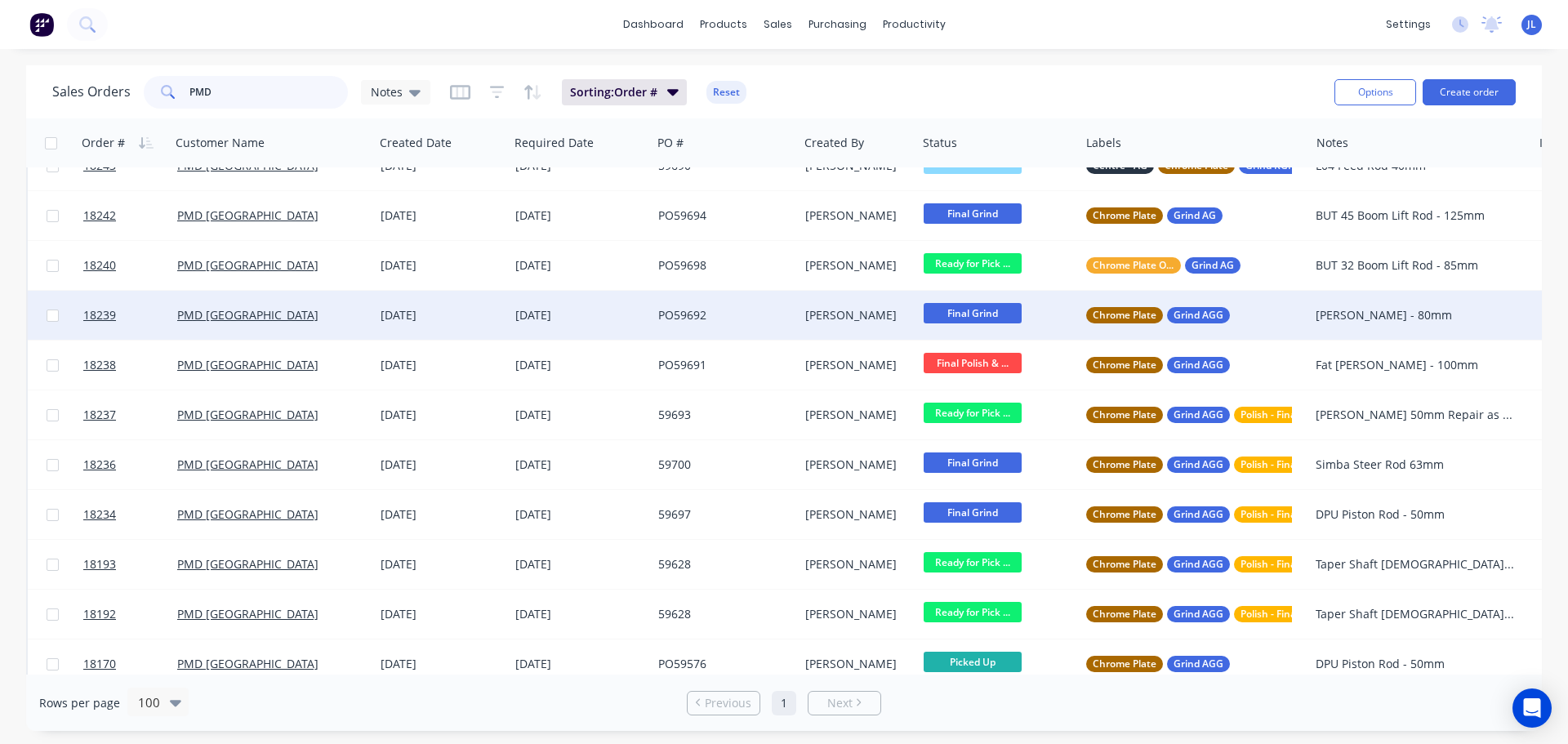
scroll to position [245, 0]
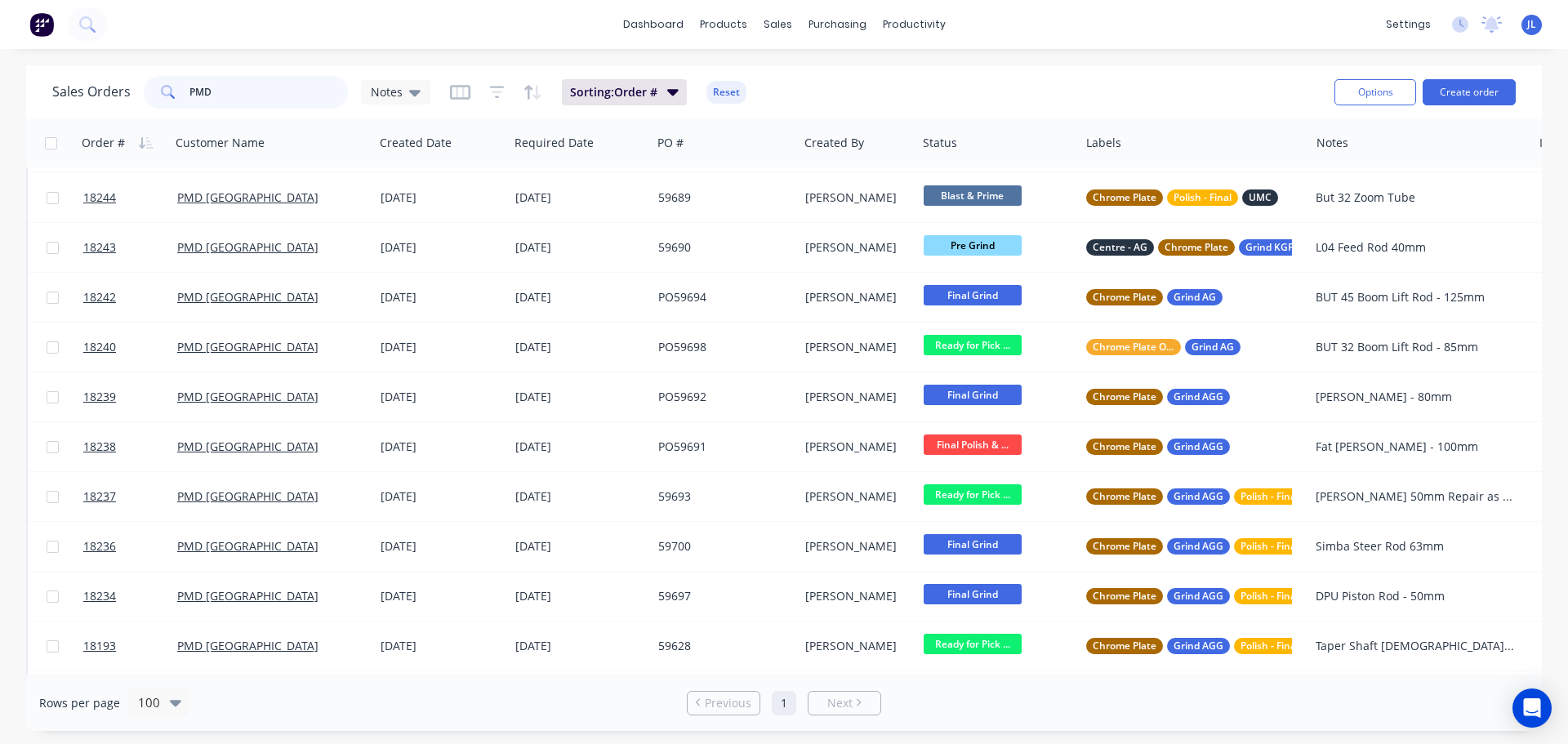
click at [267, 81] on input "PMD" at bounding box center [268, 92] width 159 height 33
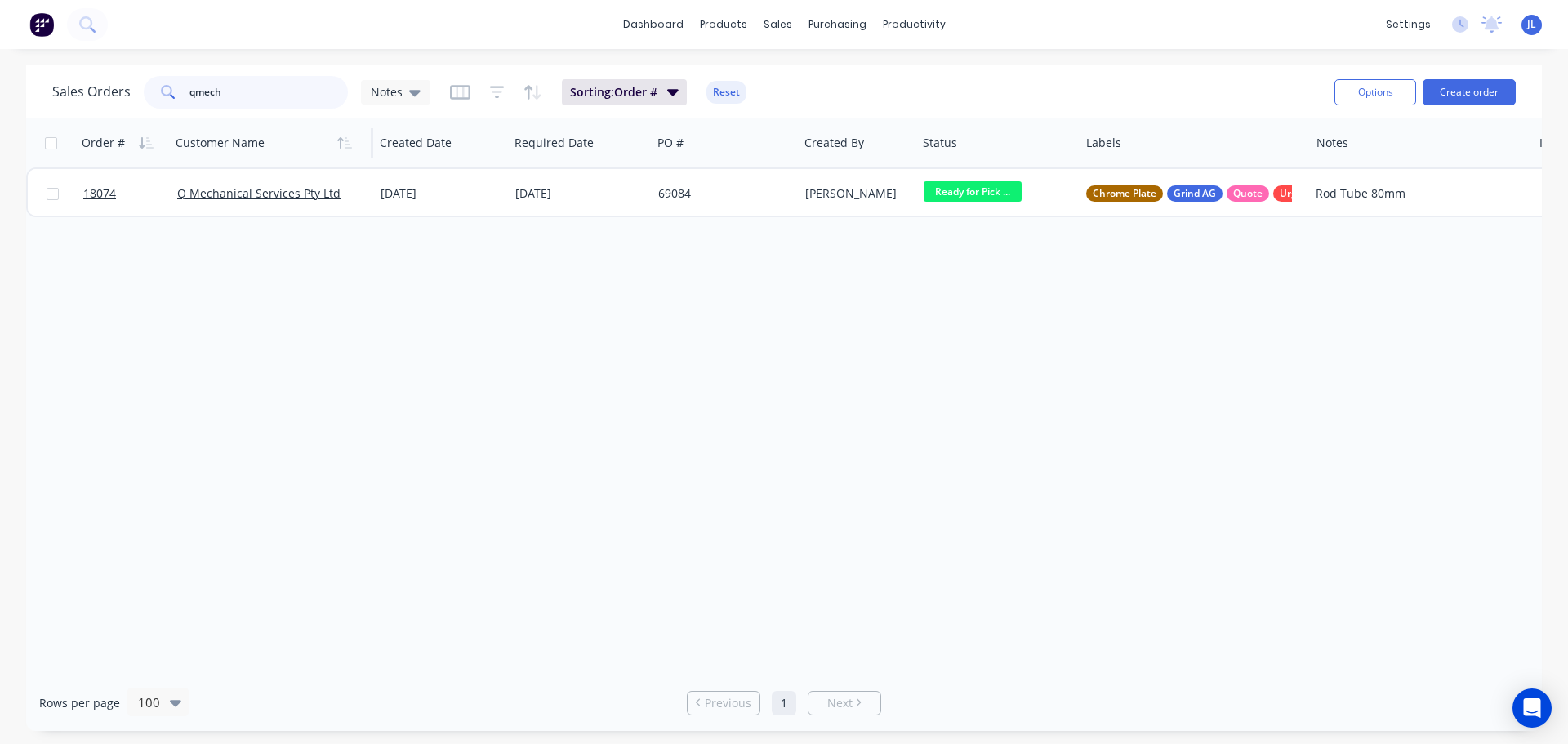
scroll to position [0, 0]
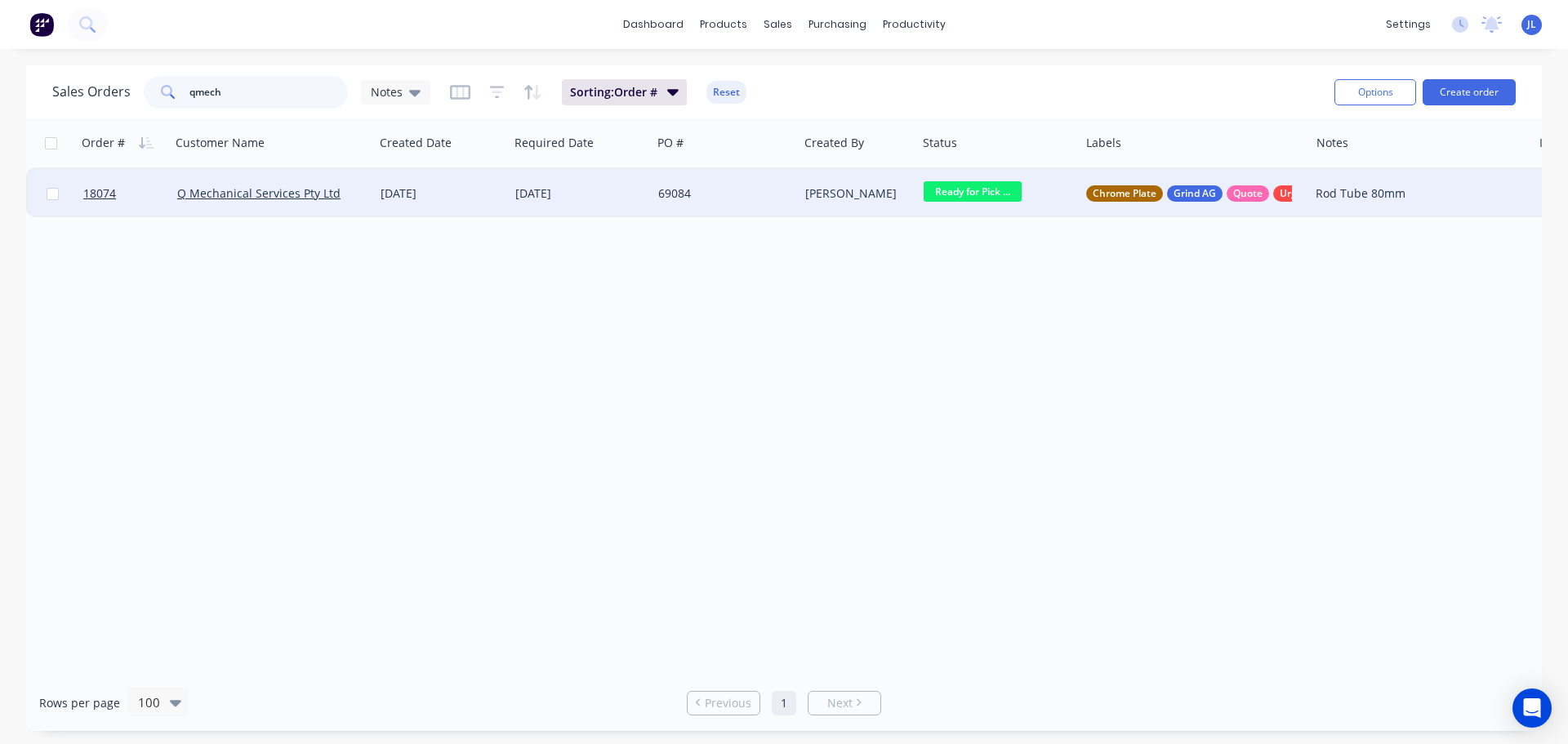
type input "qmech"
click at [488, 204] on div "[DATE]" at bounding box center [441, 194] width 135 height 49
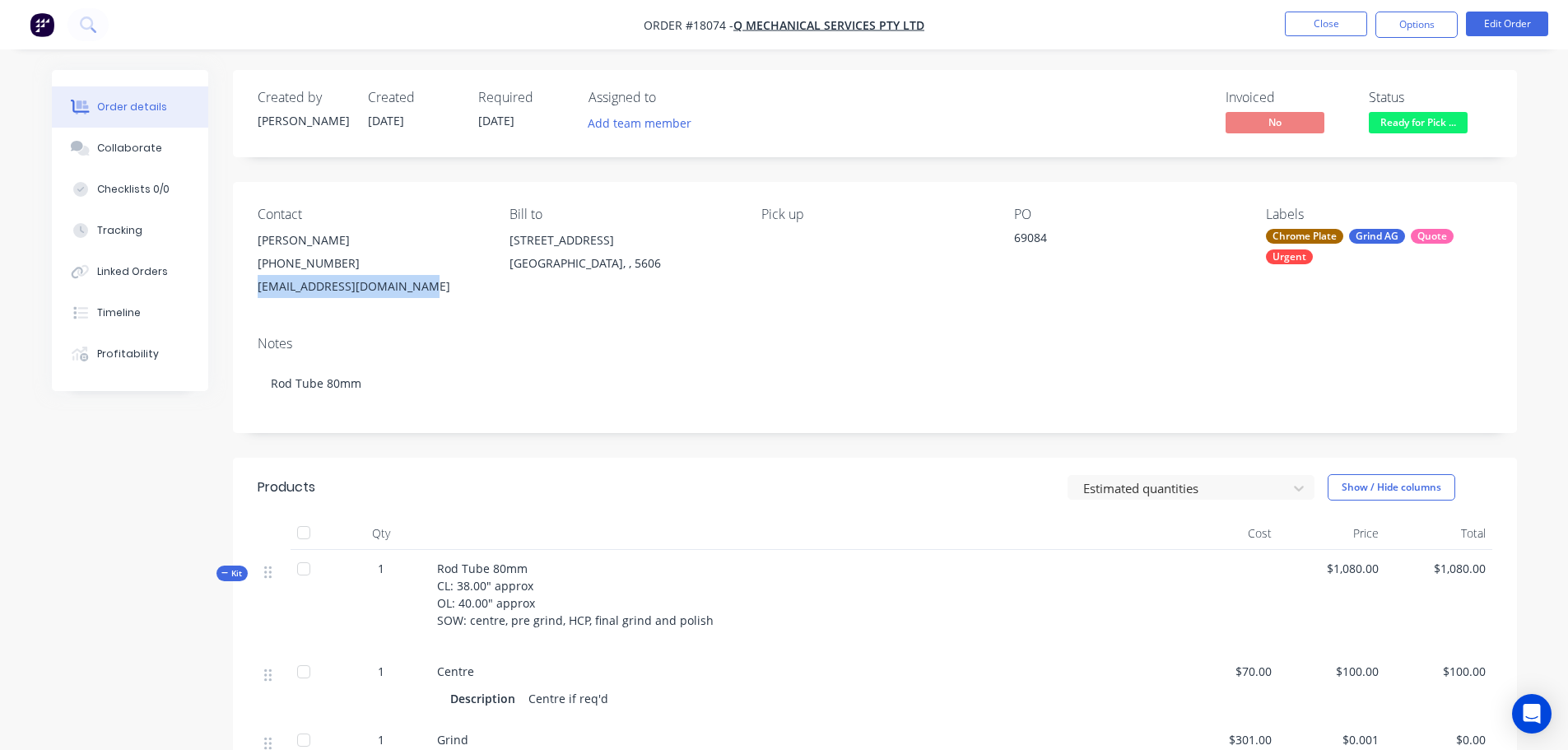
drag, startPoint x: 416, startPoint y: 284, endPoint x: 259, endPoint y: 290, distance: 157.1
click at [259, 290] on div "[EMAIL_ADDRESS][DOMAIN_NAME]" at bounding box center [370, 287] width 226 height 23
copy div "[EMAIL_ADDRESS][DOMAIN_NAME]"
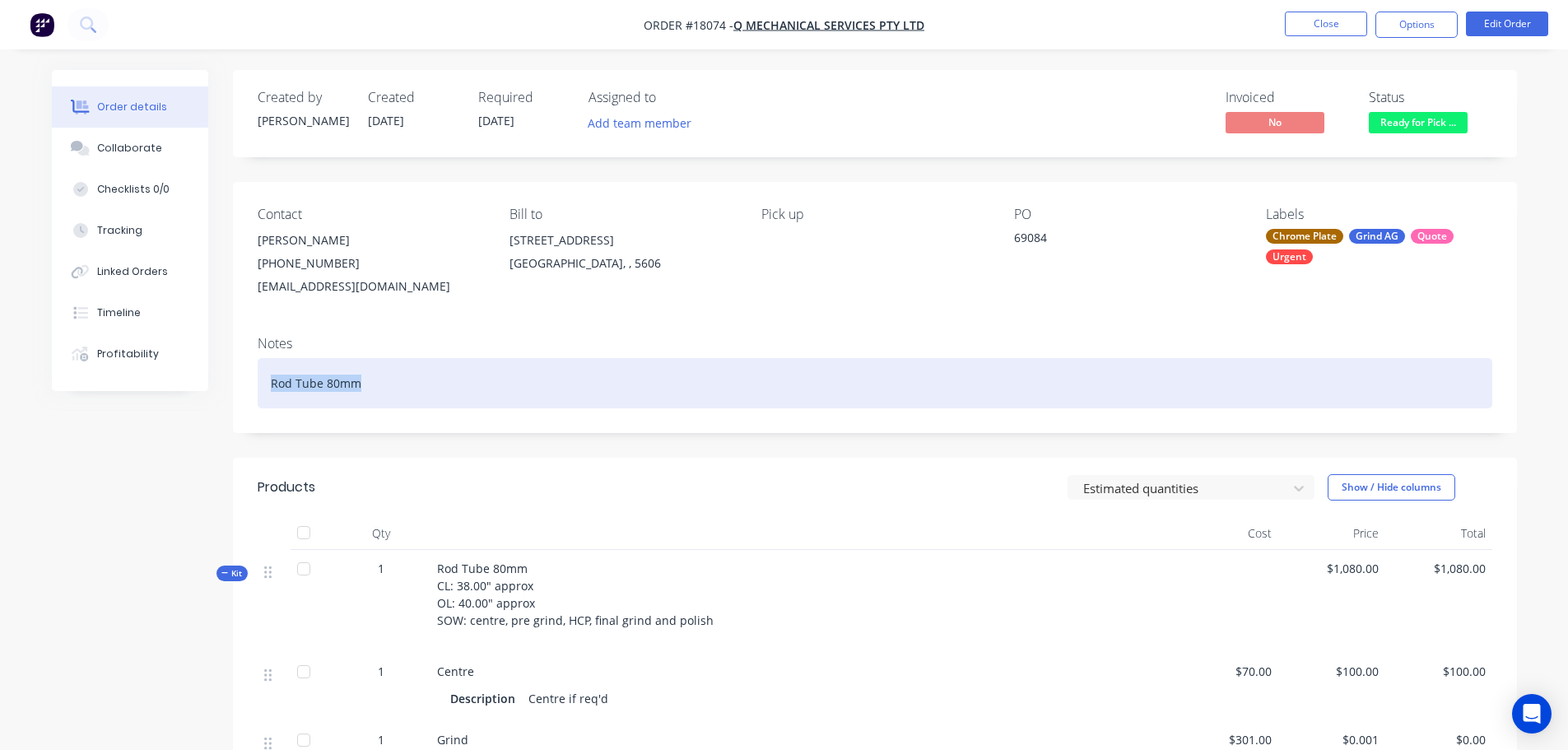
drag, startPoint x: 275, startPoint y: 382, endPoint x: 394, endPoint y: 378, distance: 119.1
click at [394, 378] on div "Rod Tube 80mm" at bounding box center [874, 383] width 1235 height 51
copy div "Rod Tube 80mm"
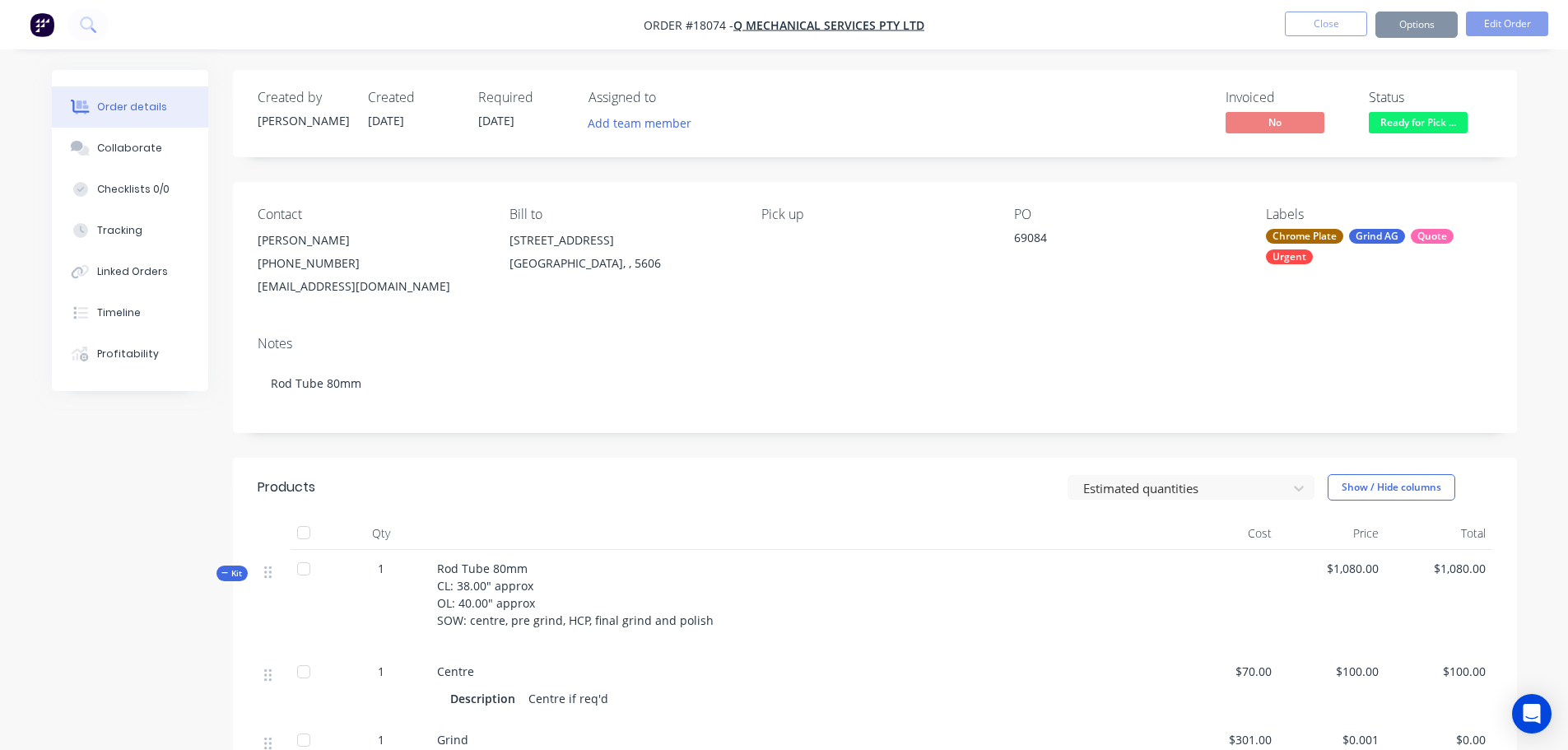
click at [794, 487] on div "Estimated quantities Show / Hide columns" at bounding box center [1005, 488] width 972 height 27
click at [1305, 24] on button "Close" at bounding box center [1326, 24] width 82 height 25
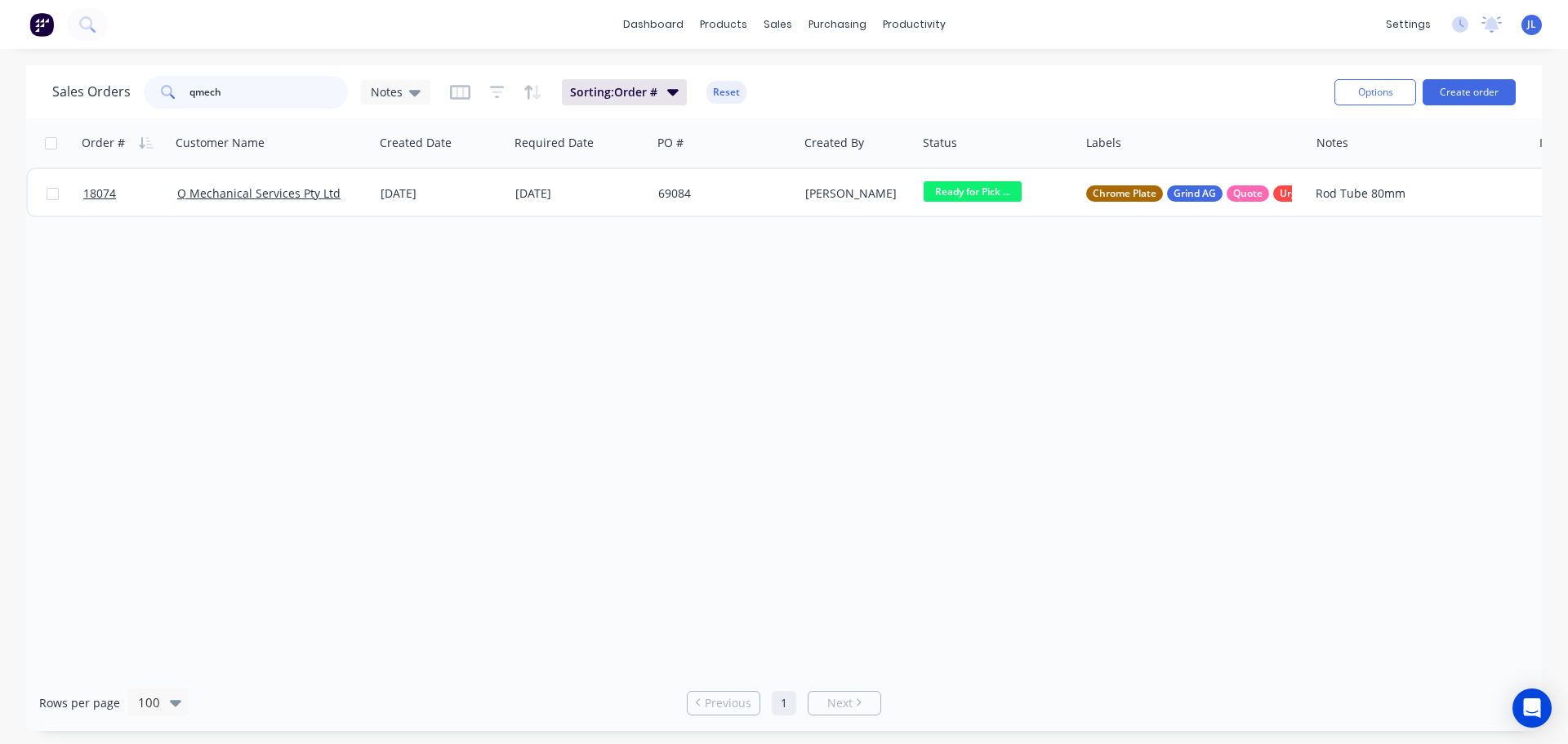
click at [266, 95] on input "qmech" at bounding box center [268, 92] width 159 height 33
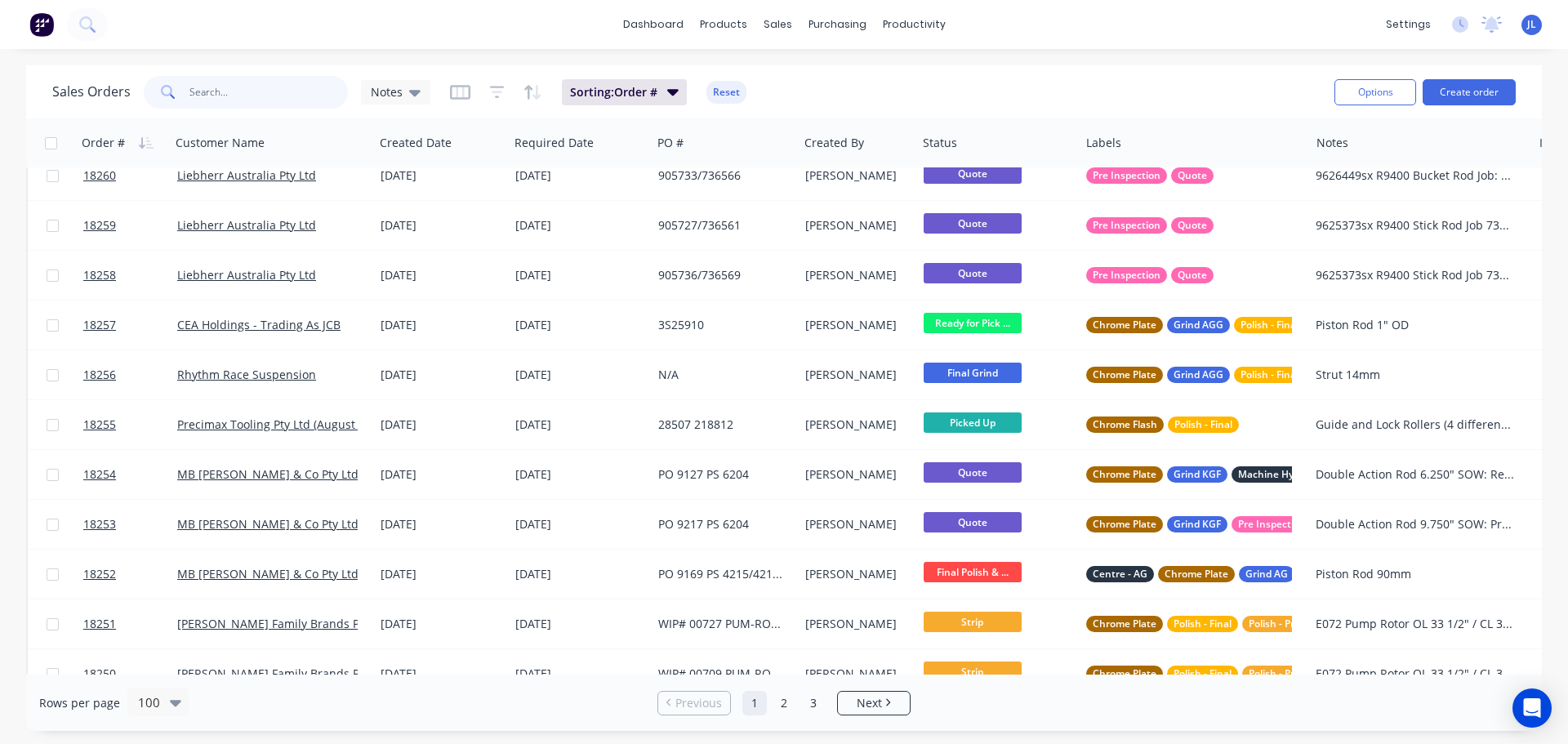
scroll to position [2123, 0]
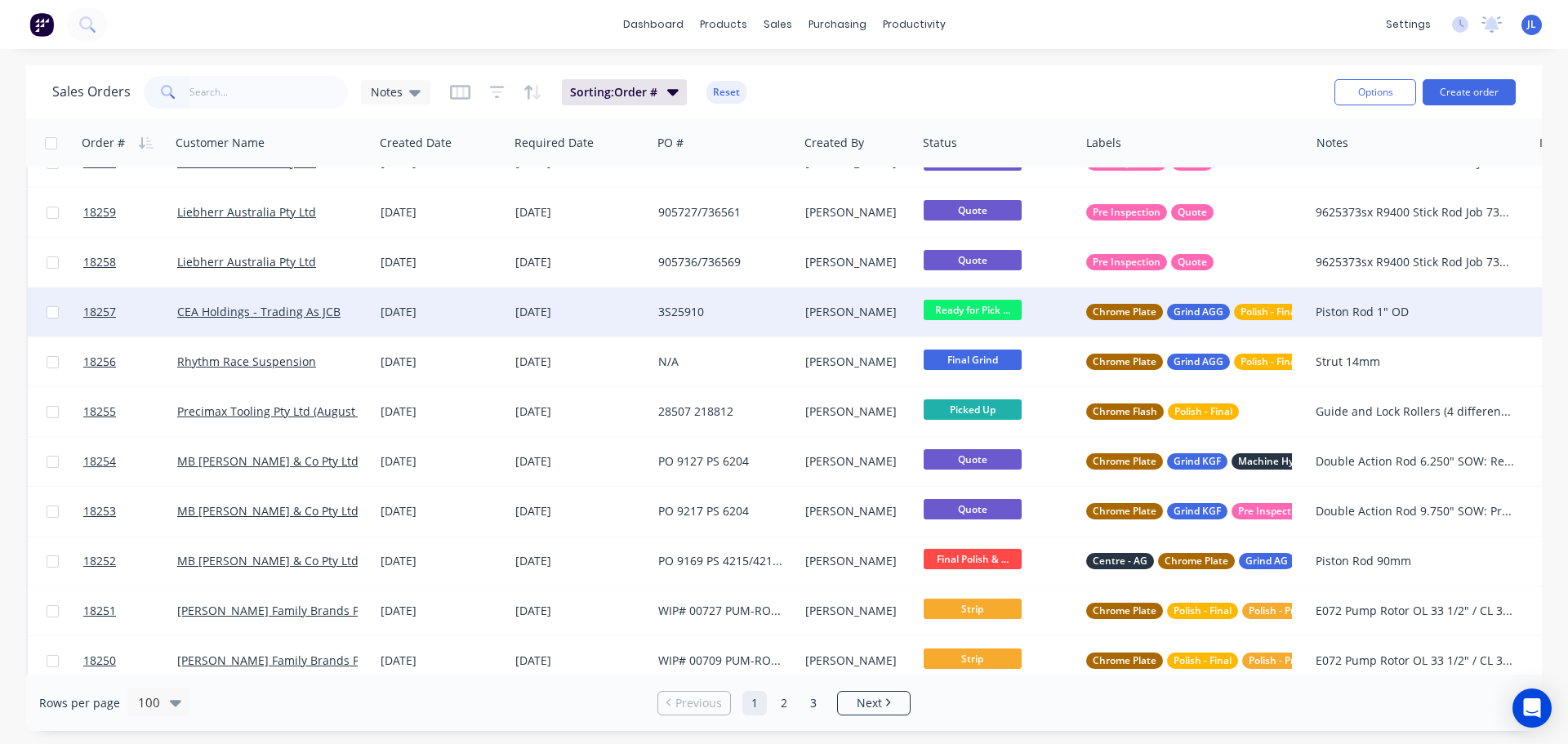
click at [966, 316] on span "Ready for Pick ..." at bounding box center [973, 310] width 98 height 21
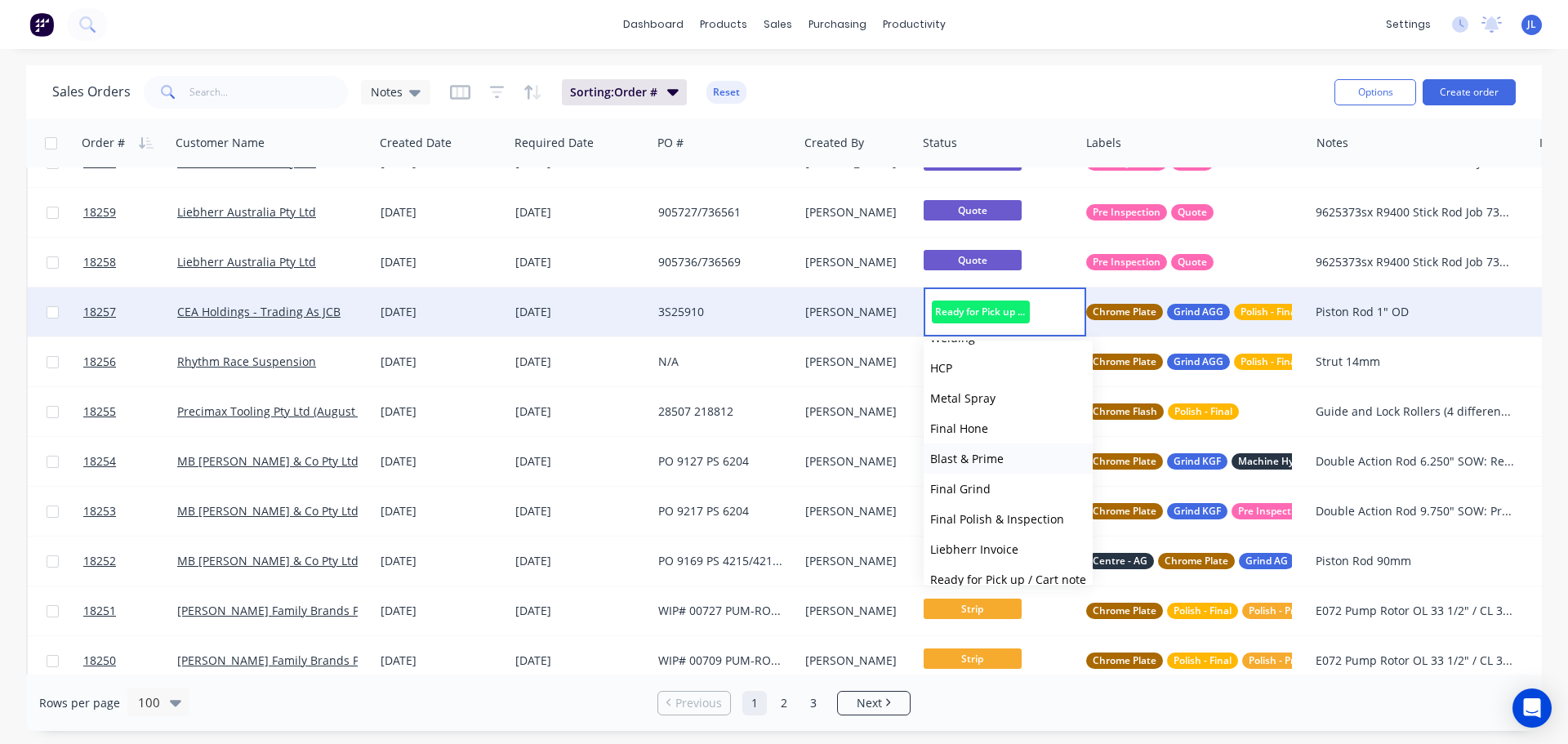
scroll to position [403, 0]
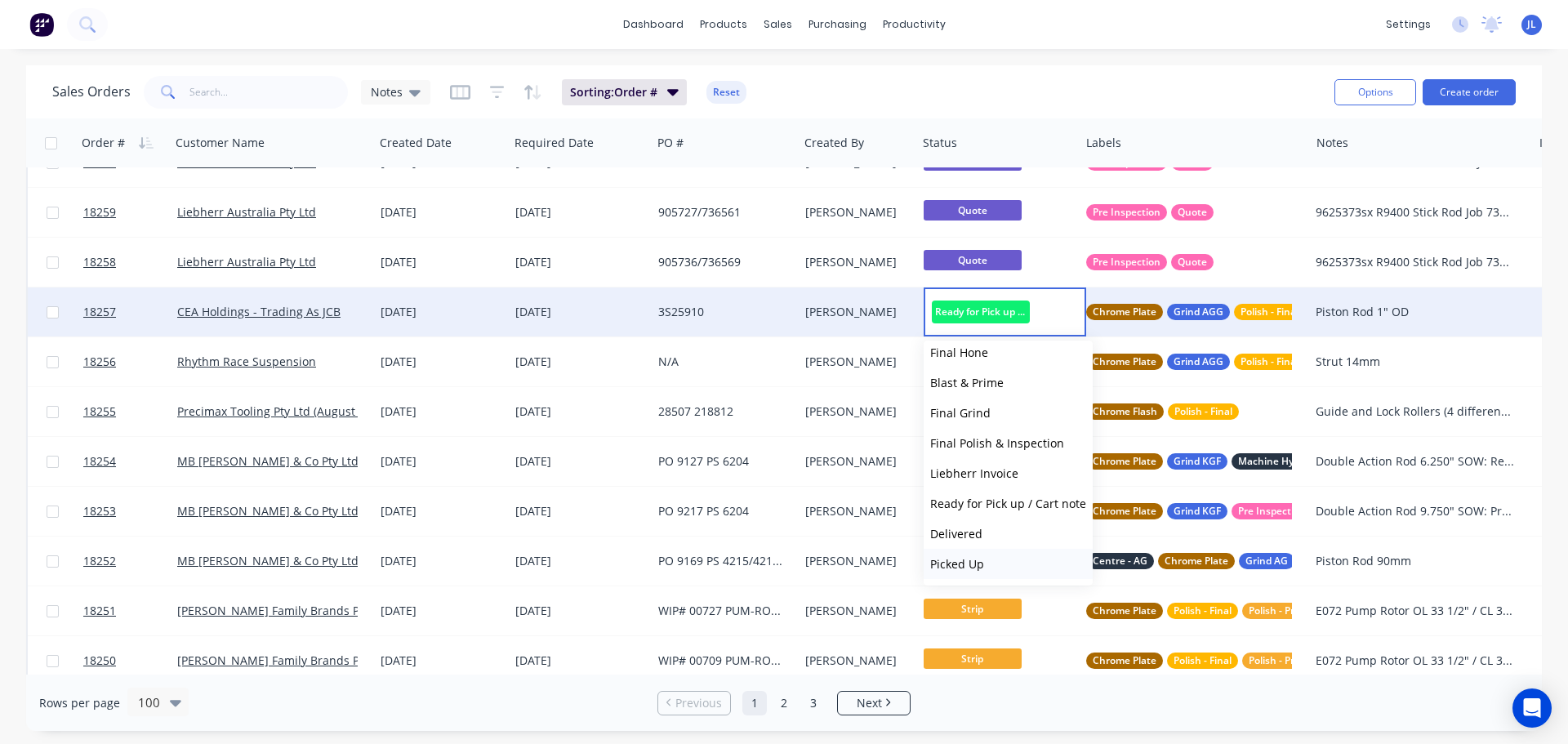
click at [980, 567] on span "Picked Up" at bounding box center [956, 563] width 54 height 15
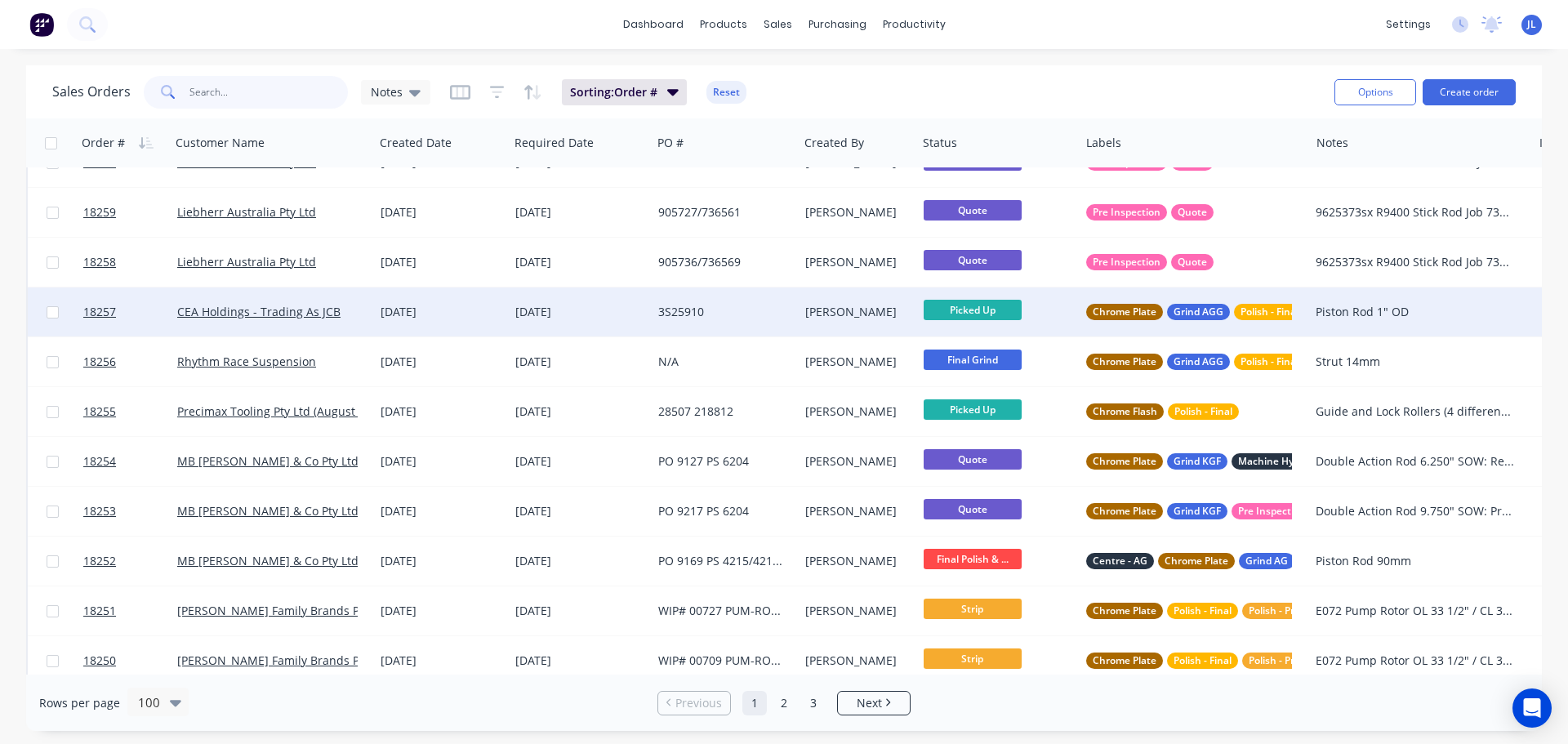
click at [309, 91] on input "text" at bounding box center [268, 92] width 159 height 33
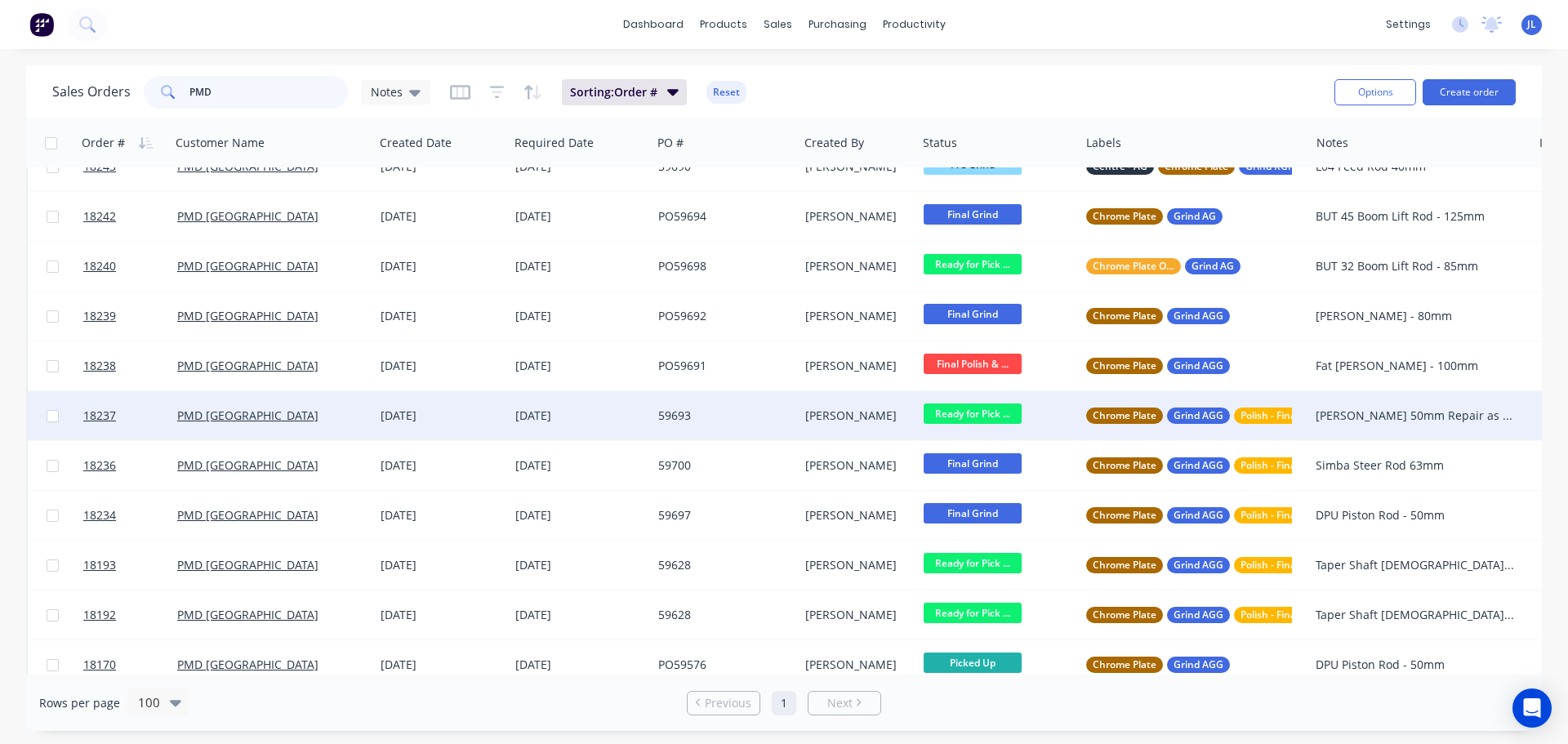
scroll to position [327, 0]
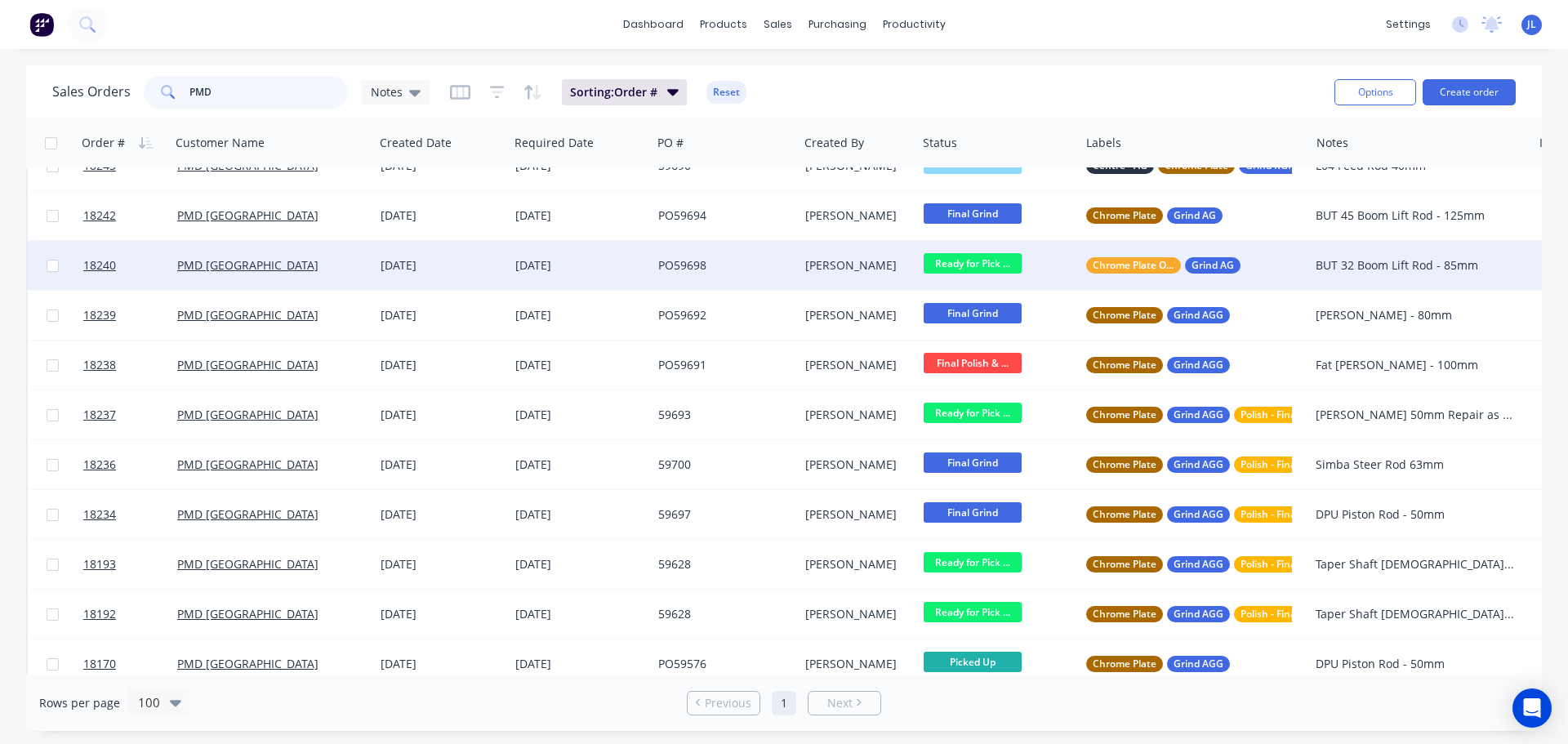
type input "PMD"
click at [970, 264] on span "Ready for Pick ..." at bounding box center [973, 264] width 98 height 21
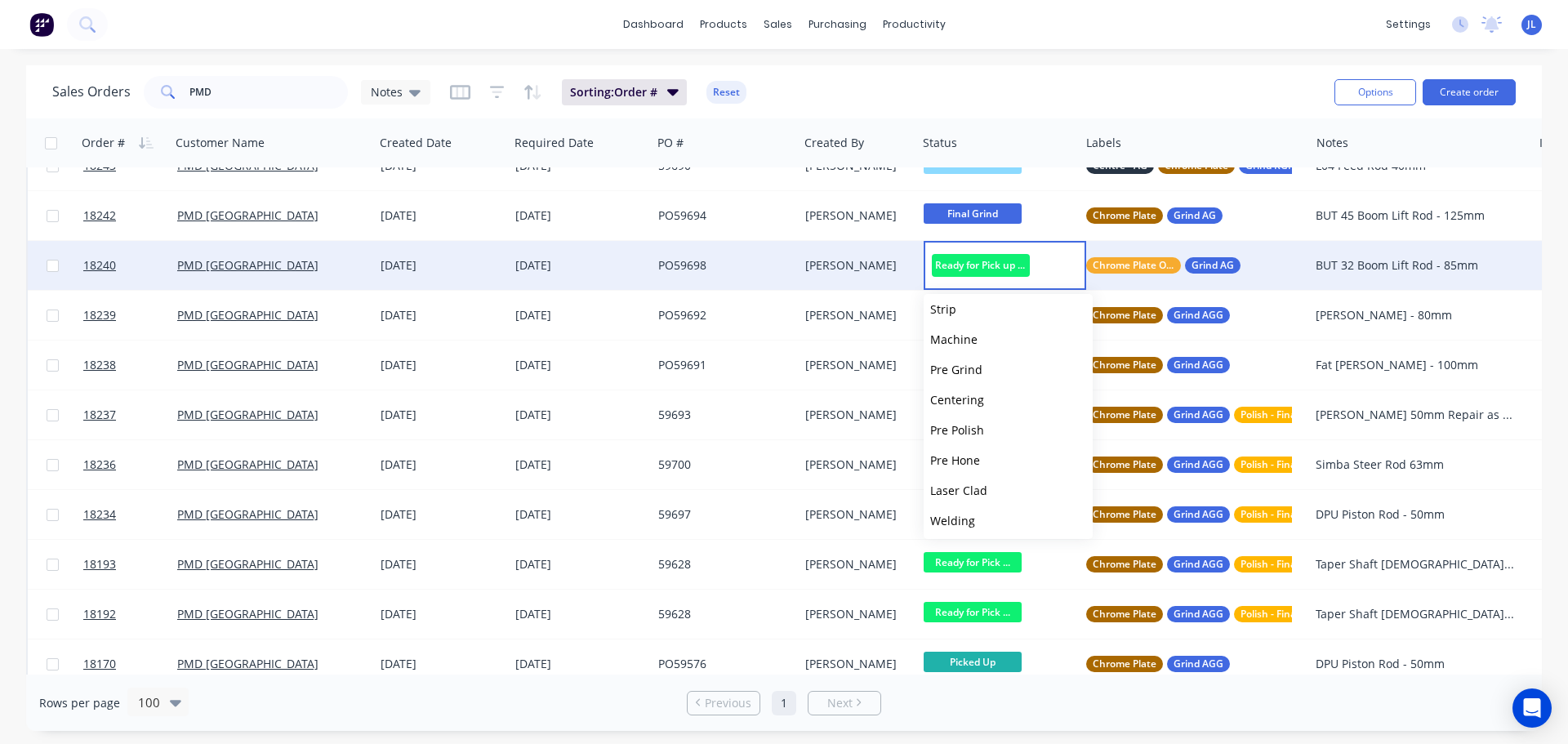
scroll to position [403, 0]
click at [964, 512] on span "Picked Up" at bounding box center [956, 517] width 54 height 15
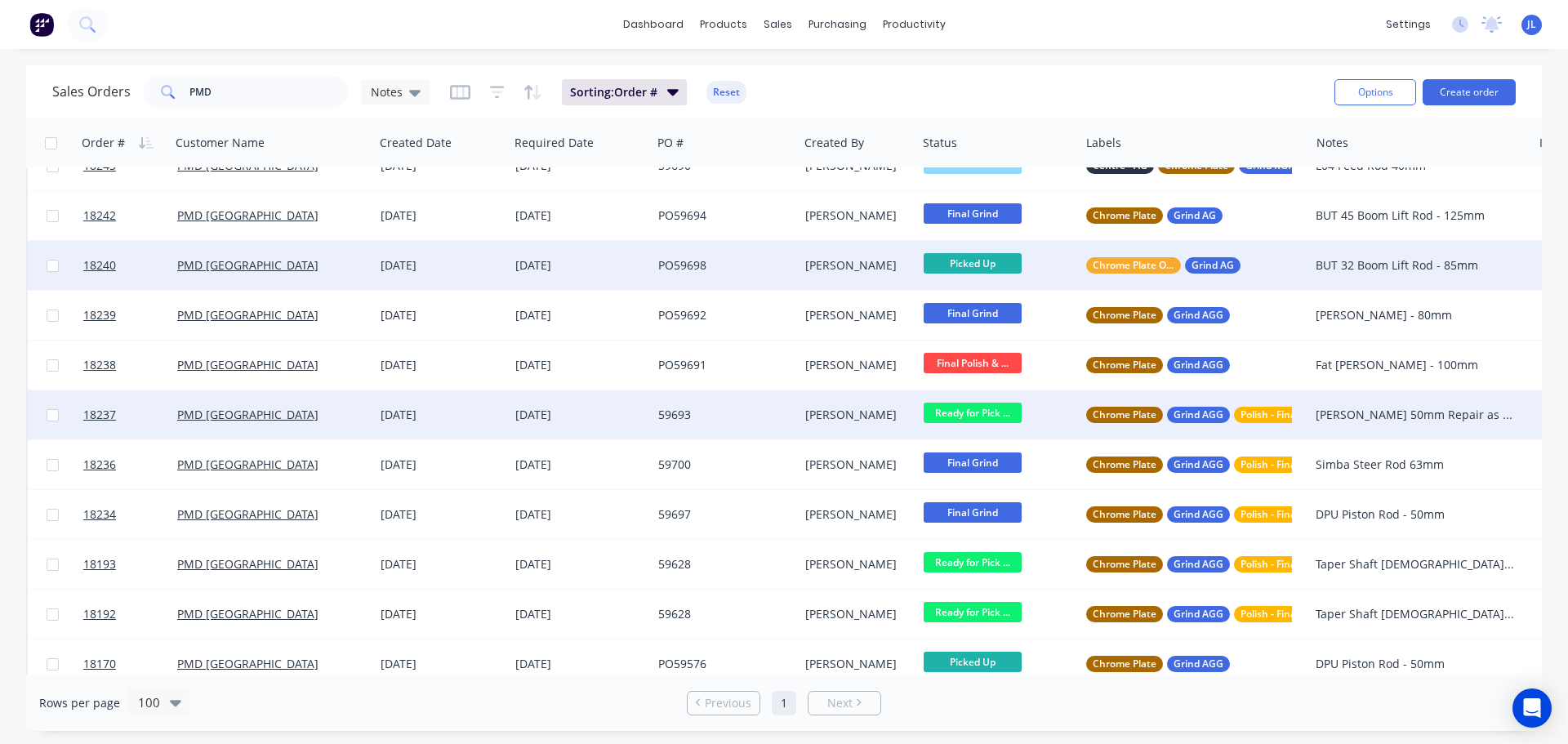
click at [988, 421] on span "Ready for Pick ..." at bounding box center [973, 413] width 98 height 21
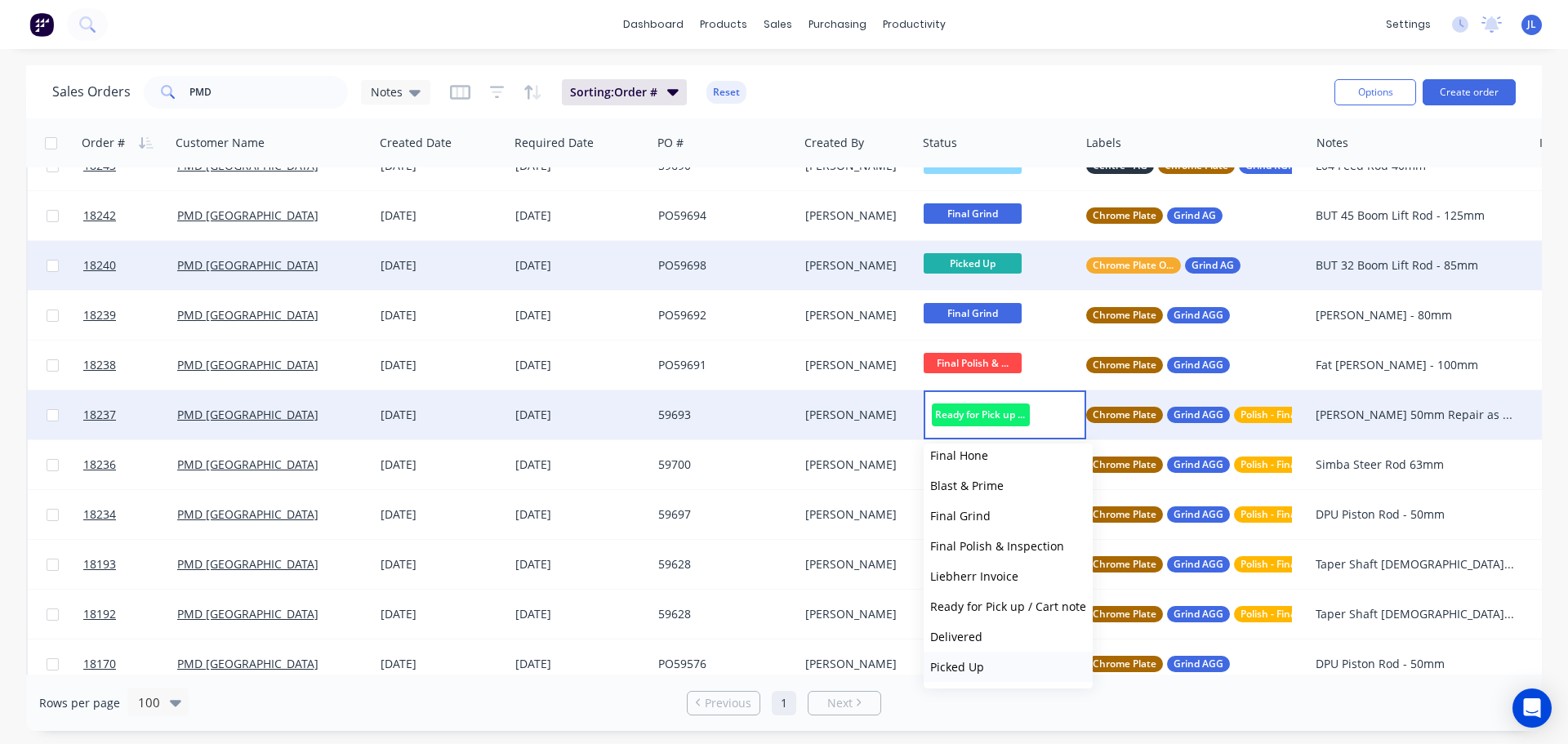
click at [979, 669] on span "Picked Up" at bounding box center [956, 666] width 54 height 15
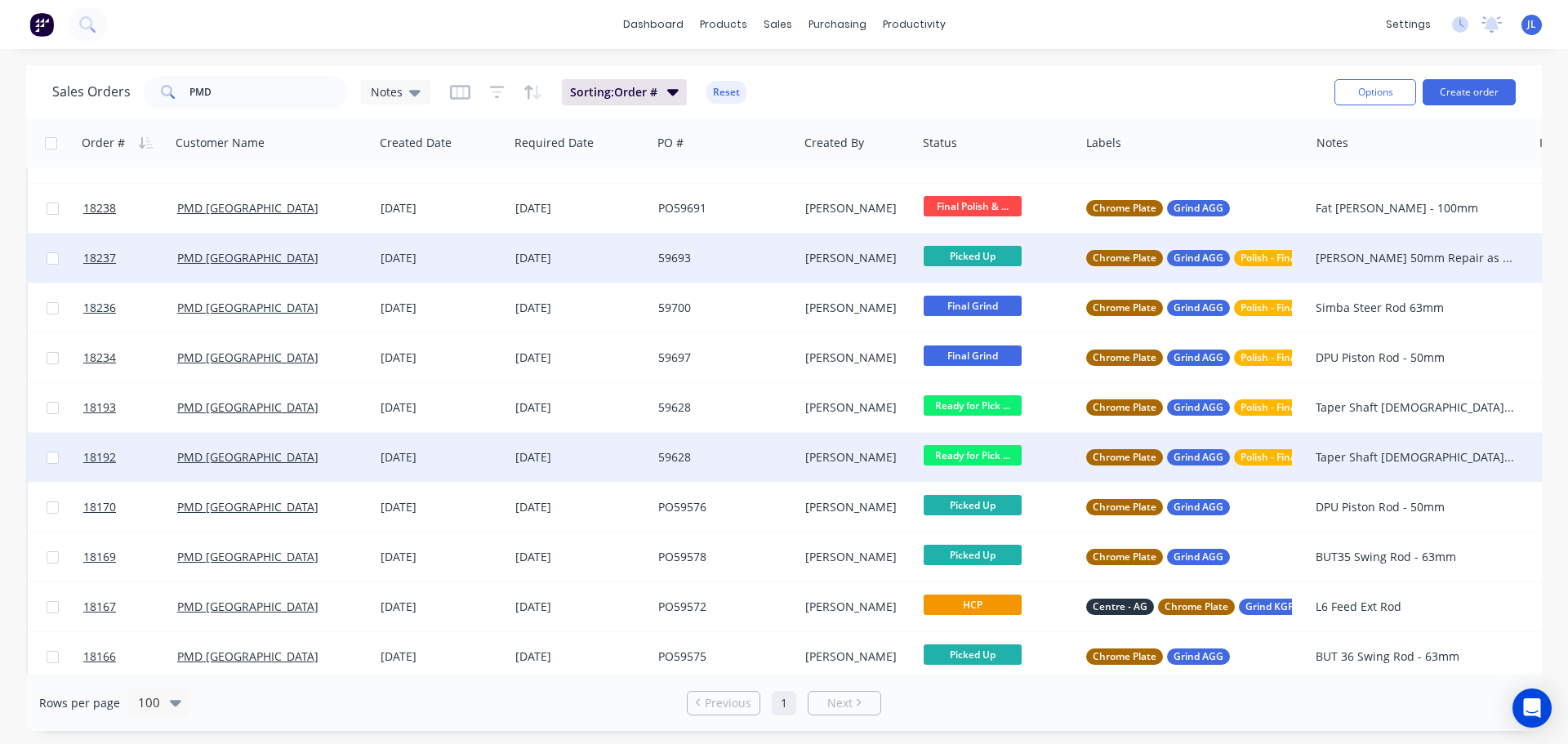
scroll to position [490, 0]
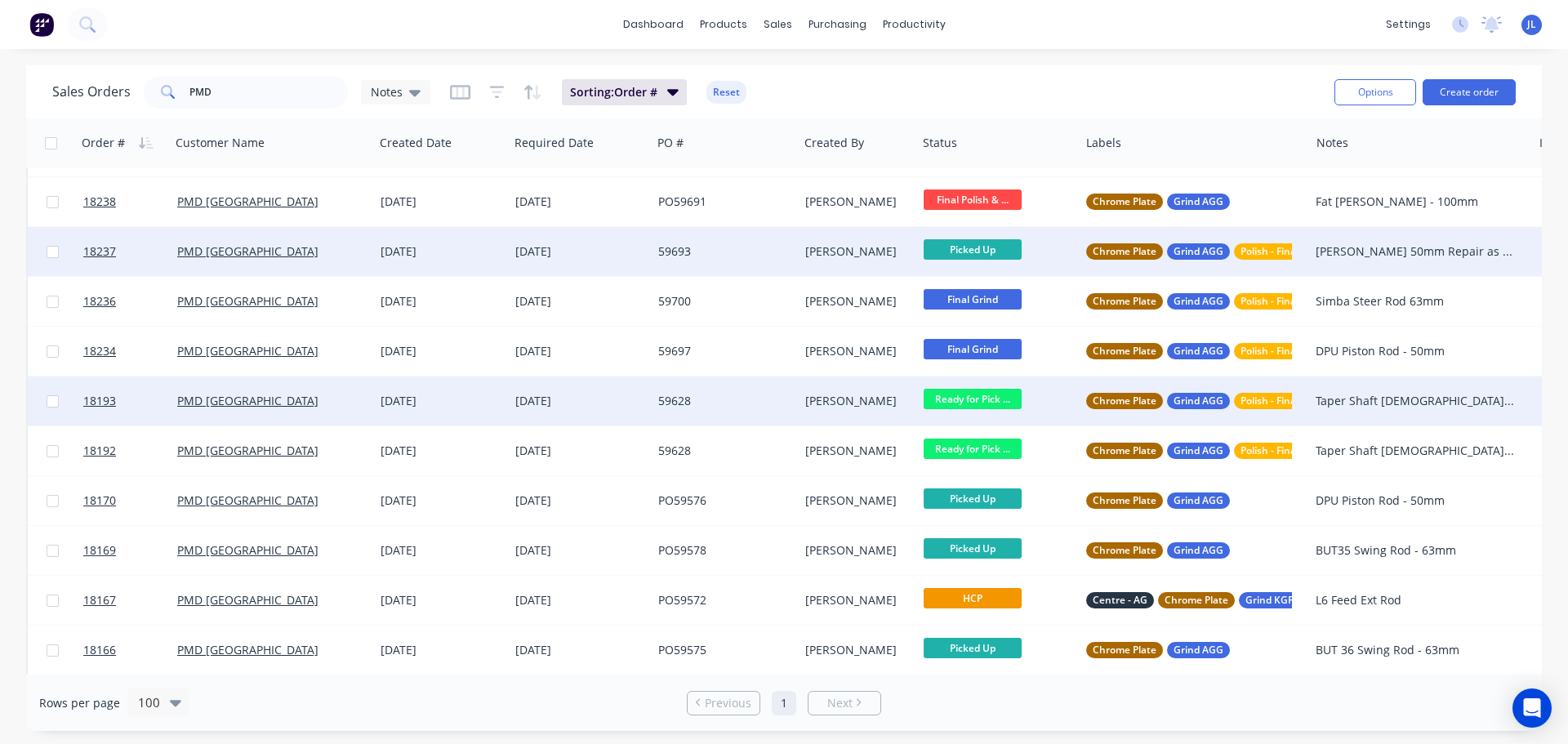
click at [1002, 401] on span "Ready for Pick ..." at bounding box center [973, 399] width 98 height 21
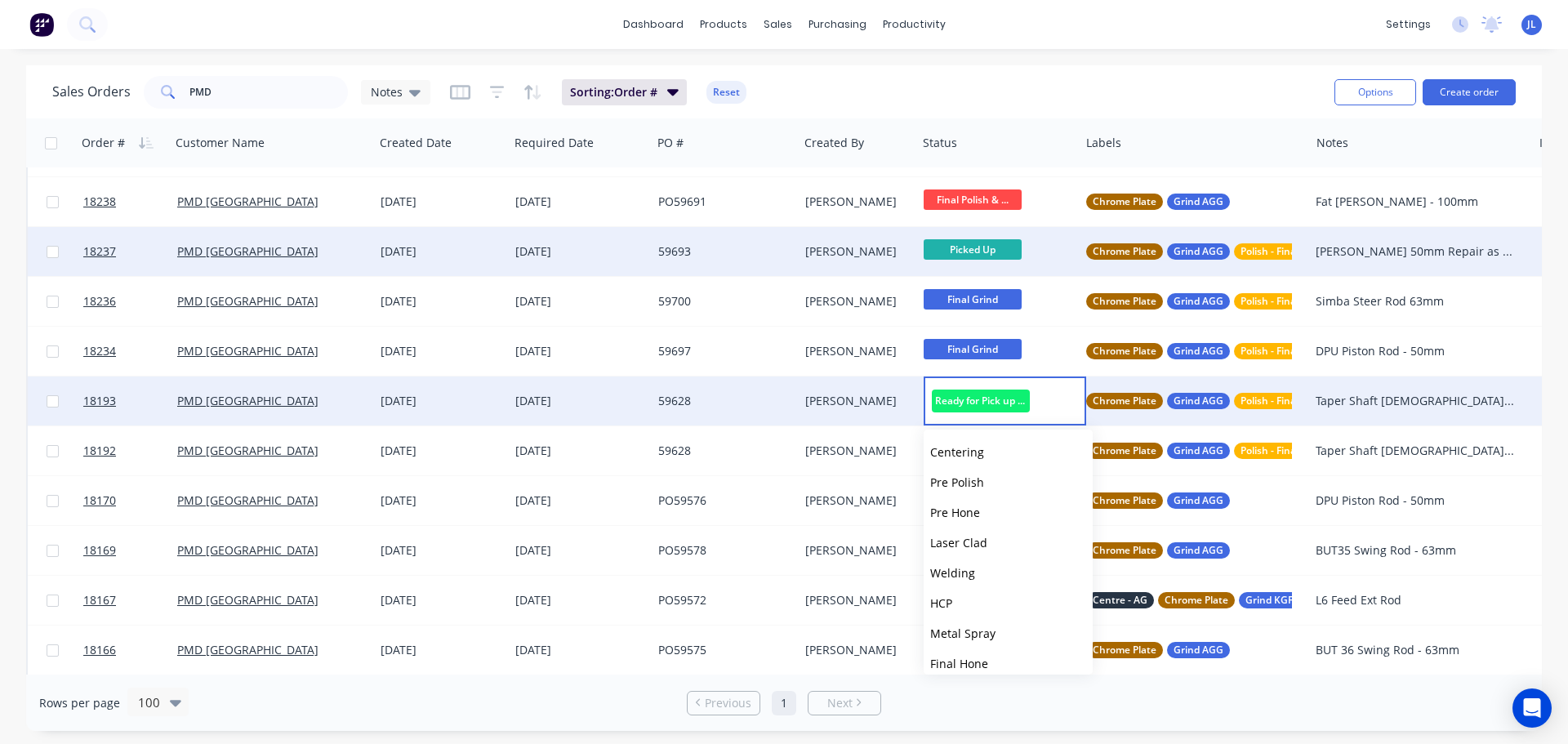
scroll to position [403, 0]
click at [982, 654] on span "Picked Up" at bounding box center [956, 653] width 54 height 15
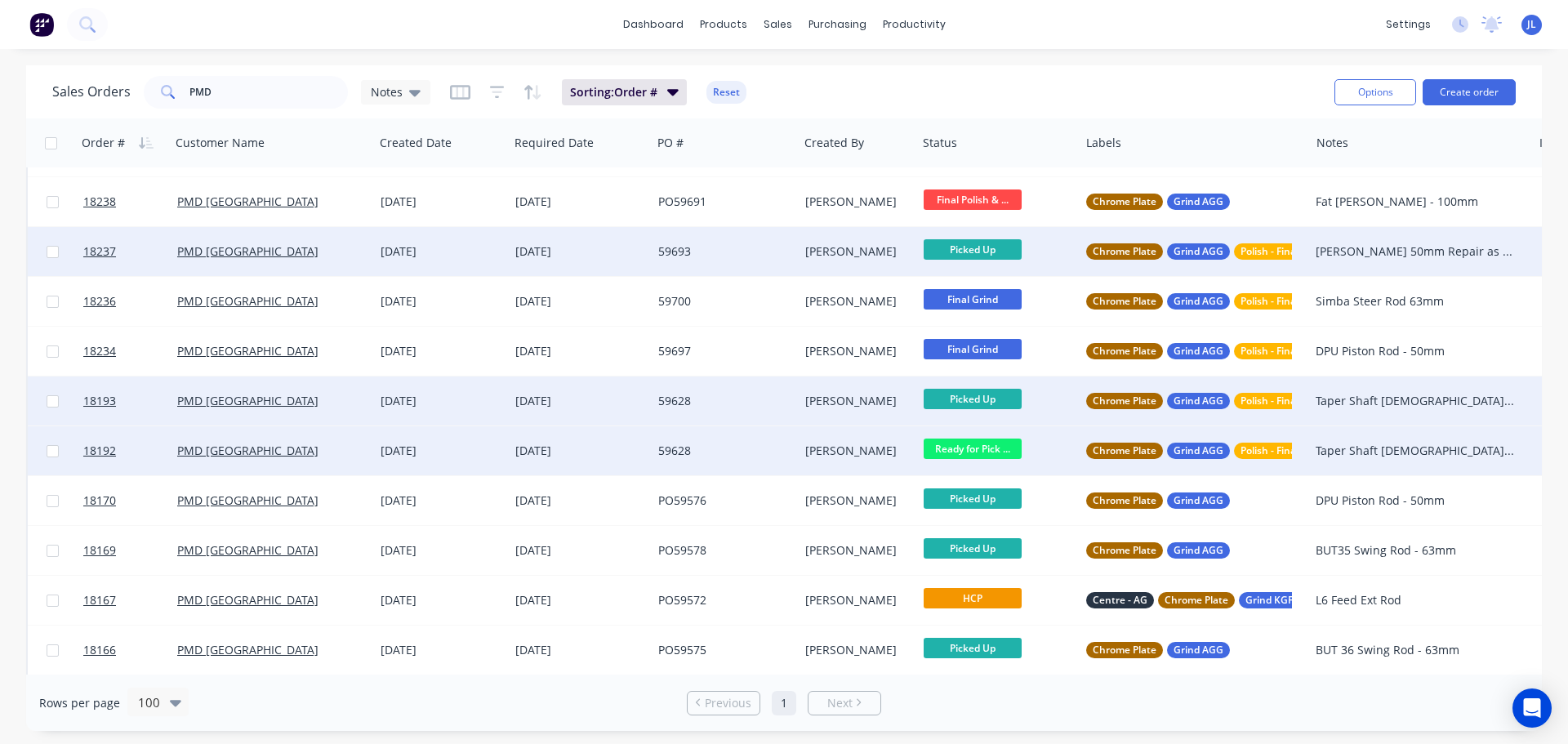
click at [993, 455] on span "Ready for Pick ..." at bounding box center [973, 449] width 98 height 21
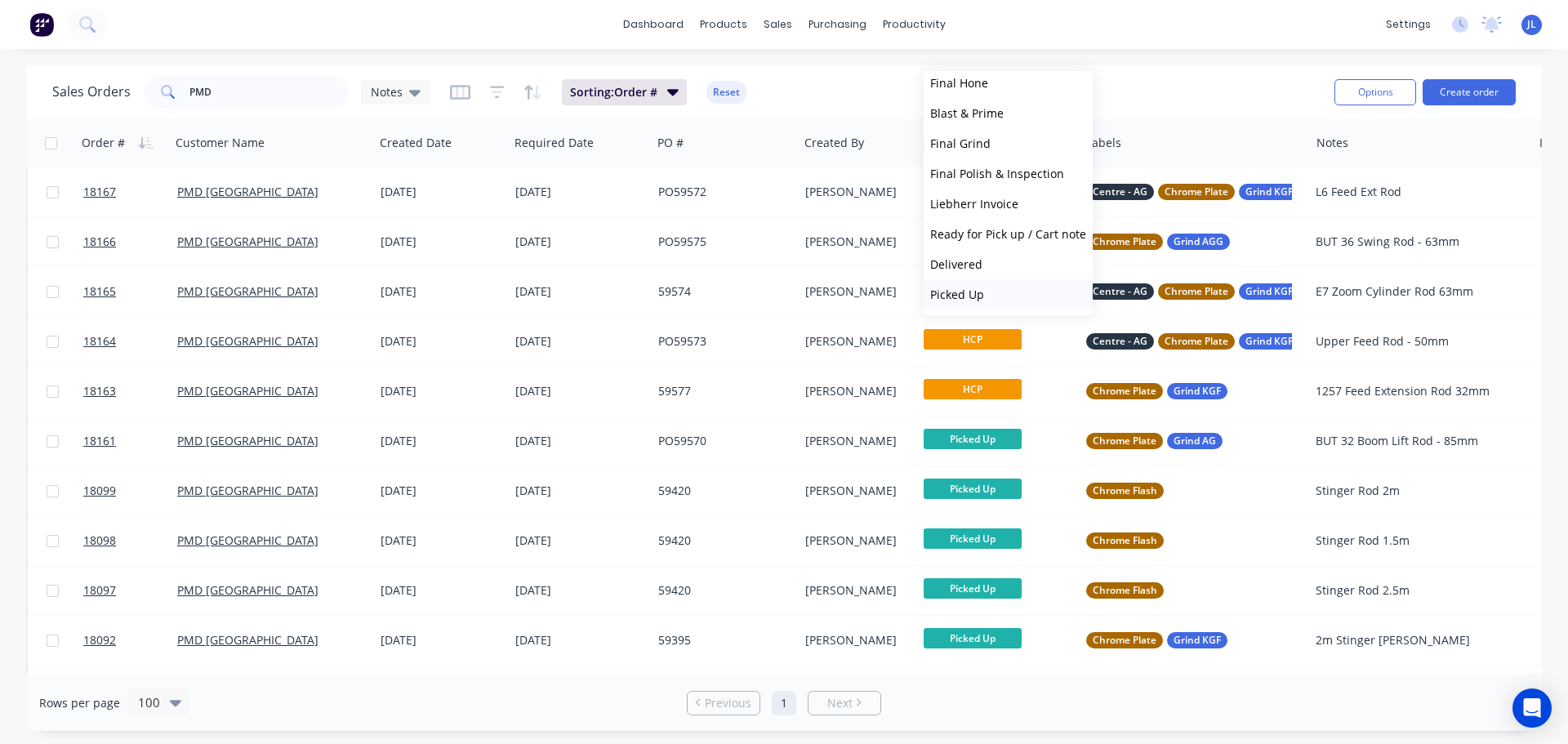
click at [966, 291] on span "Picked Up" at bounding box center [956, 294] width 54 height 15
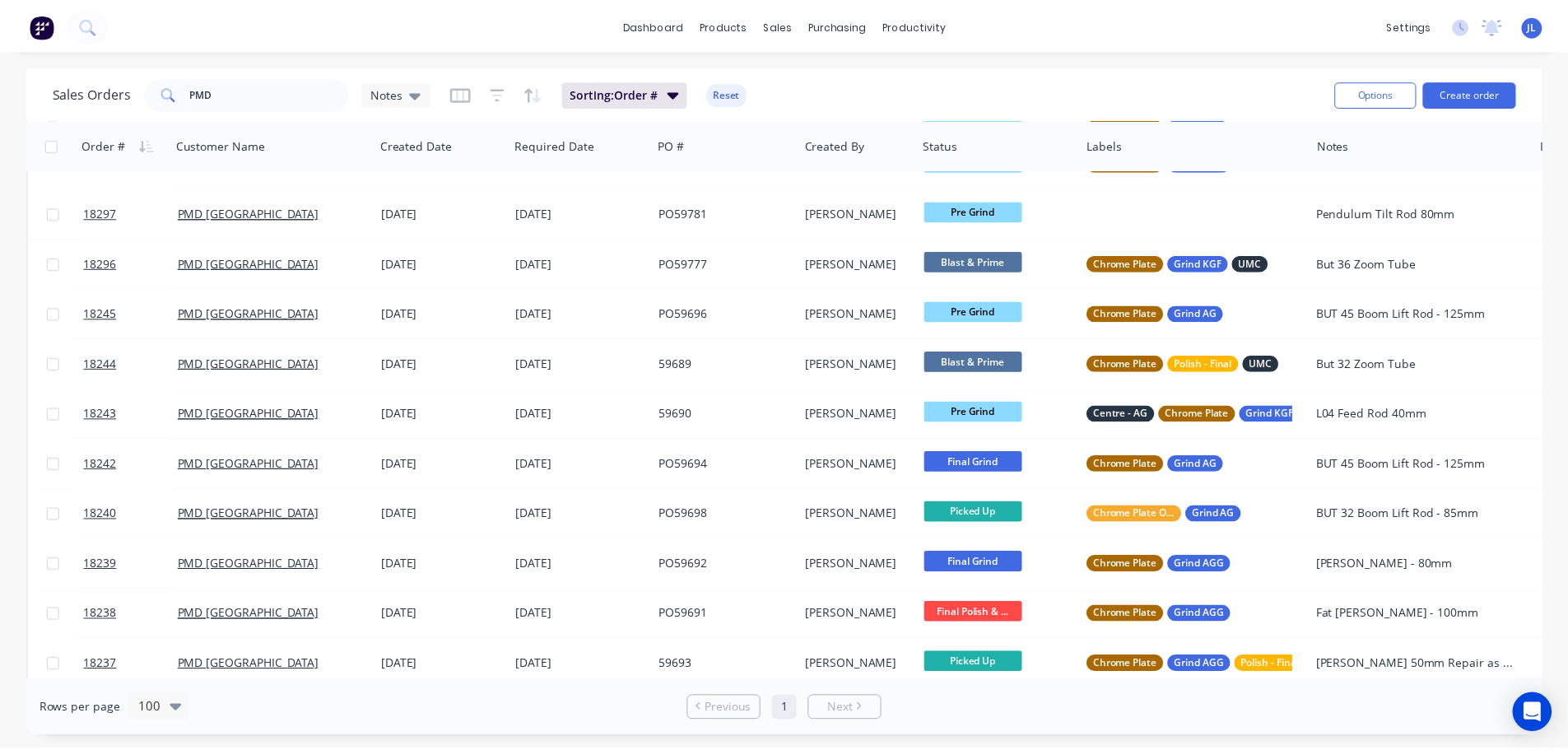
scroll to position [0, 0]
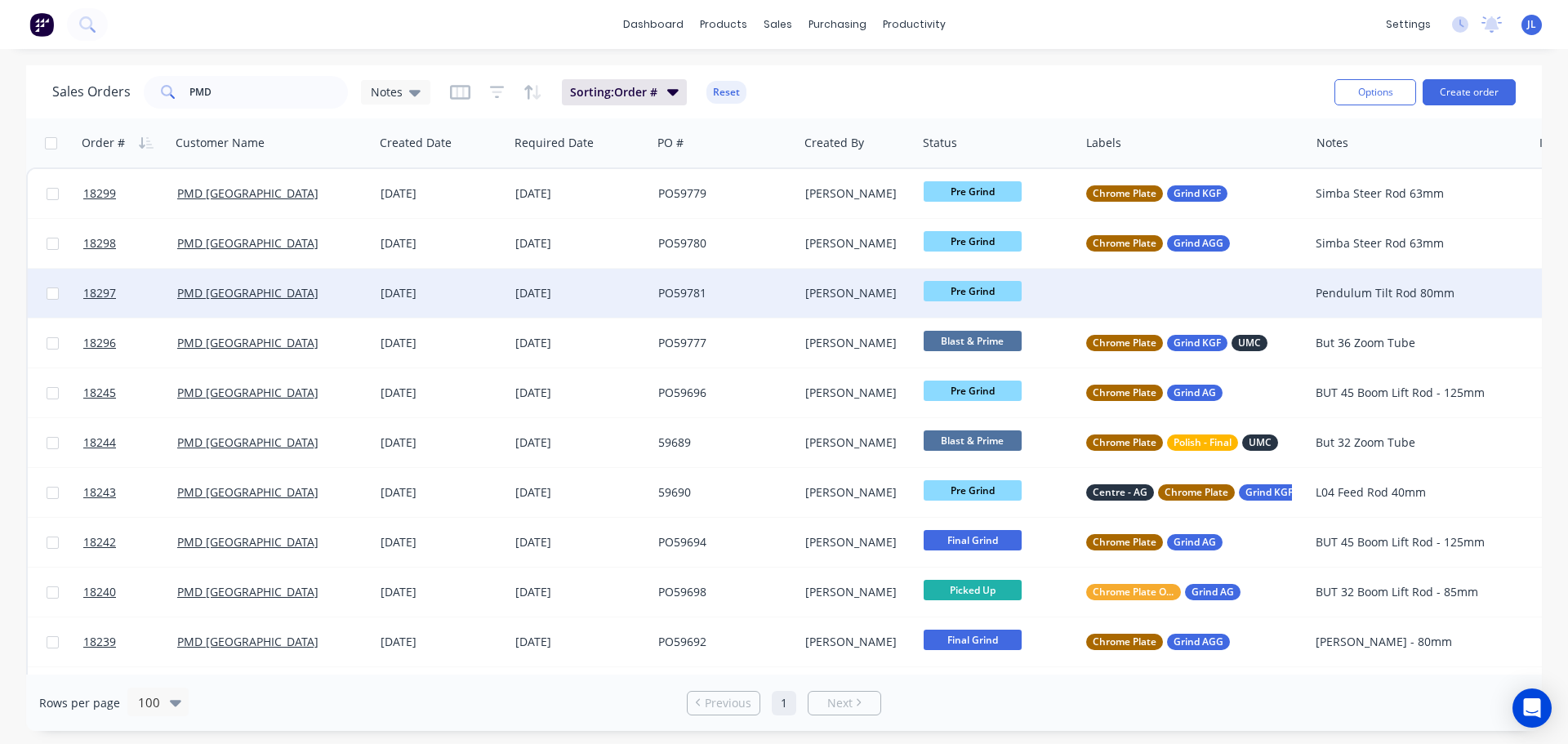
click at [1182, 293] on div at bounding box center [1194, 293] width 230 height 49
click at [292, 296] on div "PMD [GEOGRAPHIC_DATA]" at bounding box center [267, 293] width 181 height 16
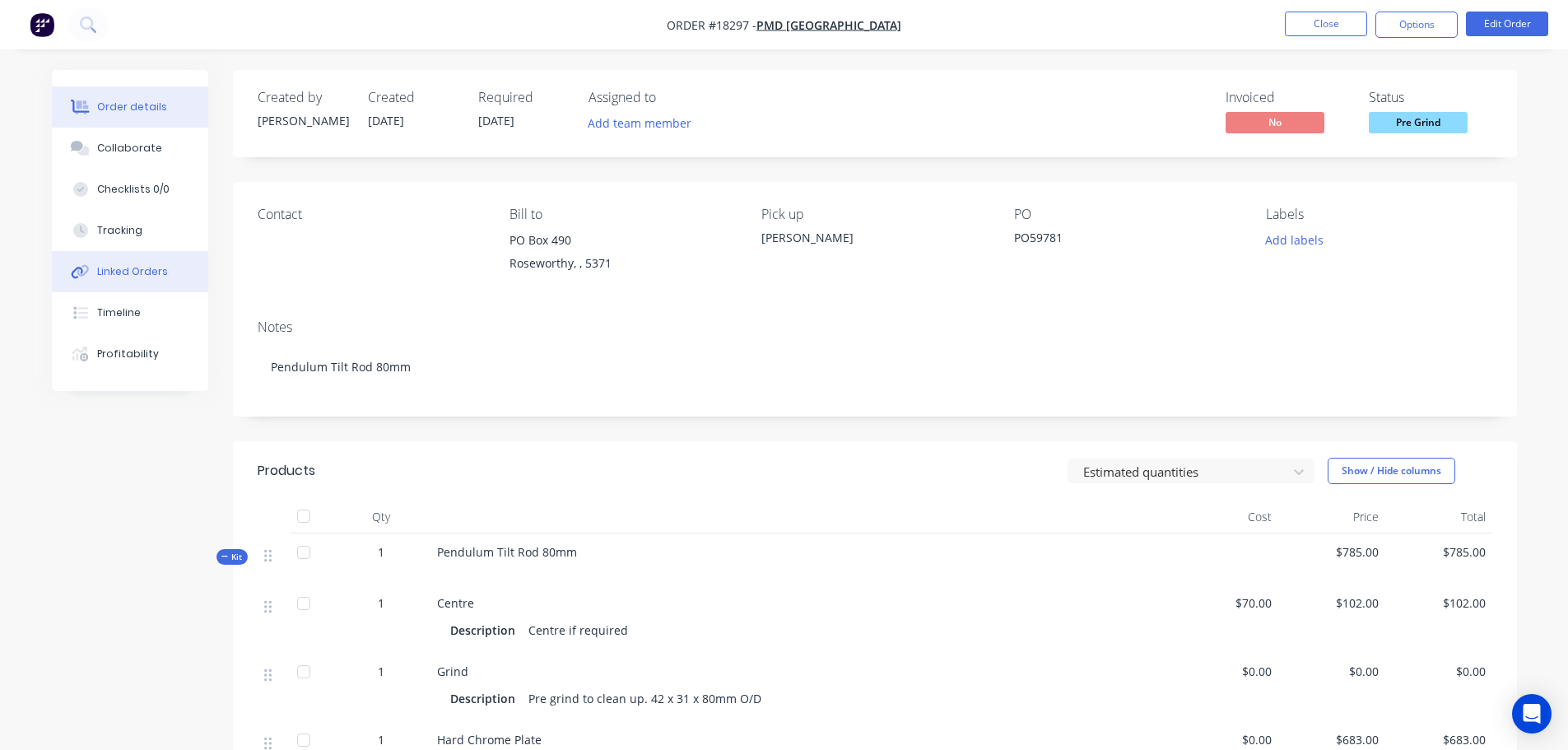
click at [92, 268] on div at bounding box center [81, 272] width 25 height 15
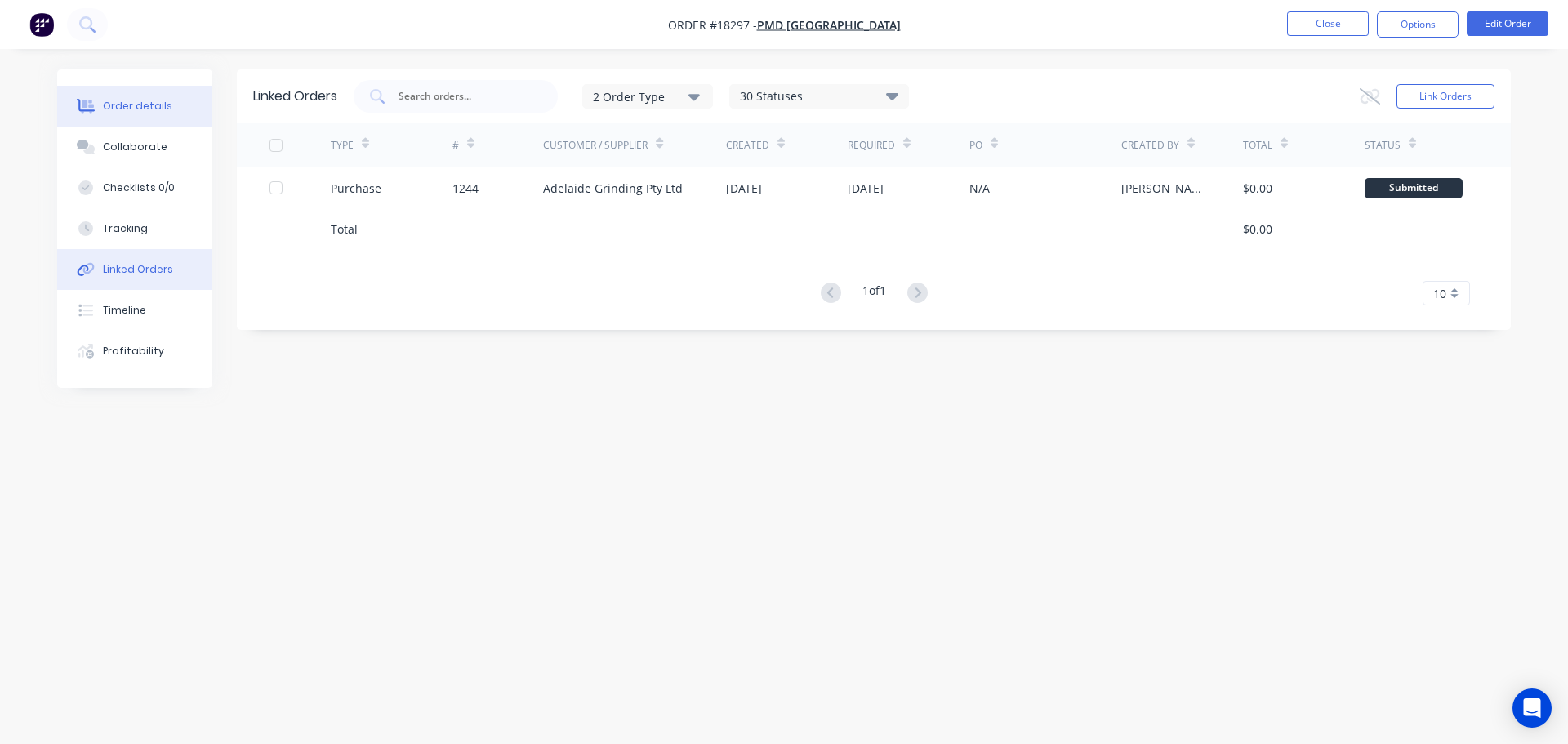
click at [141, 110] on div "Order details" at bounding box center [137, 107] width 69 height 15
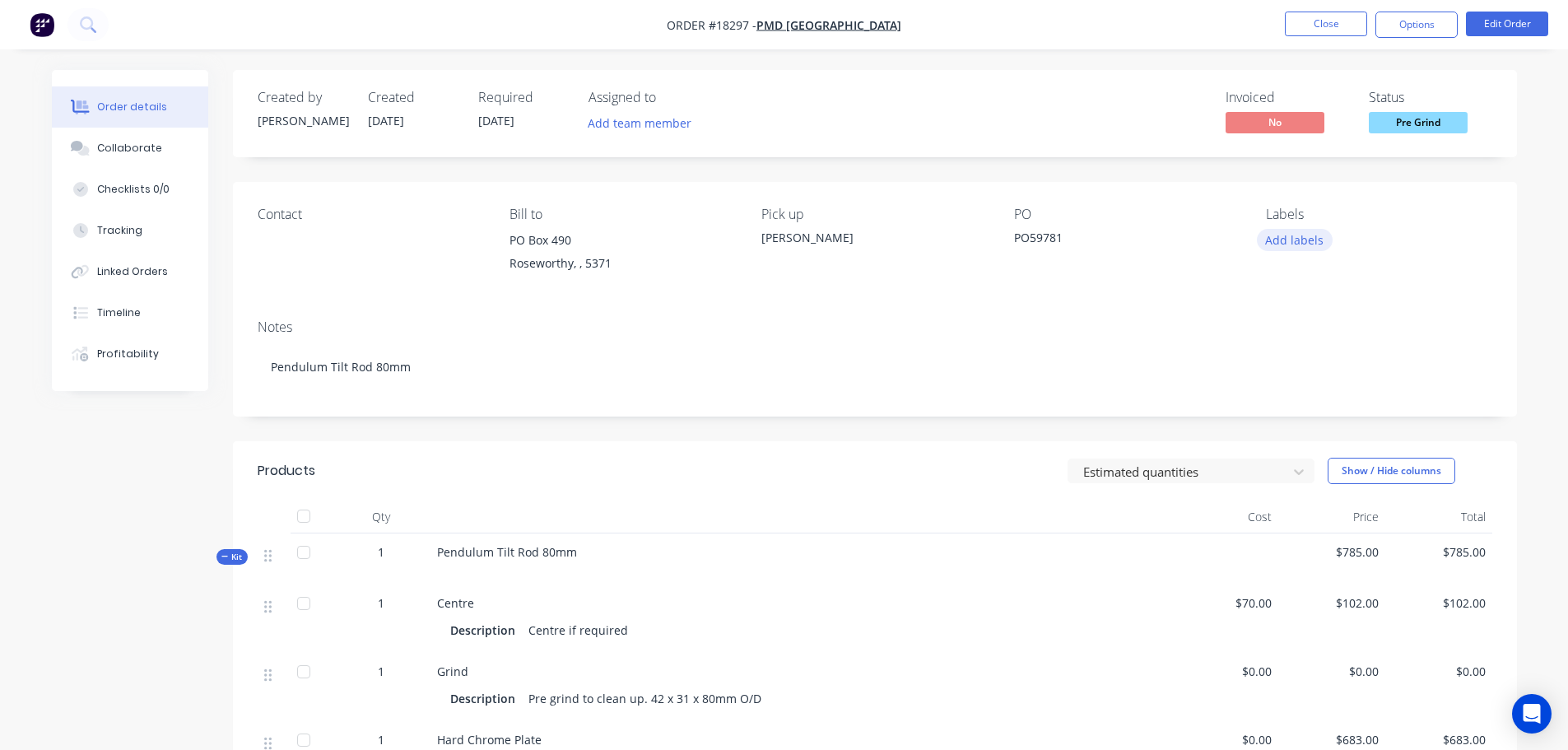
click at [1282, 237] on button "Add labels" at bounding box center [1294, 239] width 75 height 22
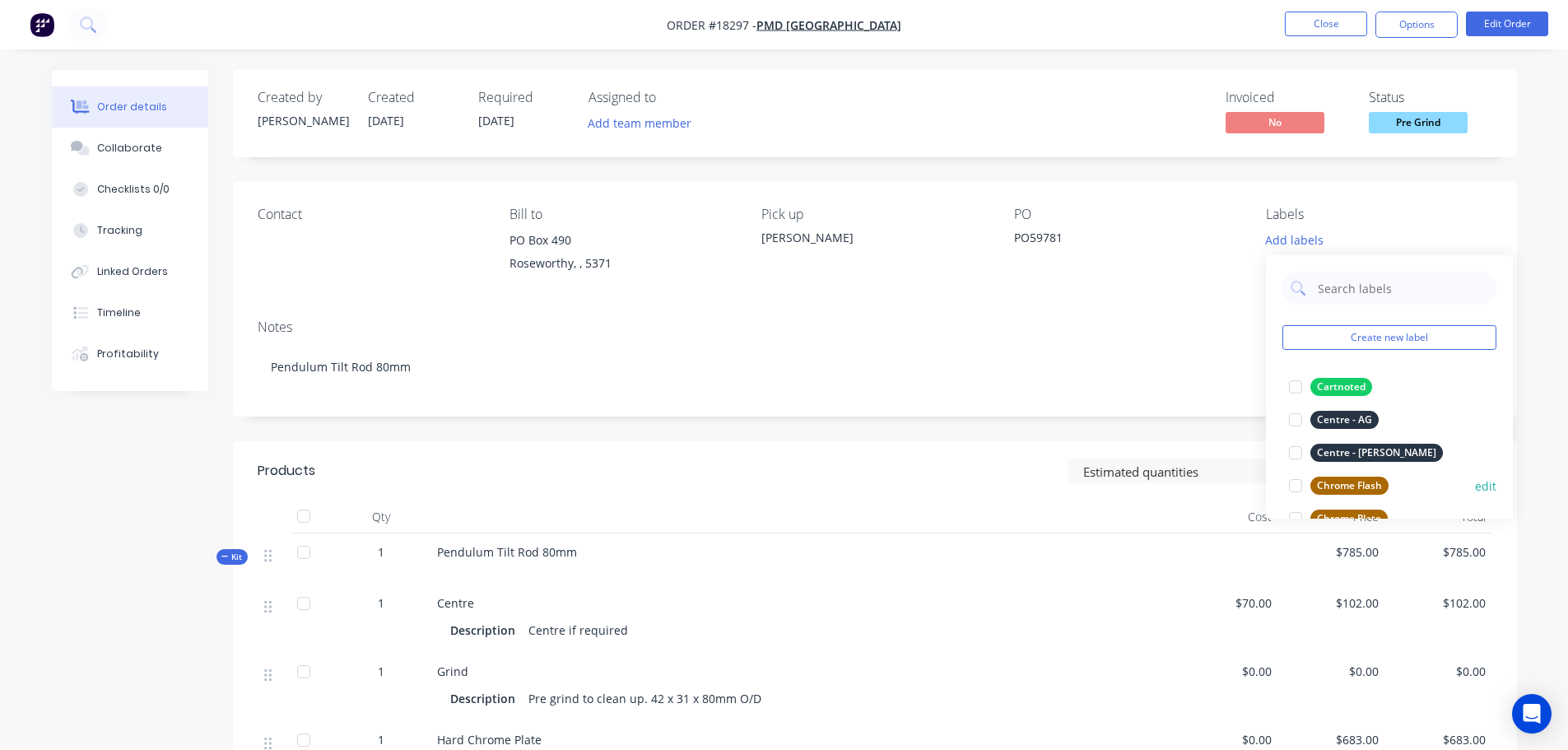
click at [1298, 483] on div at bounding box center [1296, 485] width 33 height 33
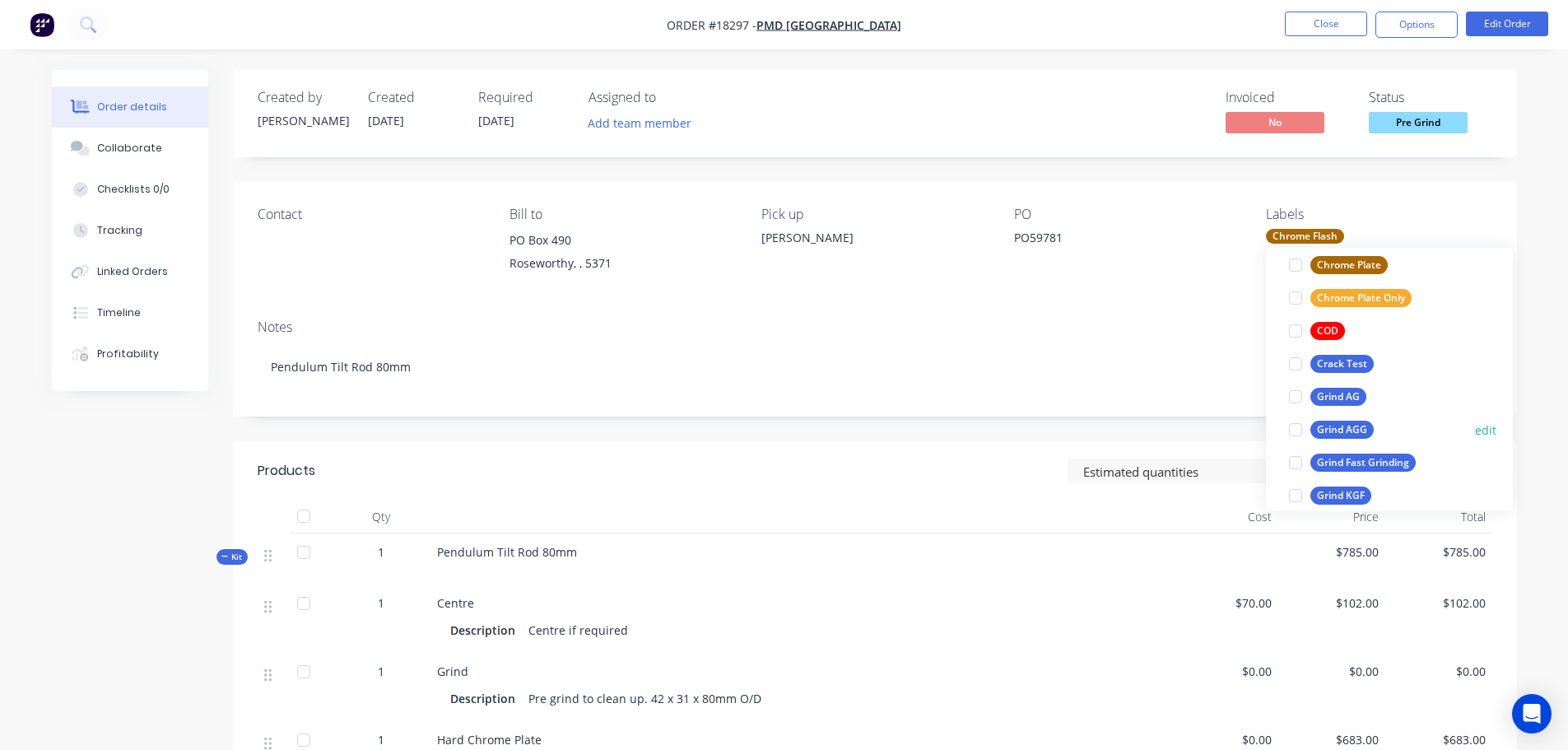
scroll to position [247, 0]
click at [1293, 397] on div at bounding box center [1296, 395] width 33 height 33
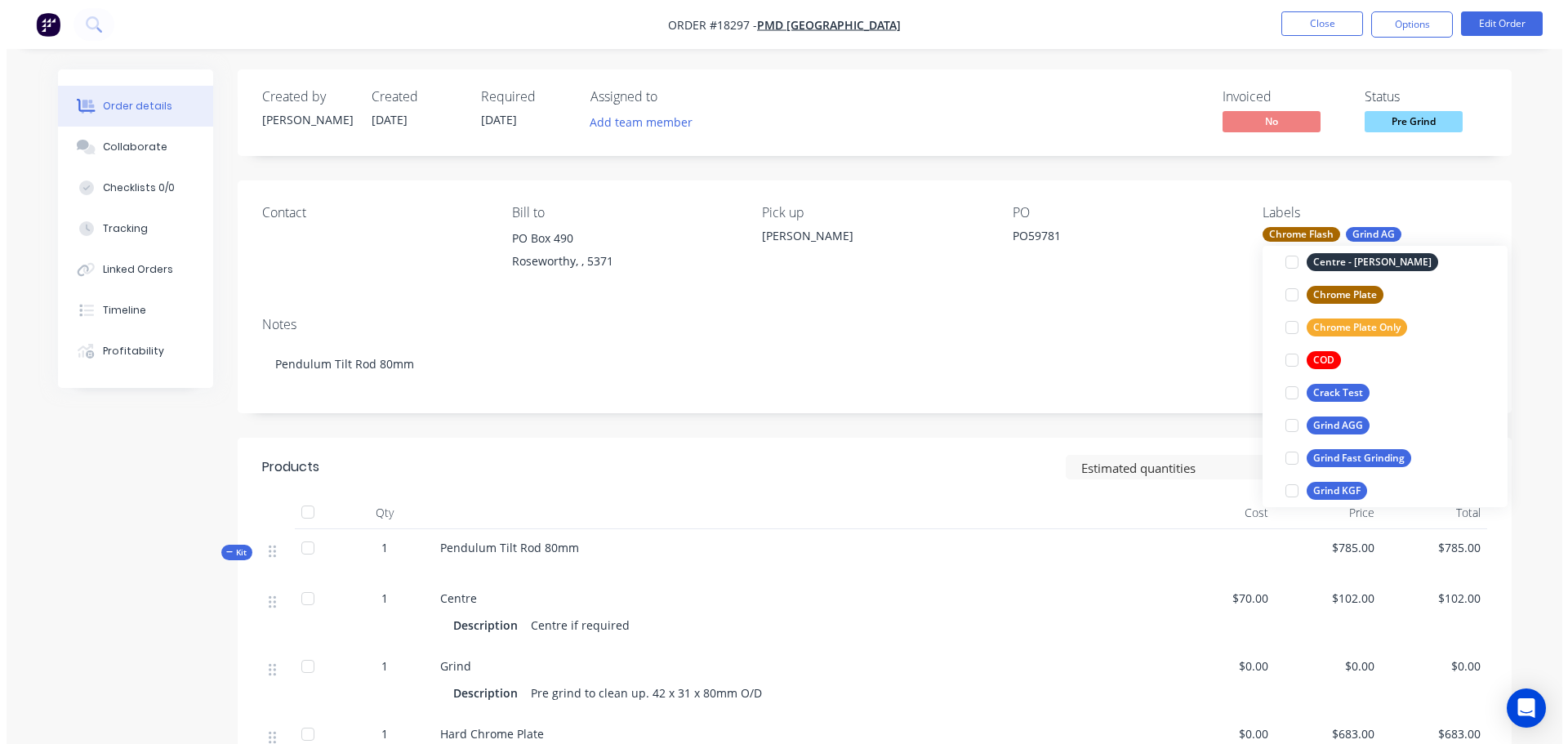
scroll to position [16, 0]
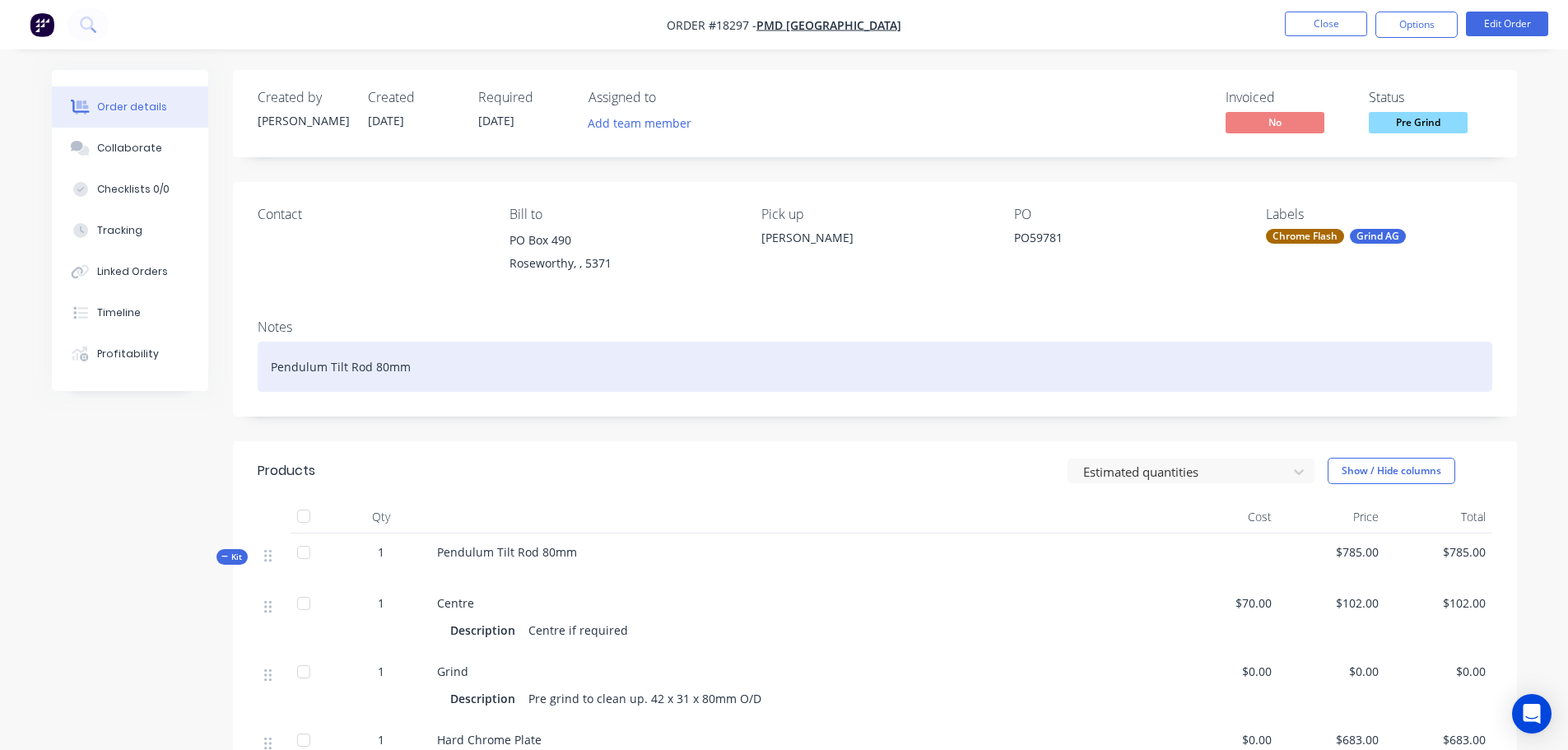
click at [1077, 382] on div "Pendulum Tilt Rod 80mm" at bounding box center [874, 367] width 1235 height 51
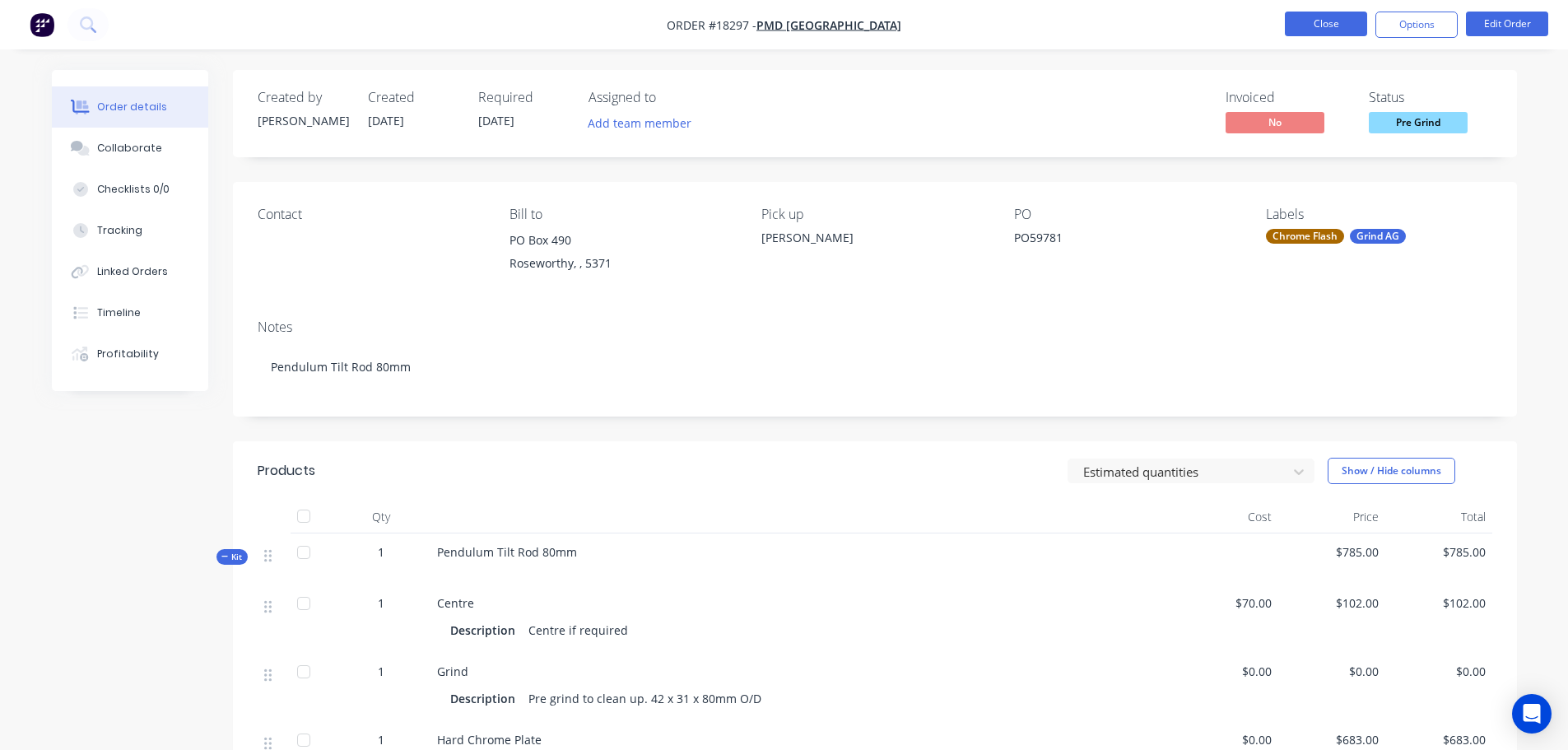
click at [1324, 13] on button "Close" at bounding box center [1326, 24] width 82 height 25
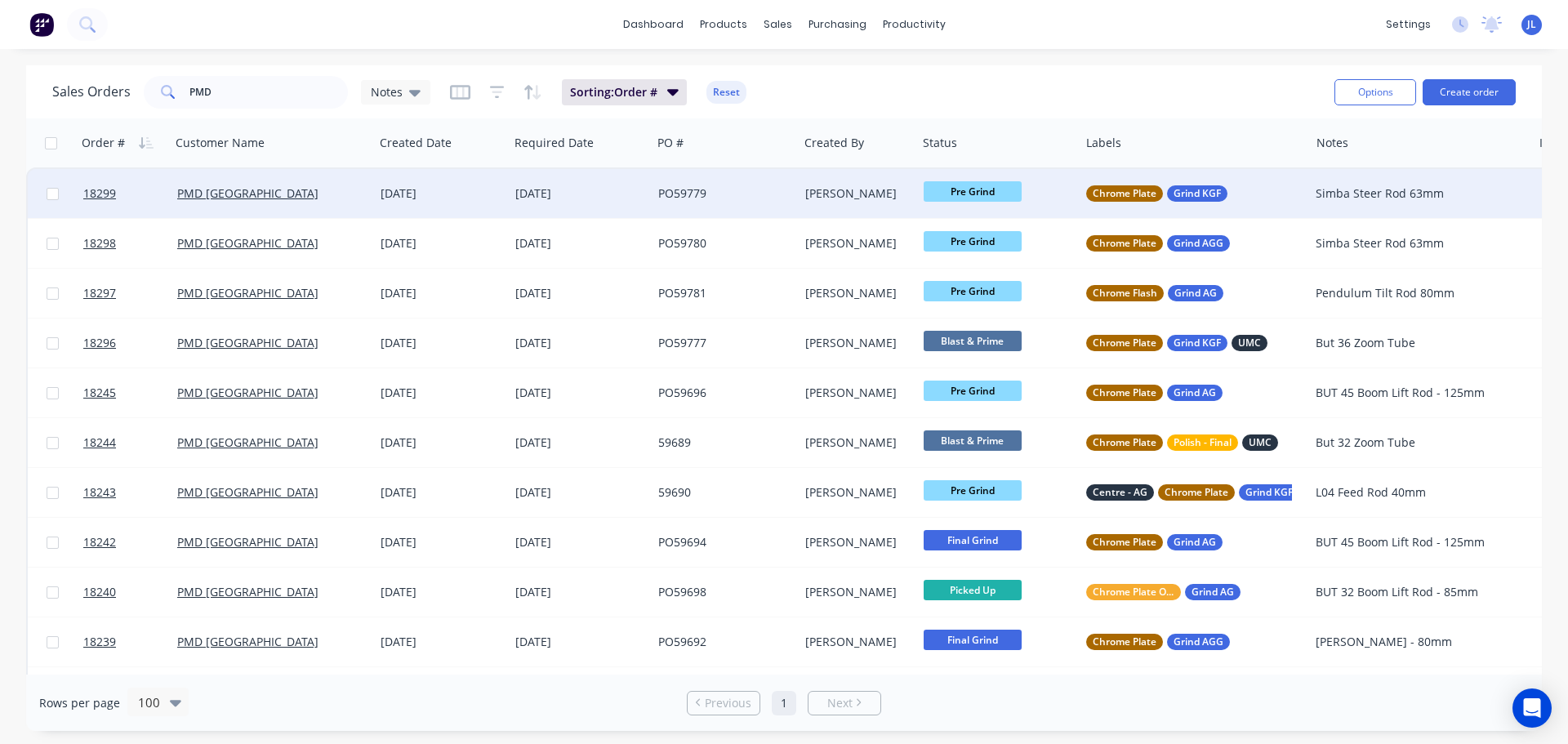
click at [607, 184] on div "[DATE]" at bounding box center [579, 194] width 143 height 49
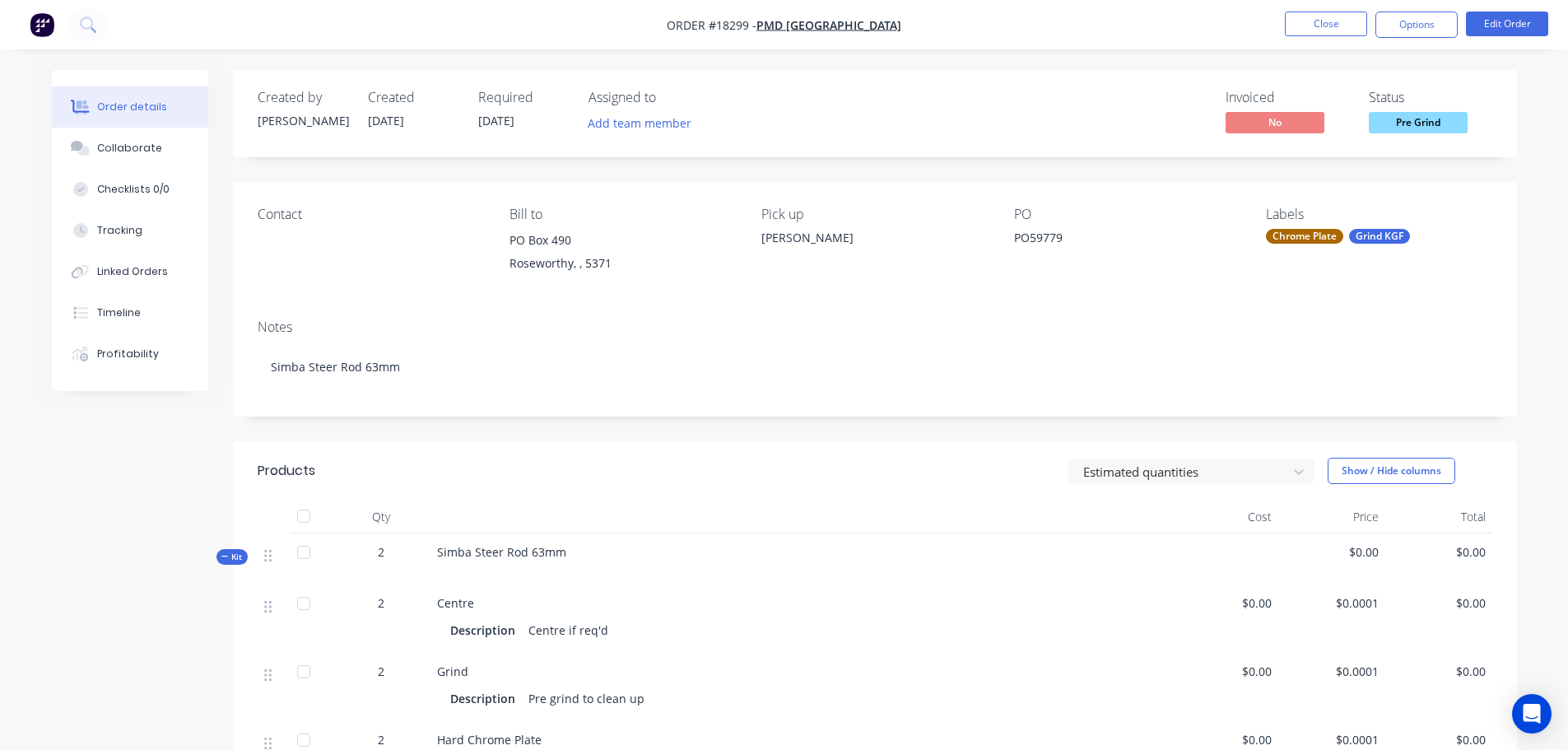
click at [1487, 36] on li "Edit Order" at bounding box center [1507, 25] width 82 height 27
click at [1490, 30] on button "Edit Order" at bounding box center [1507, 24] width 82 height 25
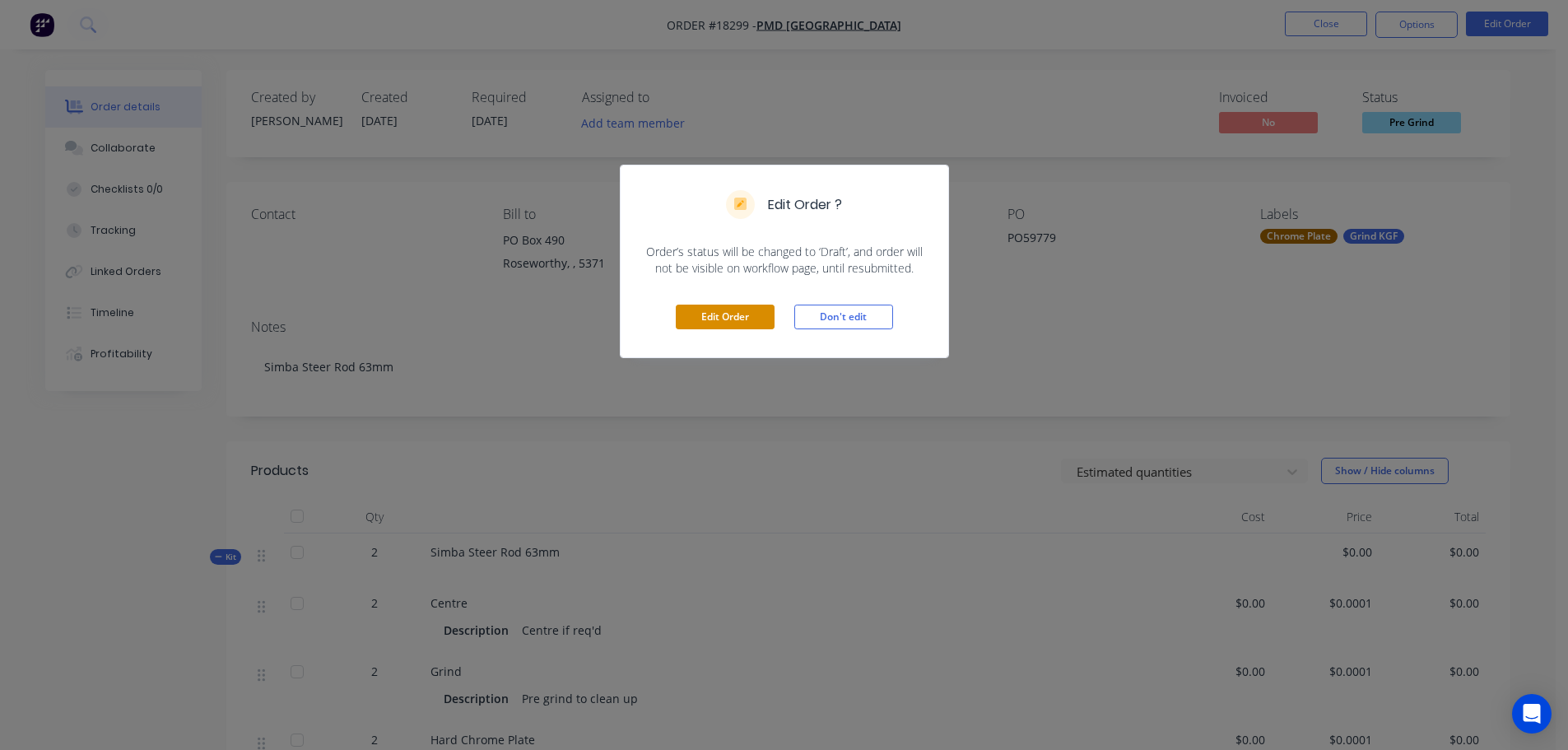
click at [748, 318] on button "Edit Order" at bounding box center [725, 317] width 99 height 25
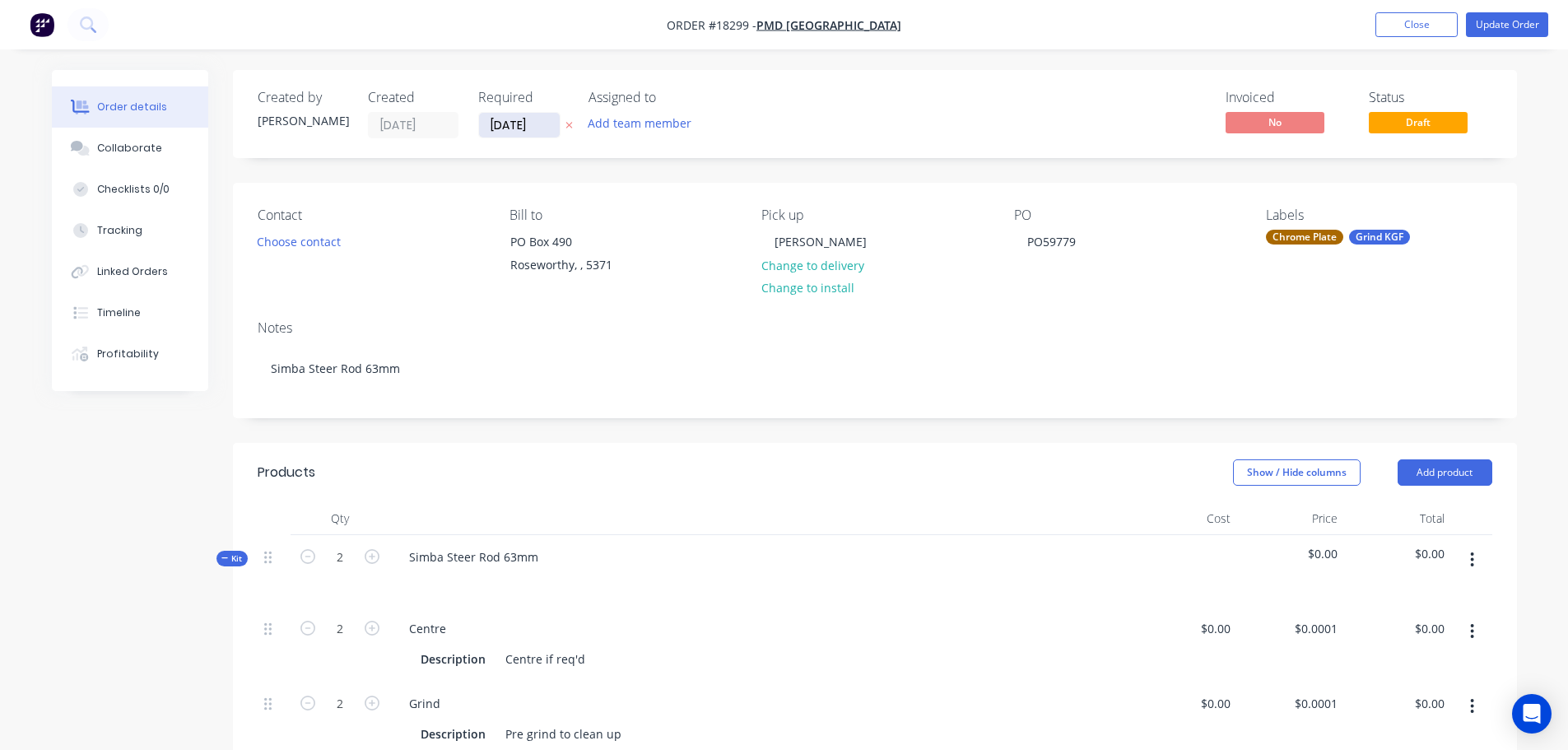
click at [499, 124] on input "[DATE]" at bounding box center [519, 125] width 81 height 25
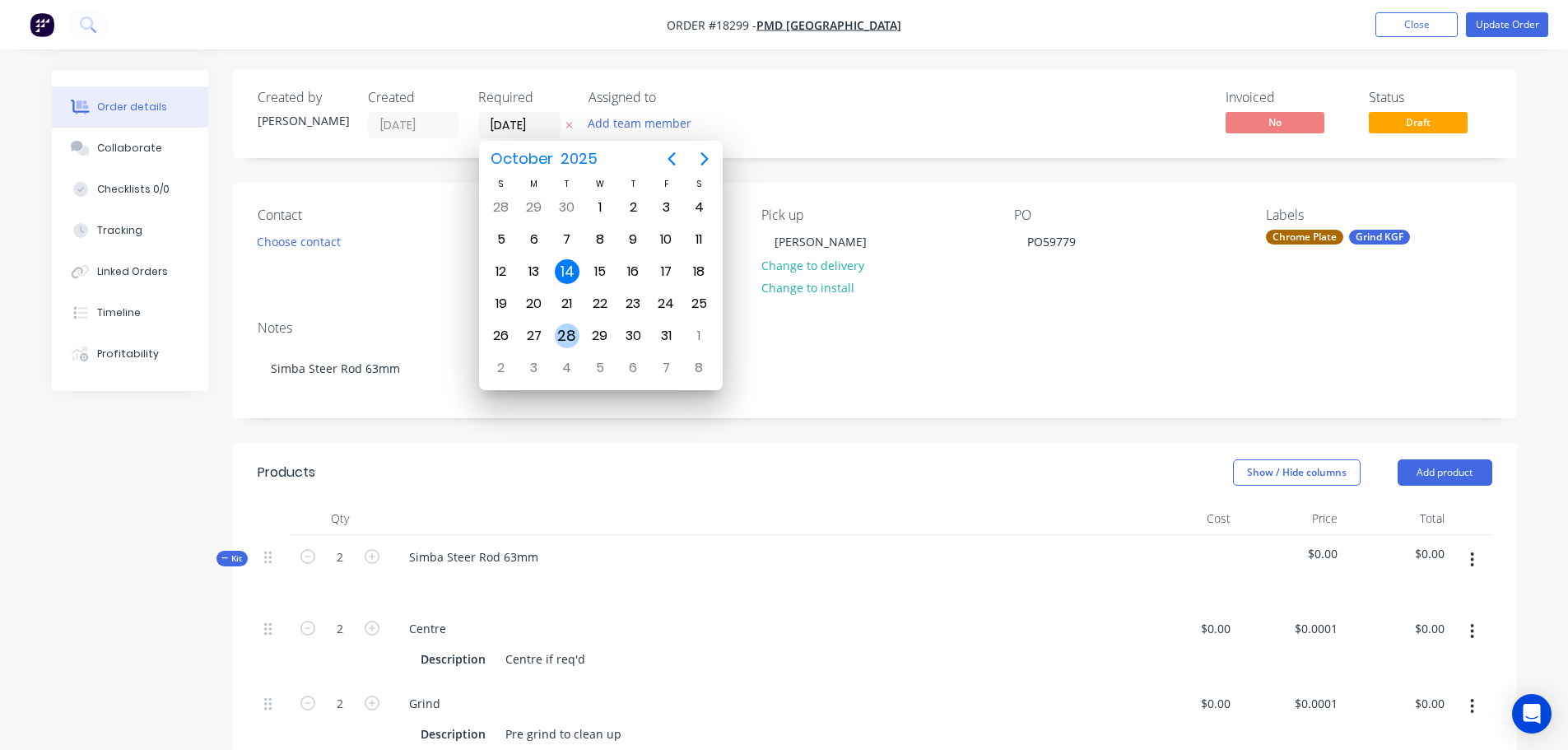
click at [564, 335] on div "28" at bounding box center [567, 336] width 25 height 25
type input "[DATE]"
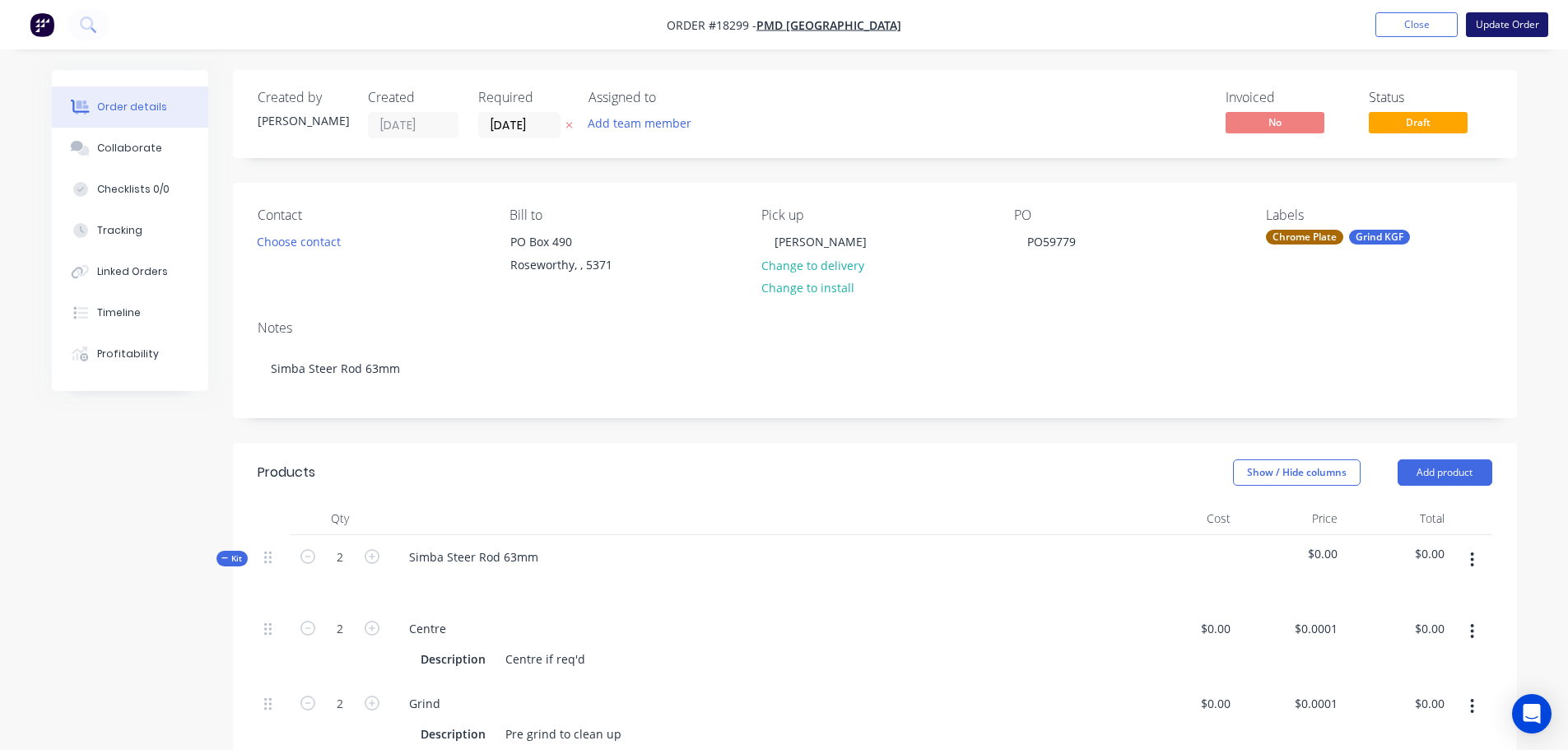
click at [1479, 31] on button "Update Order" at bounding box center [1507, 25] width 82 height 25
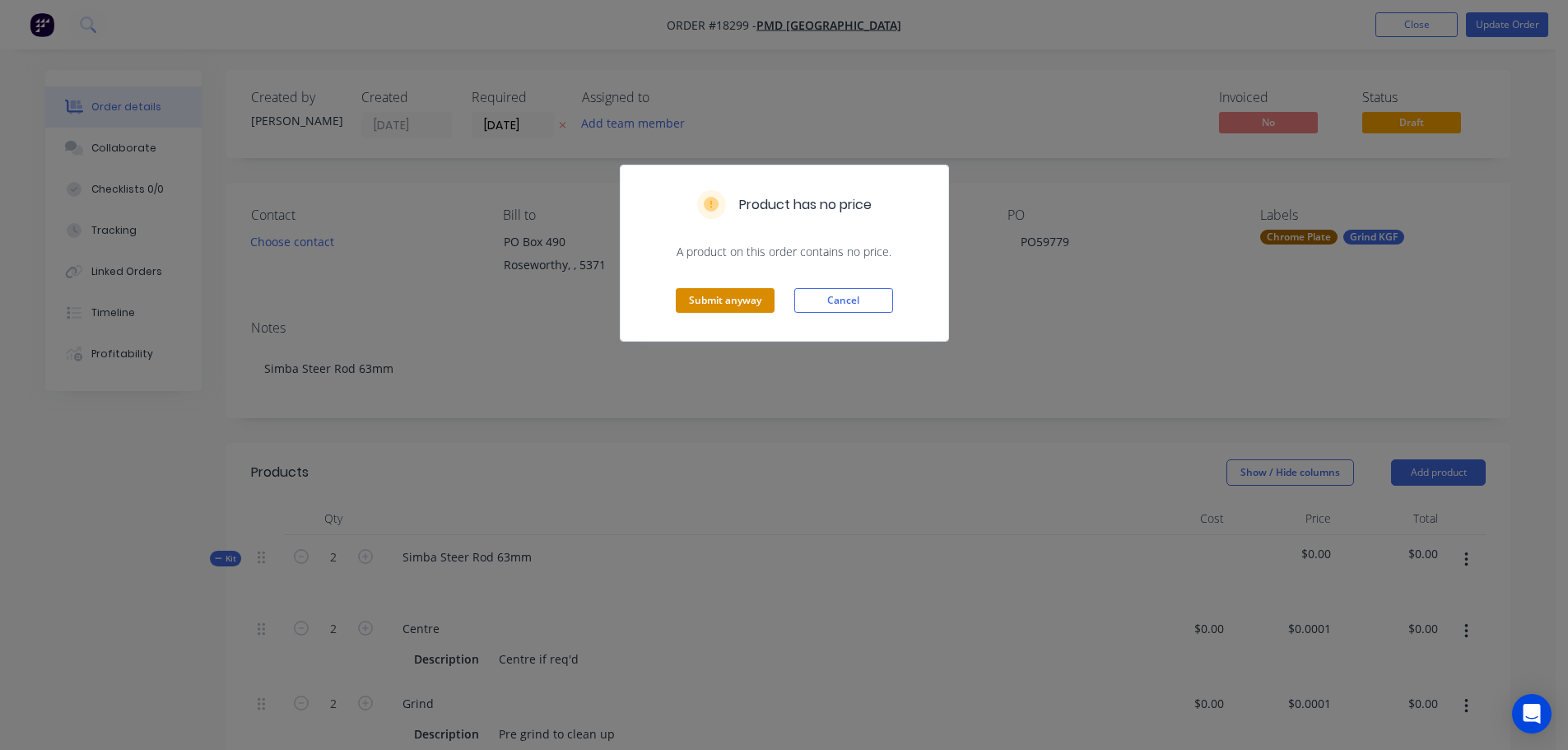
click at [723, 309] on button "Submit anyway" at bounding box center [725, 300] width 99 height 25
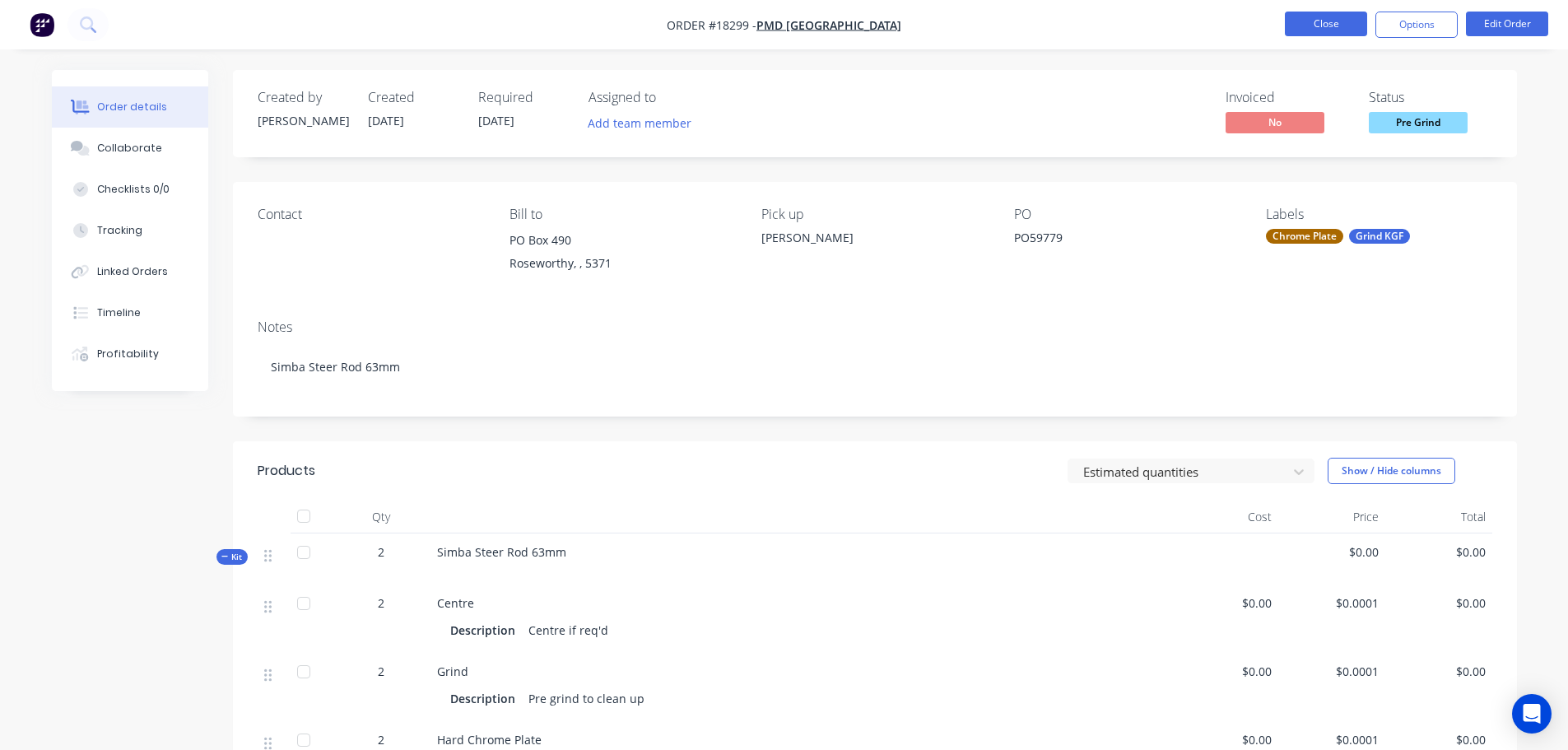
click at [1316, 21] on button "Close" at bounding box center [1326, 24] width 82 height 25
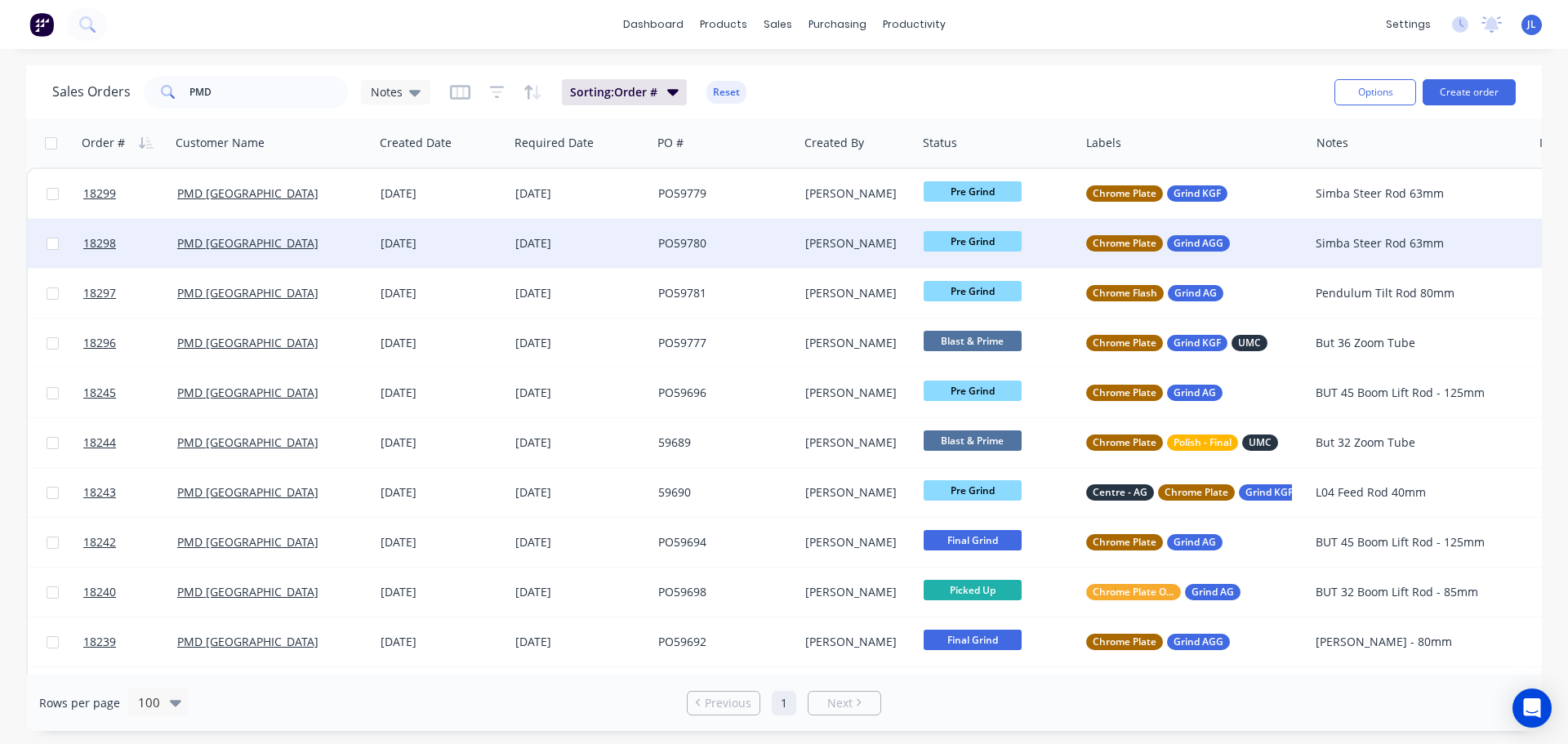
click at [584, 243] on div "[DATE]" at bounding box center [579, 243] width 129 height 16
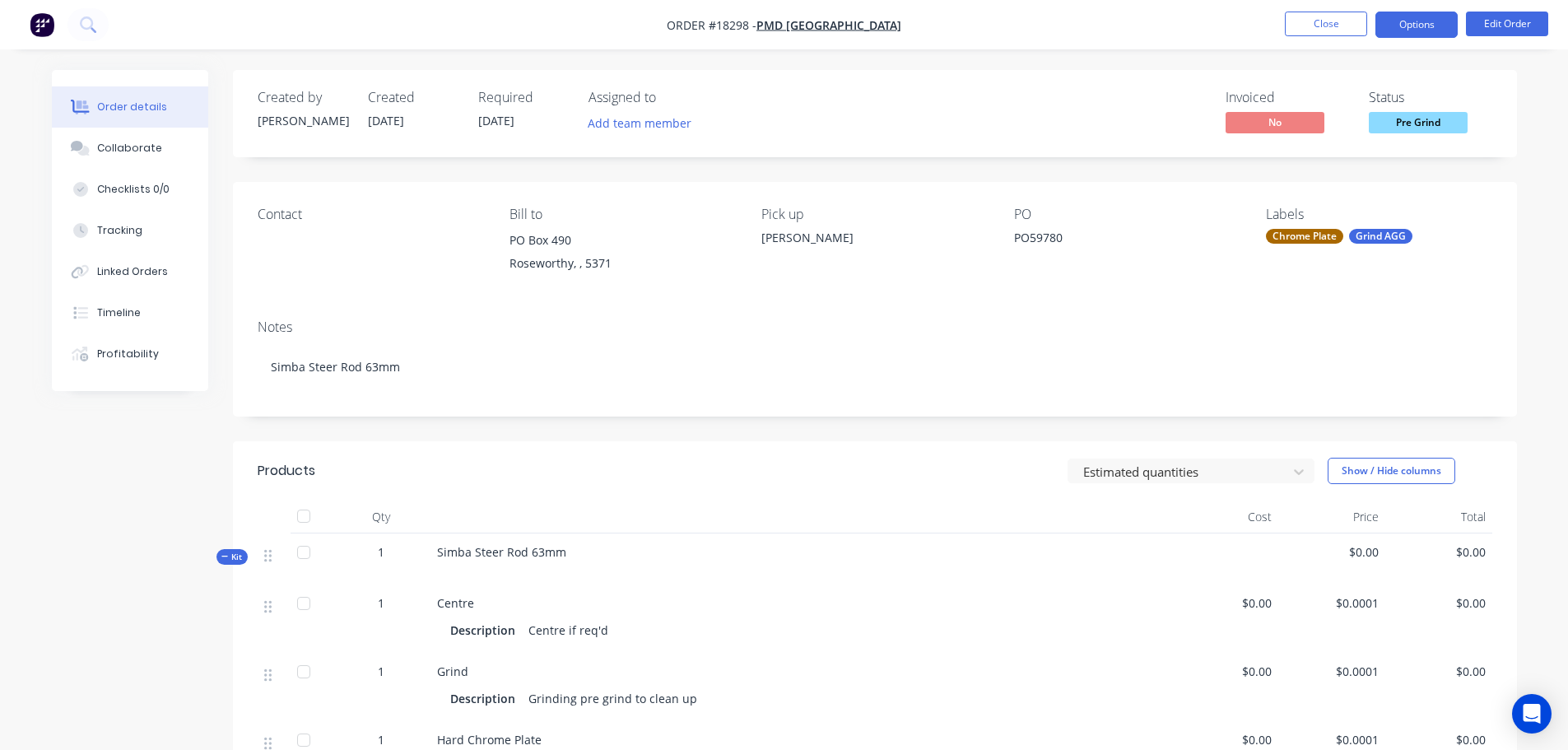
click at [1405, 30] on button "Options" at bounding box center [1417, 25] width 82 height 27
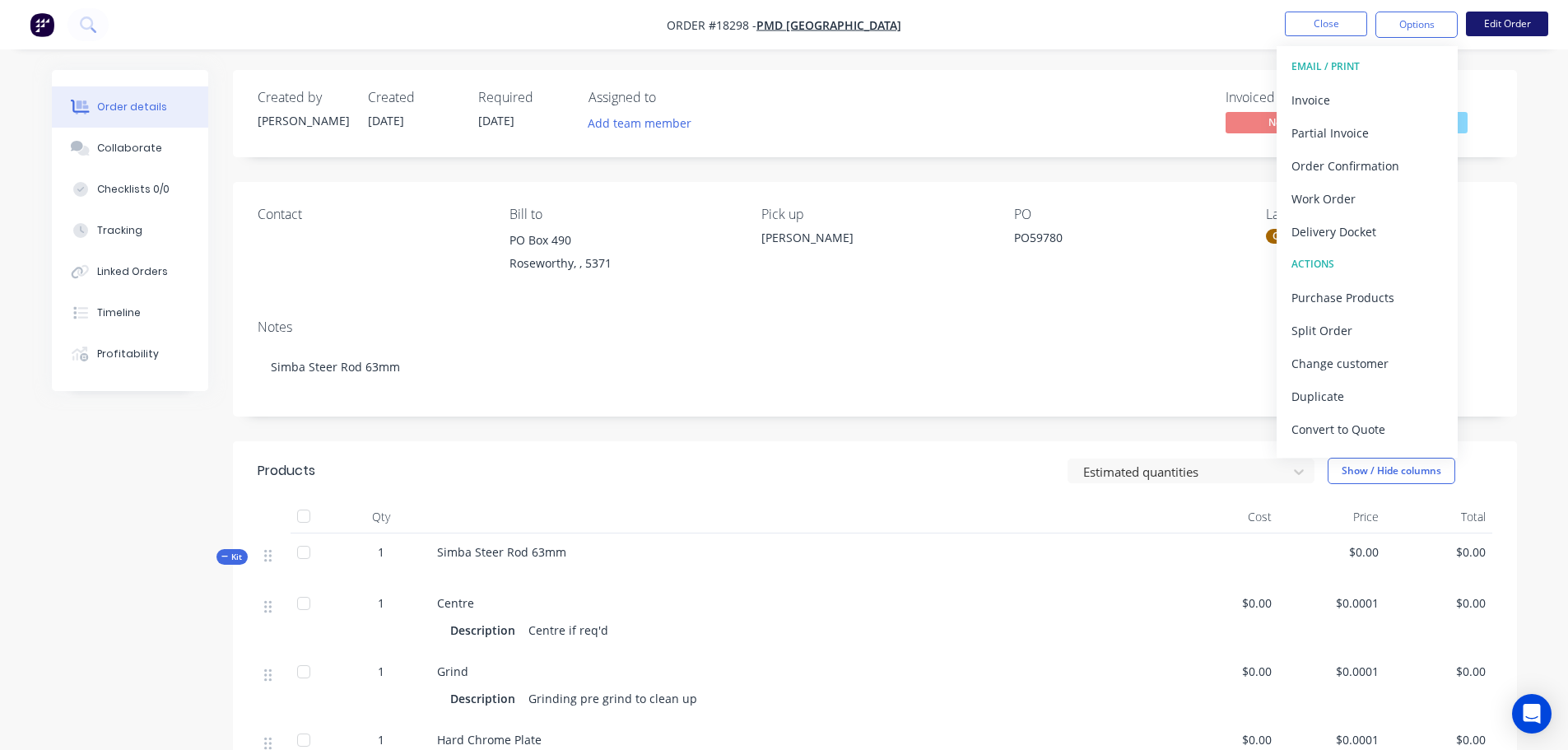
click at [1478, 29] on button "Edit Order" at bounding box center [1507, 24] width 82 height 25
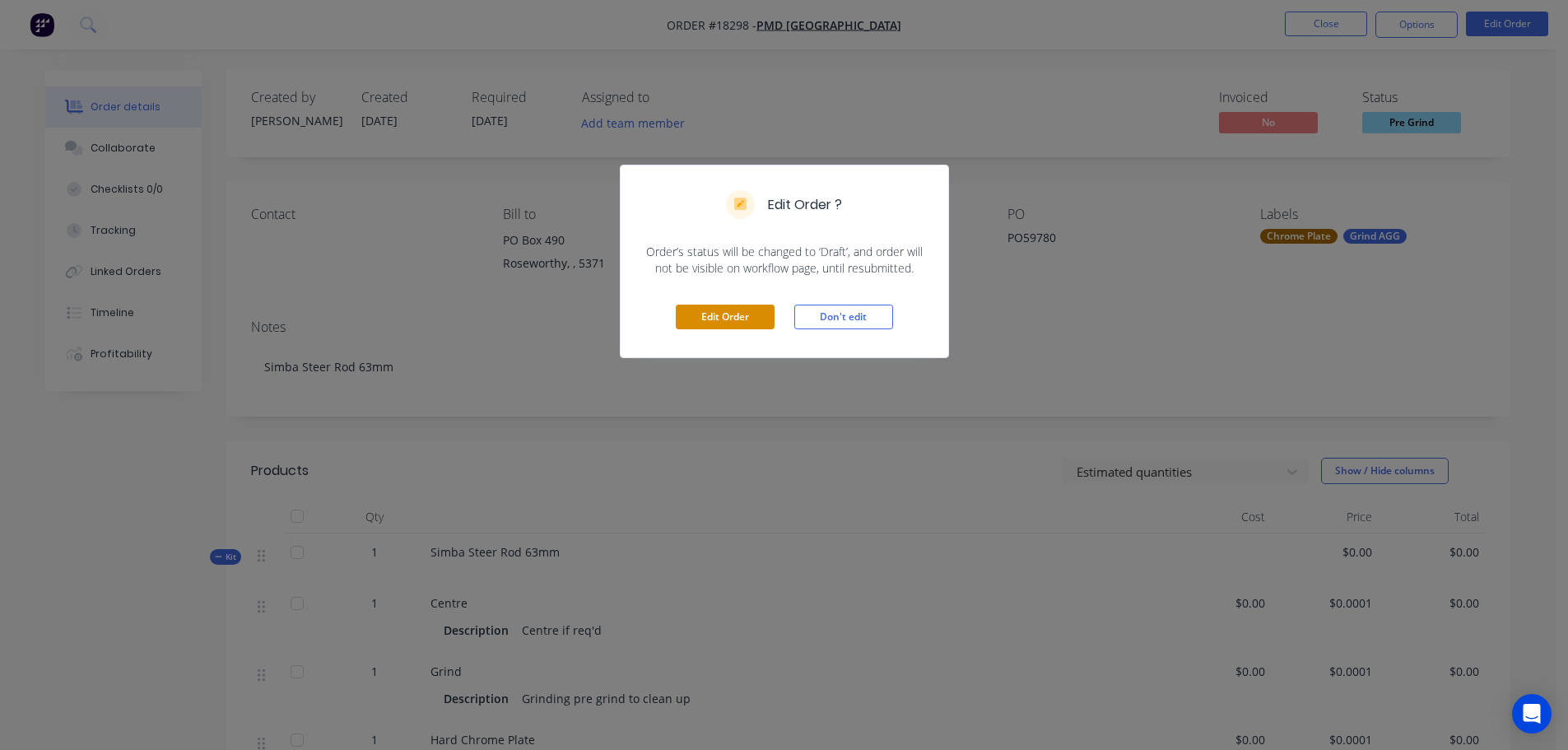
click at [725, 321] on button "Edit Order" at bounding box center [725, 317] width 99 height 25
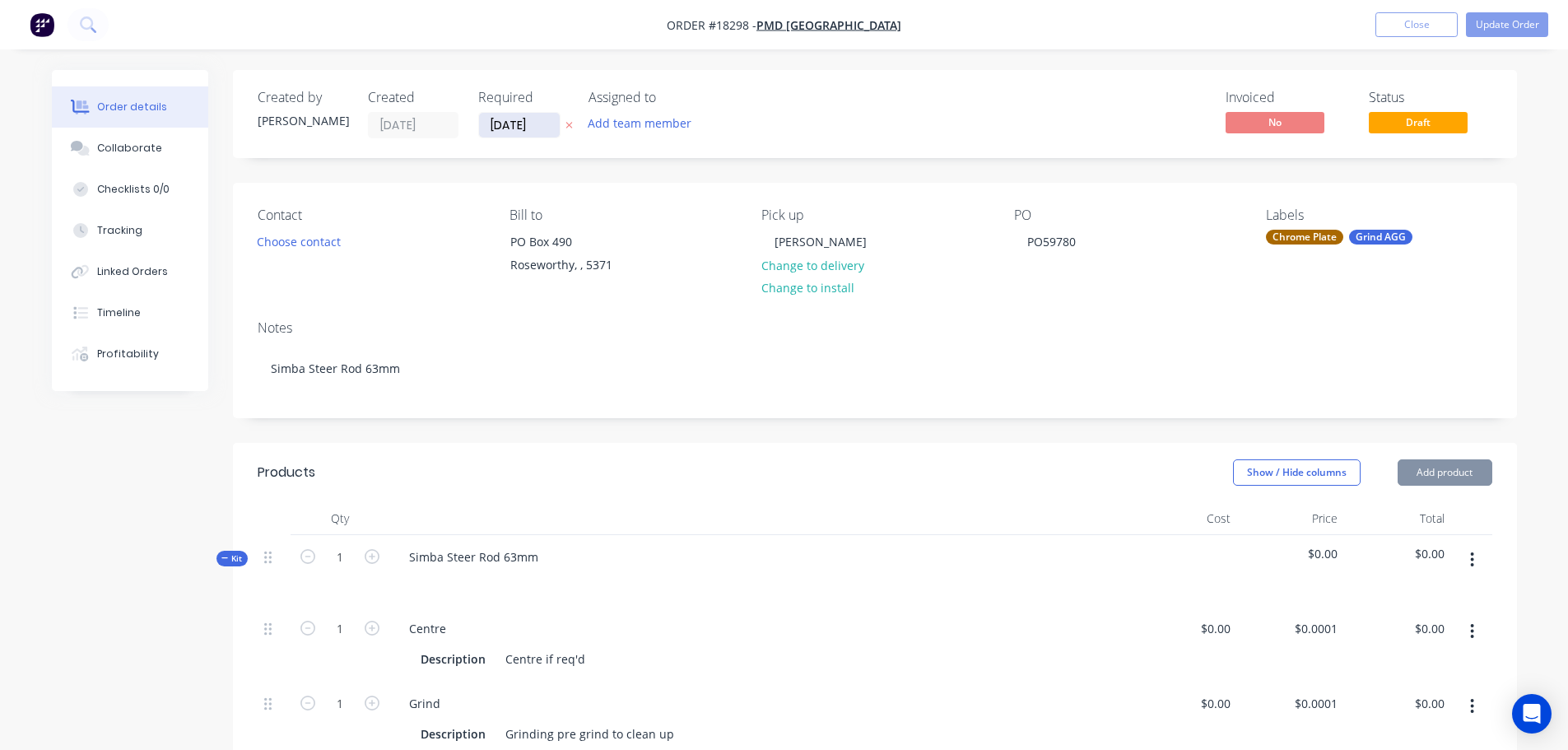
click at [505, 121] on input "[DATE]" at bounding box center [519, 125] width 81 height 25
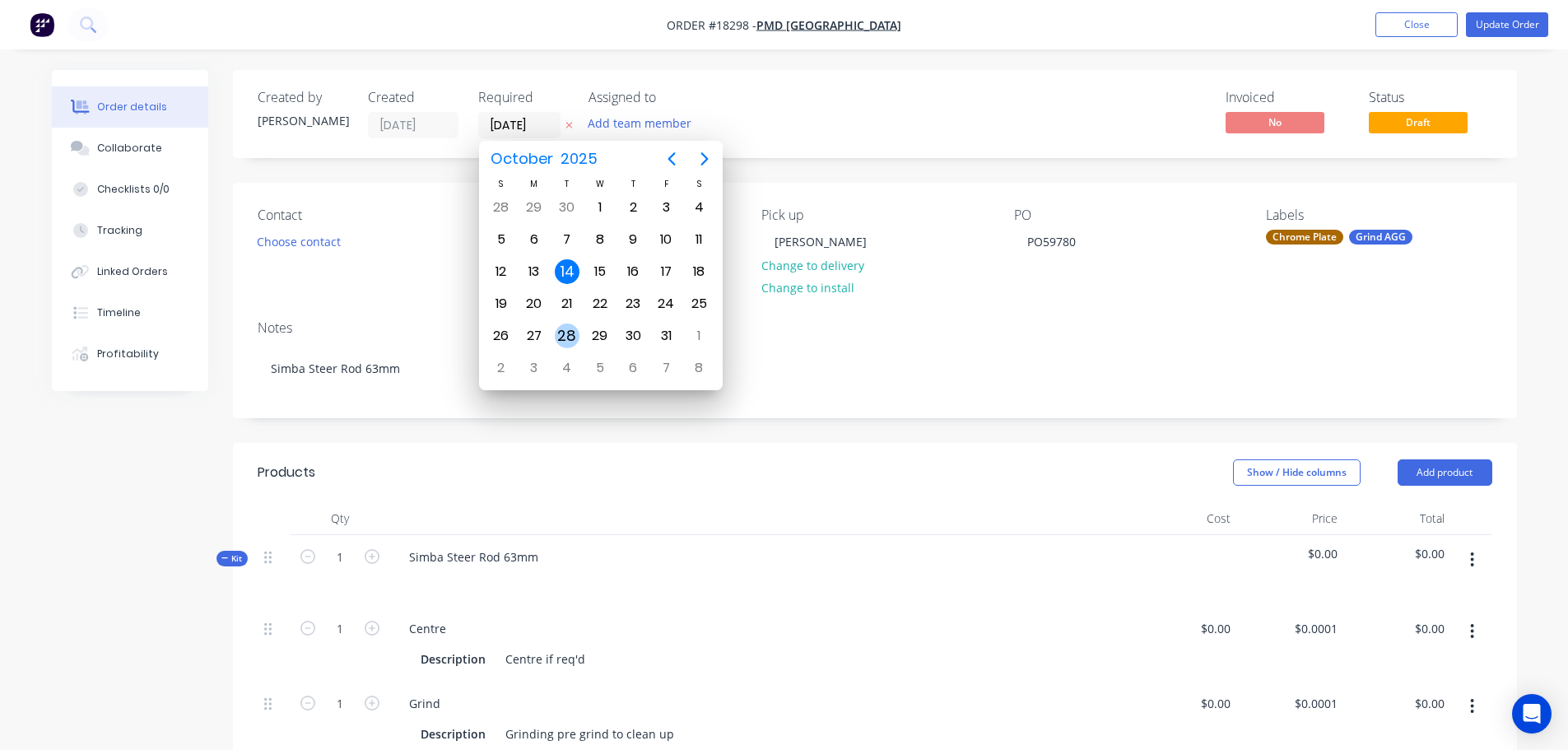
click at [565, 342] on div "28" at bounding box center [567, 336] width 25 height 25
type input "[DATE]"
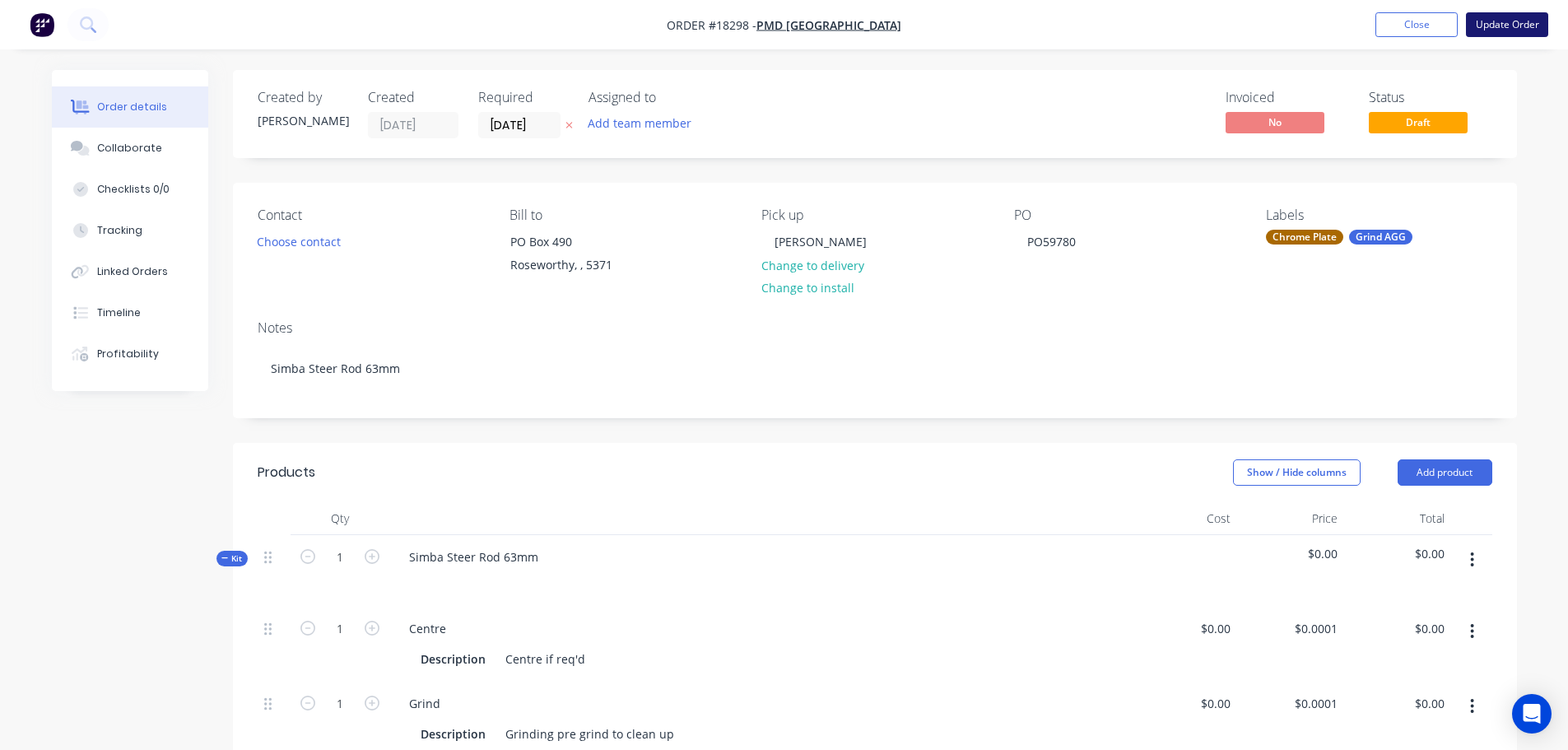
click at [1500, 16] on button "Update Order" at bounding box center [1507, 25] width 82 height 25
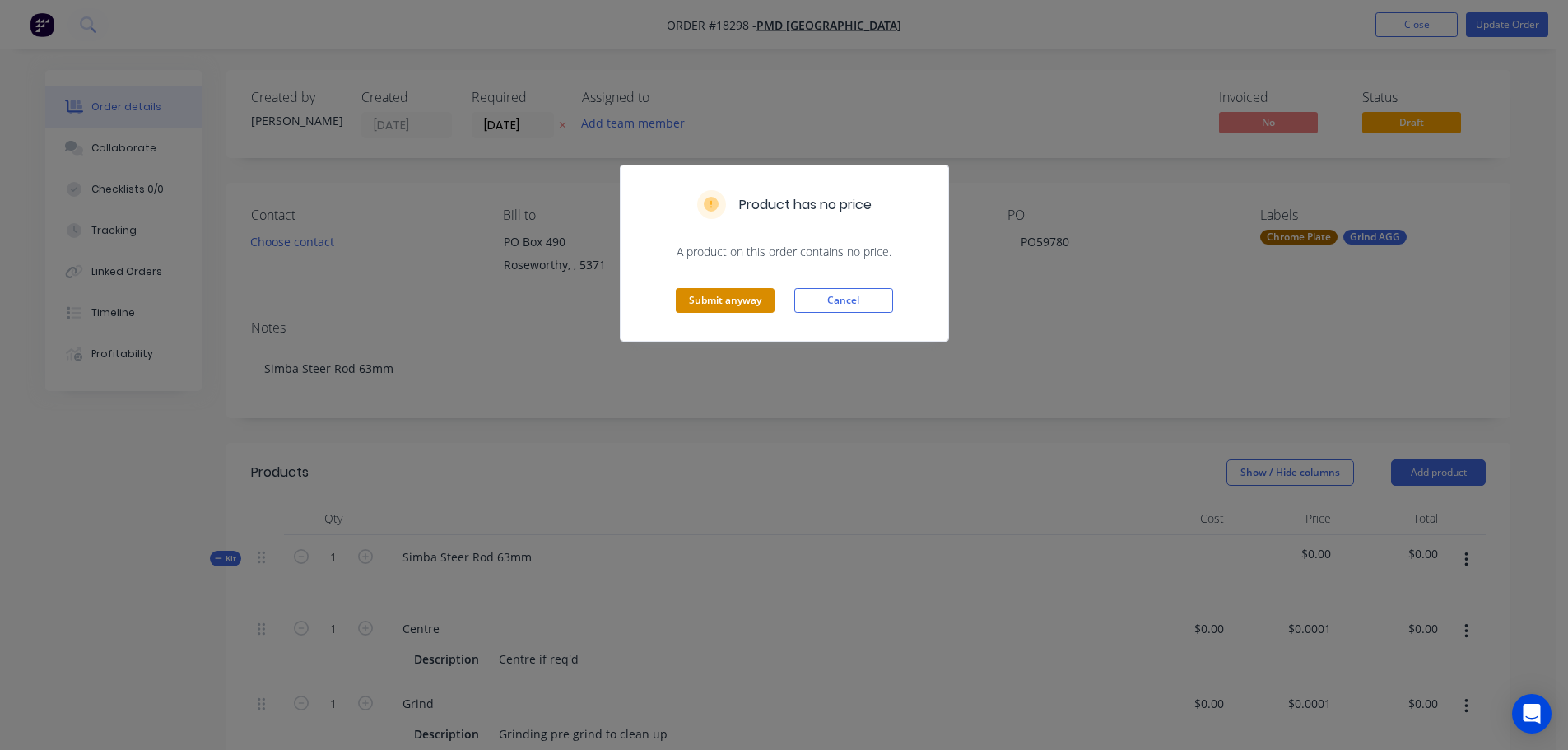
click at [723, 298] on button "Submit anyway" at bounding box center [725, 300] width 99 height 25
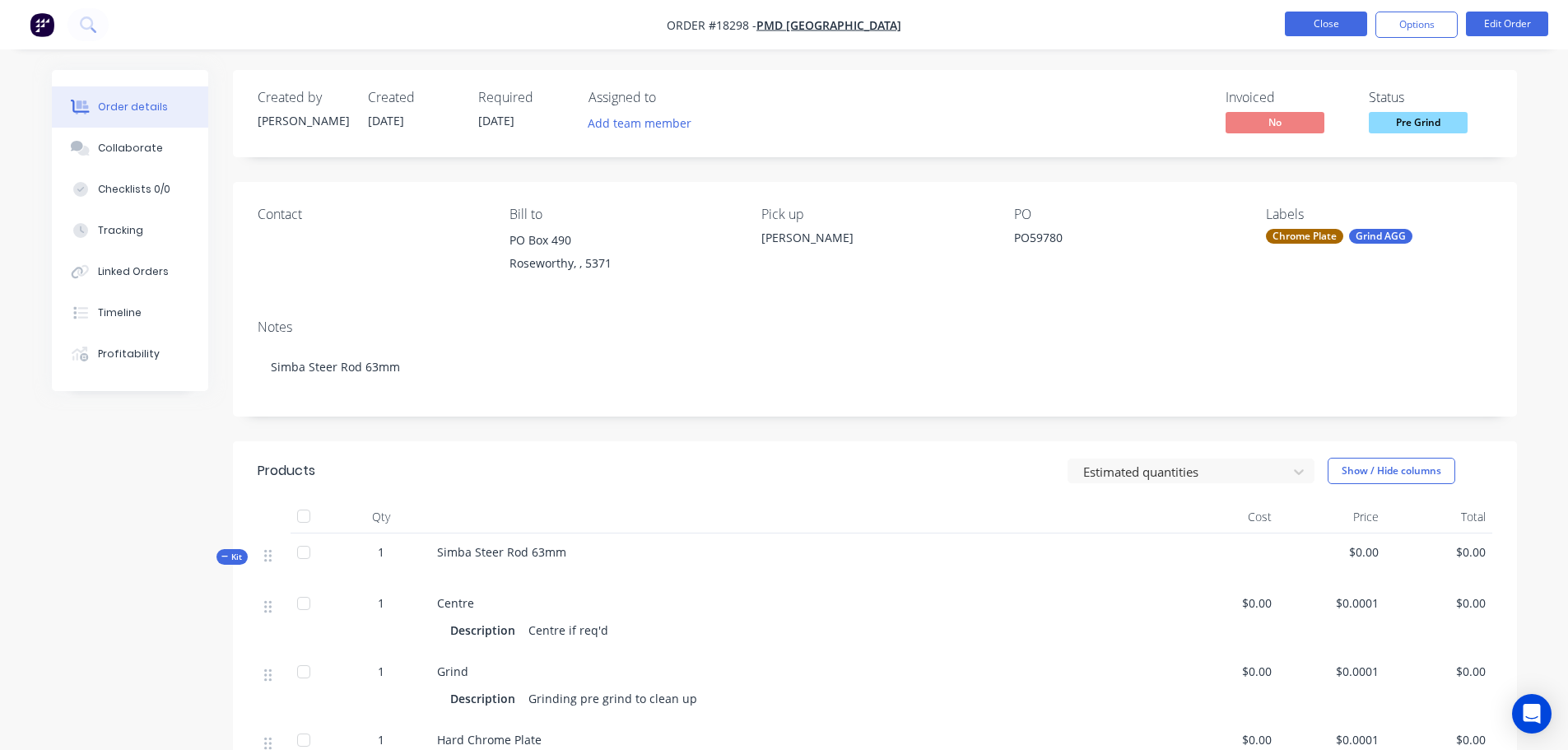
click at [1338, 22] on button "Close" at bounding box center [1326, 24] width 82 height 25
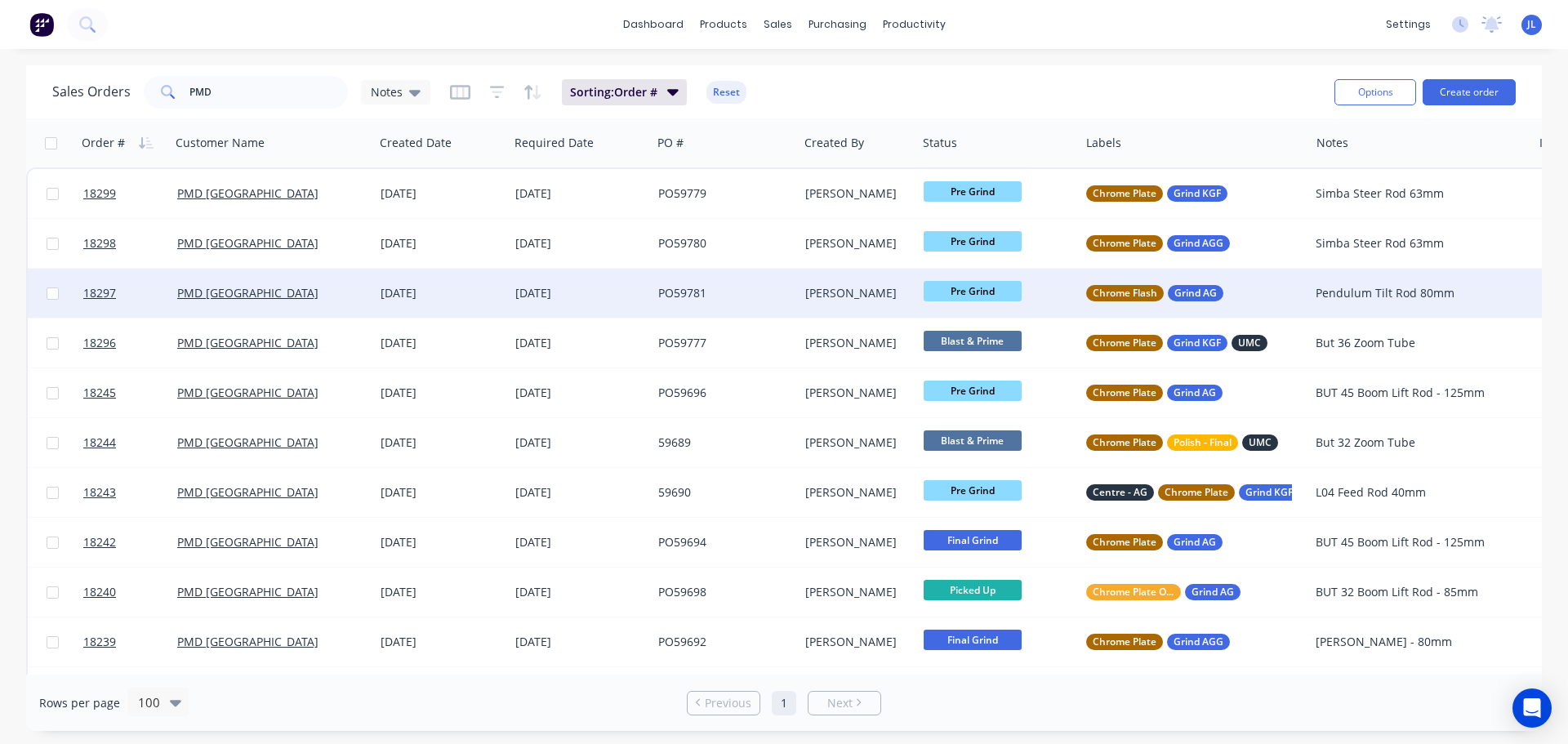
click at [549, 288] on div "[DATE]" at bounding box center [579, 293] width 129 height 16
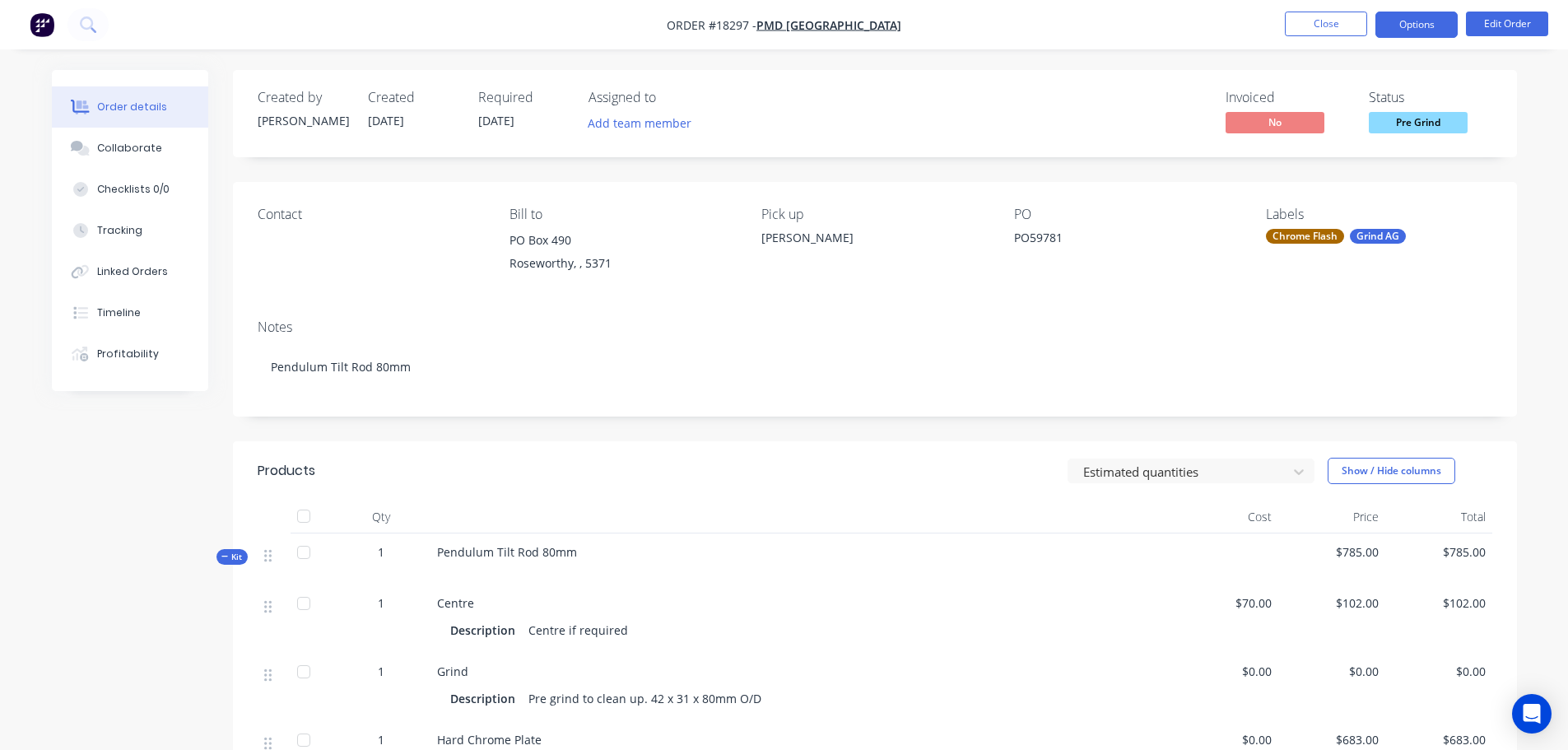
click at [1408, 37] on button "Options" at bounding box center [1417, 25] width 82 height 27
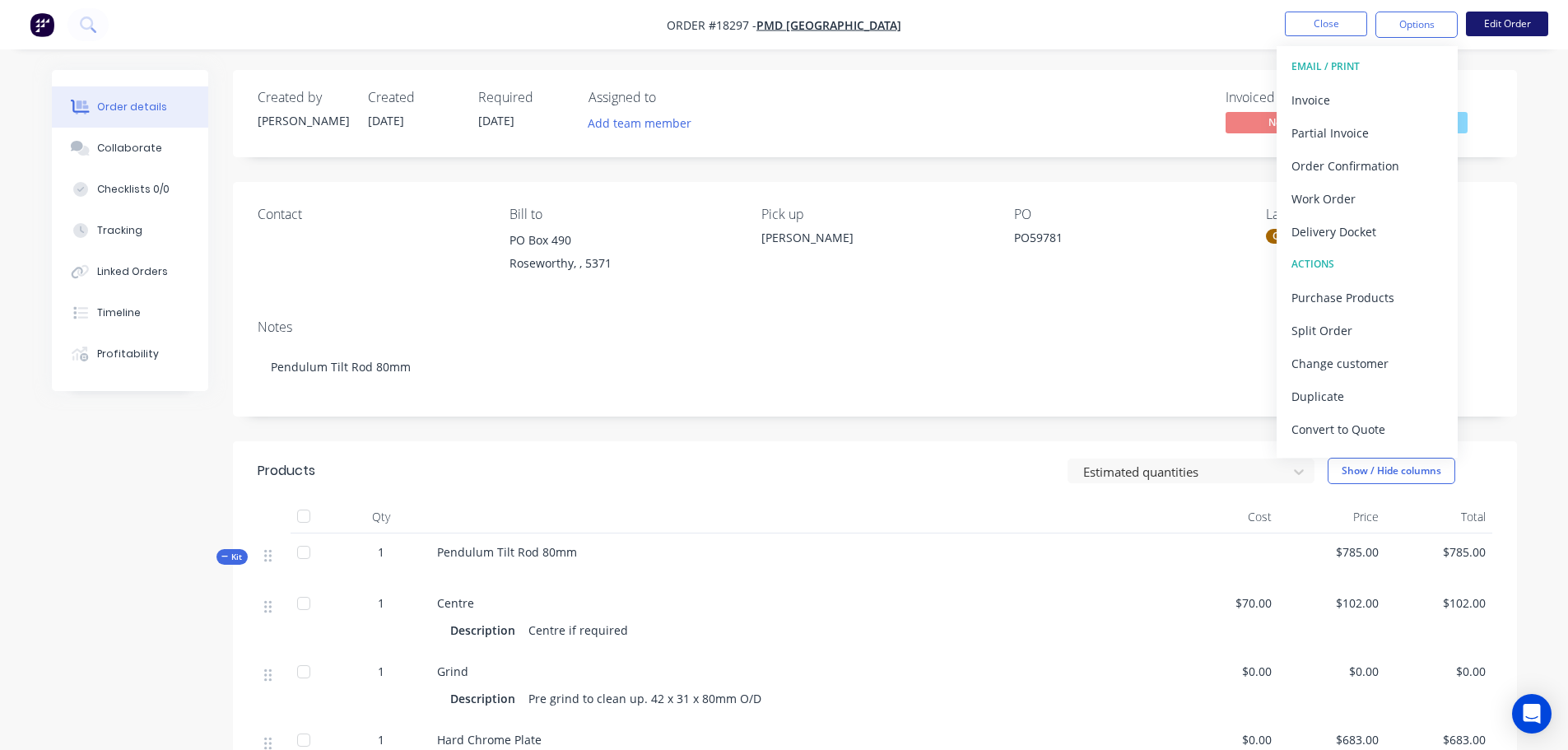
click at [1488, 33] on button "Edit Order" at bounding box center [1507, 24] width 82 height 25
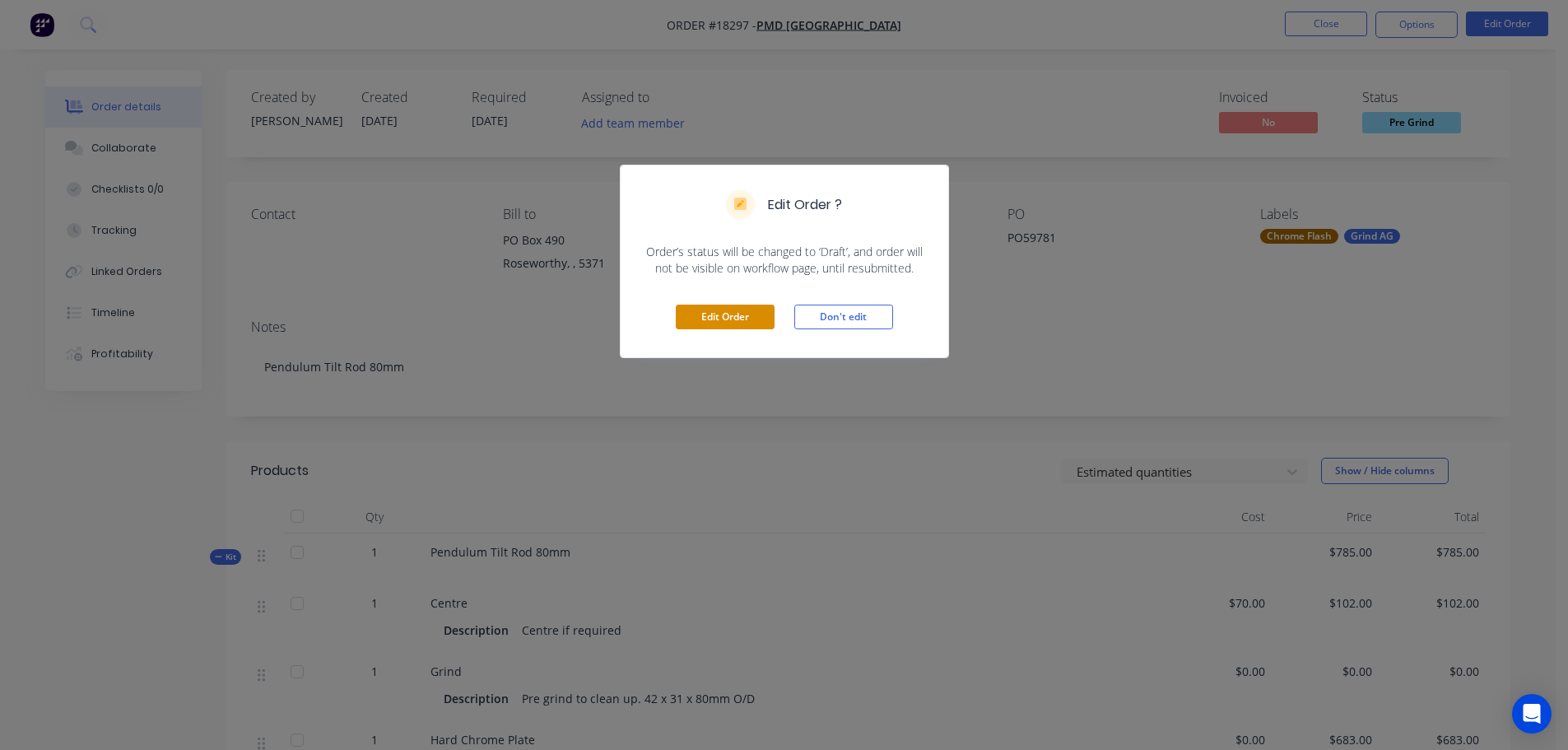
click at [756, 308] on button "Edit Order" at bounding box center [725, 317] width 99 height 25
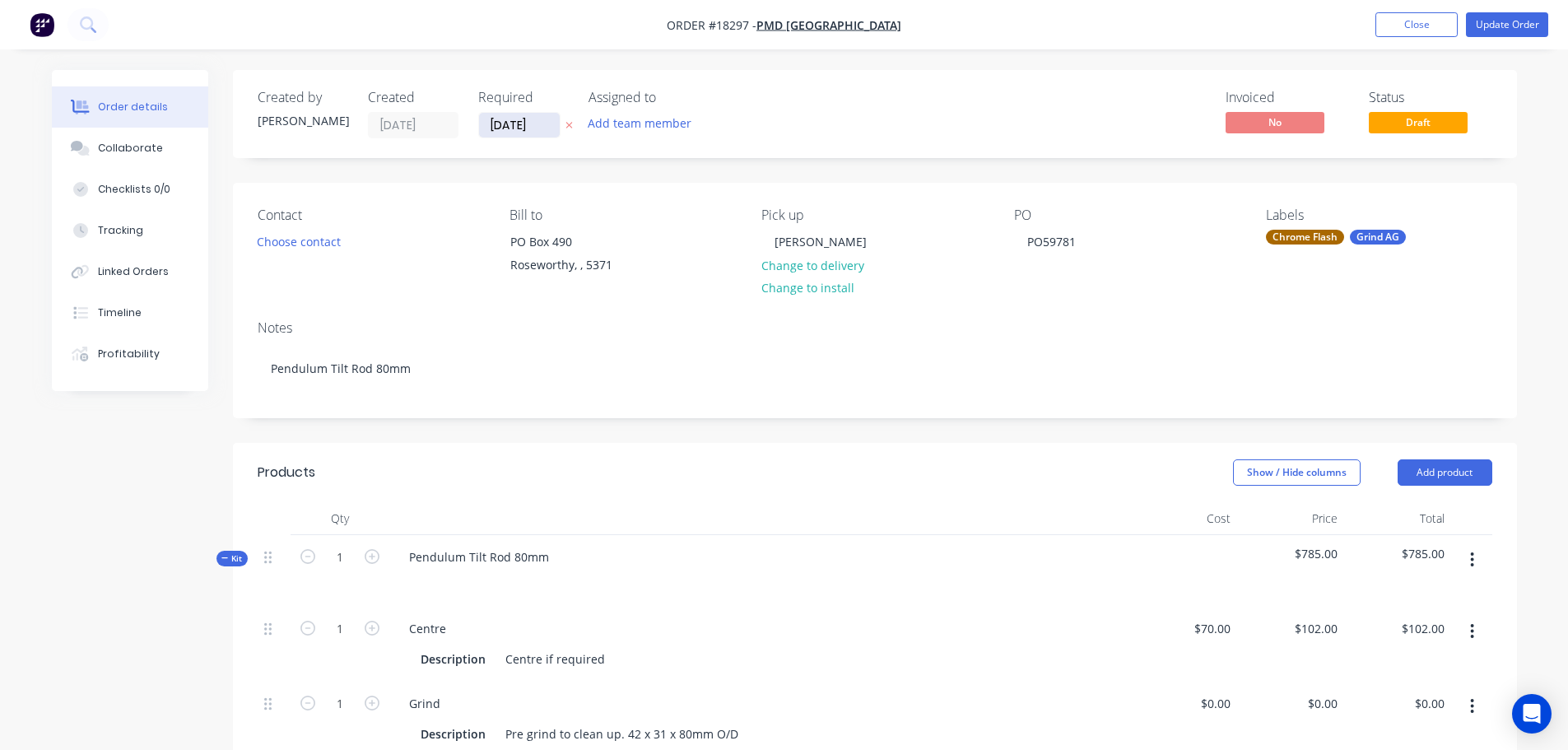
click at [524, 130] on input "[DATE]" at bounding box center [519, 125] width 81 height 25
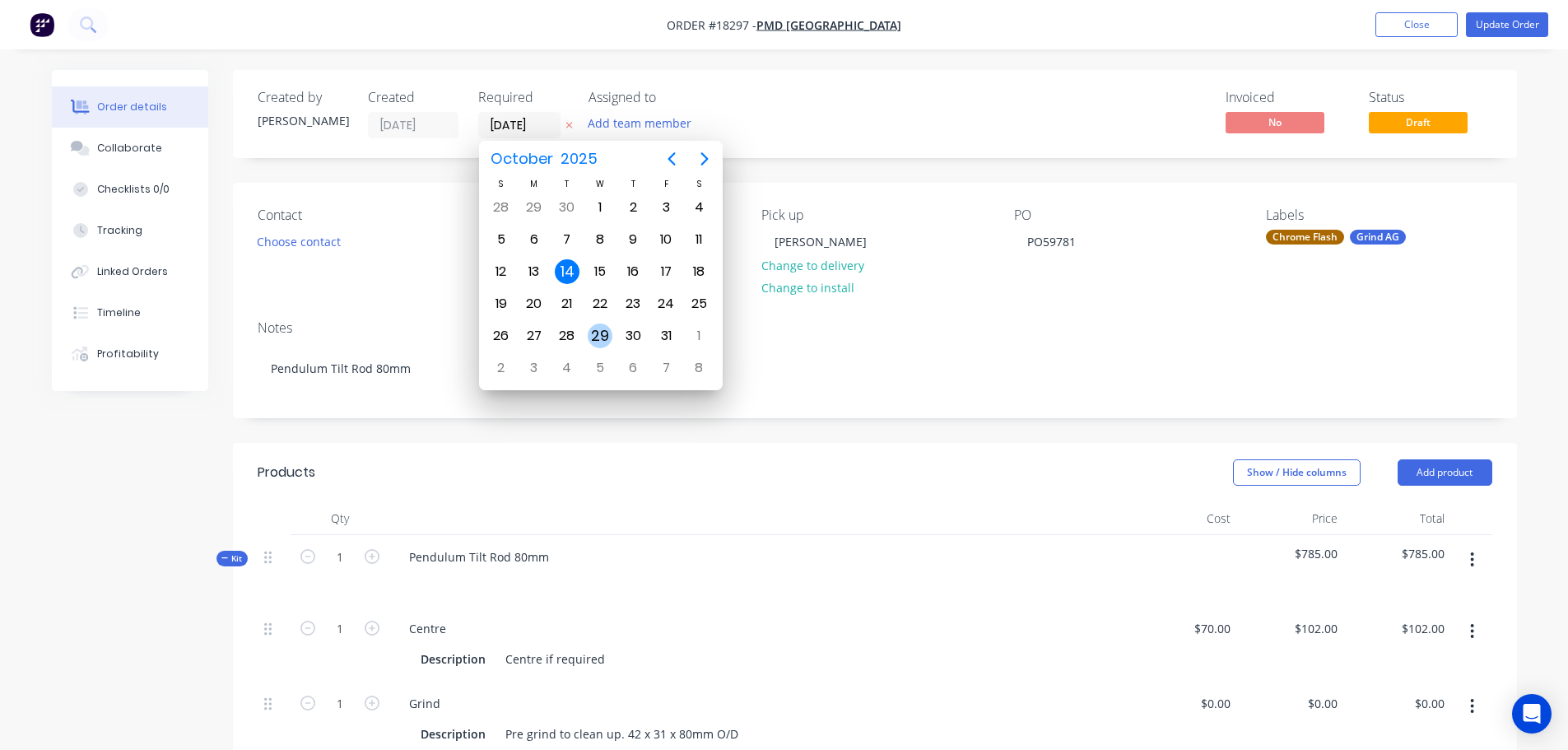
click at [588, 338] on div "29" at bounding box center [600, 336] width 25 height 25
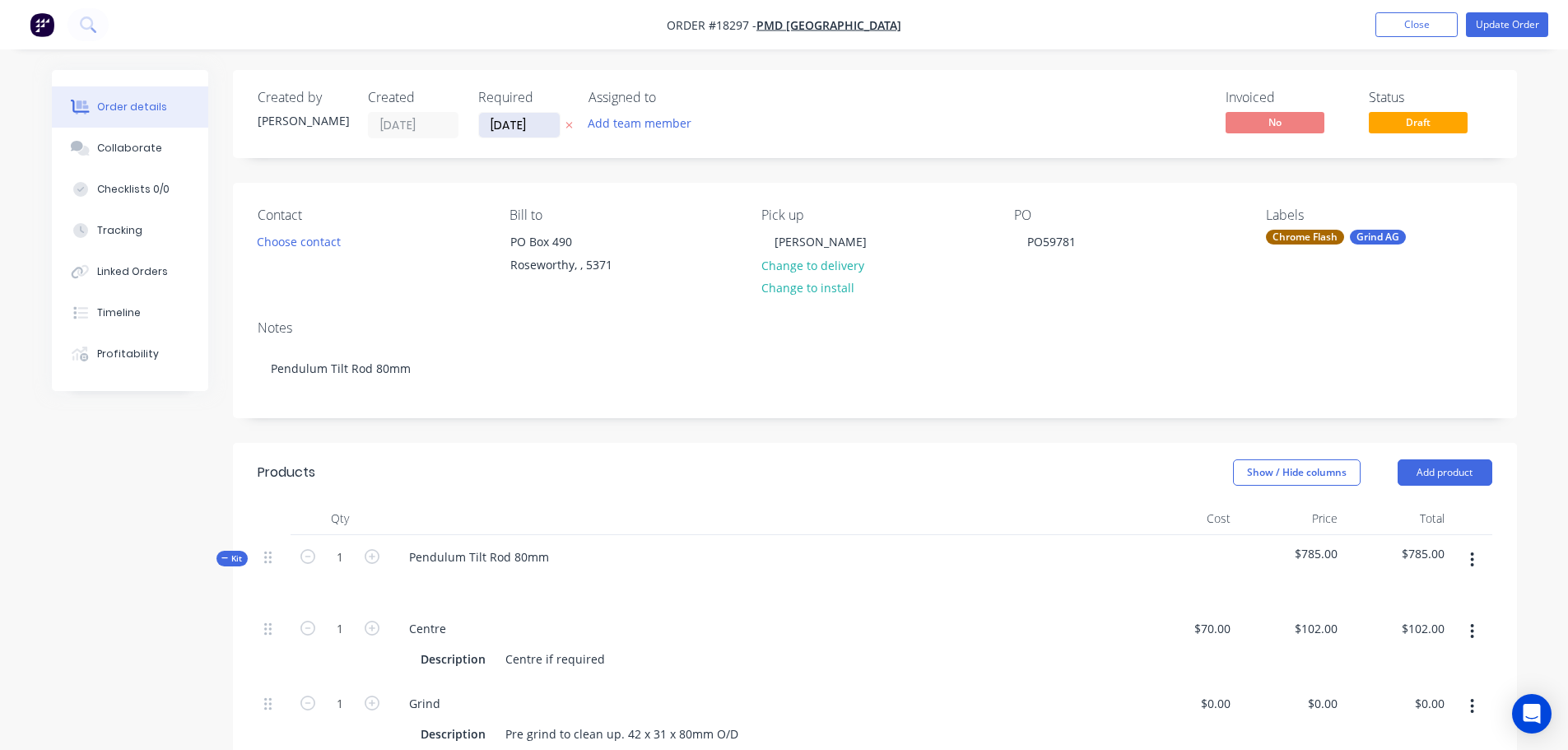
click at [531, 132] on input "[DATE]" at bounding box center [519, 125] width 81 height 25
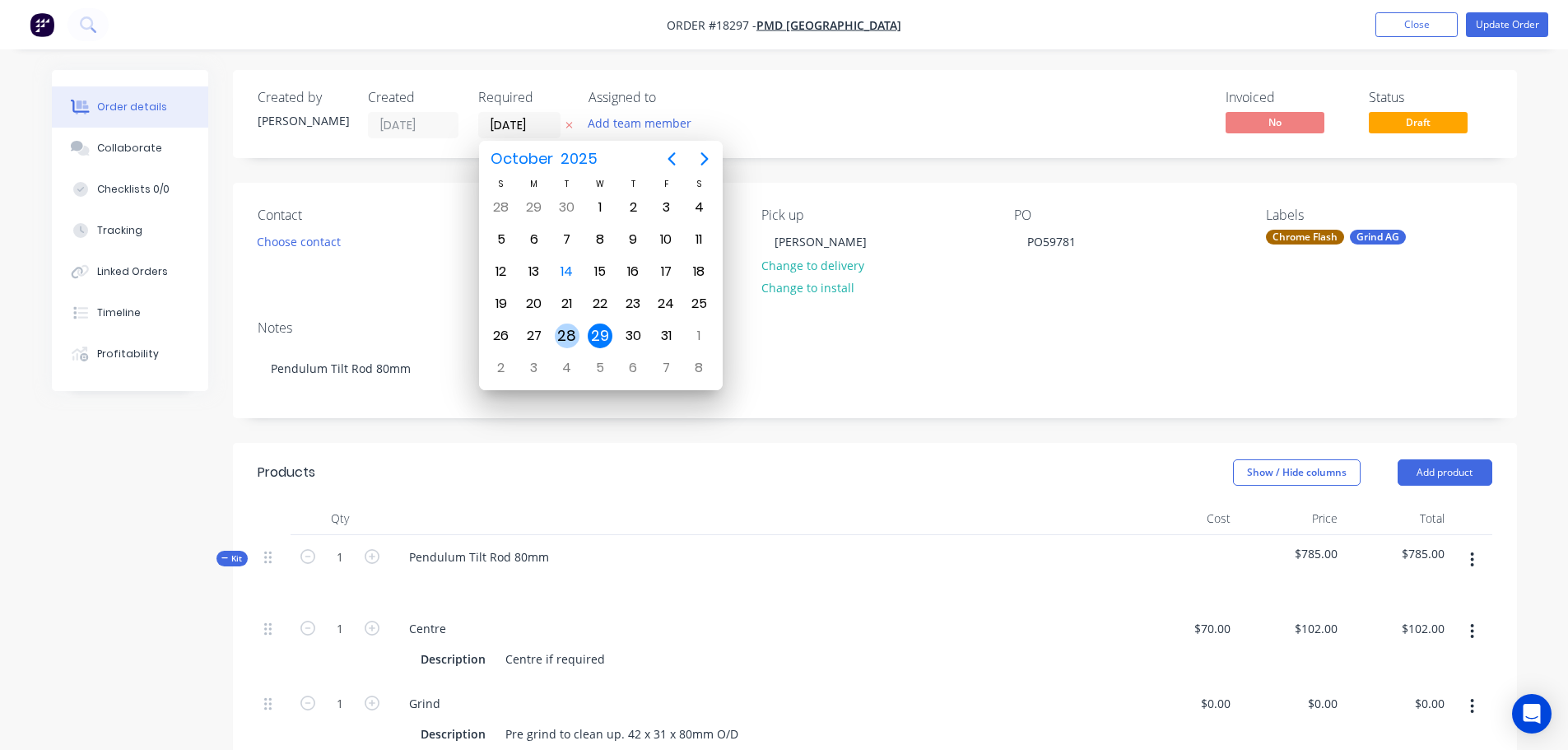
click at [572, 327] on div "28" at bounding box center [567, 336] width 25 height 25
type input "[DATE]"
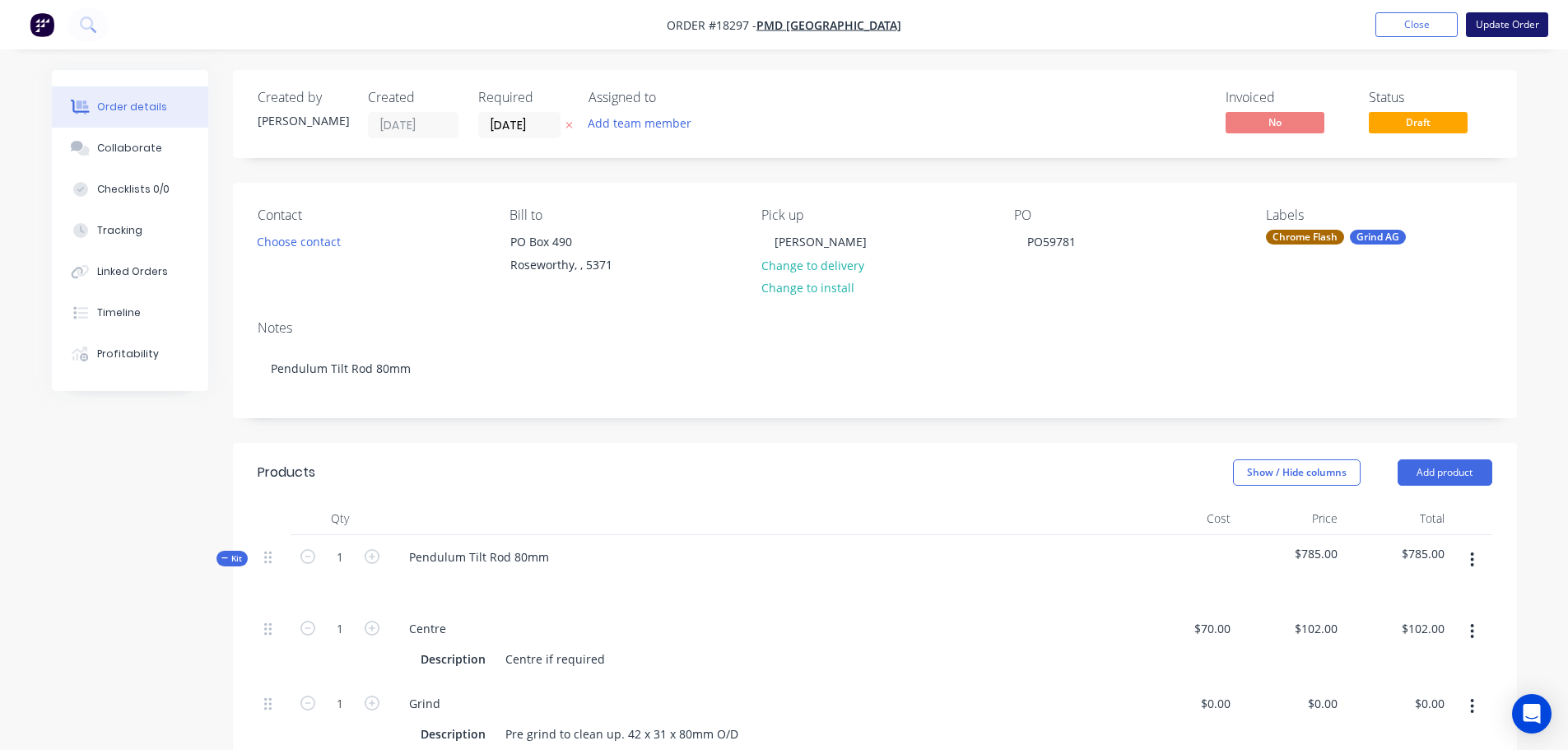
click at [1498, 26] on button "Update Order" at bounding box center [1507, 25] width 82 height 25
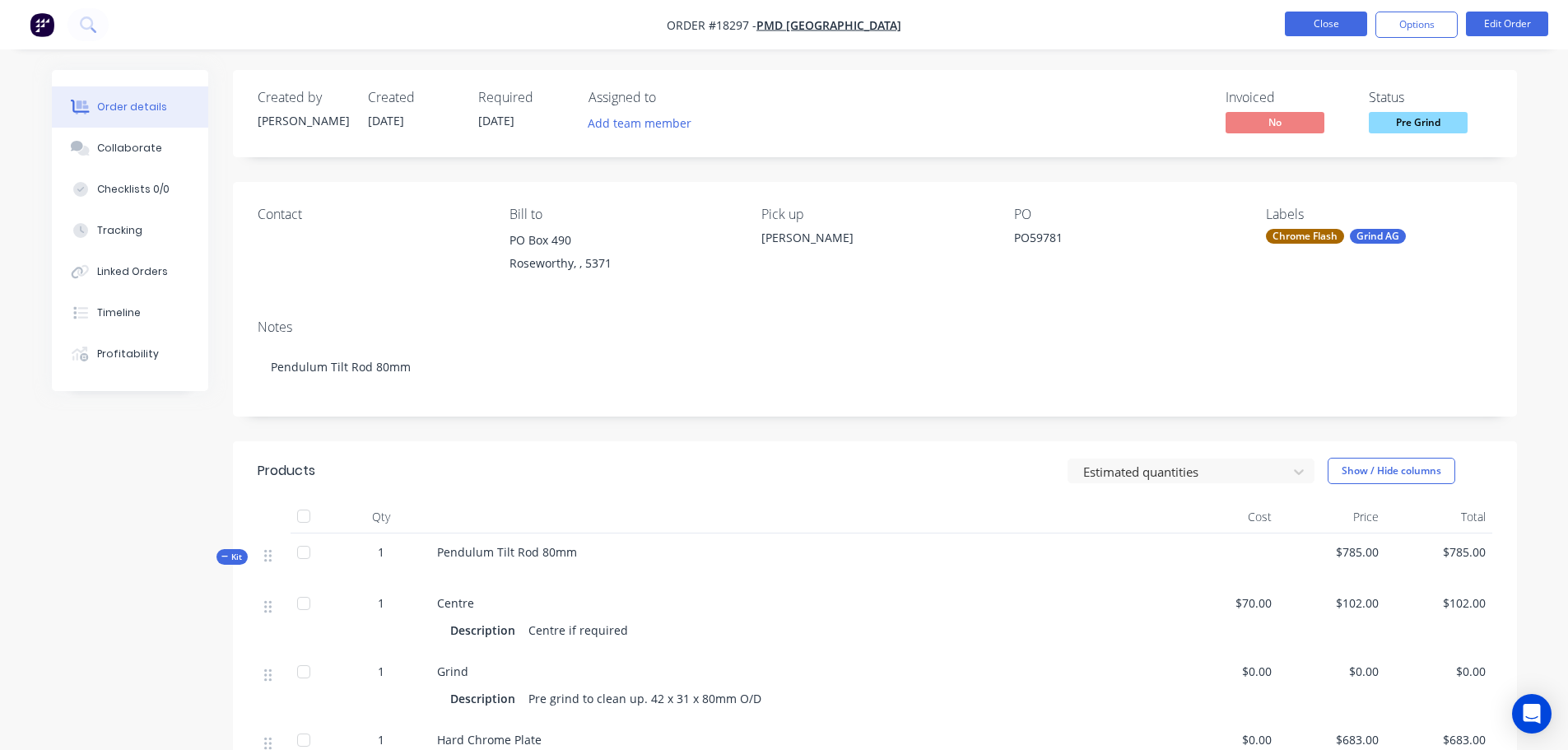
click at [1335, 20] on button "Close" at bounding box center [1326, 24] width 82 height 25
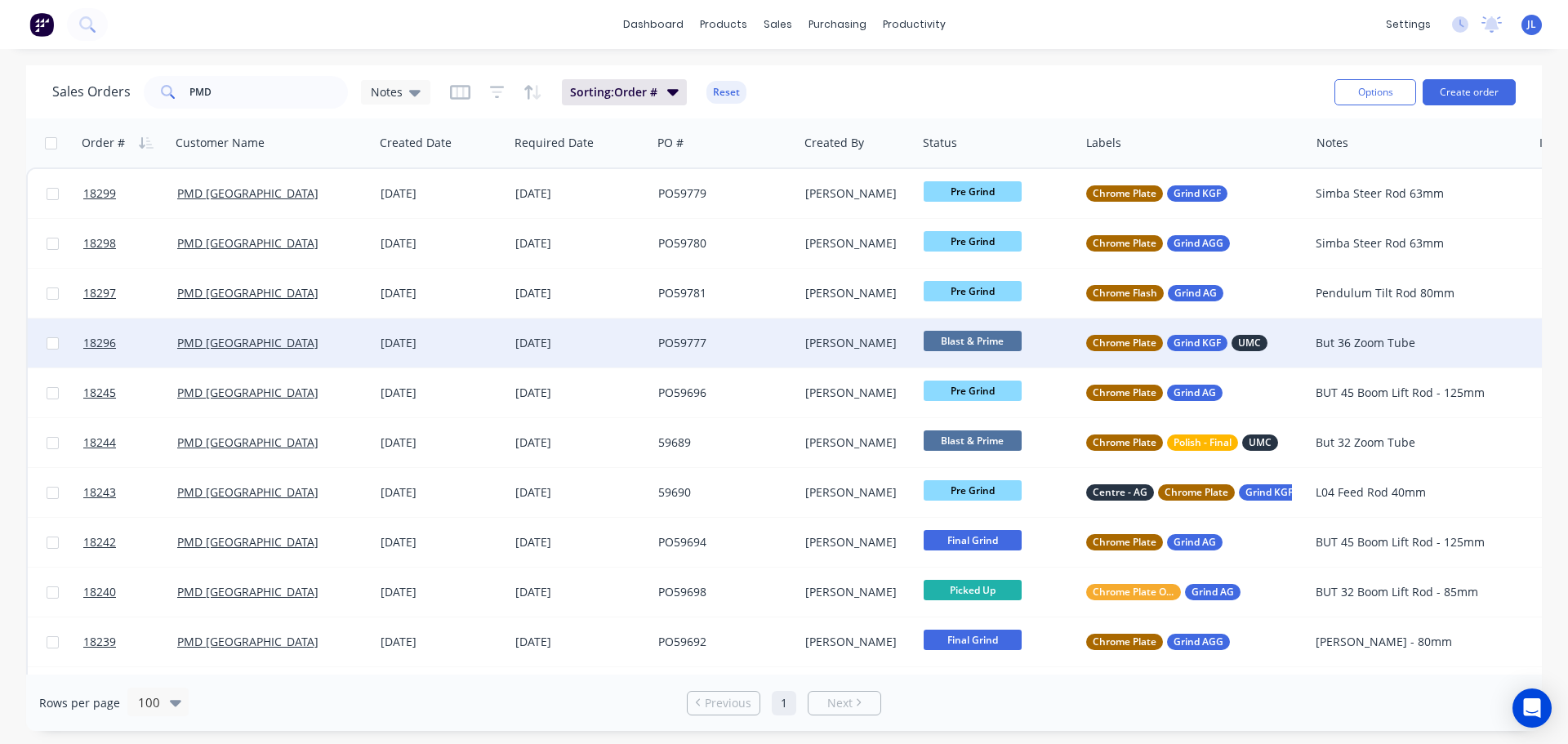
click at [548, 347] on div "[DATE]" at bounding box center [579, 342] width 129 height 16
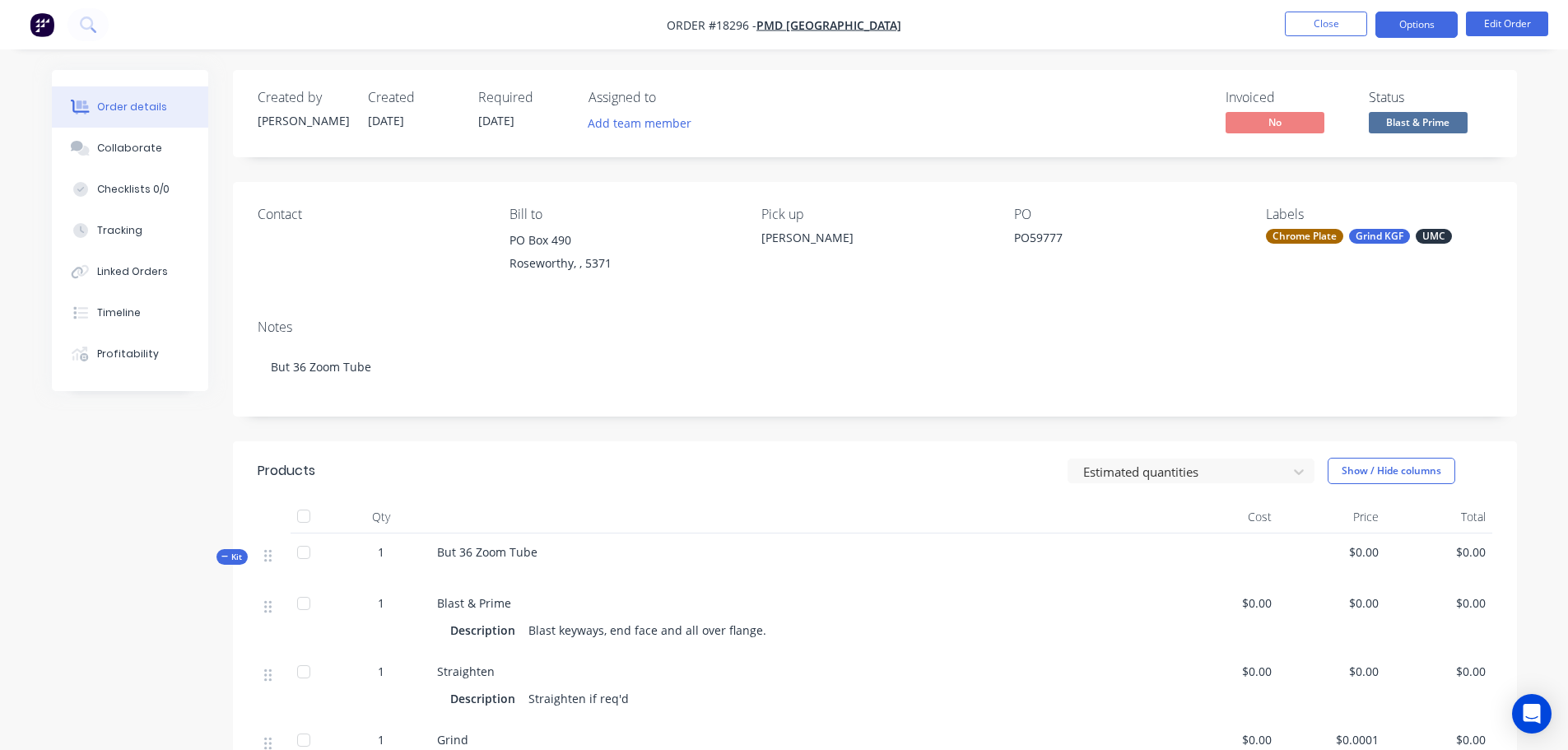
click at [1412, 36] on button "Options" at bounding box center [1417, 25] width 82 height 27
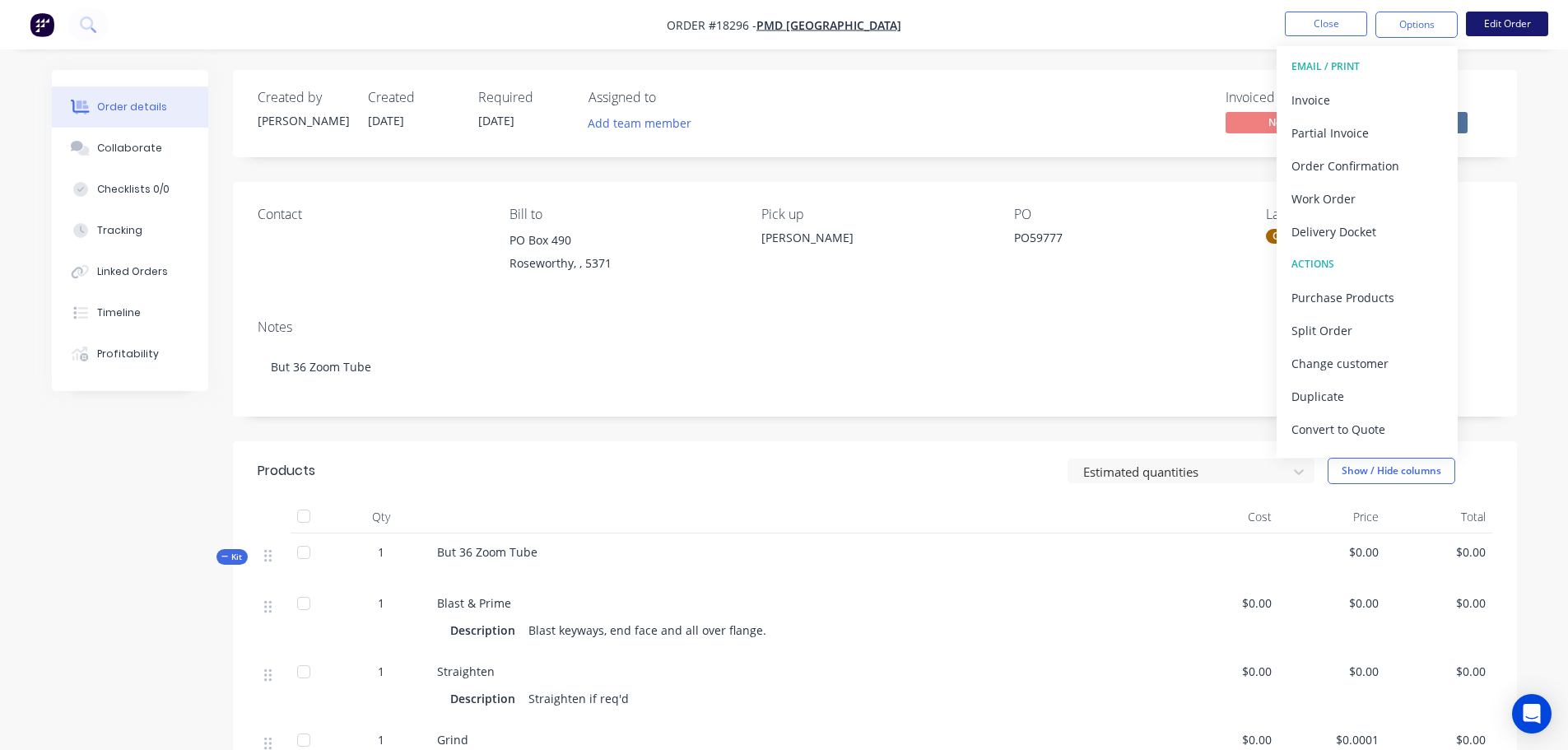
click at [1531, 13] on button "Edit Order" at bounding box center [1507, 24] width 82 height 25
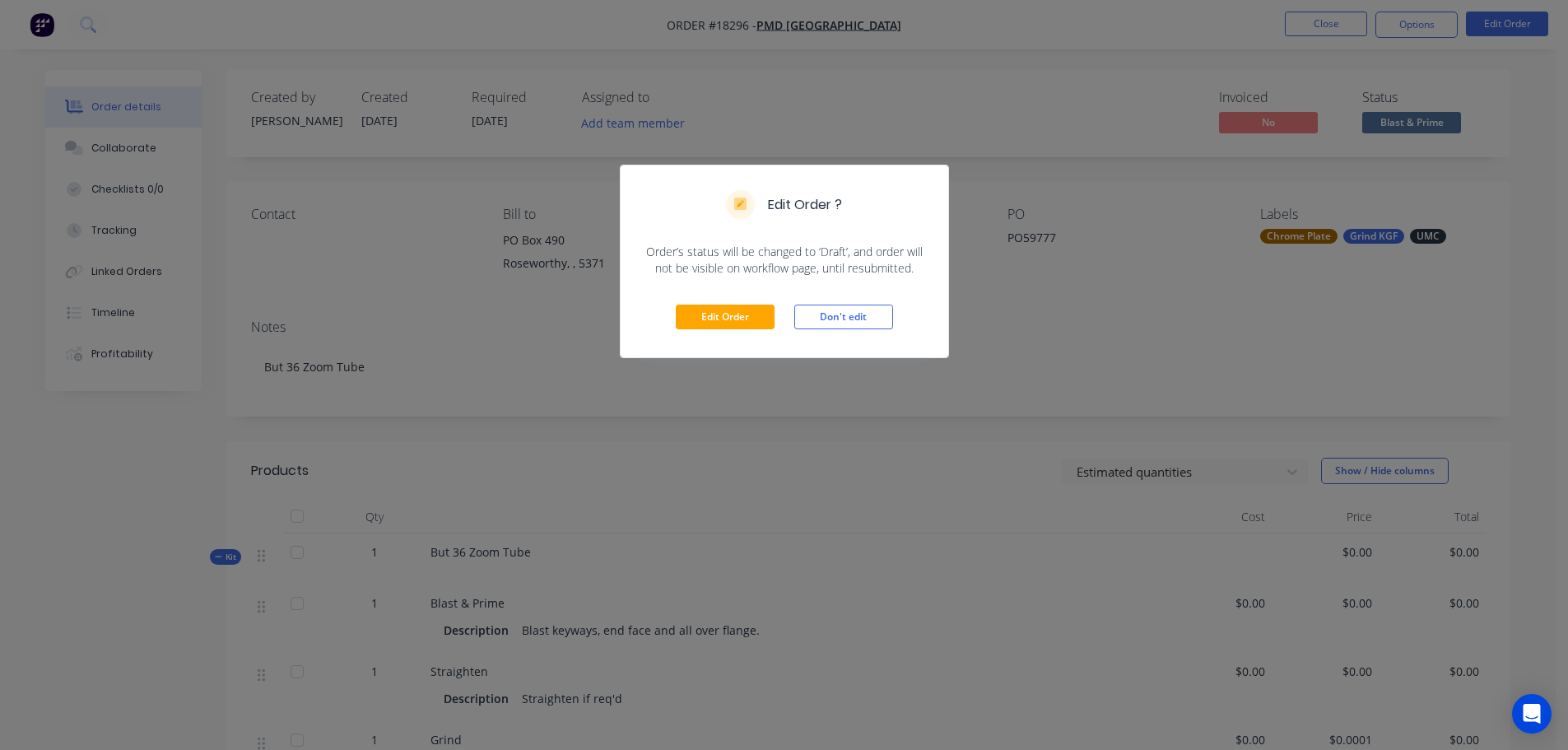
click at [754, 302] on div "Edit Order Don't edit" at bounding box center [784, 316] width 328 height 81
click at [741, 314] on button "Edit Order" at bounding box center [725, 317] width 99 height 25
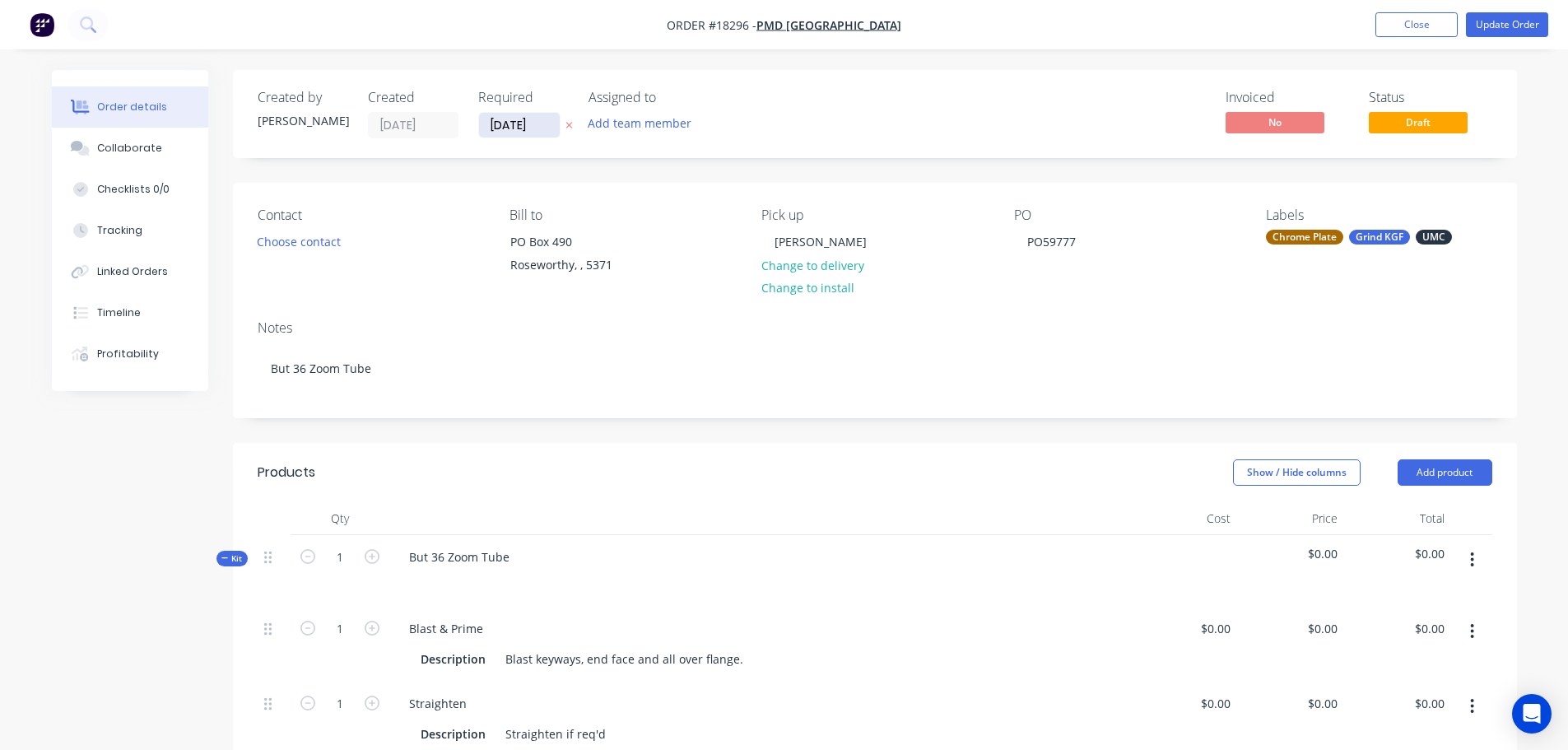
click at [513, 131] on input "[DATE]" at bounding box center [519, 125] width 81 height 25
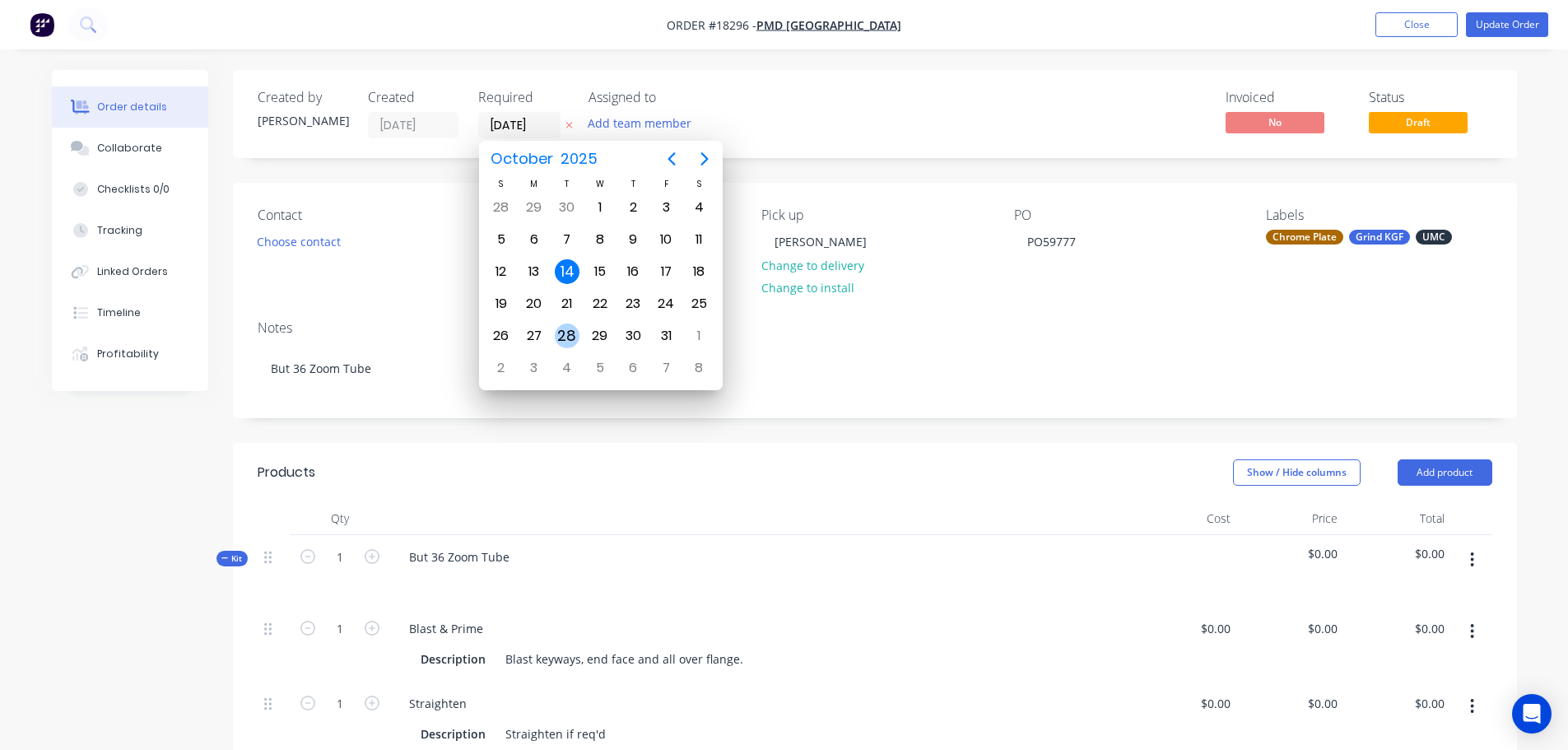
click at [564, 324] on div "28" at bounding box center [567, 336] width 25 height 25
type input "[DATE]"
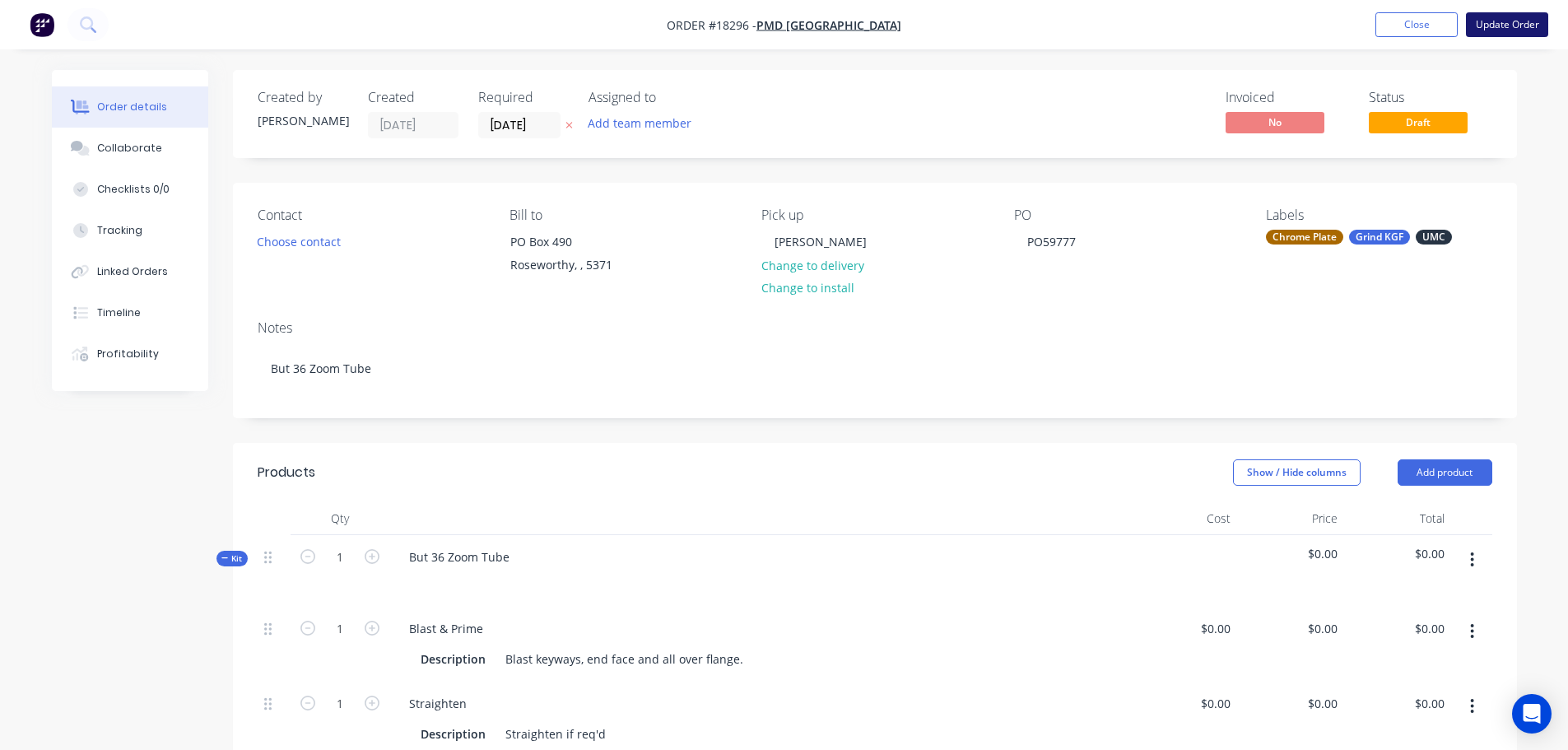
click at [1495, 29] on button "Update Order" at bounding box center [1507, 25] width 82 height 25
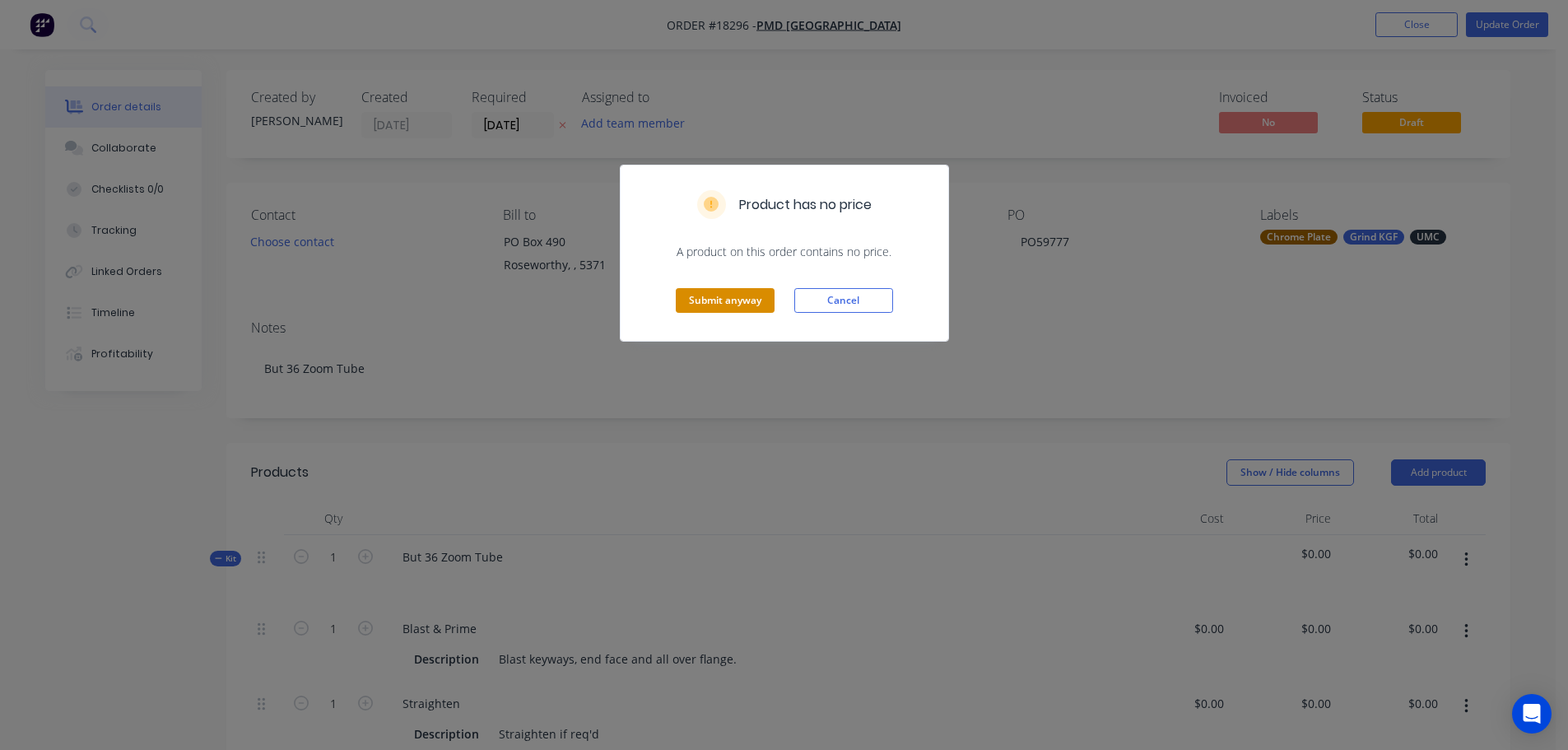
click at [747, 304] on button "Submit anyway" at bounding box center [725, 300] width 99 height 25
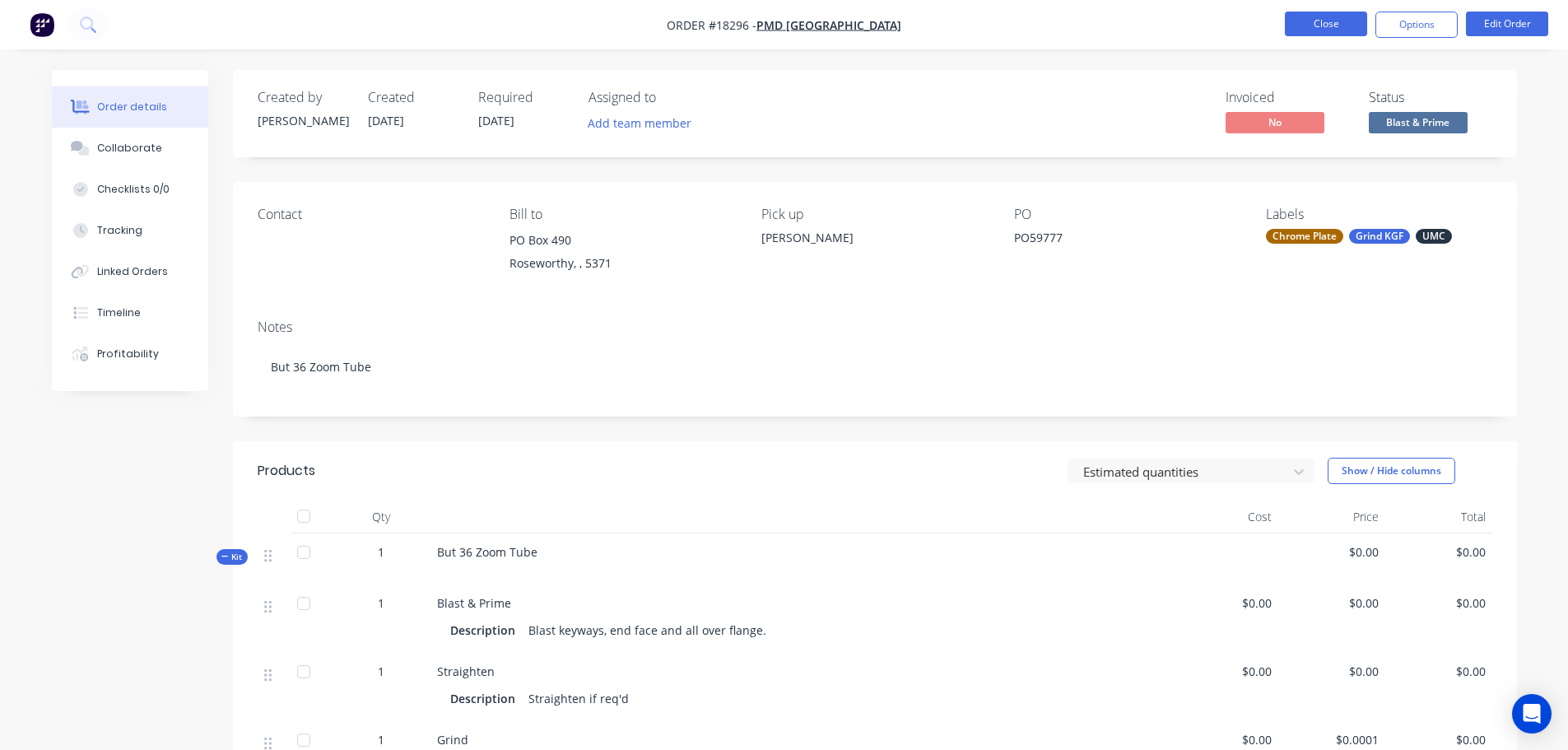
click at [1301, 30] on button "Close" at bounding box center [1326, 24] width 82 height 25
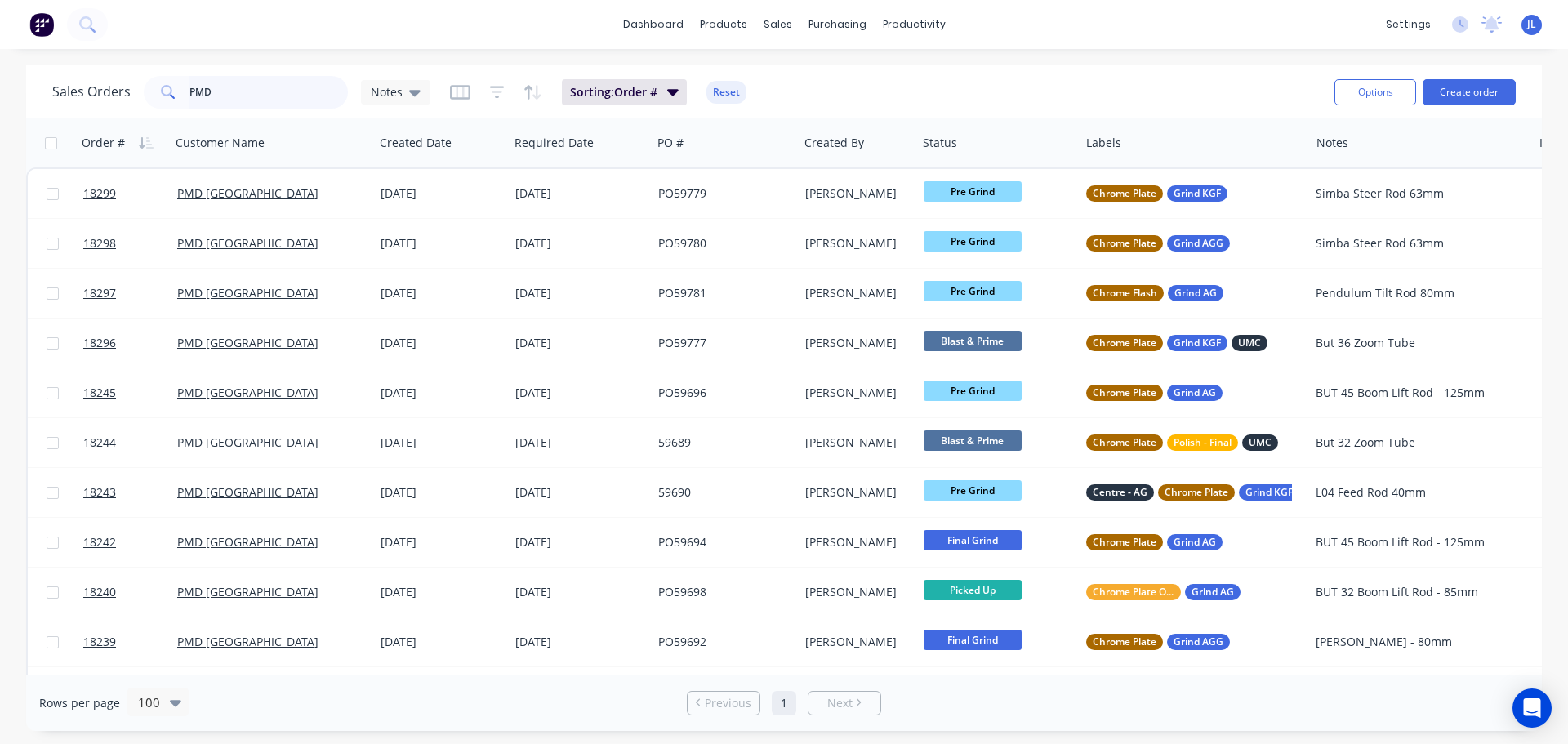
click at [282, 99] on input "PMD" at bounding box center [268, 92] width 159 height 33
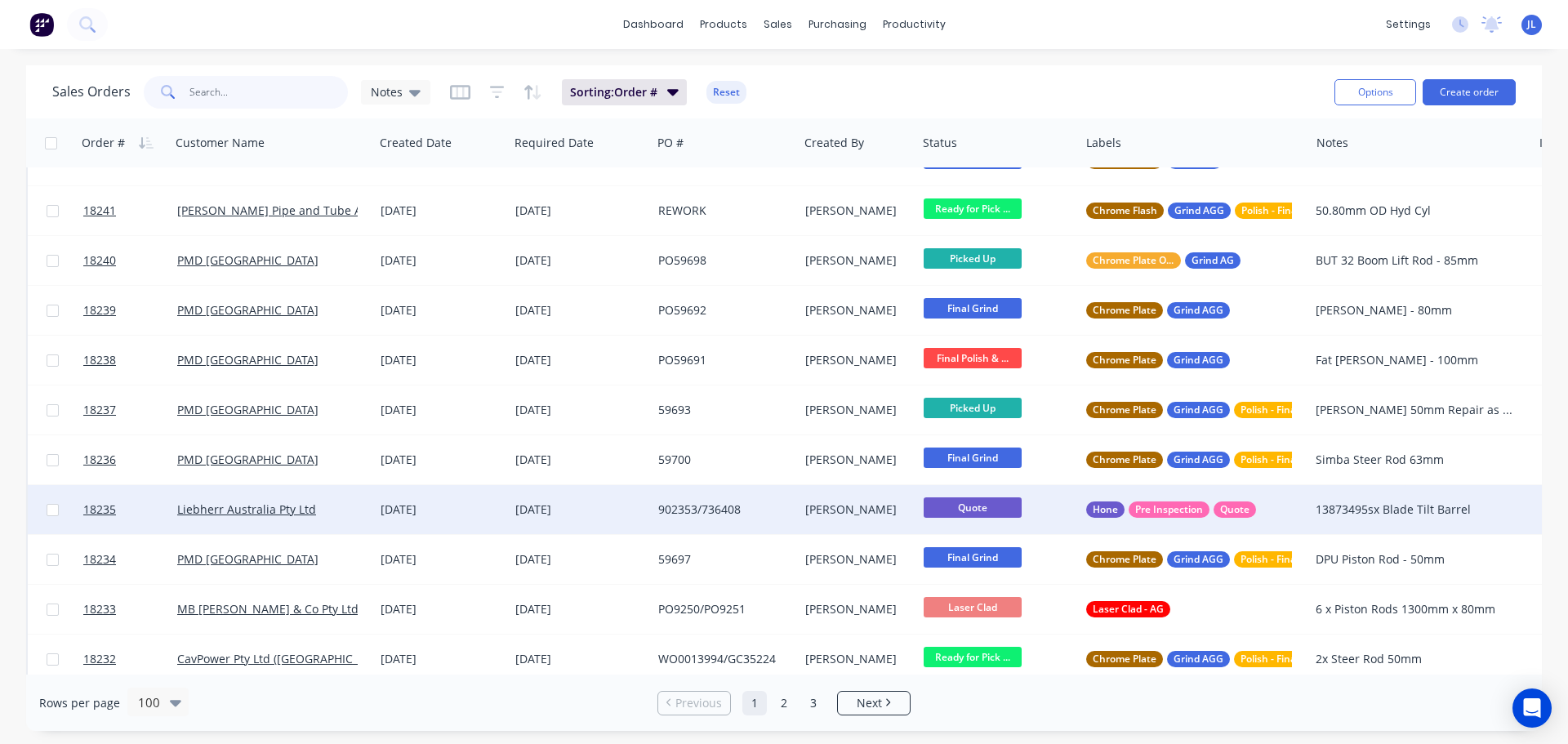
scroll to position [2859, 0]
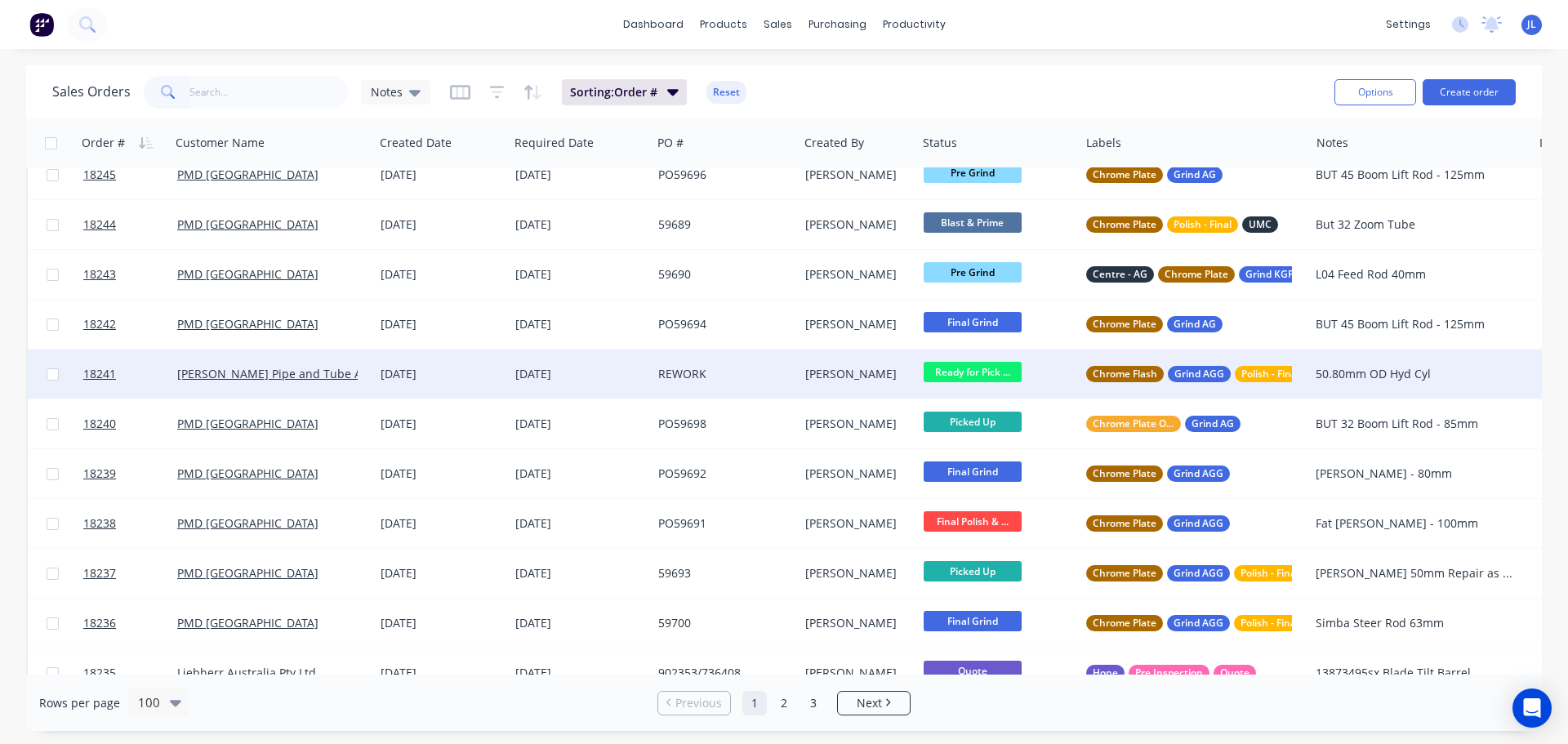
click at [853, 371] on div "[PERSON_NAME]" at bounding box center [855, 373] width 100 height 16
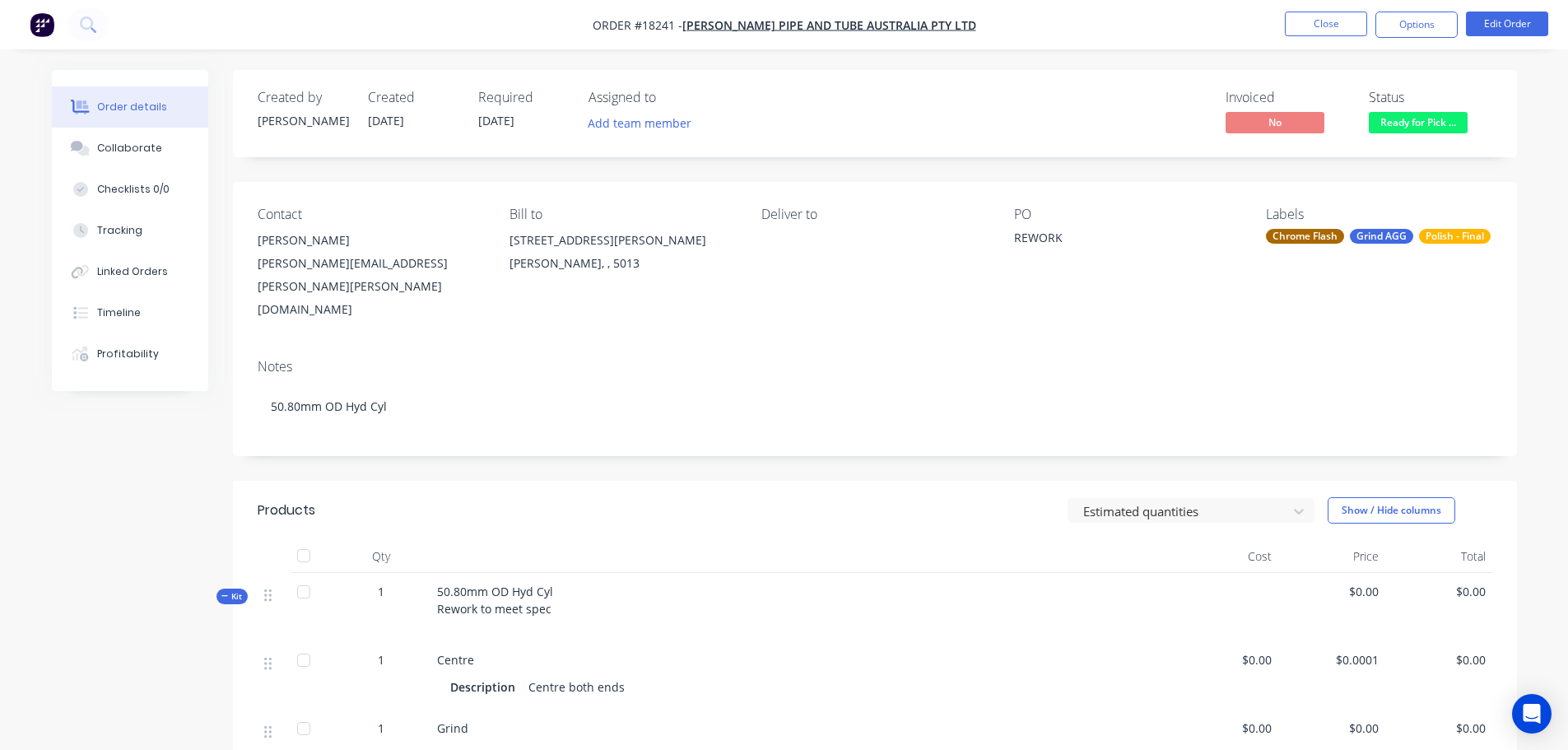
click at [271, 262] on div "[PERSON_NAME][EMAIL_ADDRESS][PERSON_NAME][PERSON_NAME][DOMAIN_NAME]" at bounding box center [370, 286] width 226 height 70
drag, startPoint x: 457, startPoint y: 260, endPoint x: 248, endPoint y: 261, distance: 209.0
click at [248, 261] on div "Contact [PERSON_NAME] [PERSON_NAME][EMAIL_ADDRESS][PERSON_NAME][PERSON_NAME][DO…" at bounding box center [875, 264] width 1284 height 164
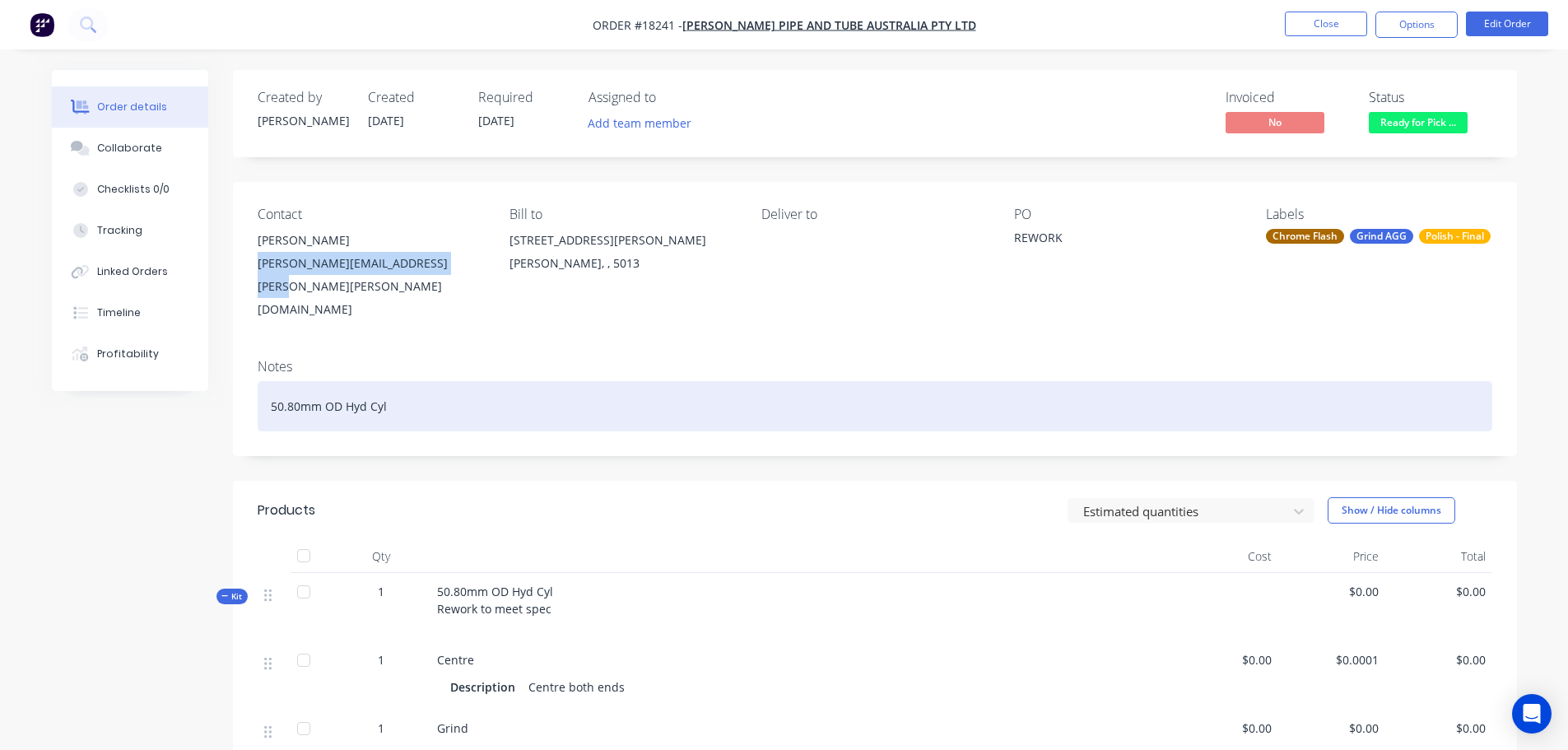
copy div "[PERSON_NAME][EMAIL_ADDRESS][PERSON_NAME][PERSON_NAME][DOMAIN_NAME]"
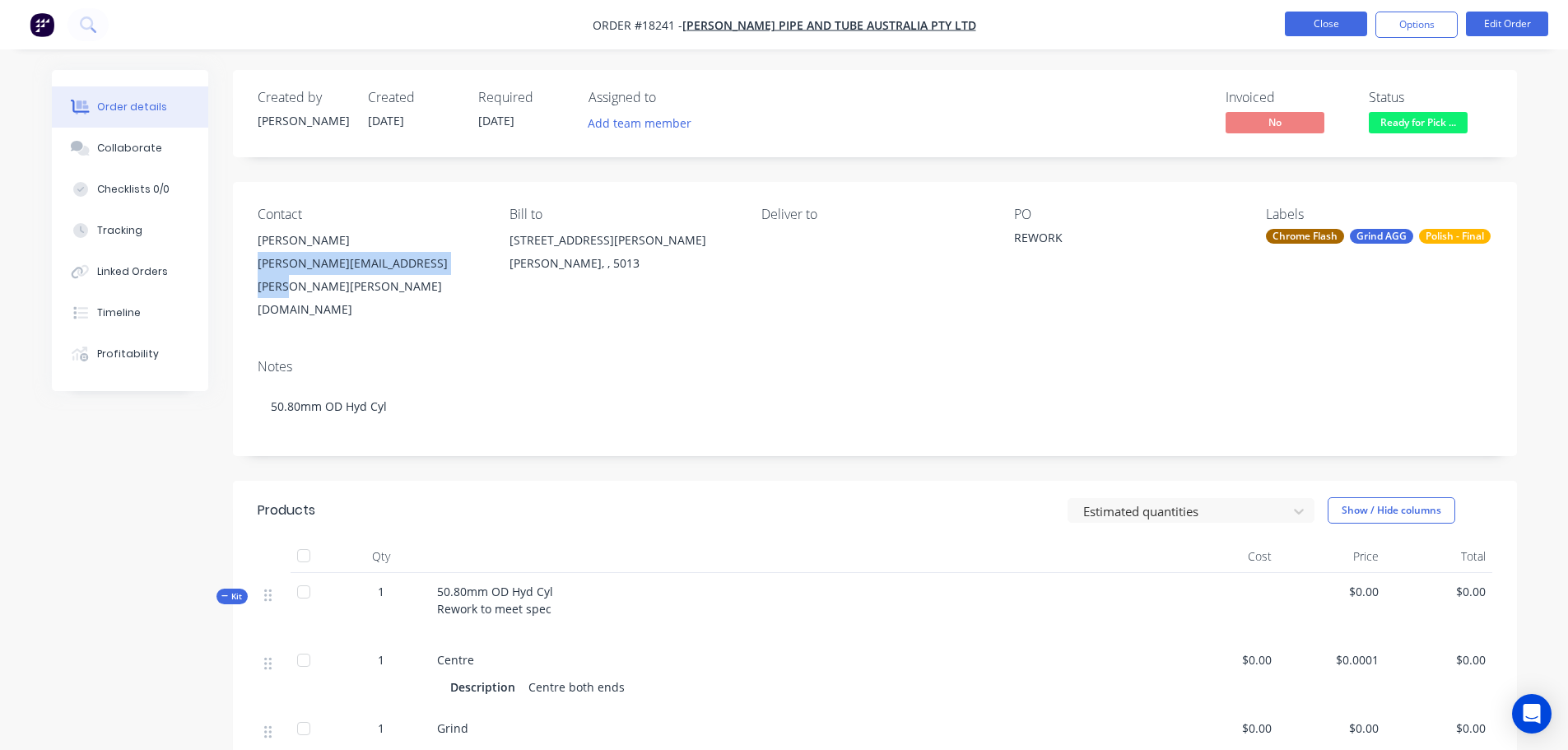
click at [1322, 31] on button "Close" at bounding box center [1326, 24] width 82 height 25
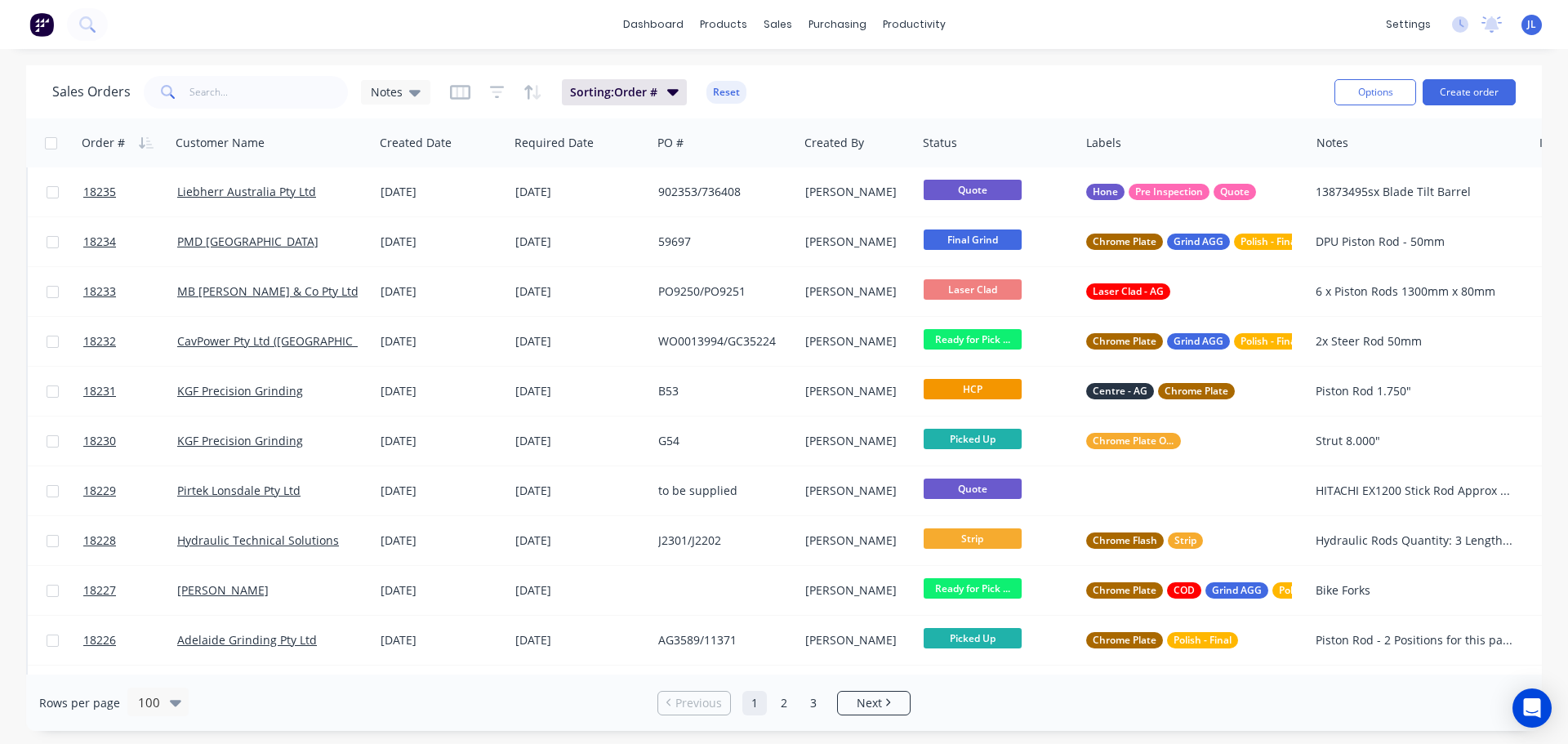
scroll to position [3348, 0]
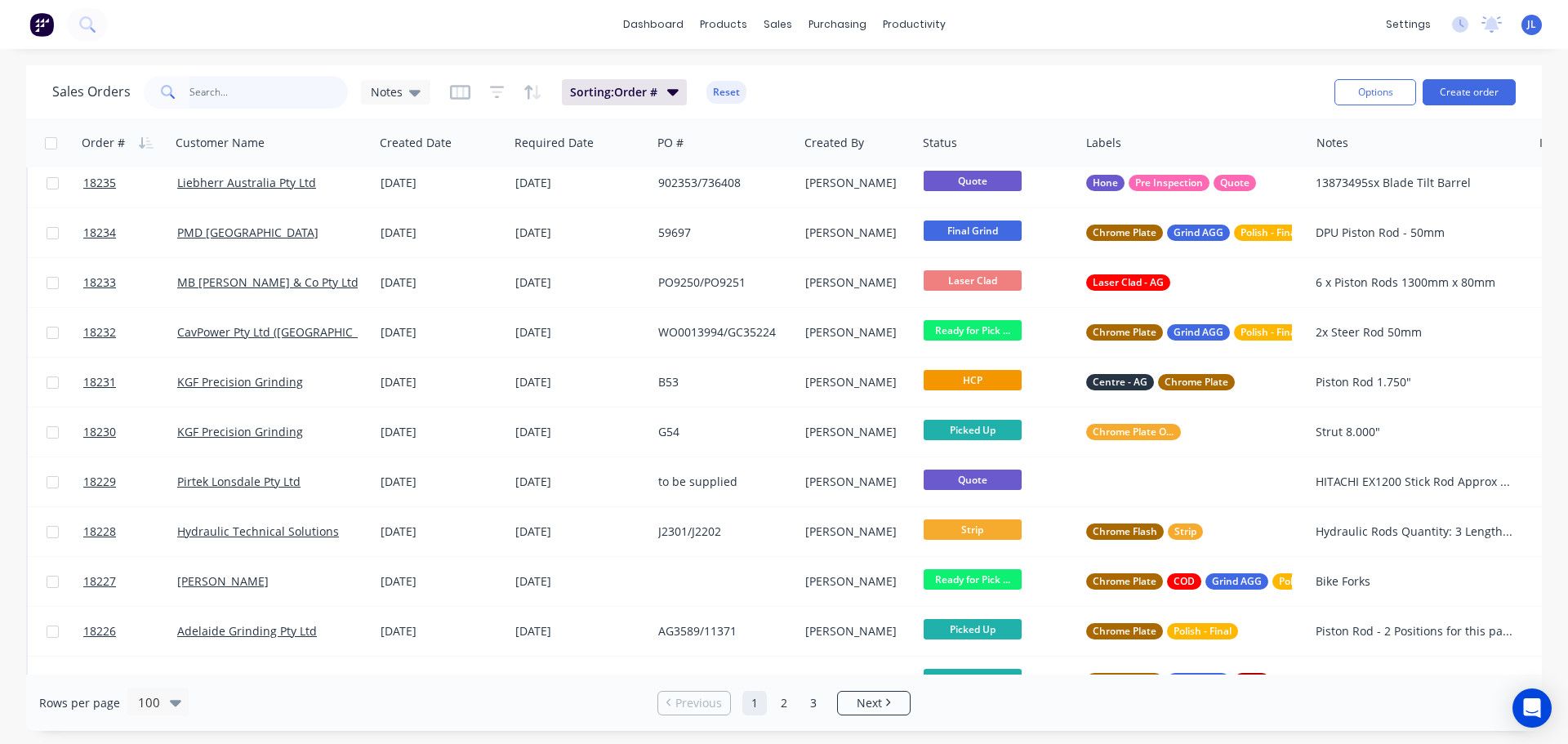
click at [210, 95] on input "text" at bounding box center [268, 92] width 159 height 33
type input "cavpower"
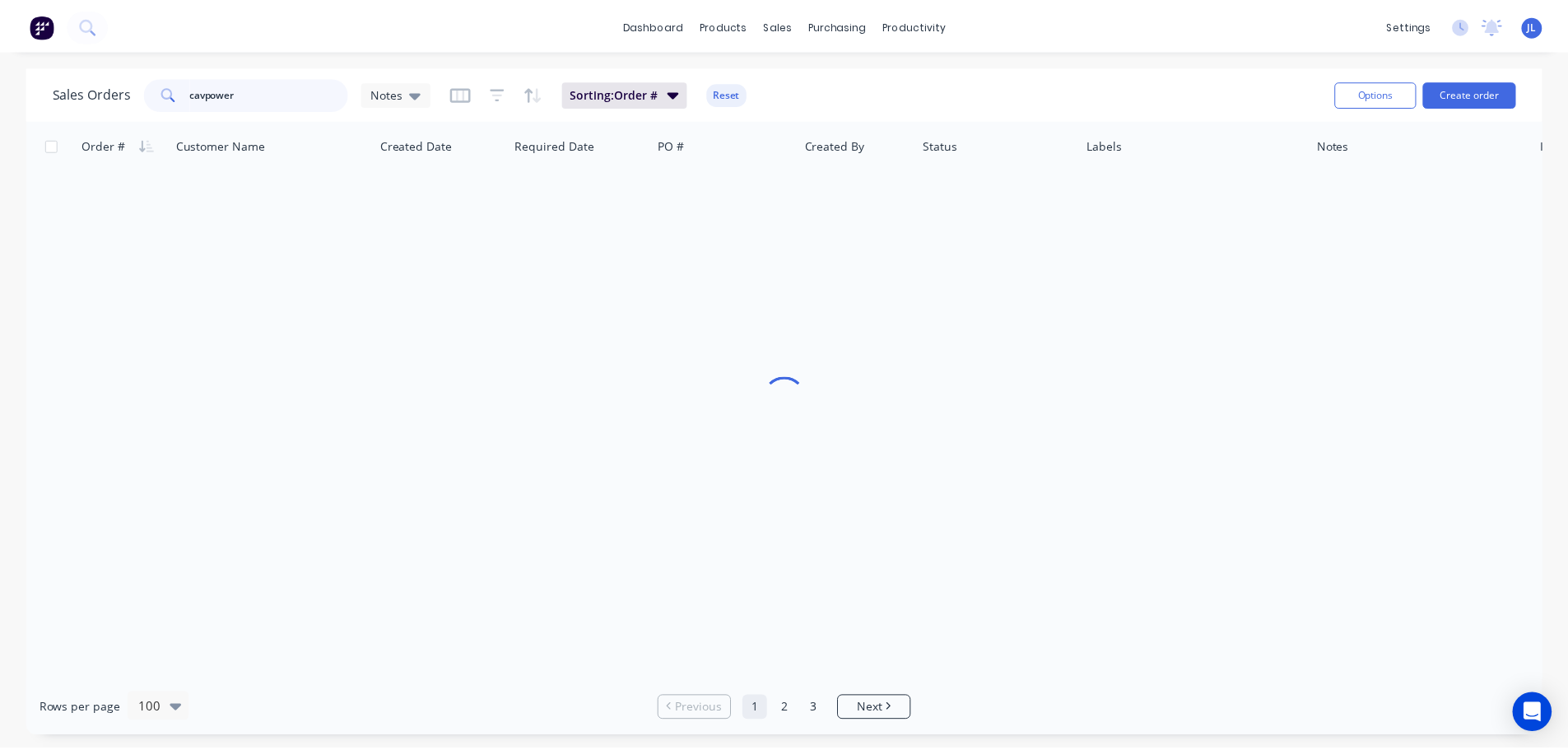
scroll to position [0, 0]
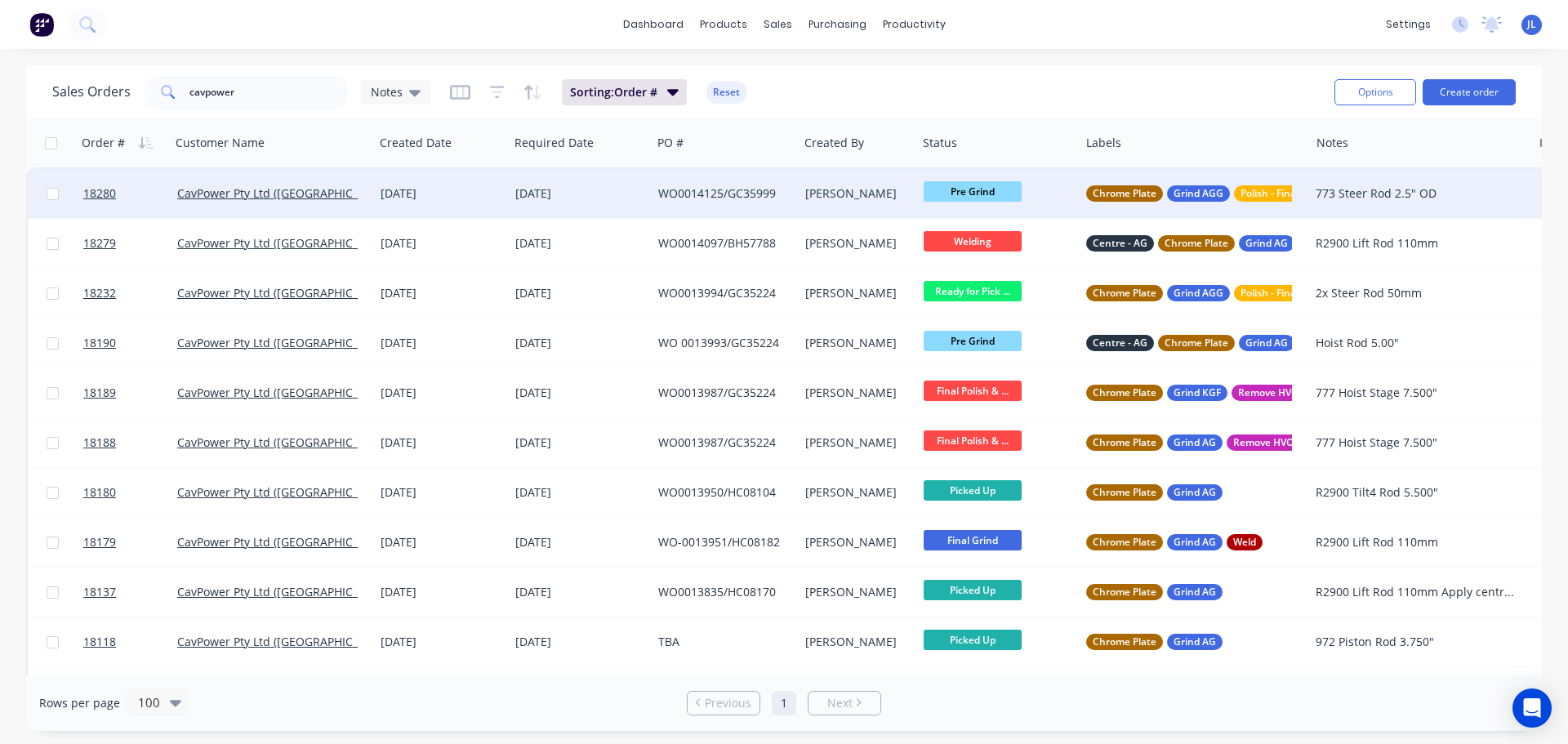
click at [621, 206] on div "[DATE]" at bounding box center [579, 194] width 143 height 49
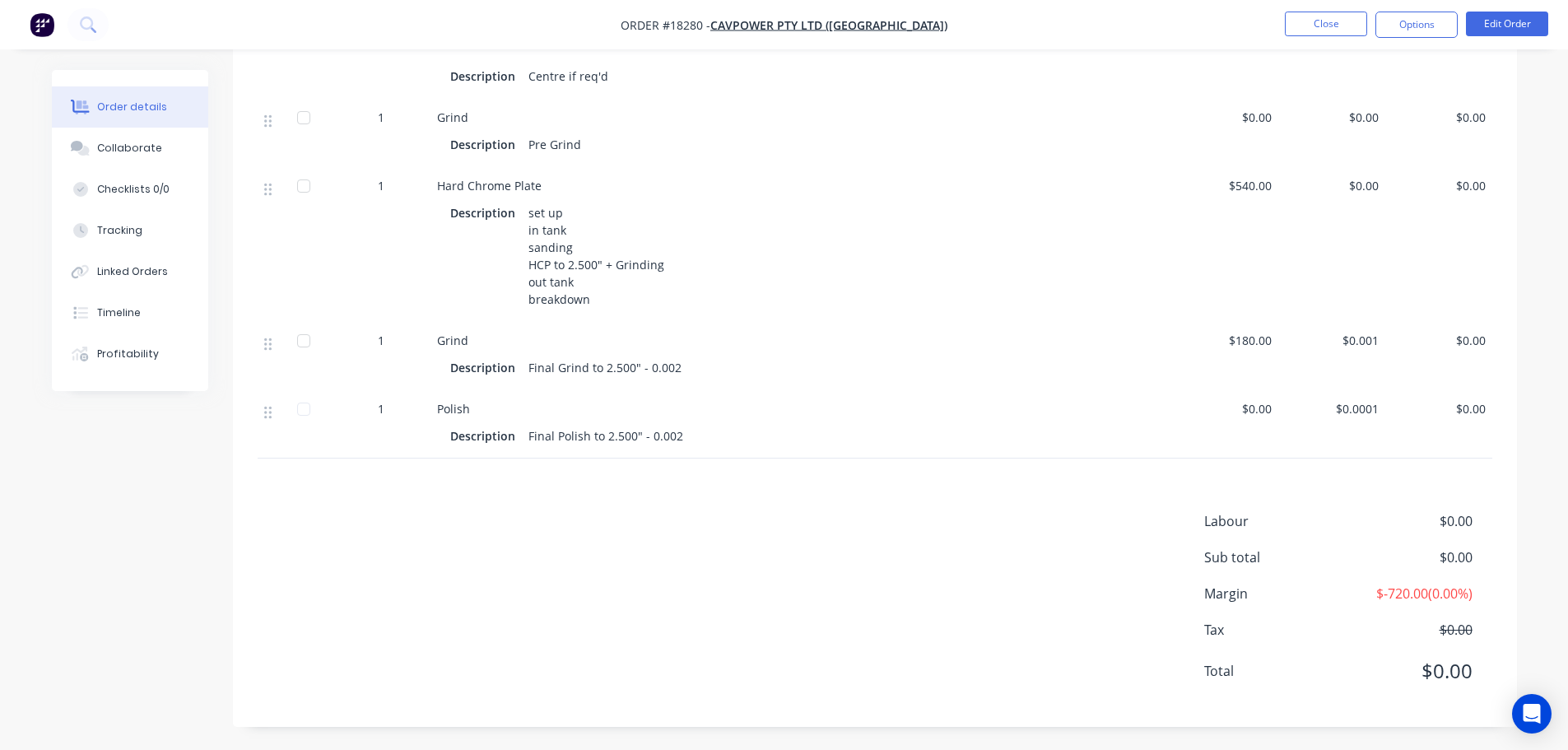
scroll to position [572, 0]
click at [1339, 39] on nav "Order #18280 - CavPower Pty Ltd ([GEOGRAPHIC_DATA]) Close Options Edit Order" at bounding box center [784, 25] width 1568 height 50
click at [1337, 33] on button "Close" at bounding box center [1326, 24] width 82 height 25
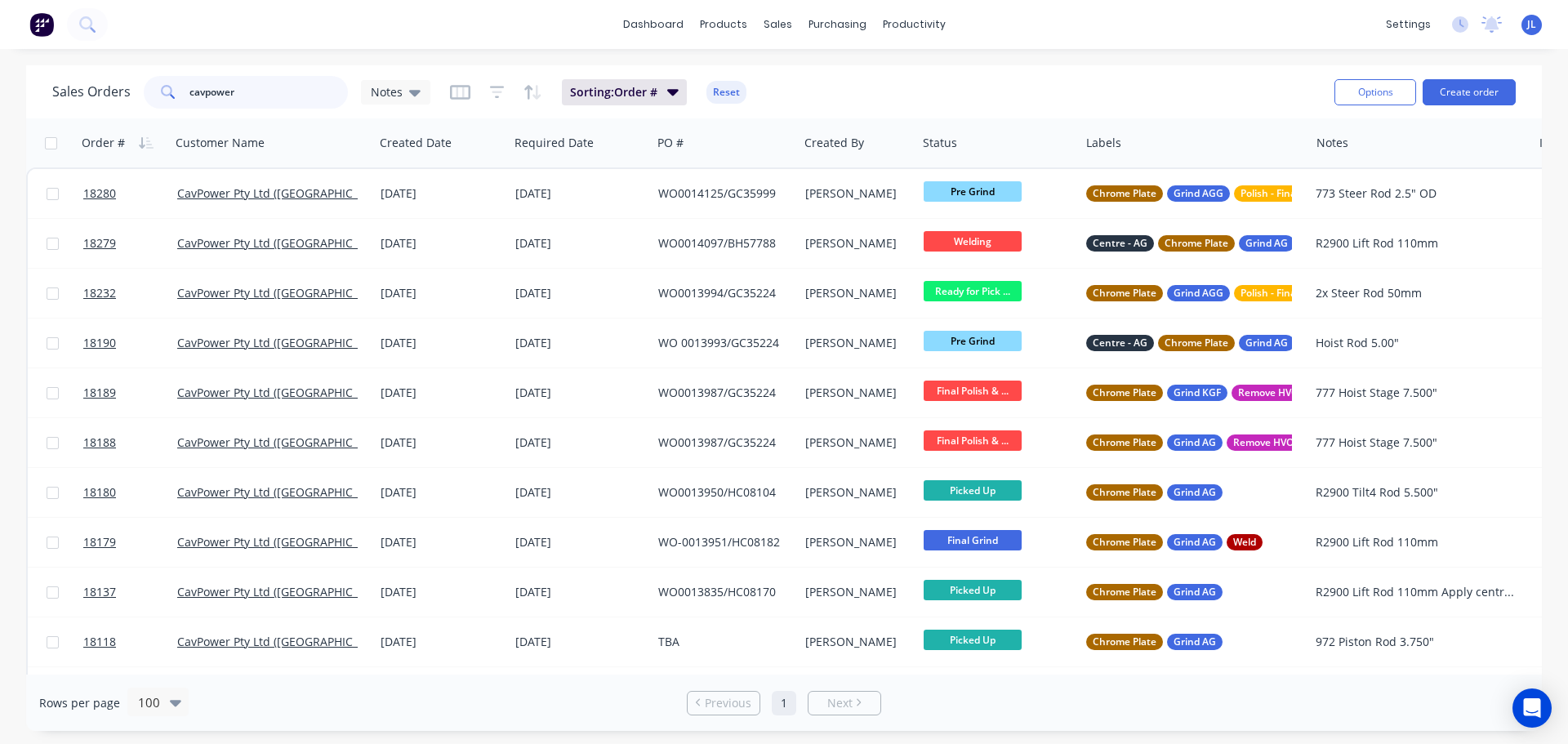
drag, startPoint x: 249, startPoint y: 92, endPoint x: 132, endPoint y: 92, distance: 117.0
click at [129, 92] on div "Sales Orders cavpower Notes" at bounding box center [241, 92] width 378 height 33
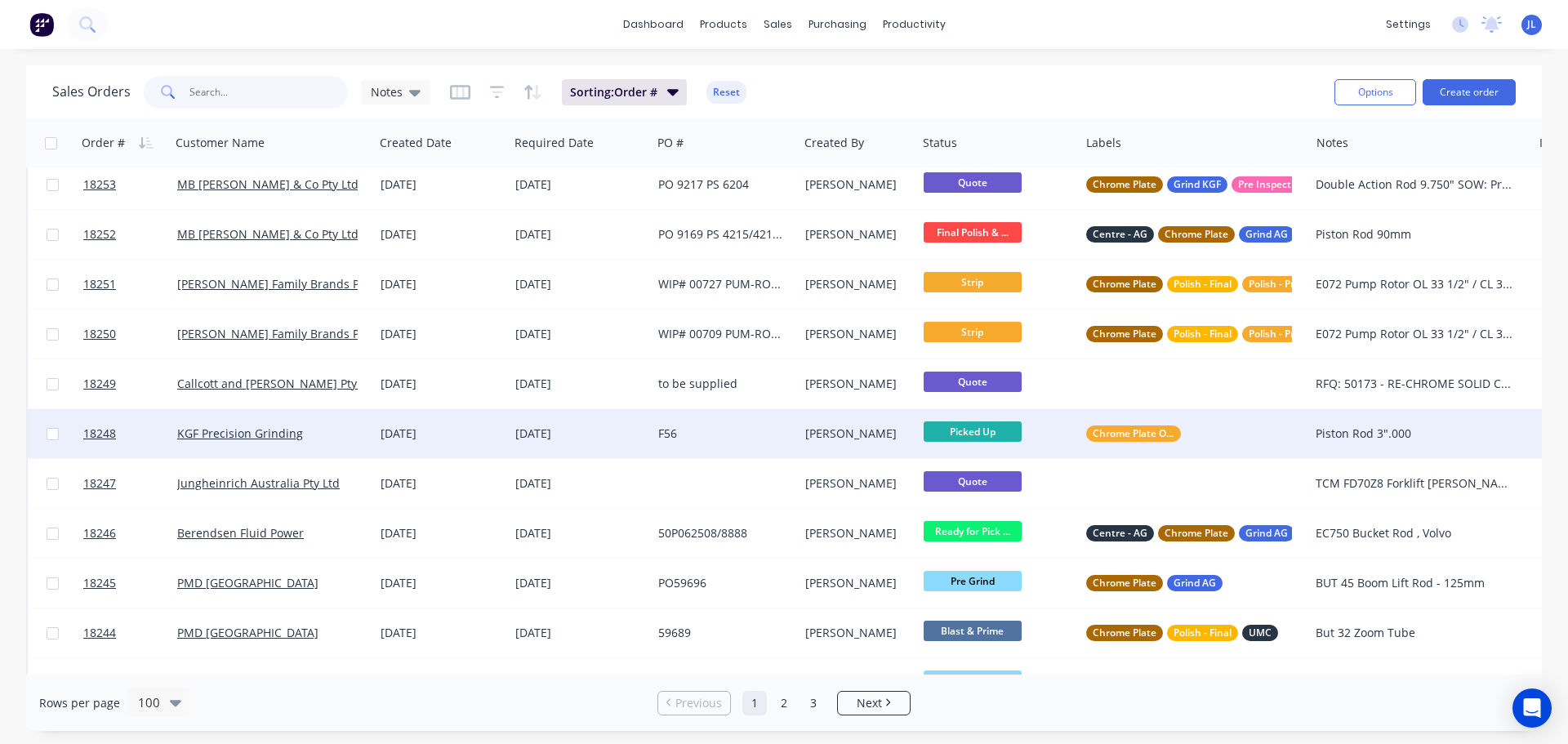
scroll to position [2369, 0]
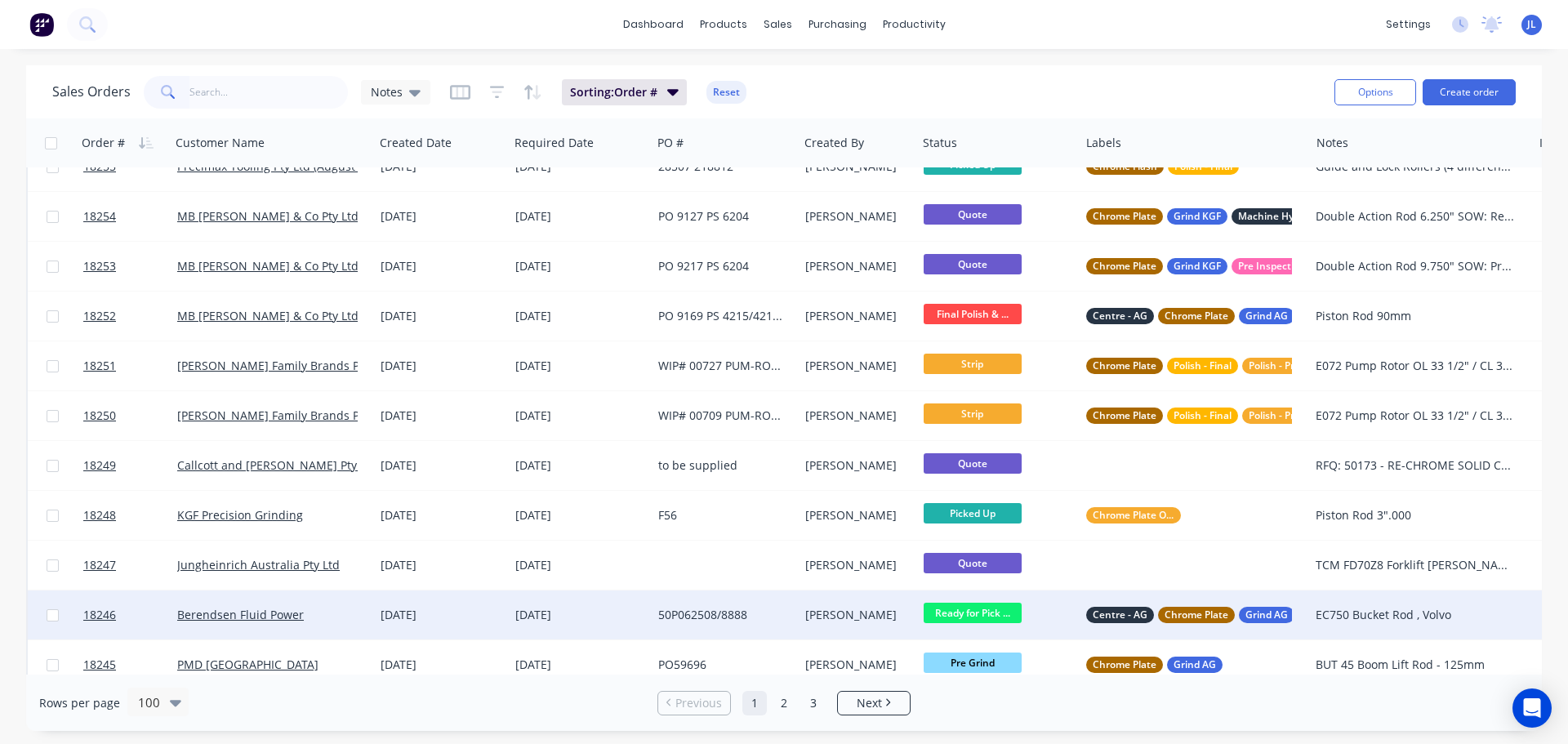
click at [993, 610] on span "Ready for Pick ..." at bounding box center [973, 614] width 98 height 21
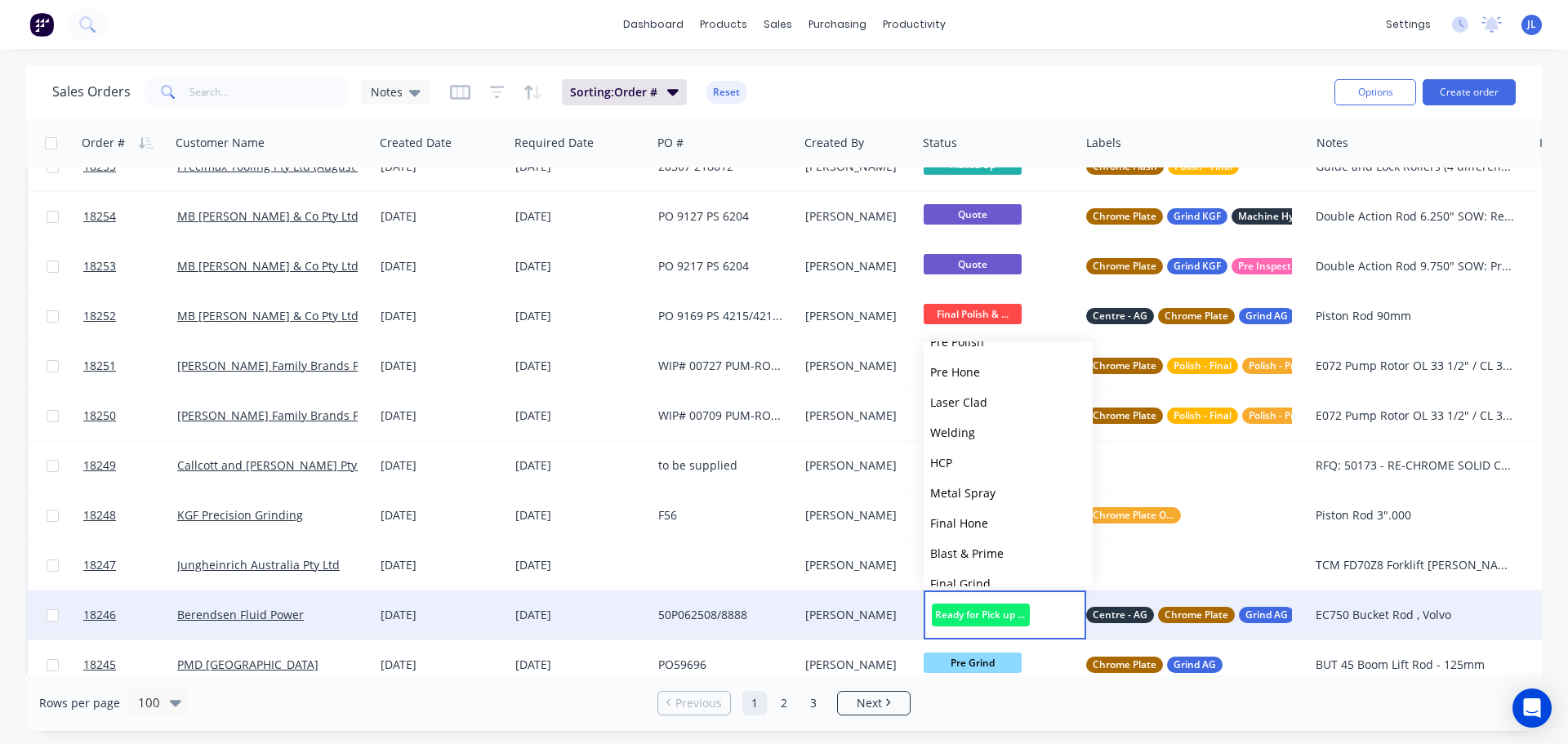
scroll to position [403, 0]
click at [979, 557] on span "Picked Up" at bounding box center [956, 564] width 54 height 15
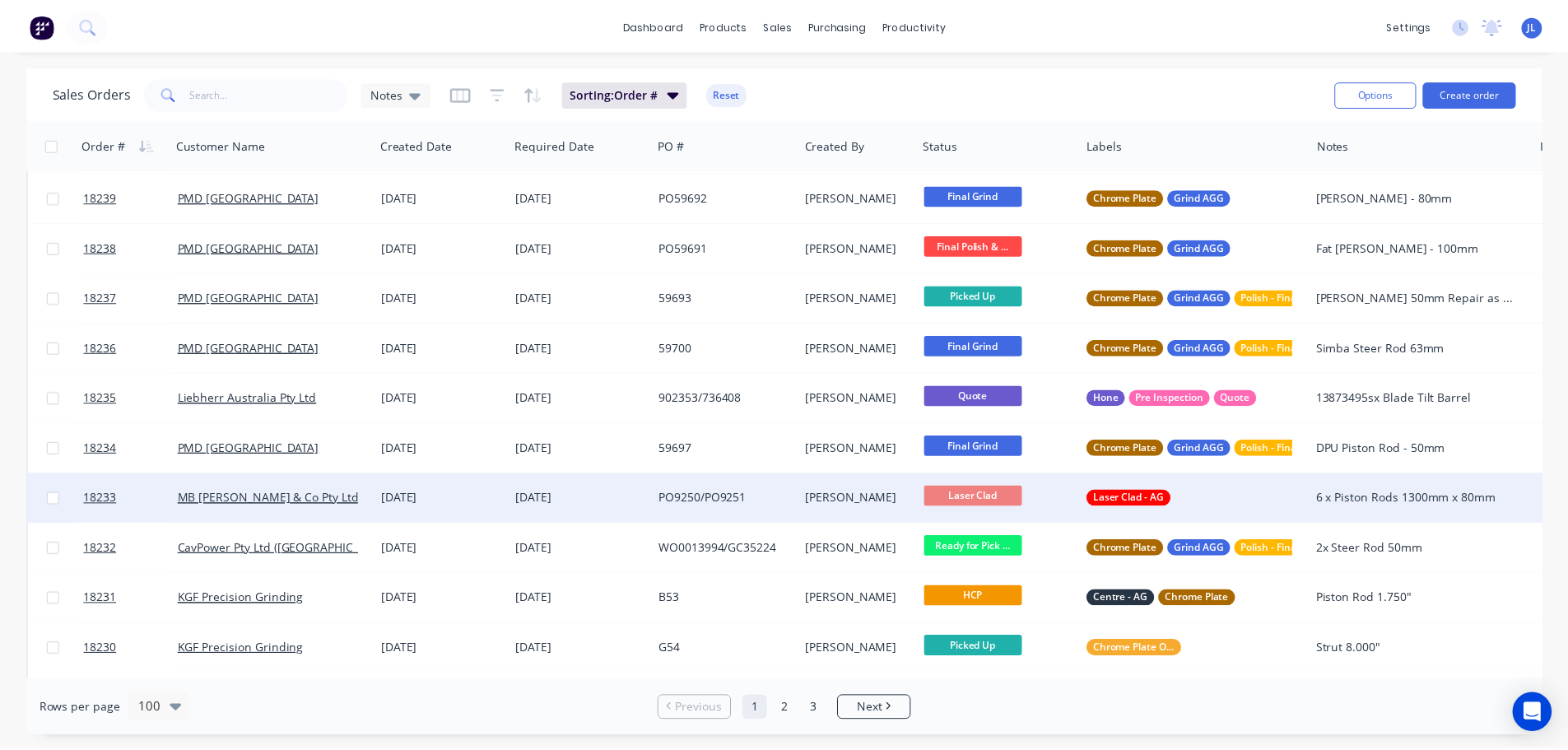
scroll to position [3212, 0]
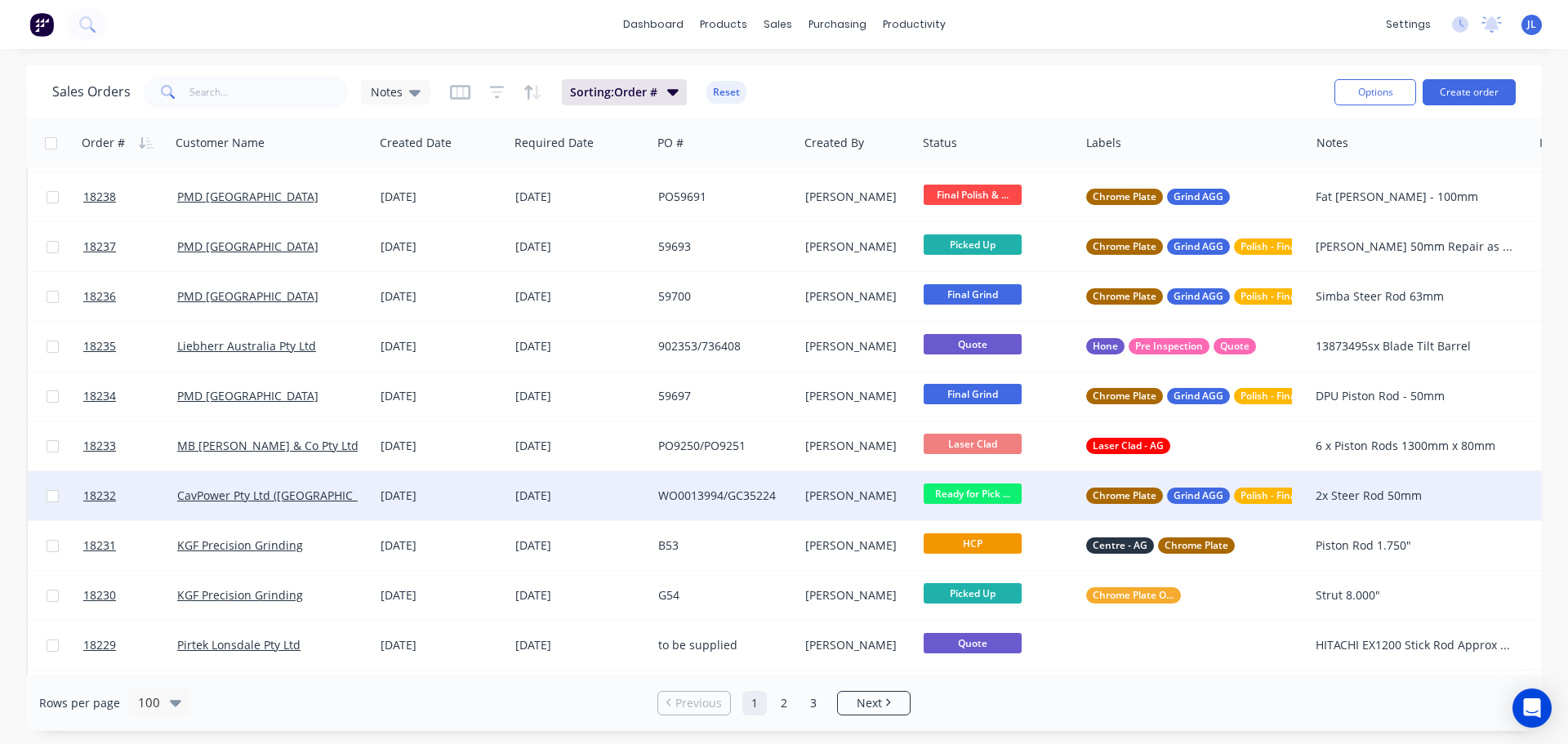
click at [733, 485] on div "WO0013994/GC35224" at bounding box center [724, 496] width 146 height 49
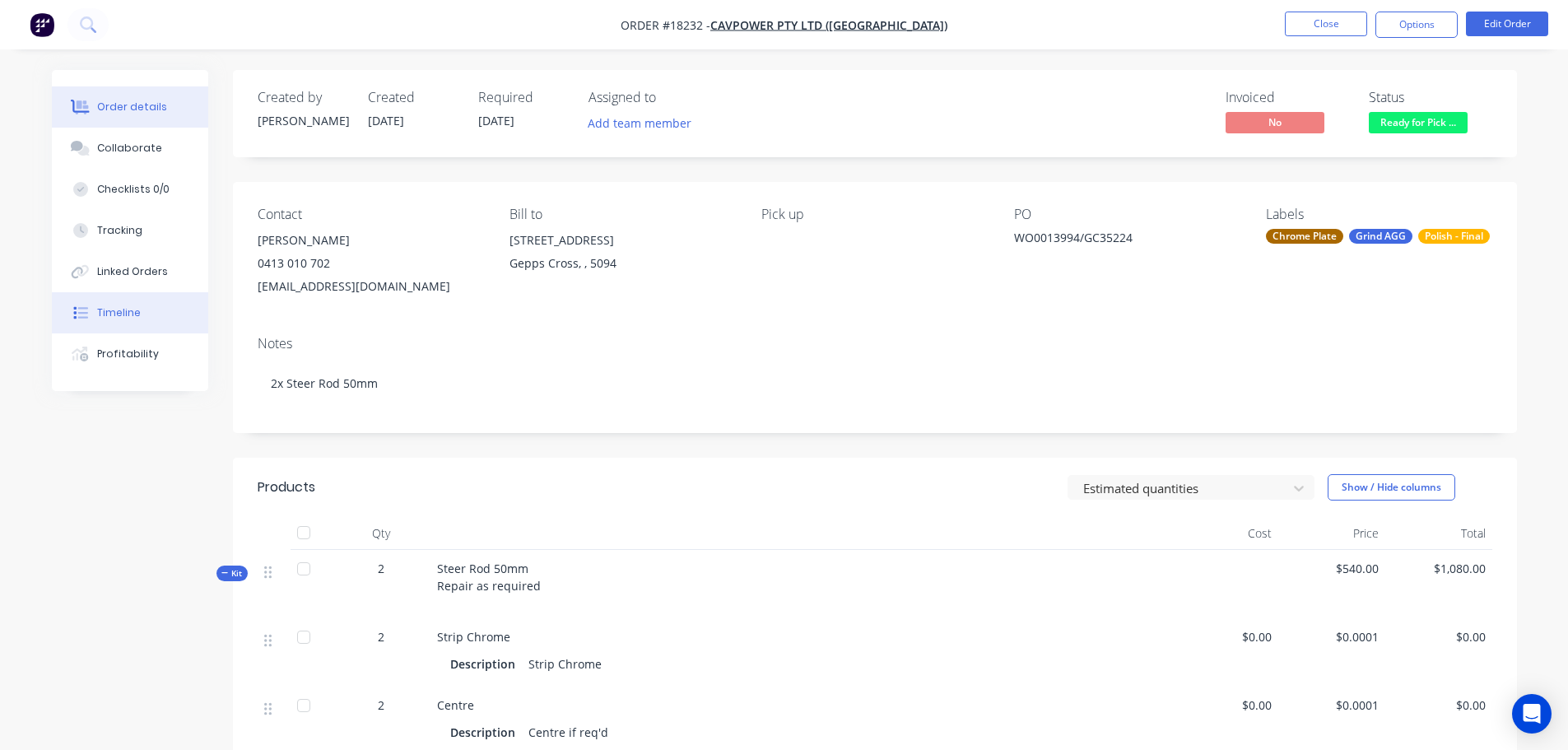
click at [126, 298] on button "Timeline" at bounding box center [130, 313] width 156 height 41
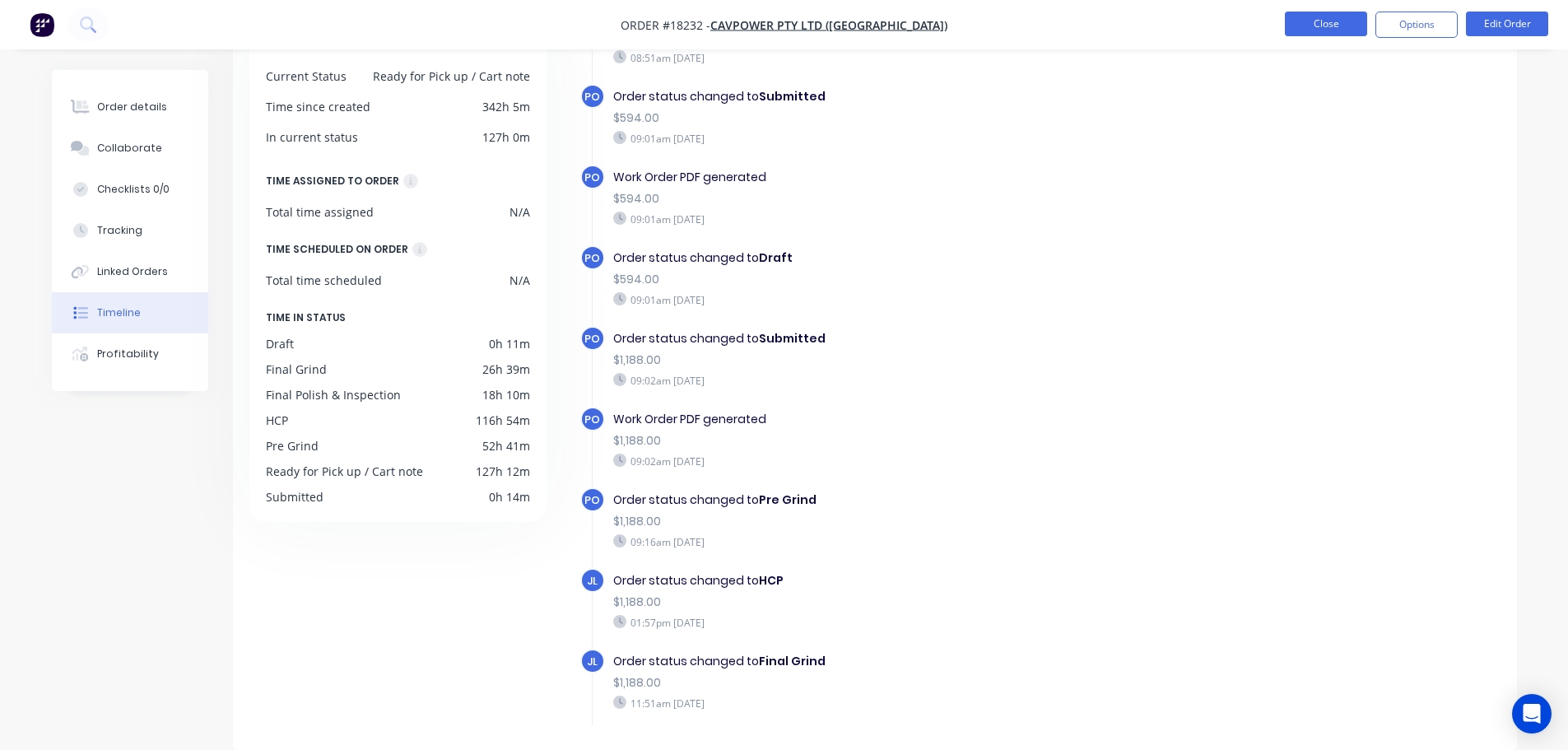
click at [1304, 28] on button "Close" at bounding box center [1326, 24] width 82 height 25
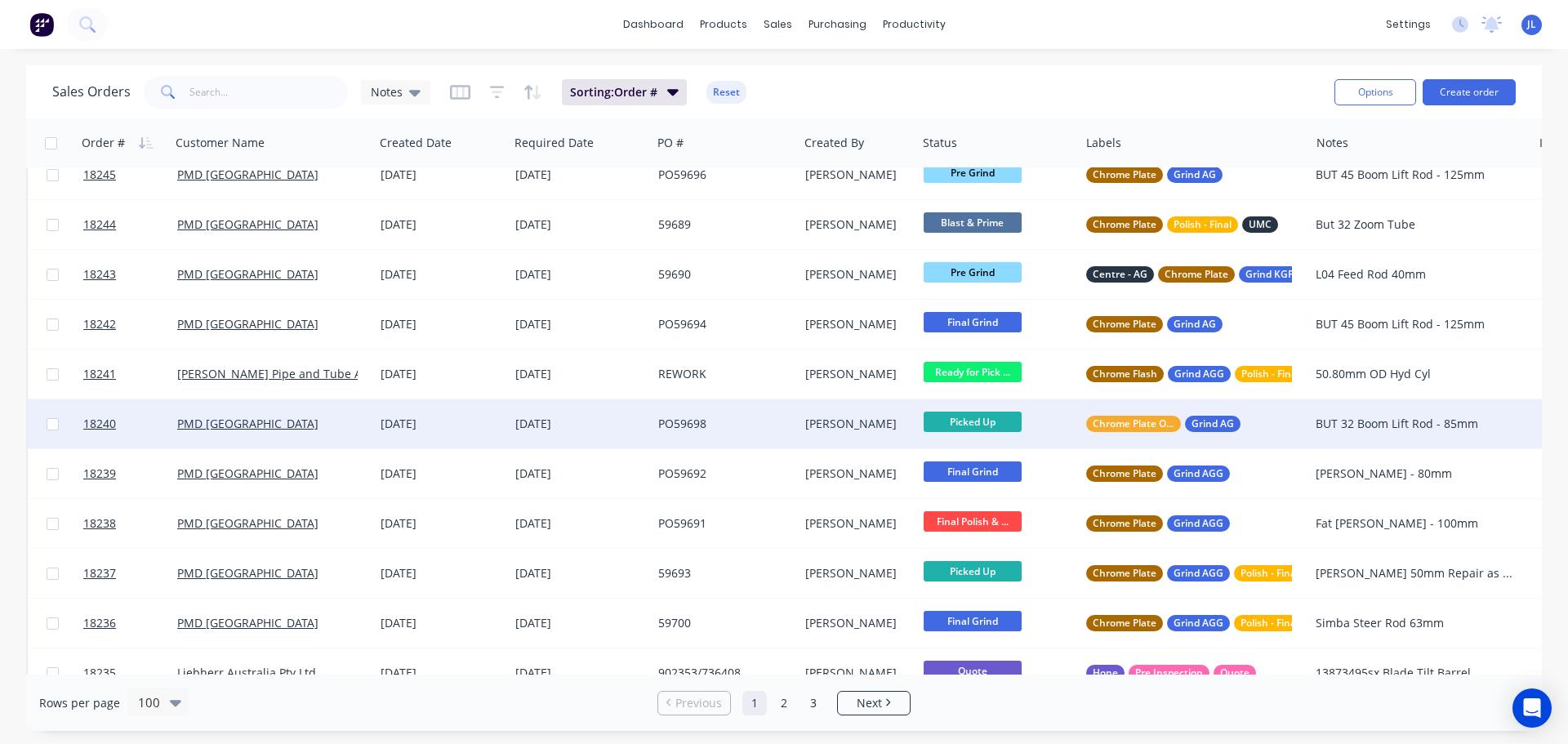
scroll to position [3267, 0]
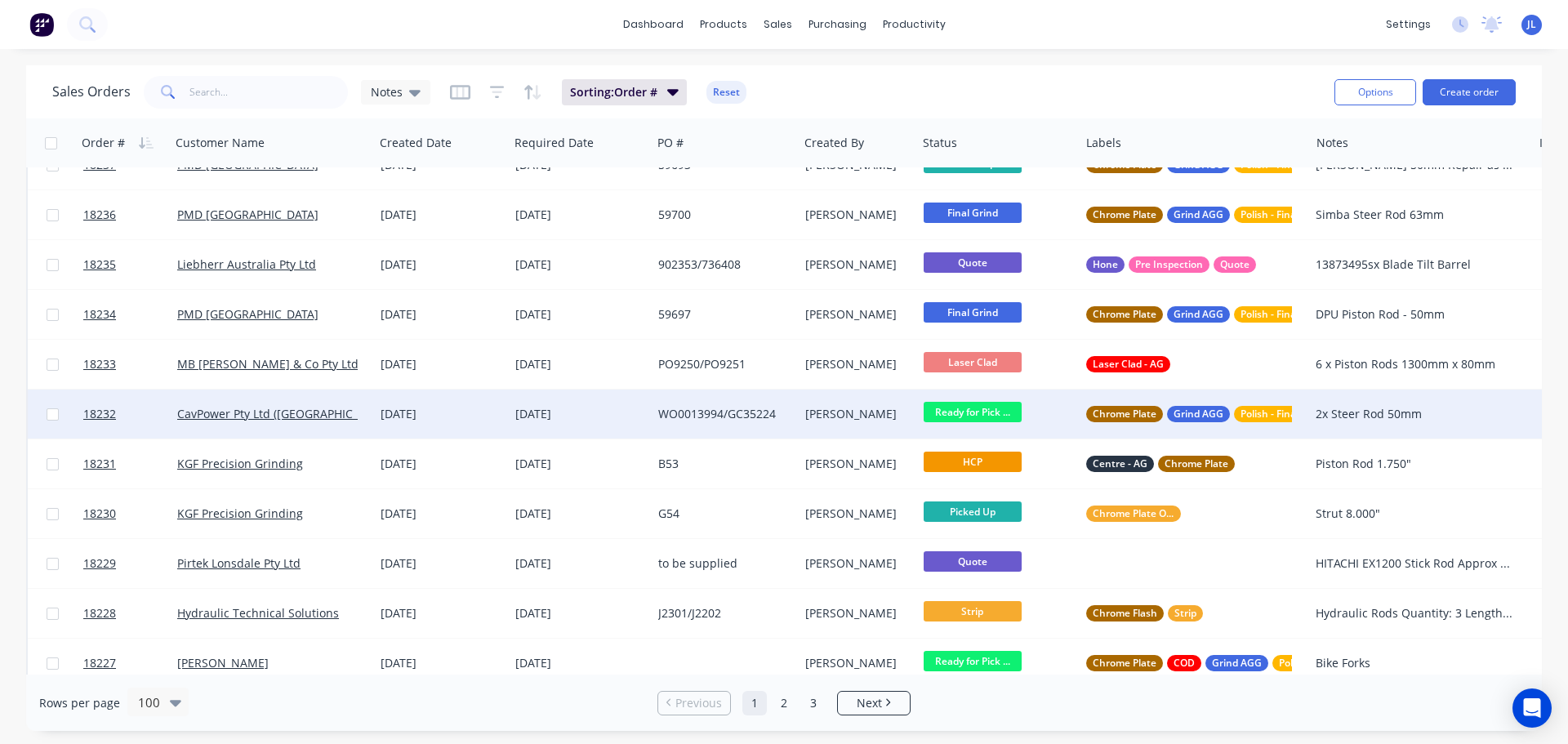
click at [993, 409] on span "Ready for Pick ..." at bounding box center [973, 412] width 98 height 21
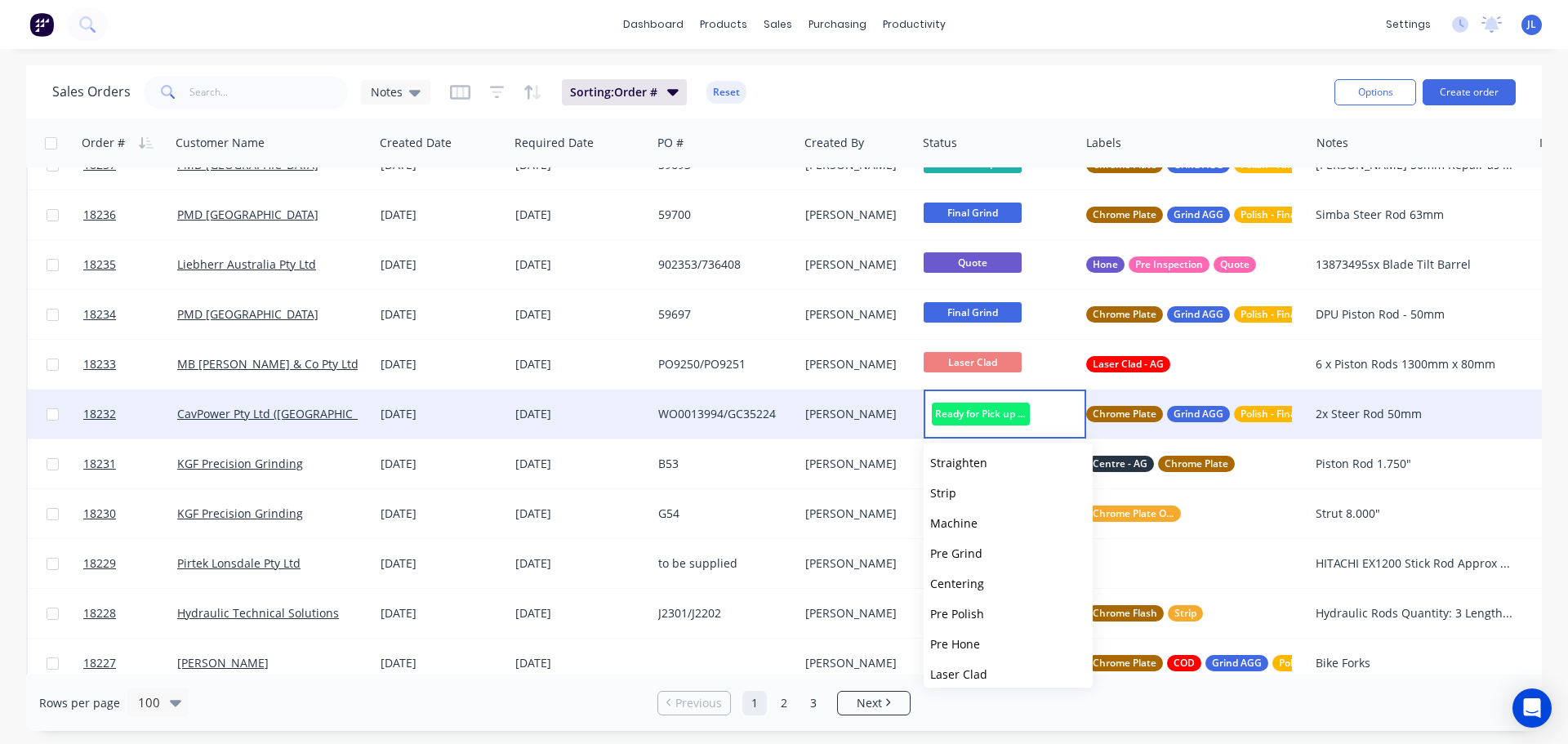
scroll to position [403, 0]
click at [970, 656] on button "Picked Up" at bounding box center [1008, 666] width 169 height 30
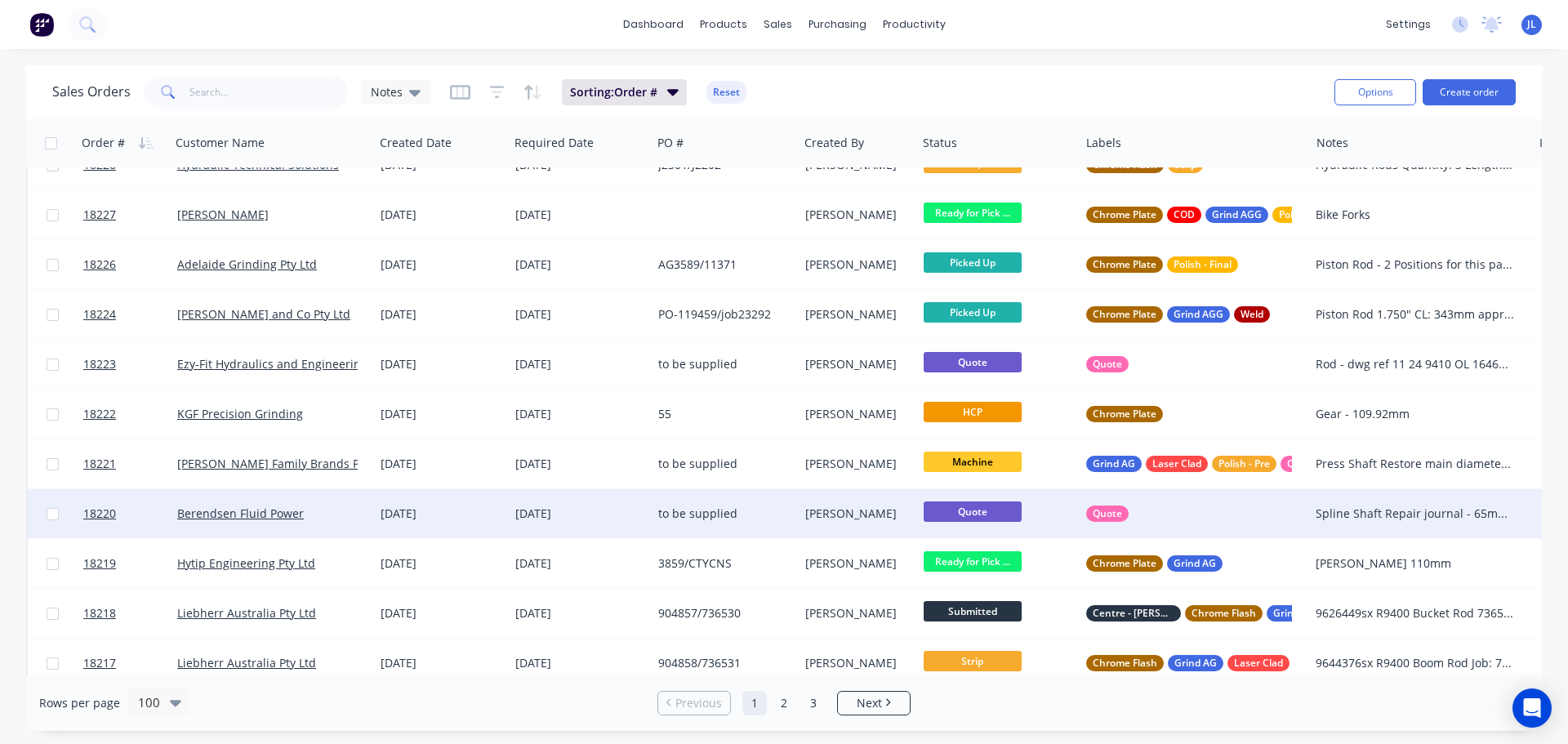
scroll to position [3757, 0]
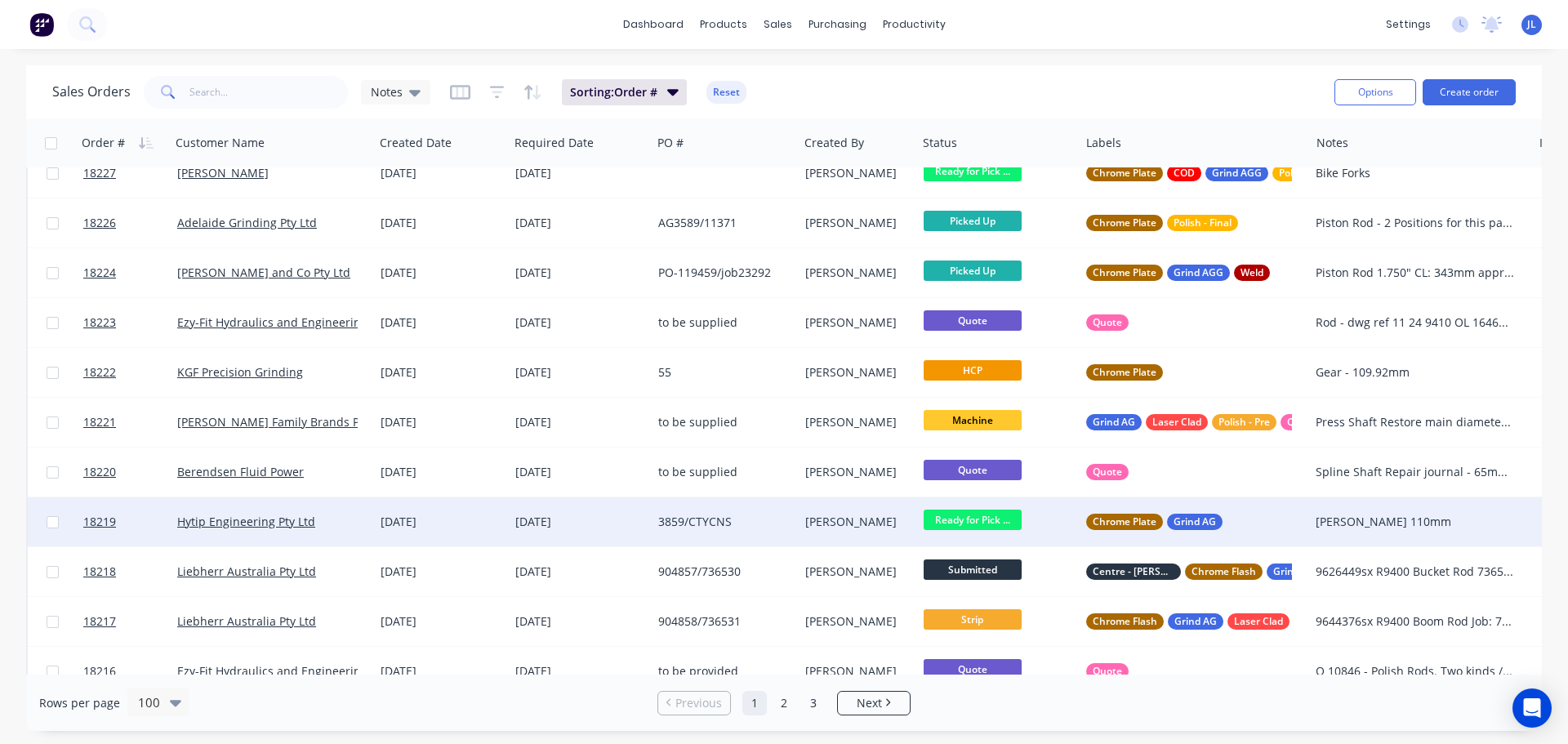
click at [947, 525] on span "Ready for Pick ..." at bounding box center [973, 520] width 98 height 21
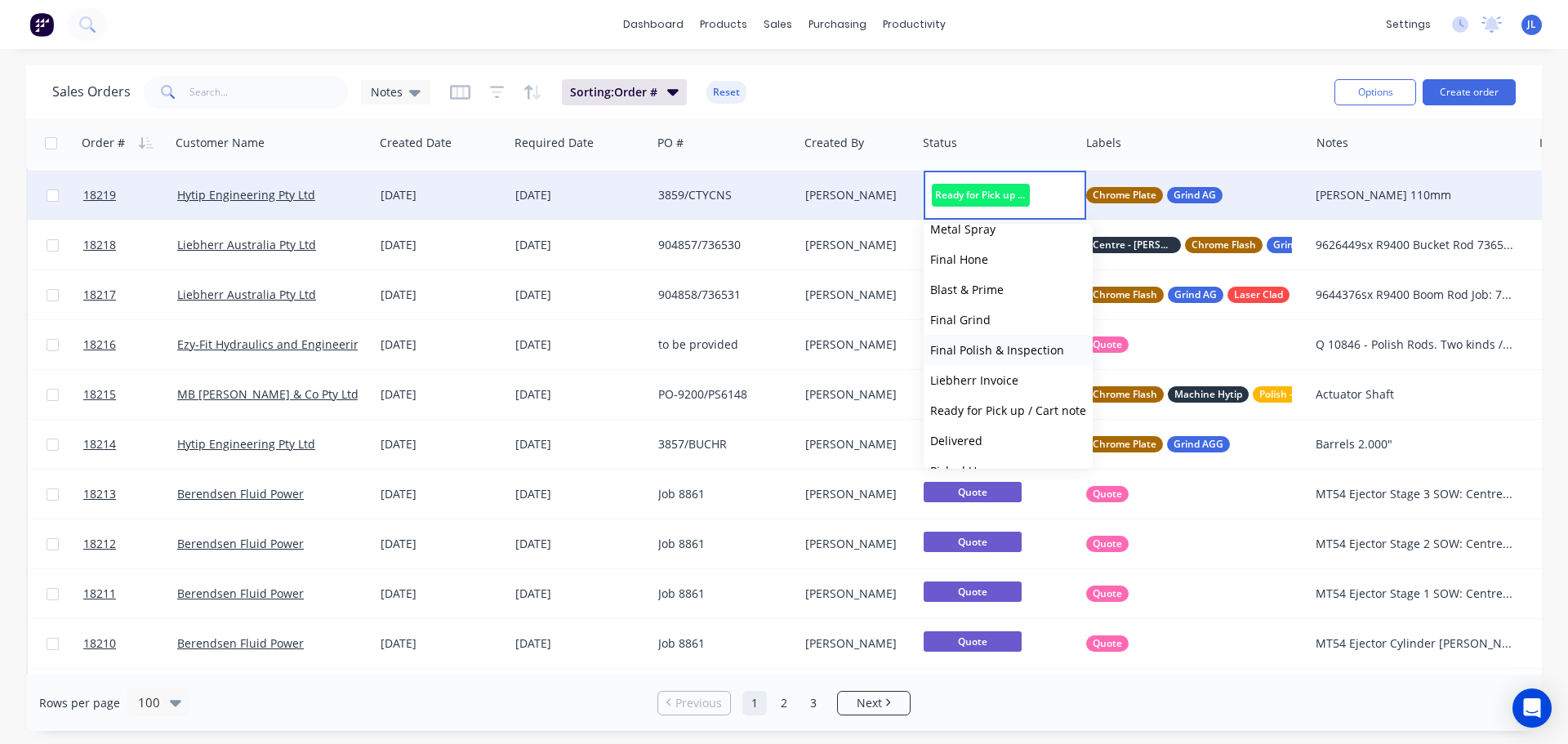
scroll to position [403, 0]
click at [982, 445] on span "Picked Up" at bounding box center [956, 447] width 54 height 15
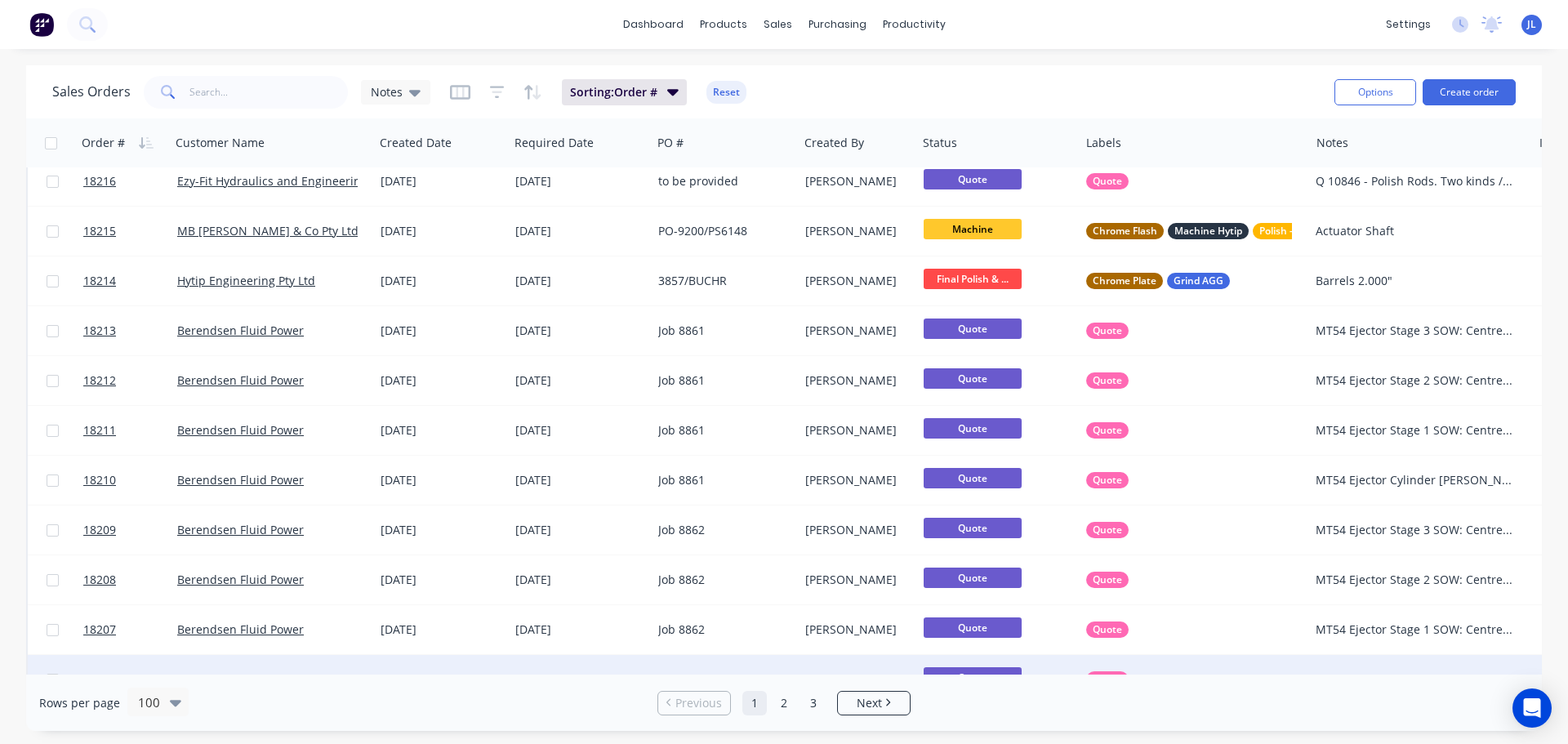
scroll to position [4483, 0]
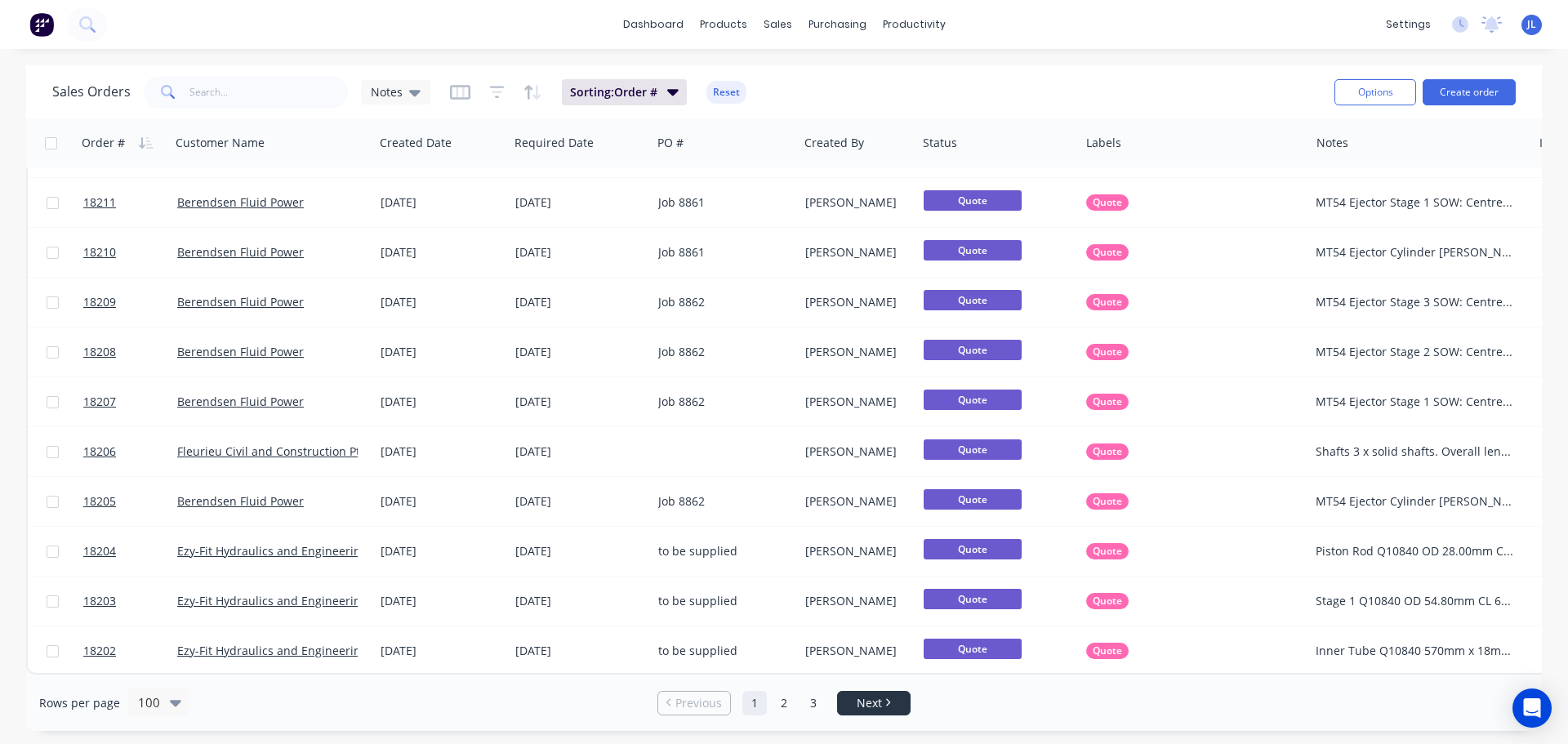
click at [873, 701] on span "Next" at bounding box center [869, 702] width 26 height 16
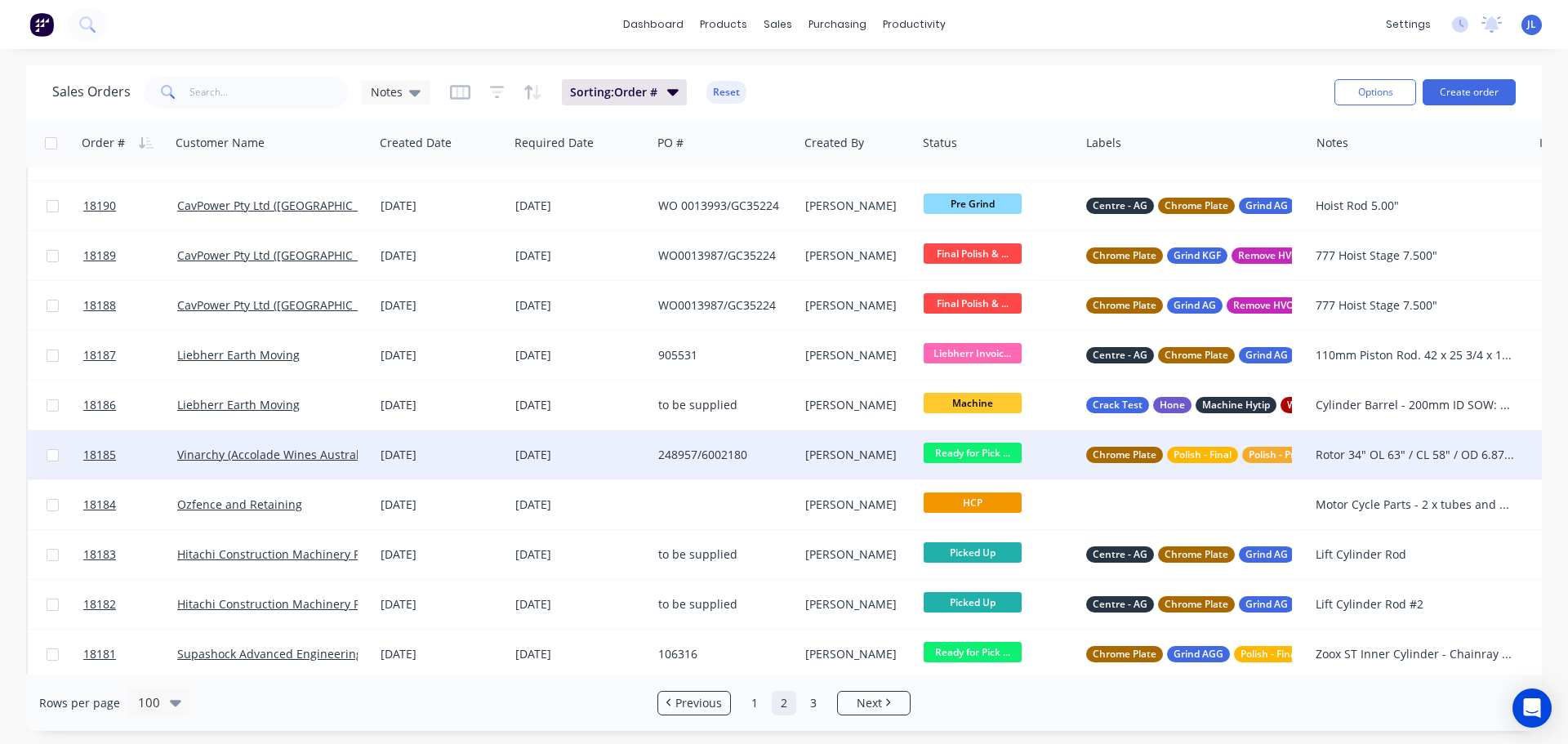
scroll to position [572, 0]
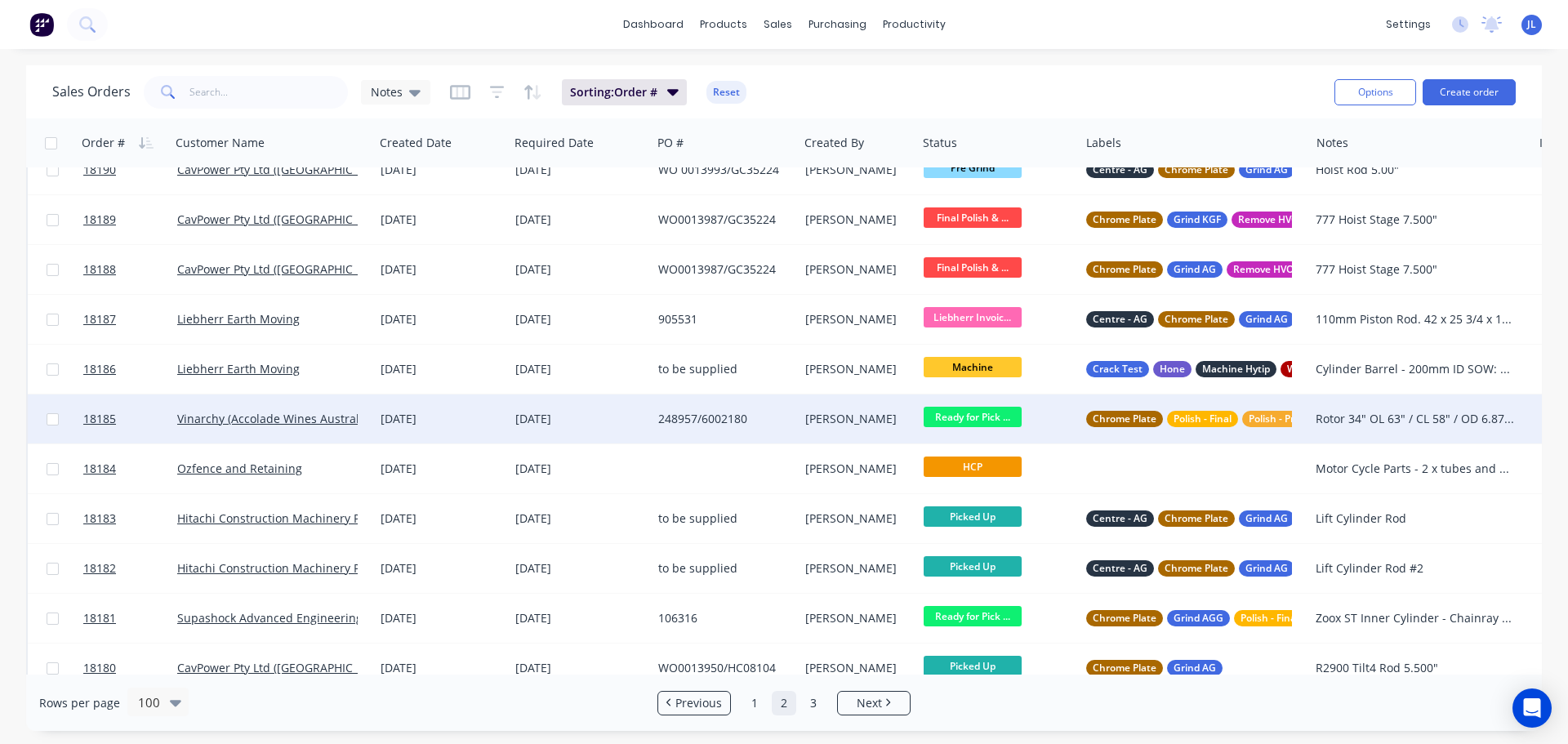
click at [977, 415] on span "Ready for Pick ..." at bounding box center [973, 417] width 98 height 21
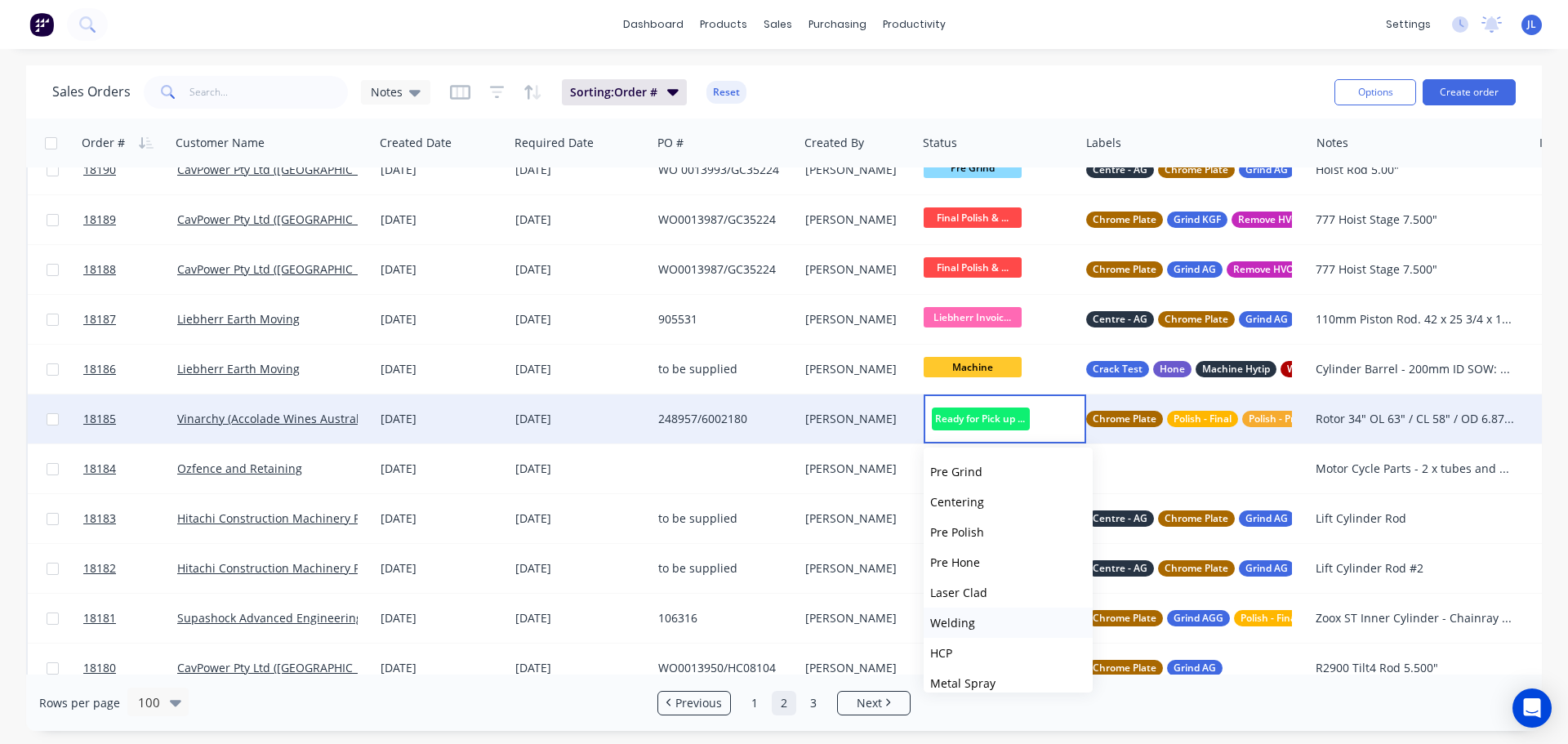
scroll to position [403, 0]
click at [976, 661] on button "Picked Up" at bounding box center [1008, 671] width 169 height 30
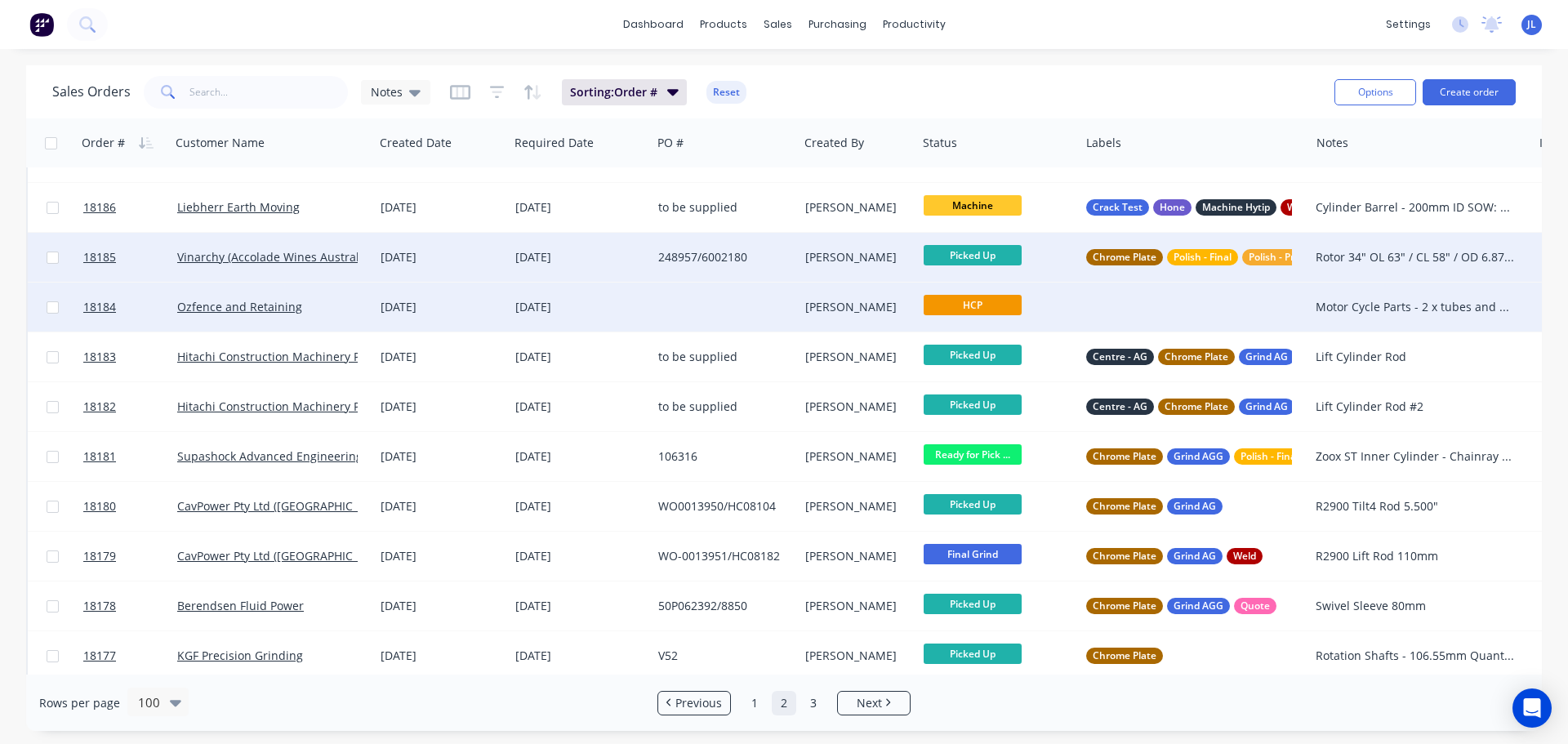
scroll to position [735, 0]
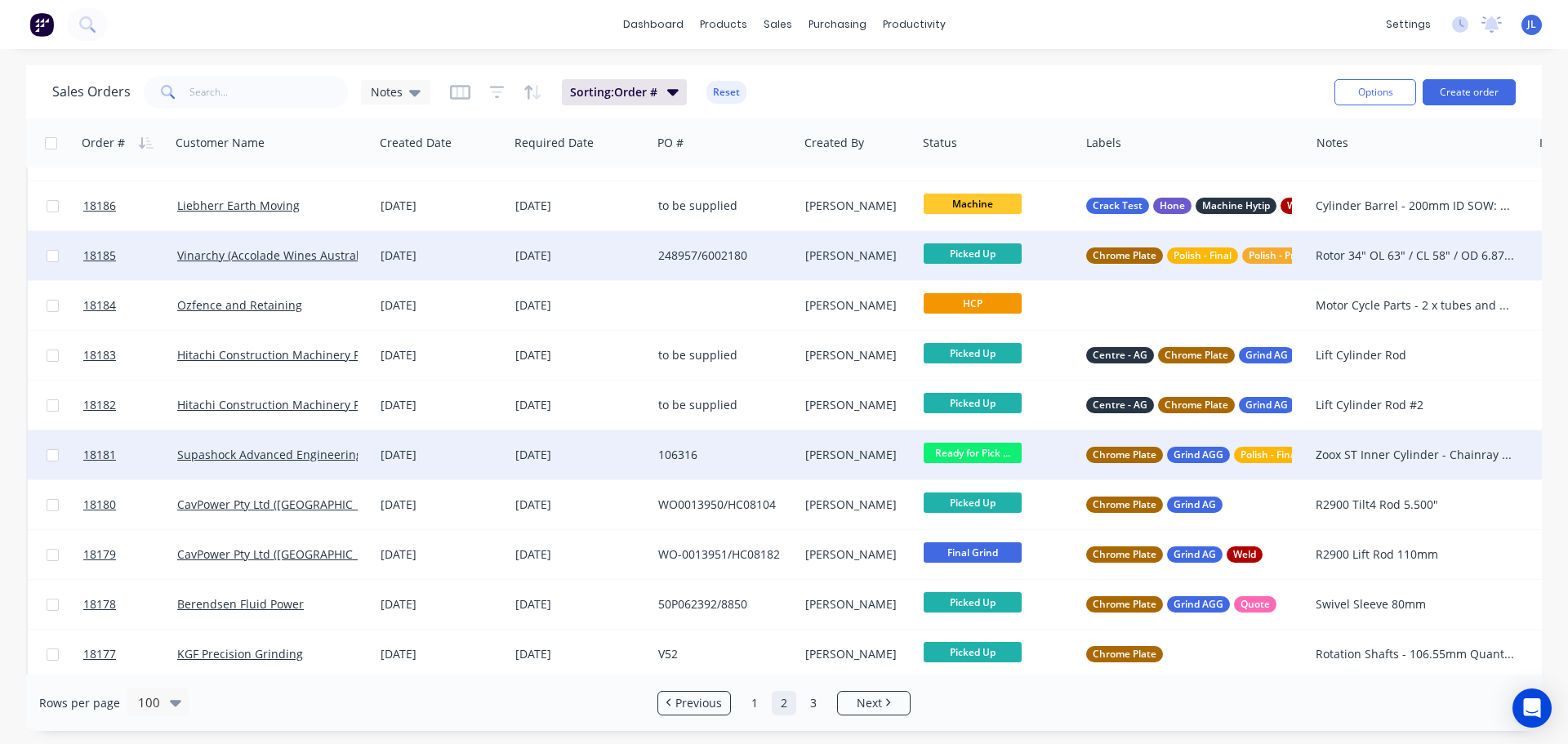
click at [820, 443] on div "[PERSON_NAME]" at bounding box center [857, 455] width 118 height 49
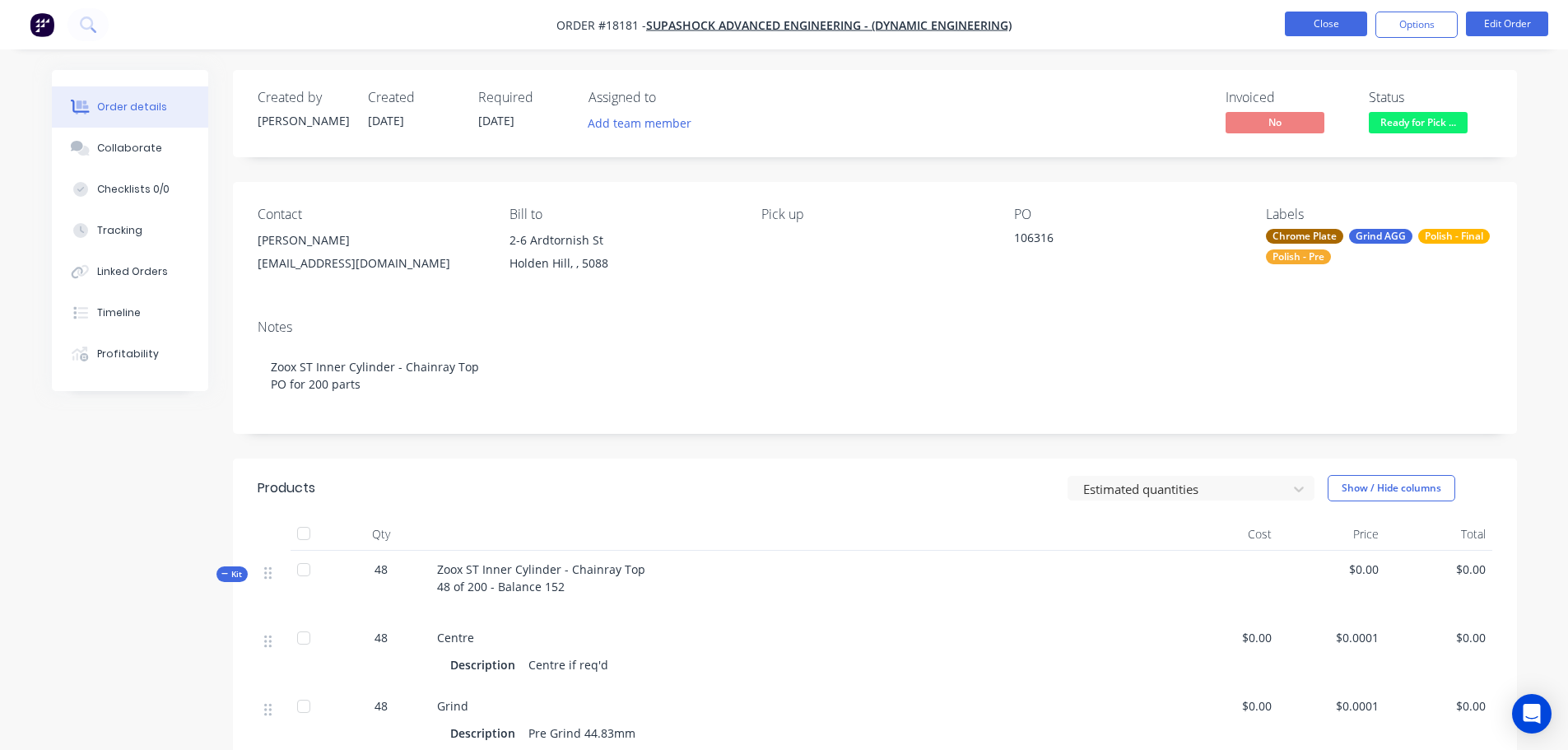
click at [1310, 15] on button "Close" at bounding box center [1326, 24] width 82 height 25
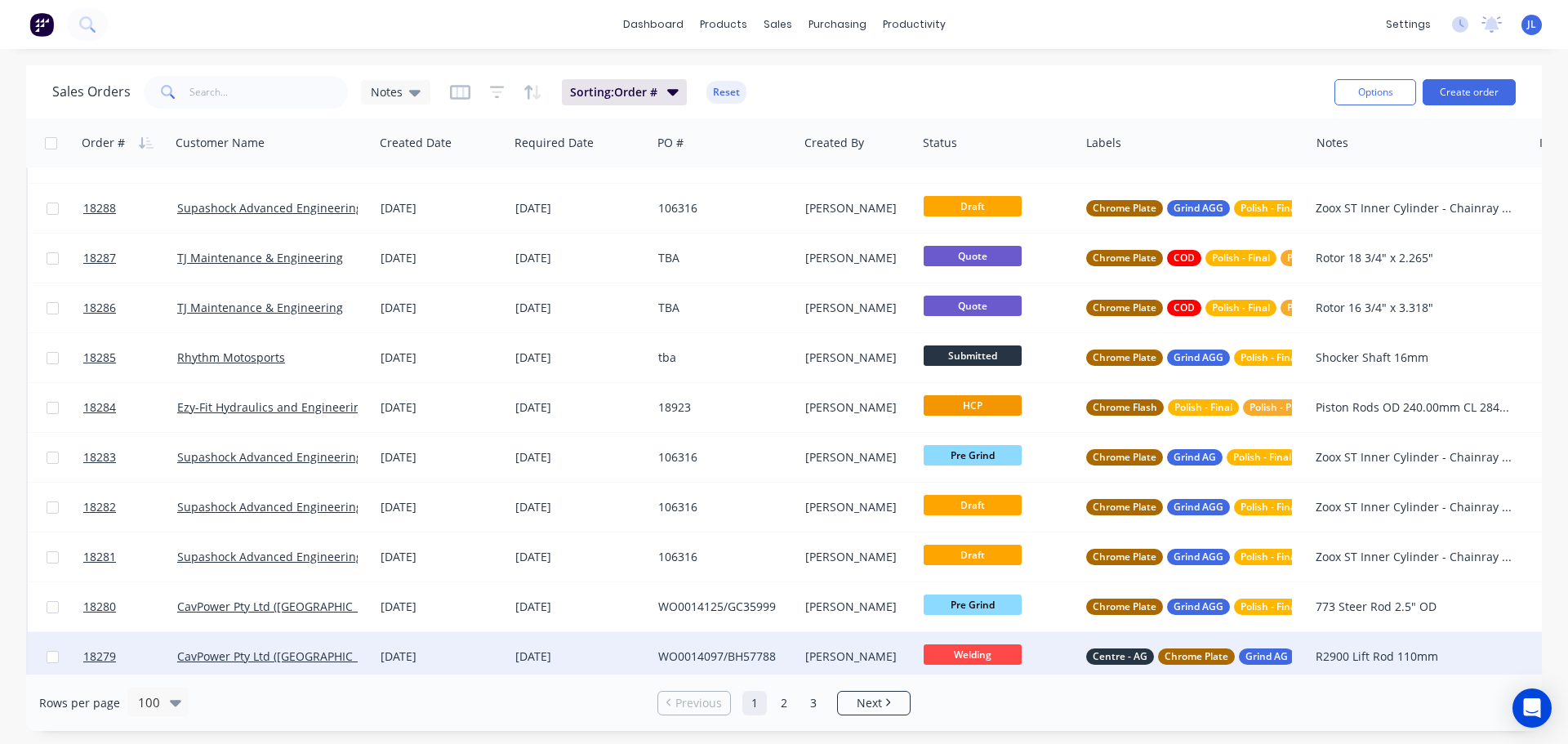
scroll to position [1062, 0]
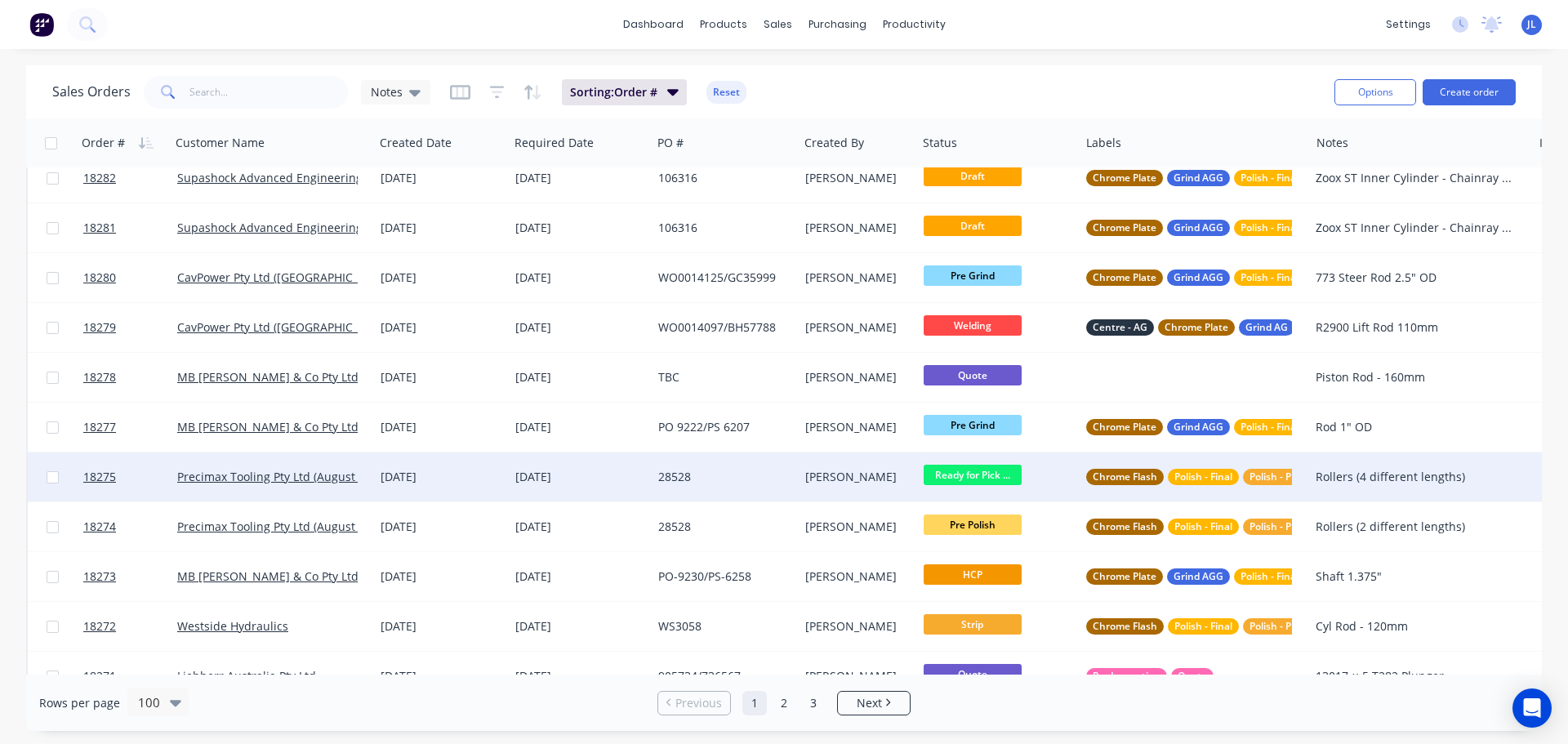
click at [971, 462] on div "Ready for Pick ..." at bounding box center [998, 477] width 163 height 49
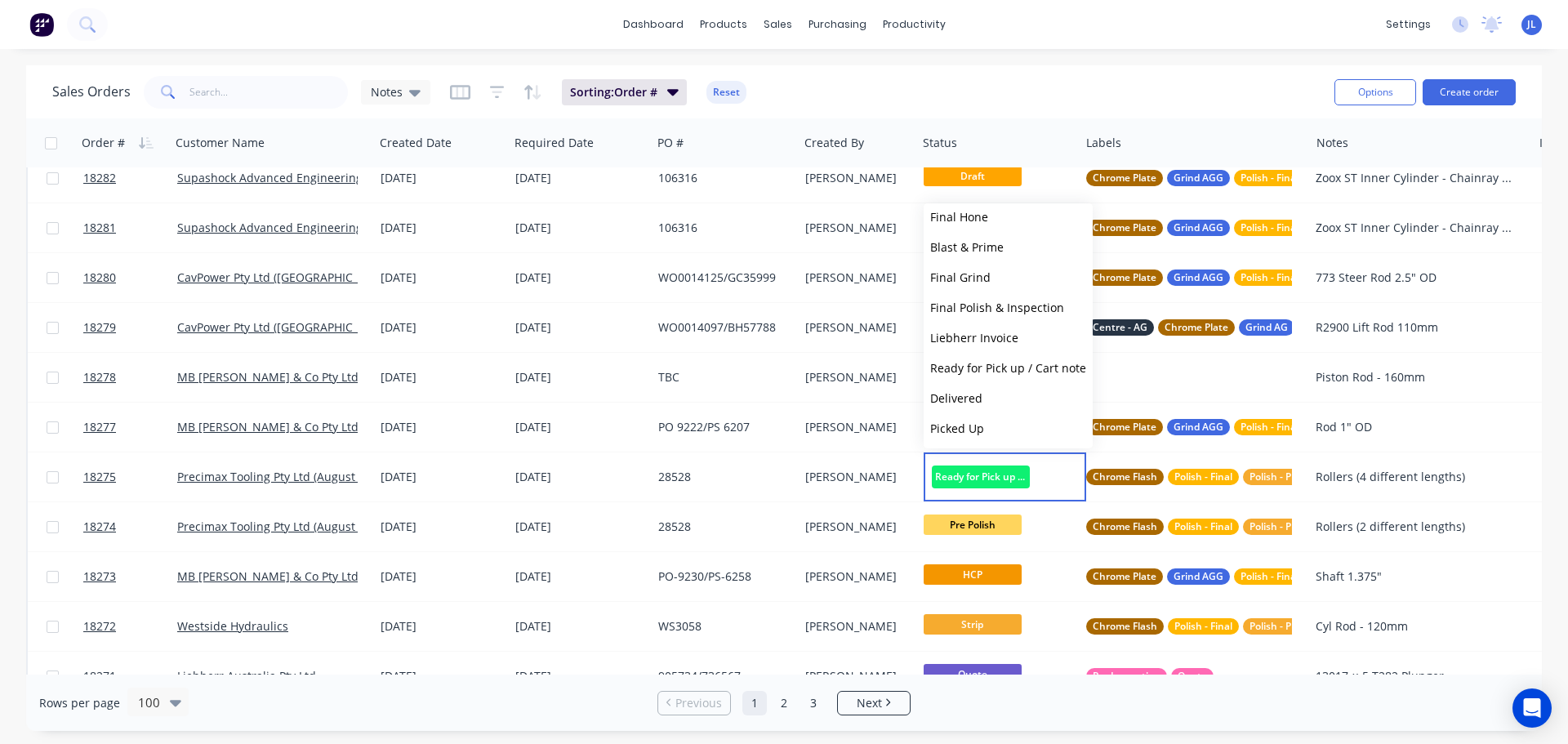
scroll to position [403, 0]
click at [982, 429] on span "Picked Up" at bounding box center [956, 426] width 54 height 15
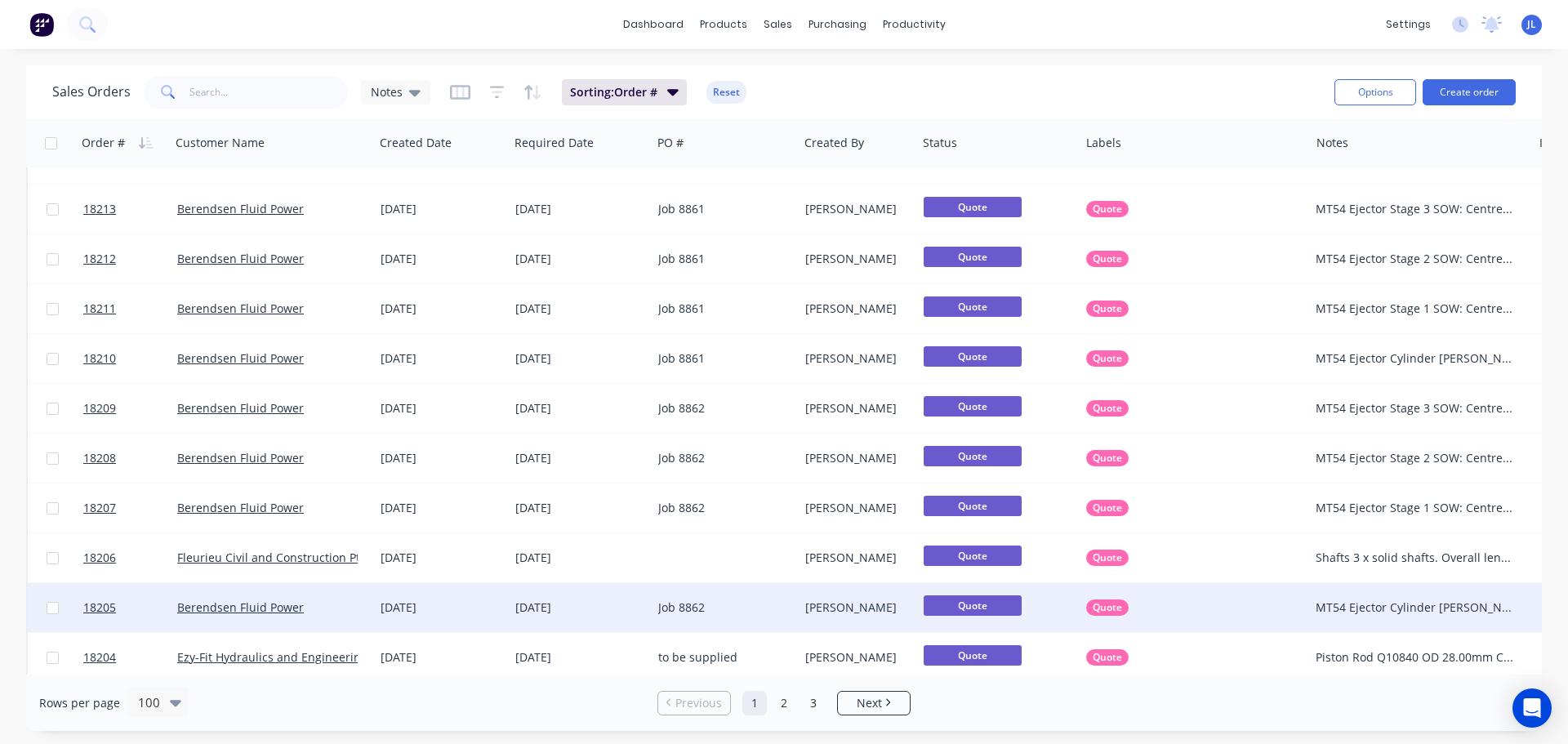
scroll to position [4483, 0]
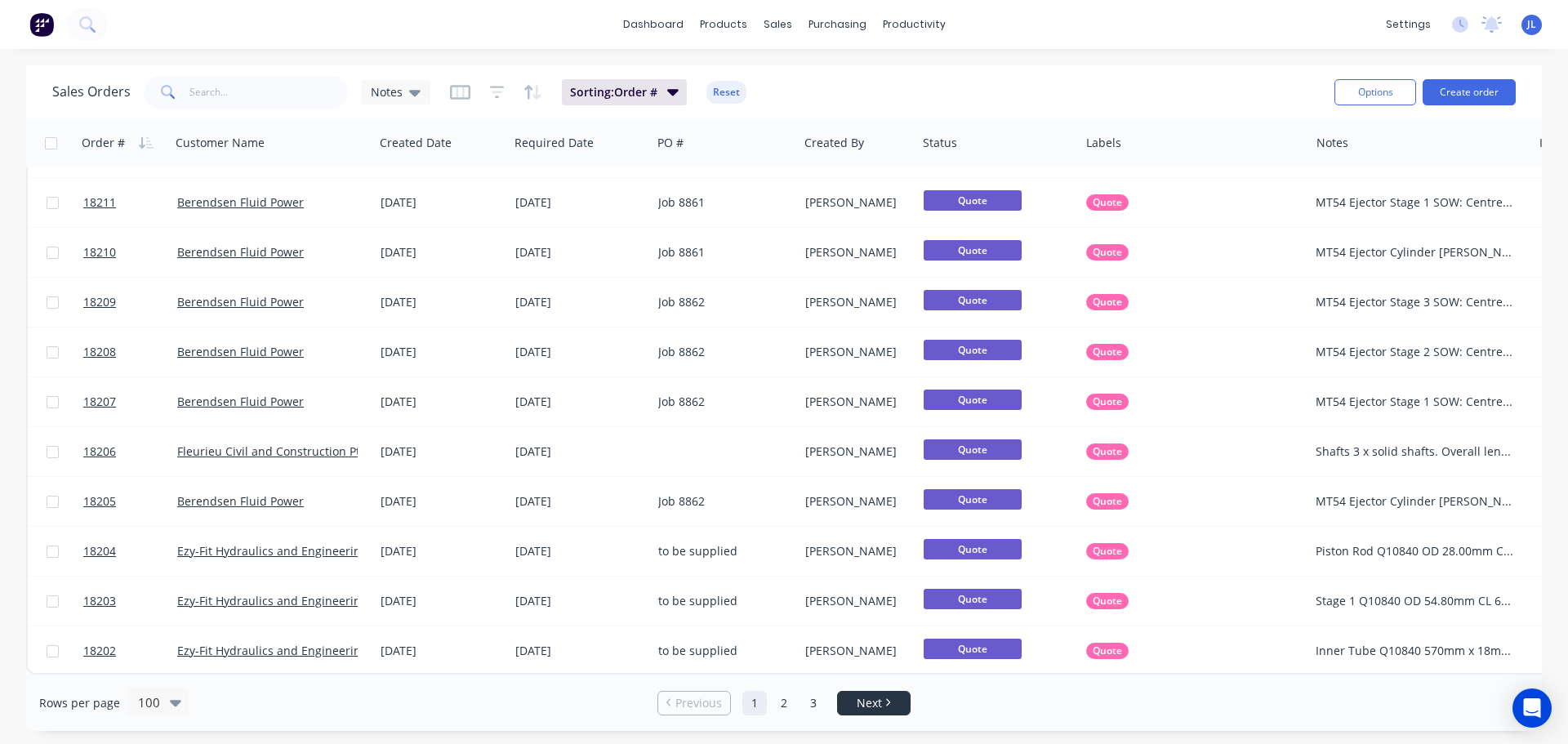
click at [875, 700] on span "Next" at bounding box center [869, 702] width 26 height 16
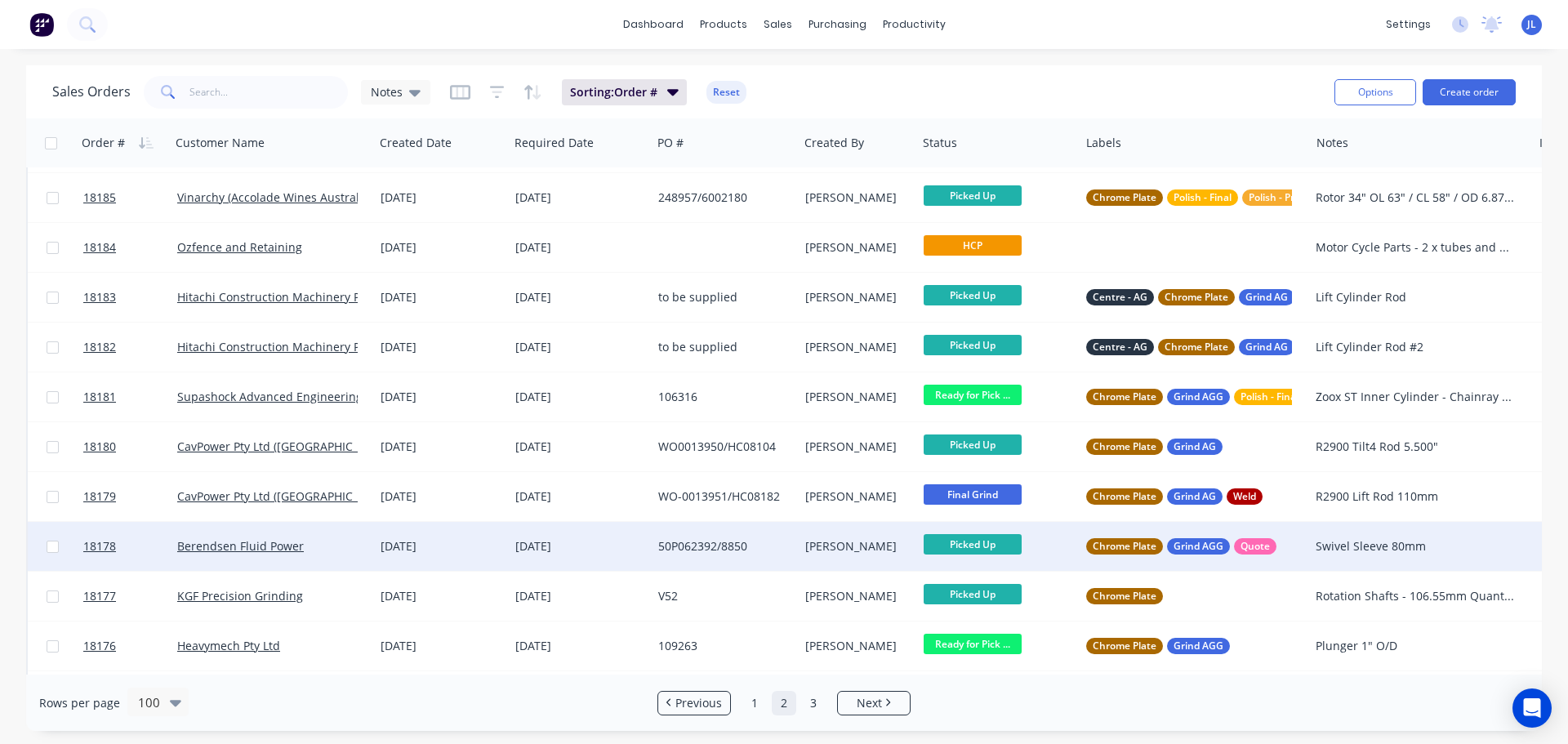
scroll to position [817, 0]
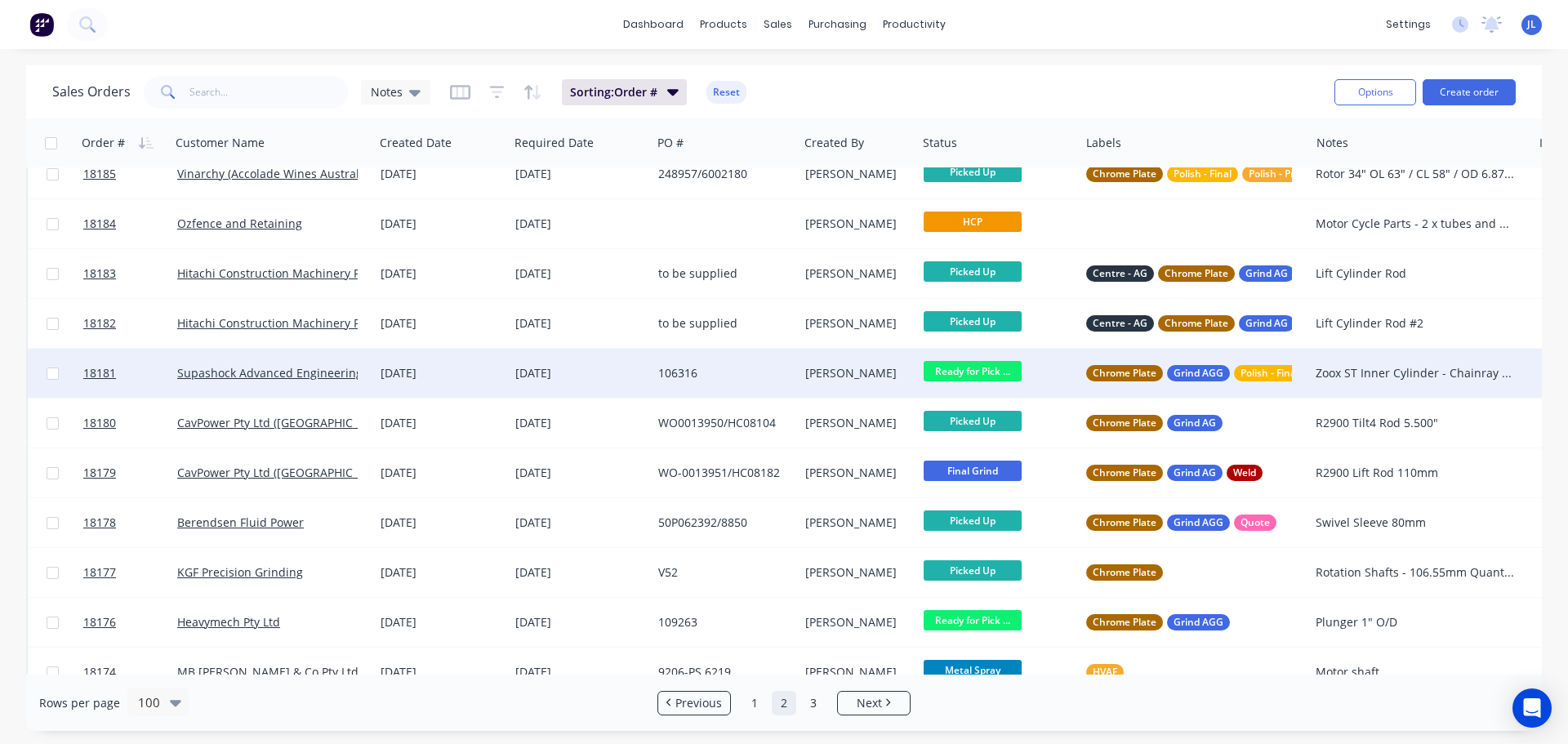
click at [978, 374] on span "Ready for Pick ..." at bounding box center [973, 372] width 98 height 21
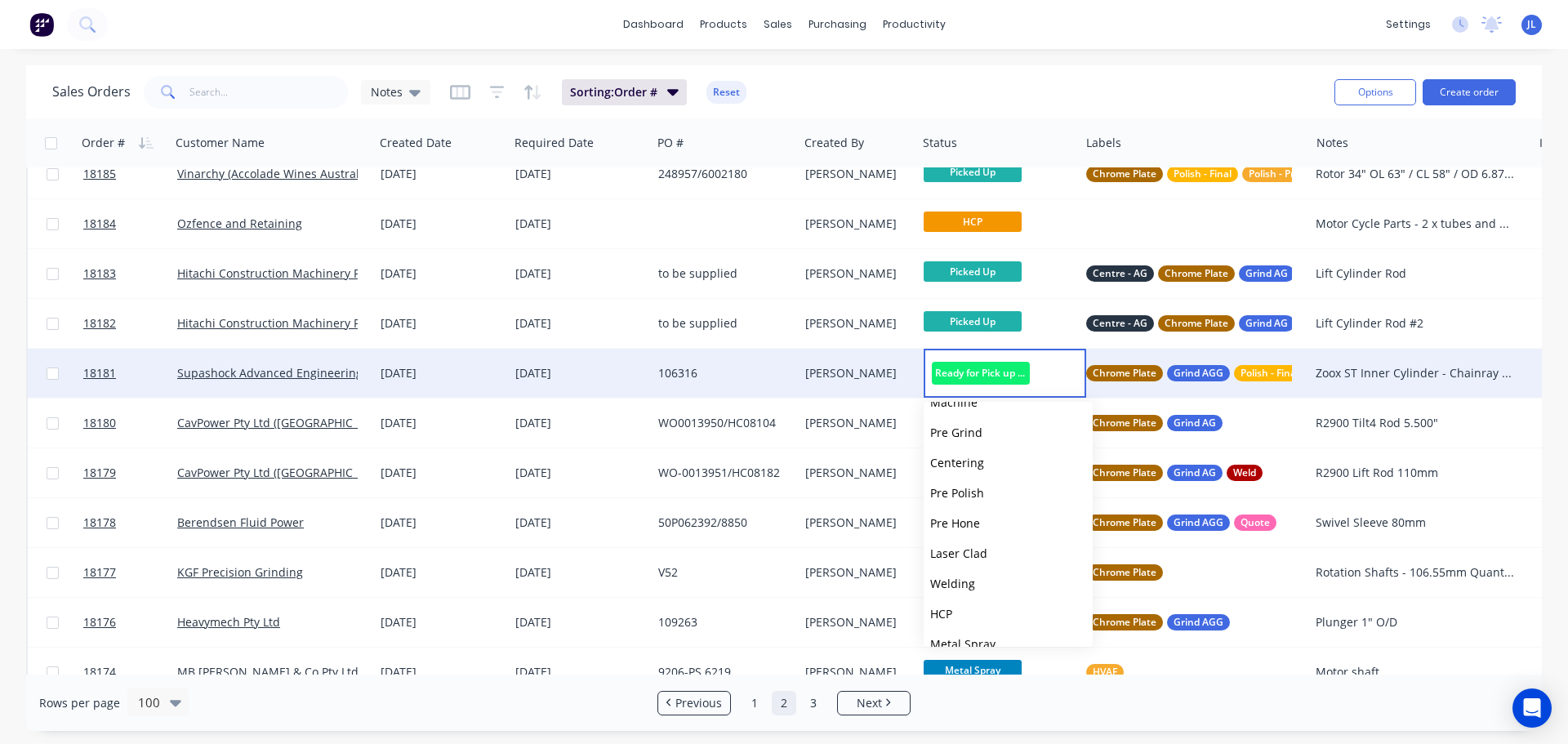
scroll to position [403, 0]
click at [978, 615] on button "Picked Up" at bounding box center [1008, 625] width 169 height 30
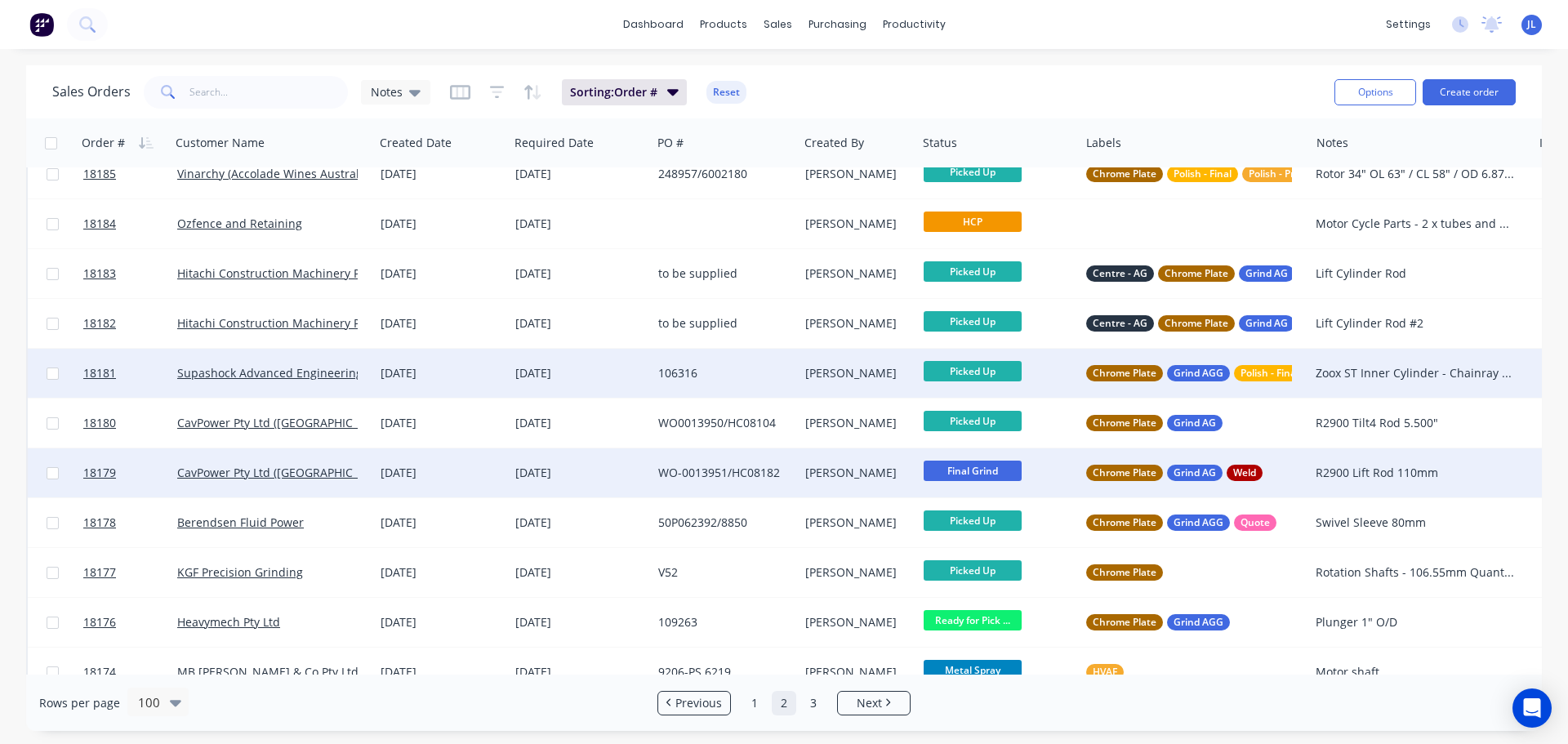
scroll to position [898, 0]
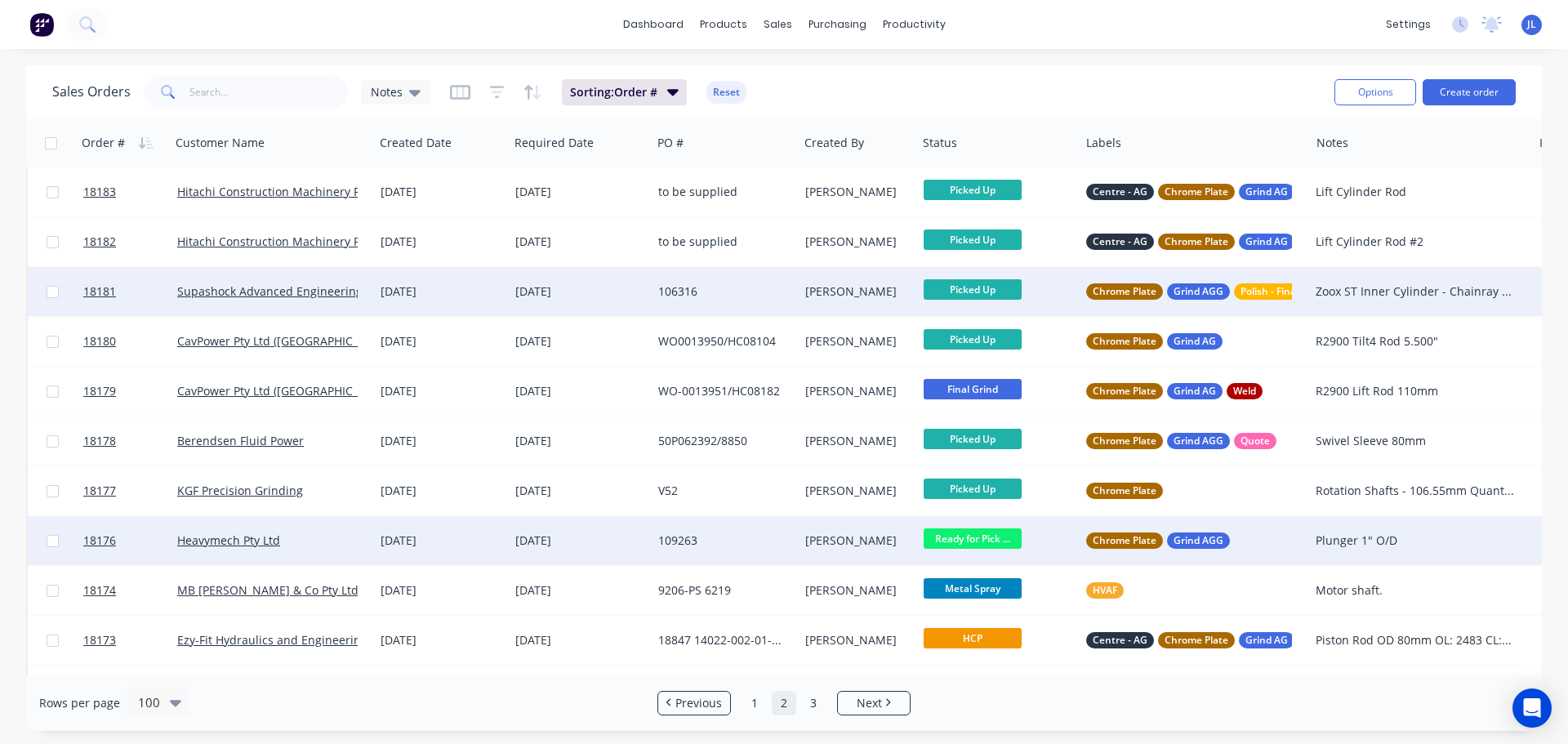
click at [997, 539] on span "Ready for Pick ..." at bounding box center [973, 539] width 98 height 21
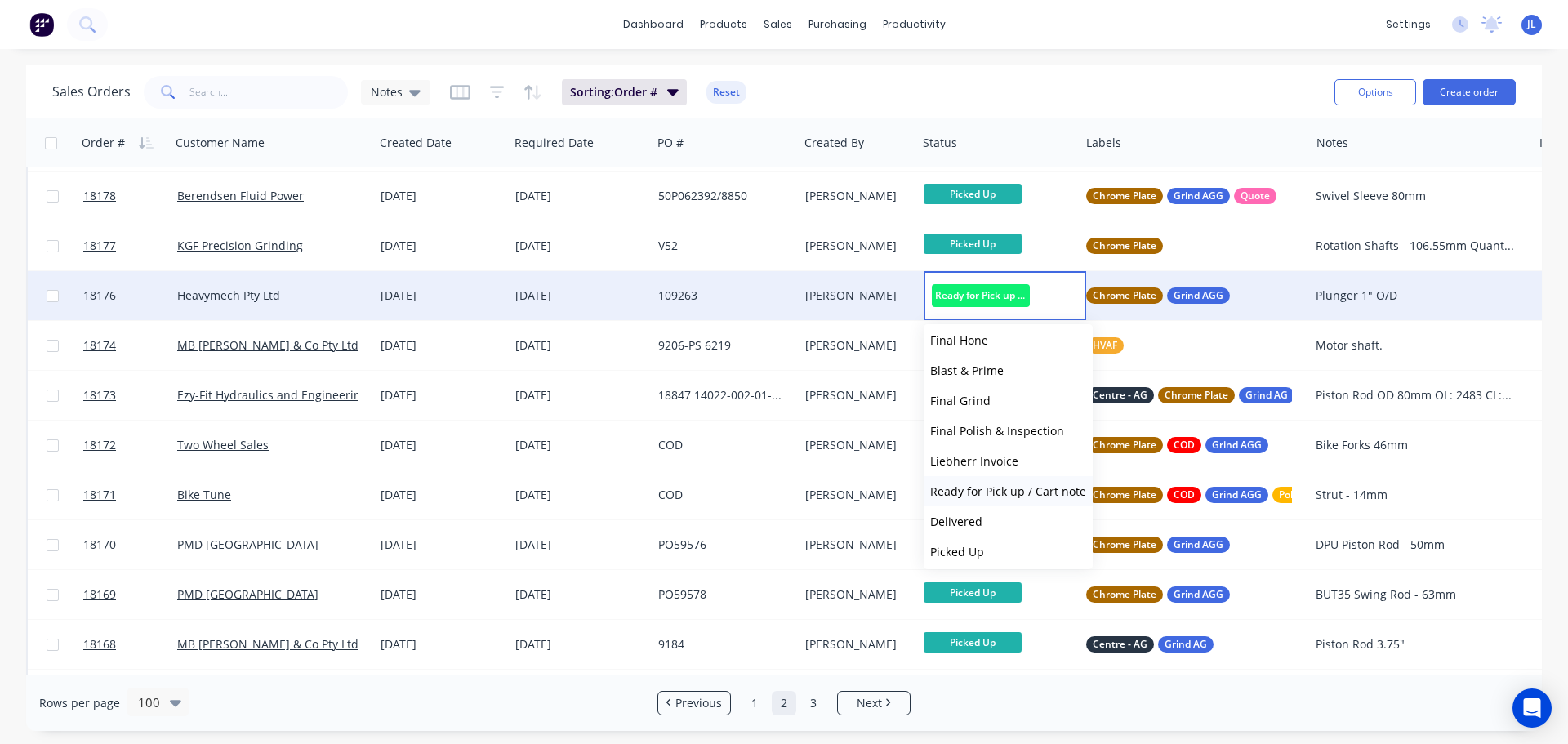
scroll to position [403, 0]
click at [974, 547] on span "Picked Up" at bounding box center [956, 547] width 54 height 15
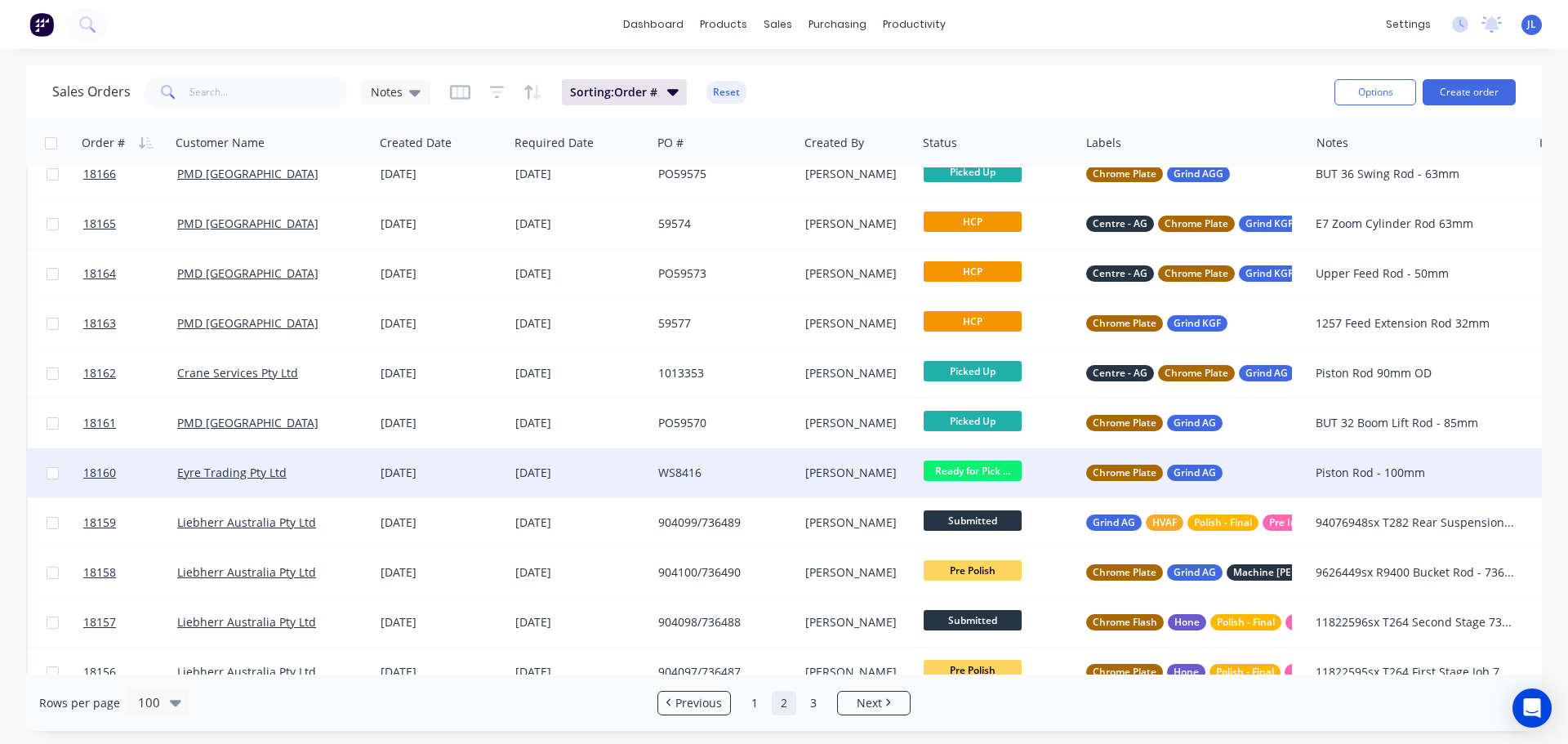
scroll to position [1715, 0]
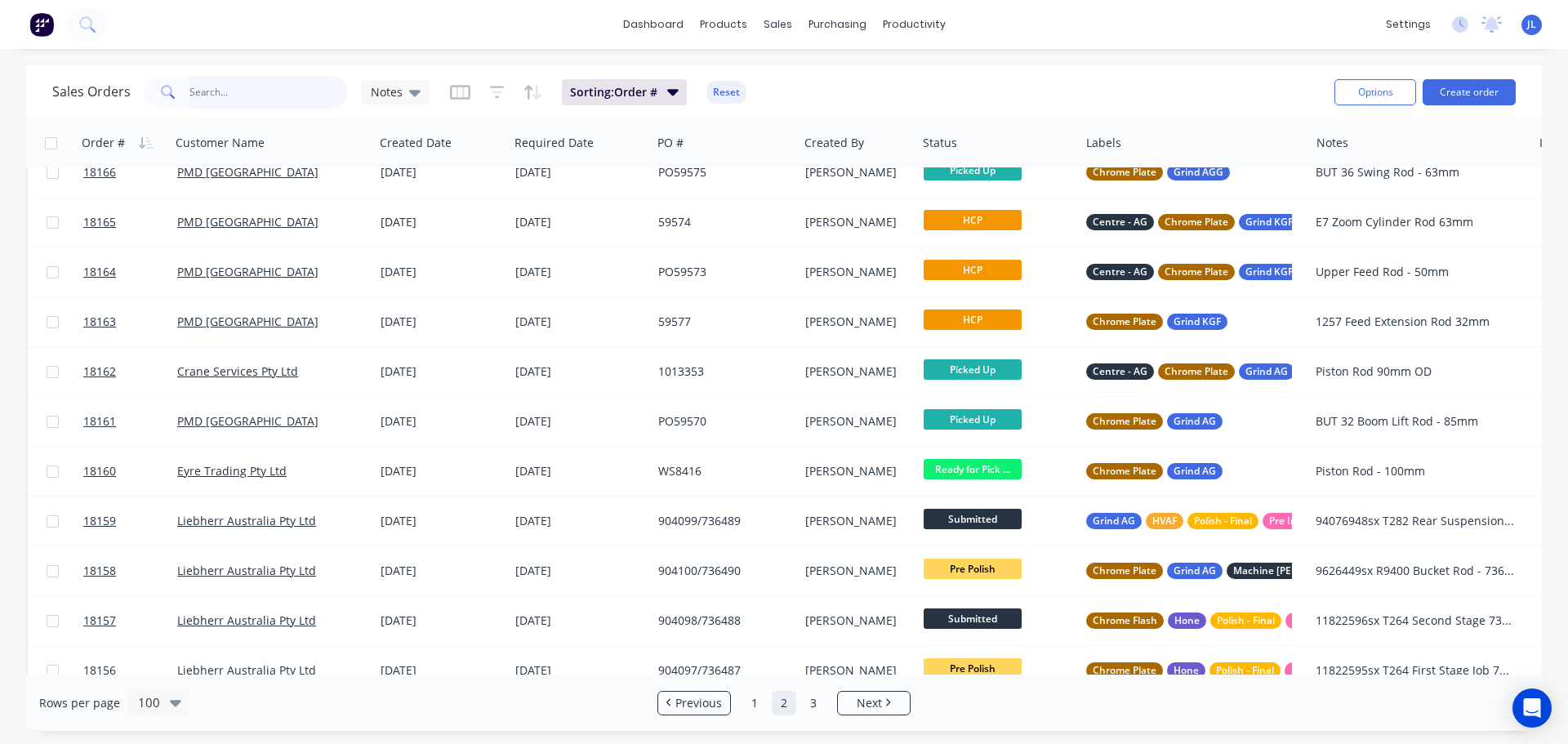
click at [217, 95] on input "text" at bounding box center [268, 92] width 159 height 33
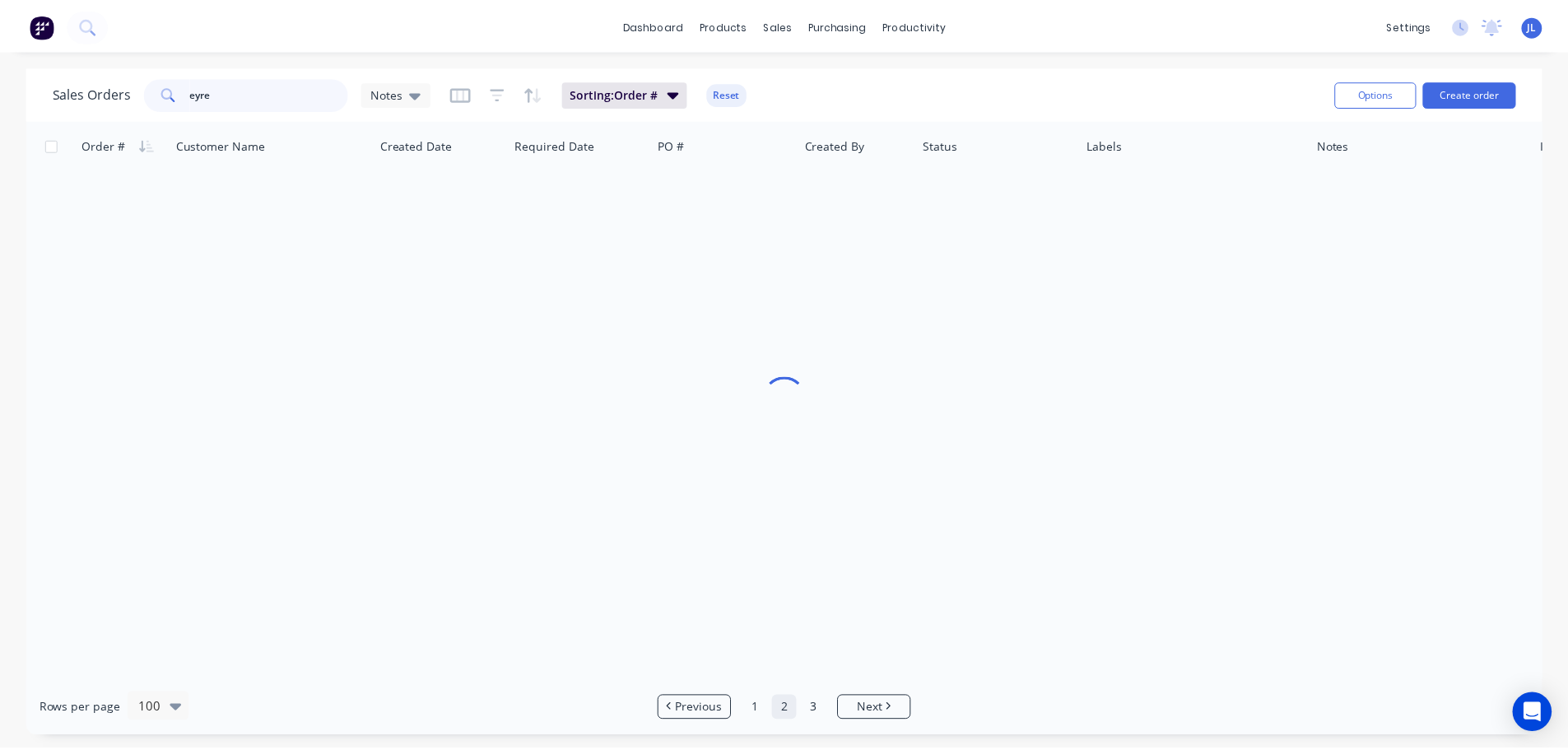
scroll to position [0, 0]
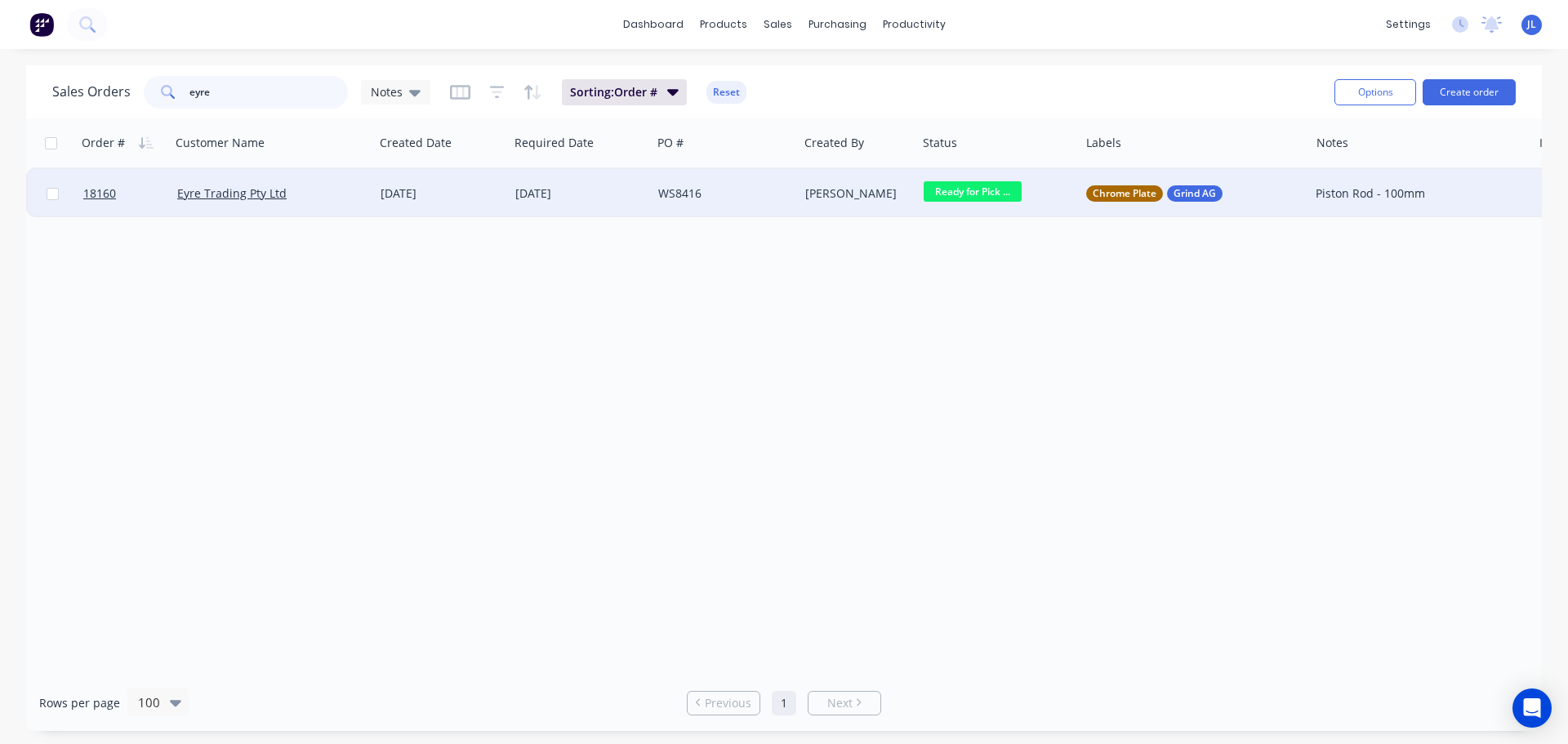
type input "eyre"
click at [657, 191] on div "WS8416" at bounding box center [724, 194] width 146 height 49
